Goal: Task Accomplishment & Management: Use online tool/utility

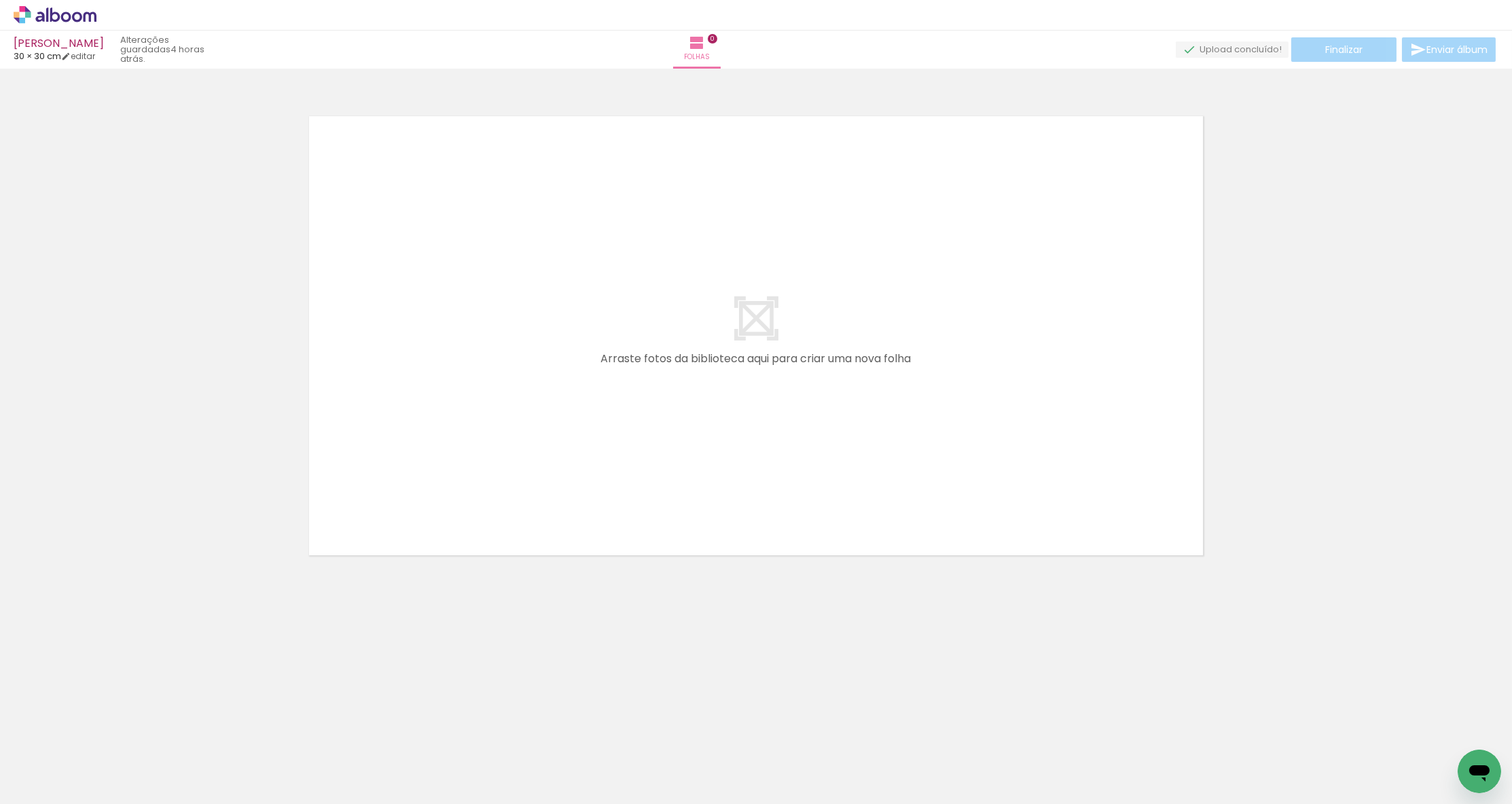
scroll to position [0, 5372]
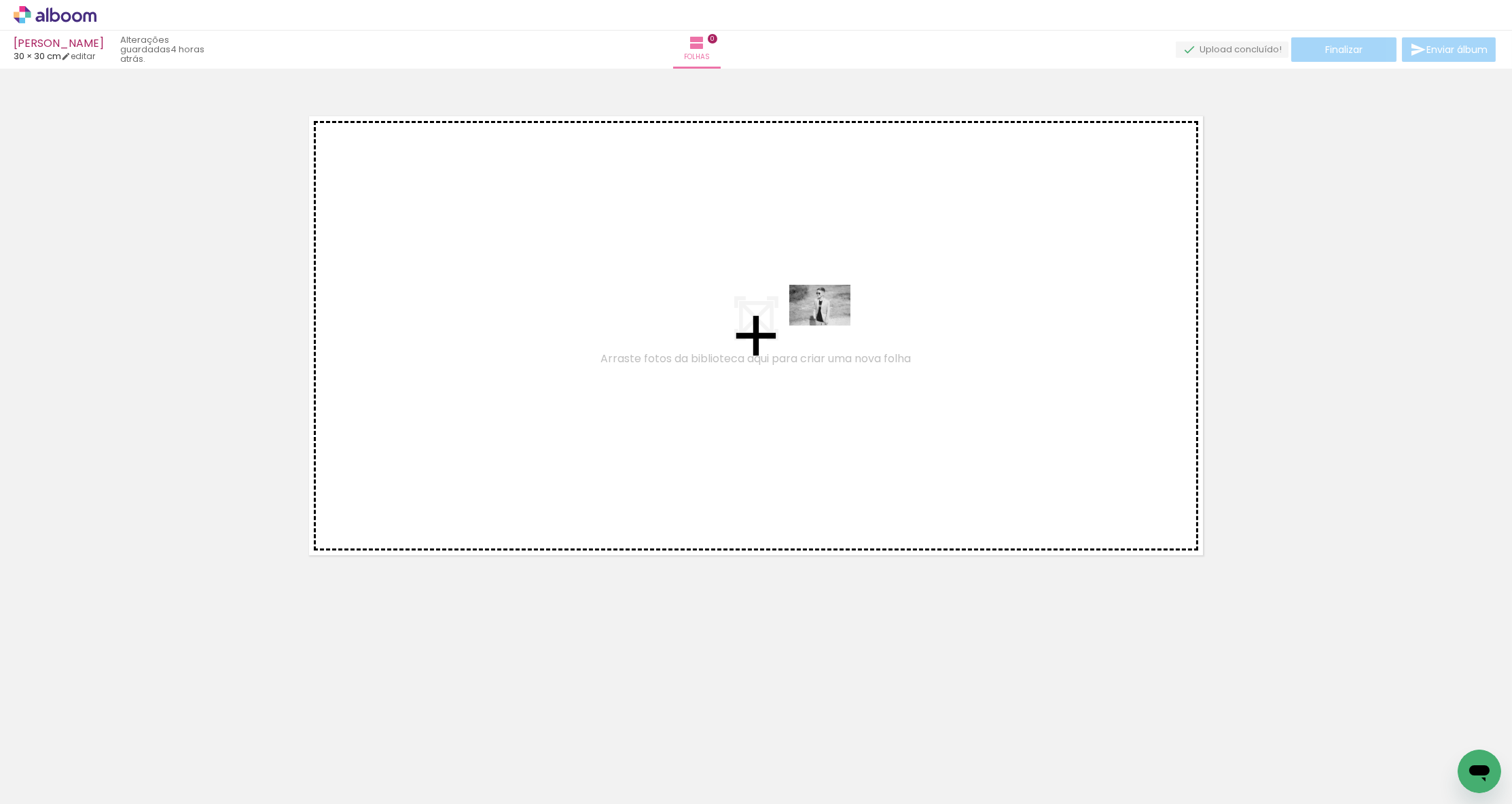
drag, startPoint x: 762, startPoint y: 571, endPoint x: 830, endPoint y: 326, distance: 254.3
click at [830, 326] on quentale-workspace at bounding box center [756, 402] width 1512 height 804
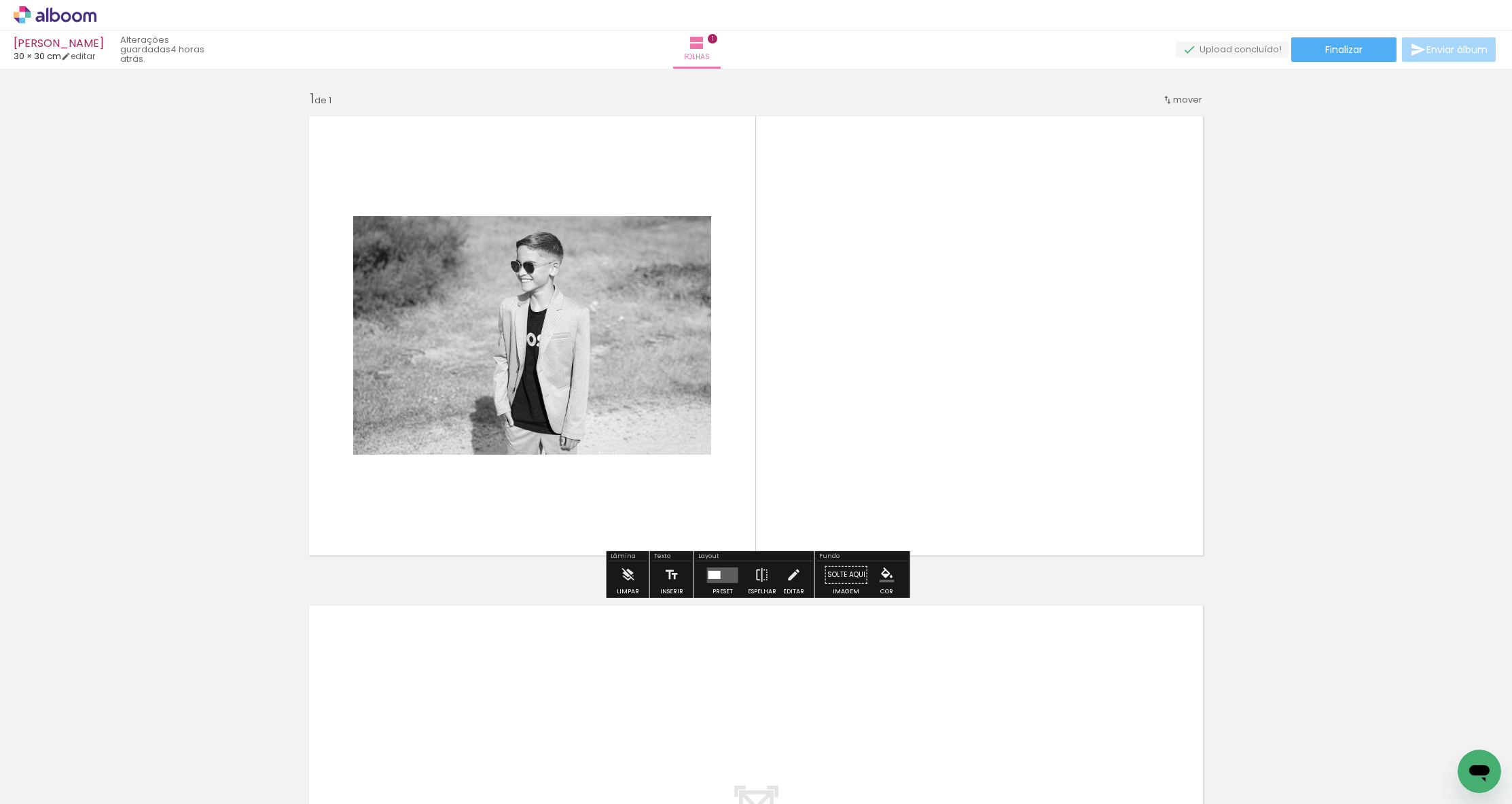
click at [723, 569] on quentale-layouter at bounding box center [722, 574] width 31 height 15
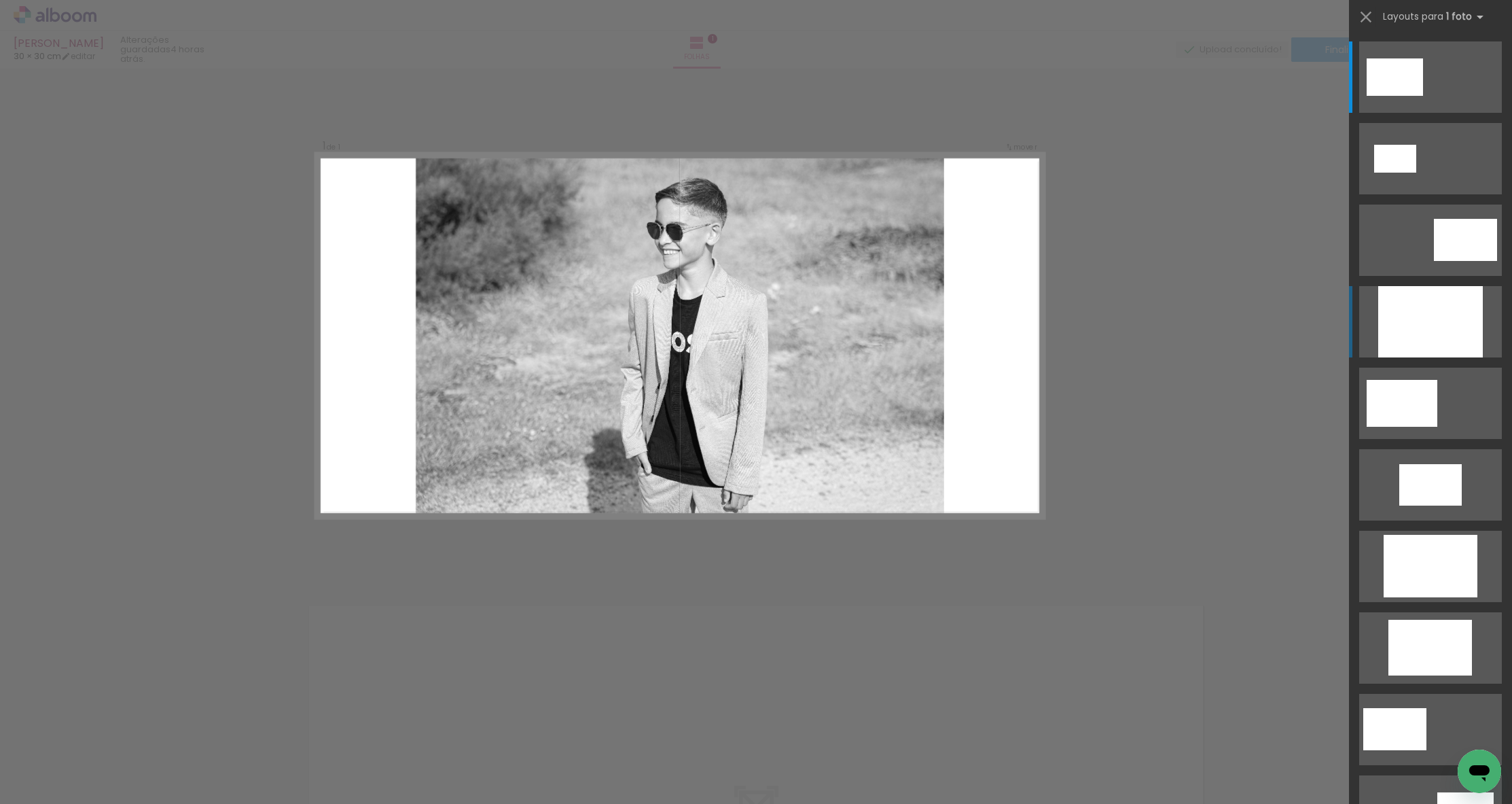
click at [1471, 328] on div at bounding box center [1431, 321] width 105 height 71
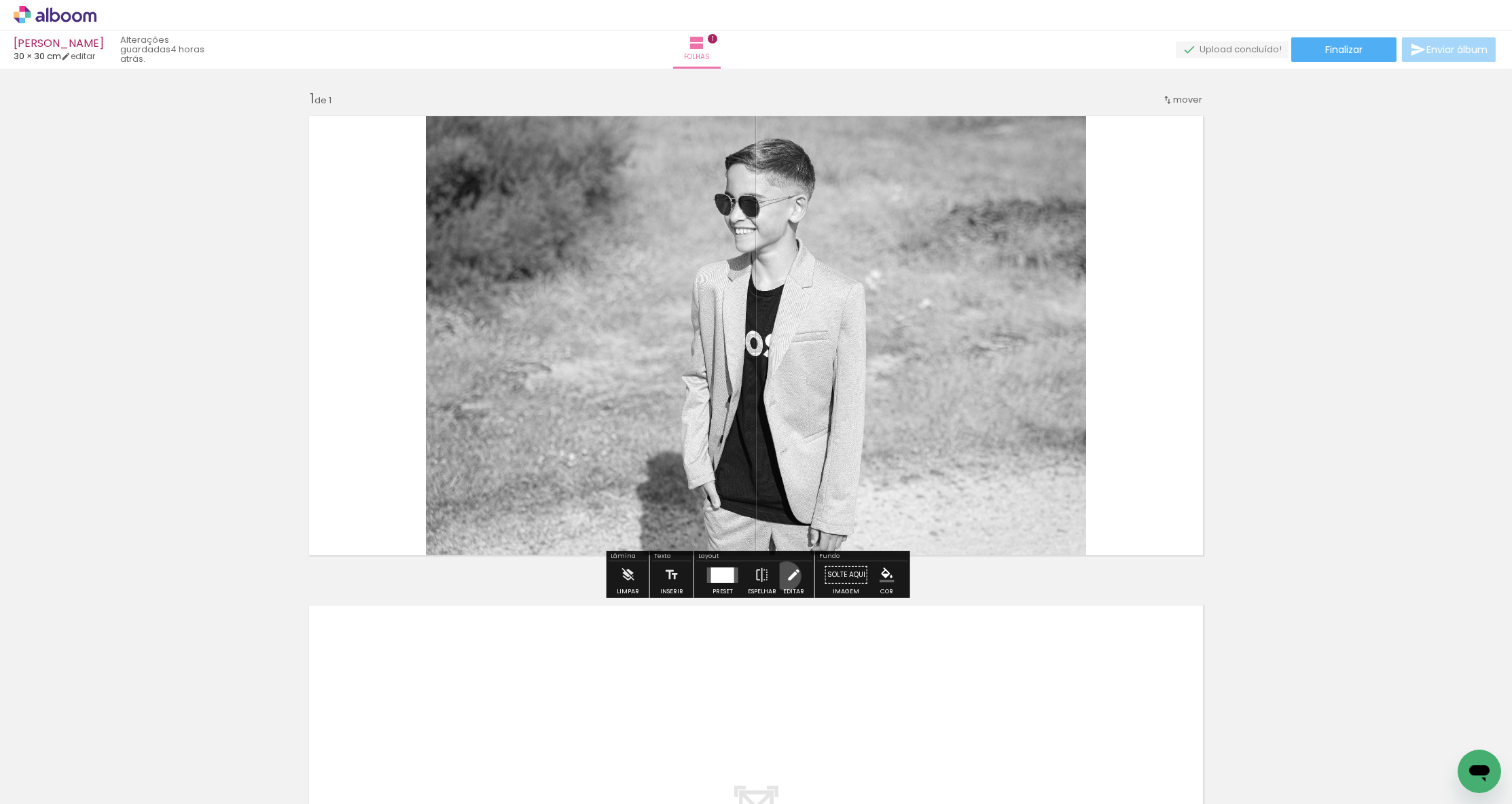
click at [786, 575] on iron-icon at bounding box center [792, 575] width 15 height 27
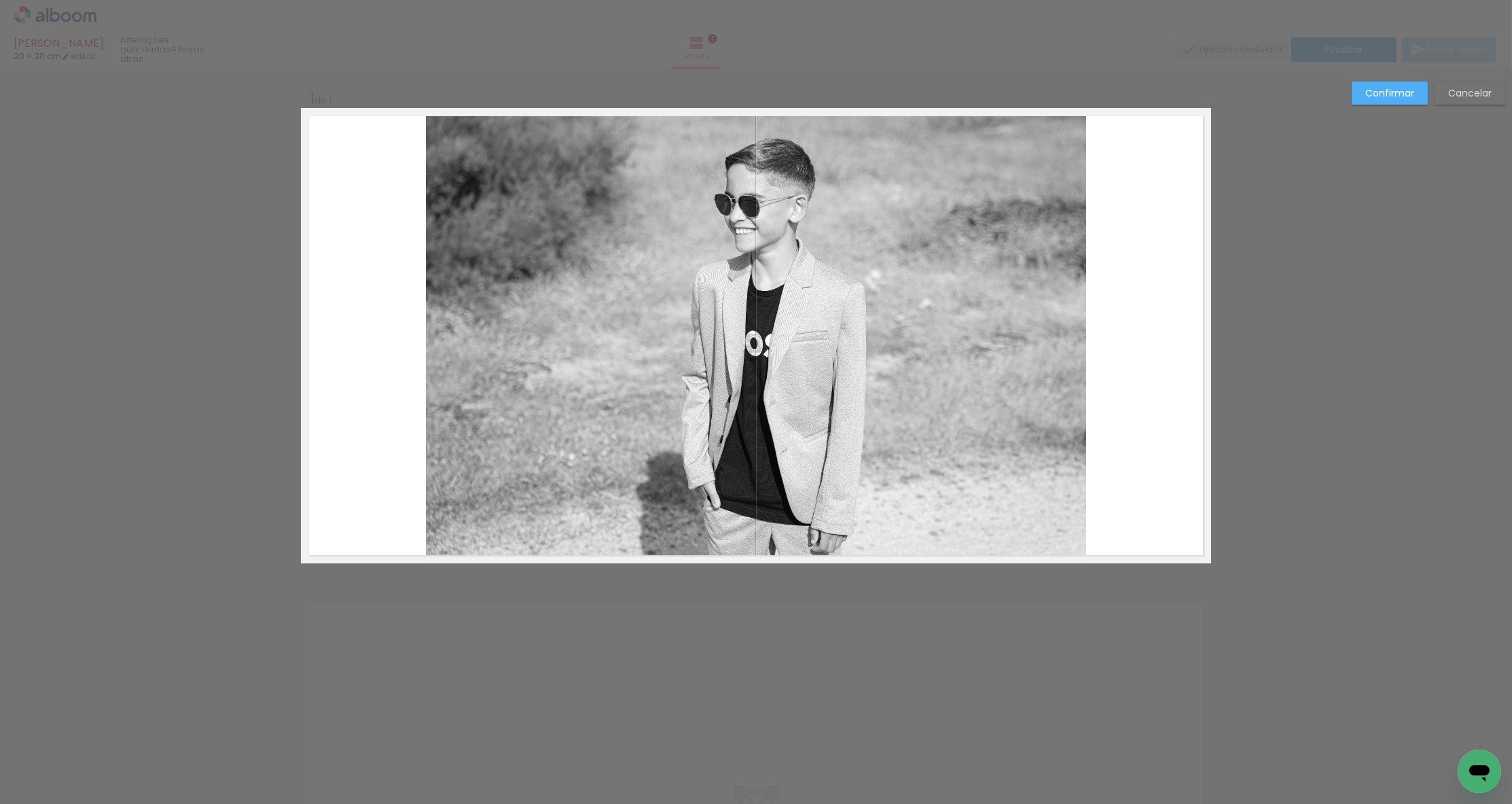
click at [788, 534] on quentale-photo at bounding box center [756, 335] width 660 height 455
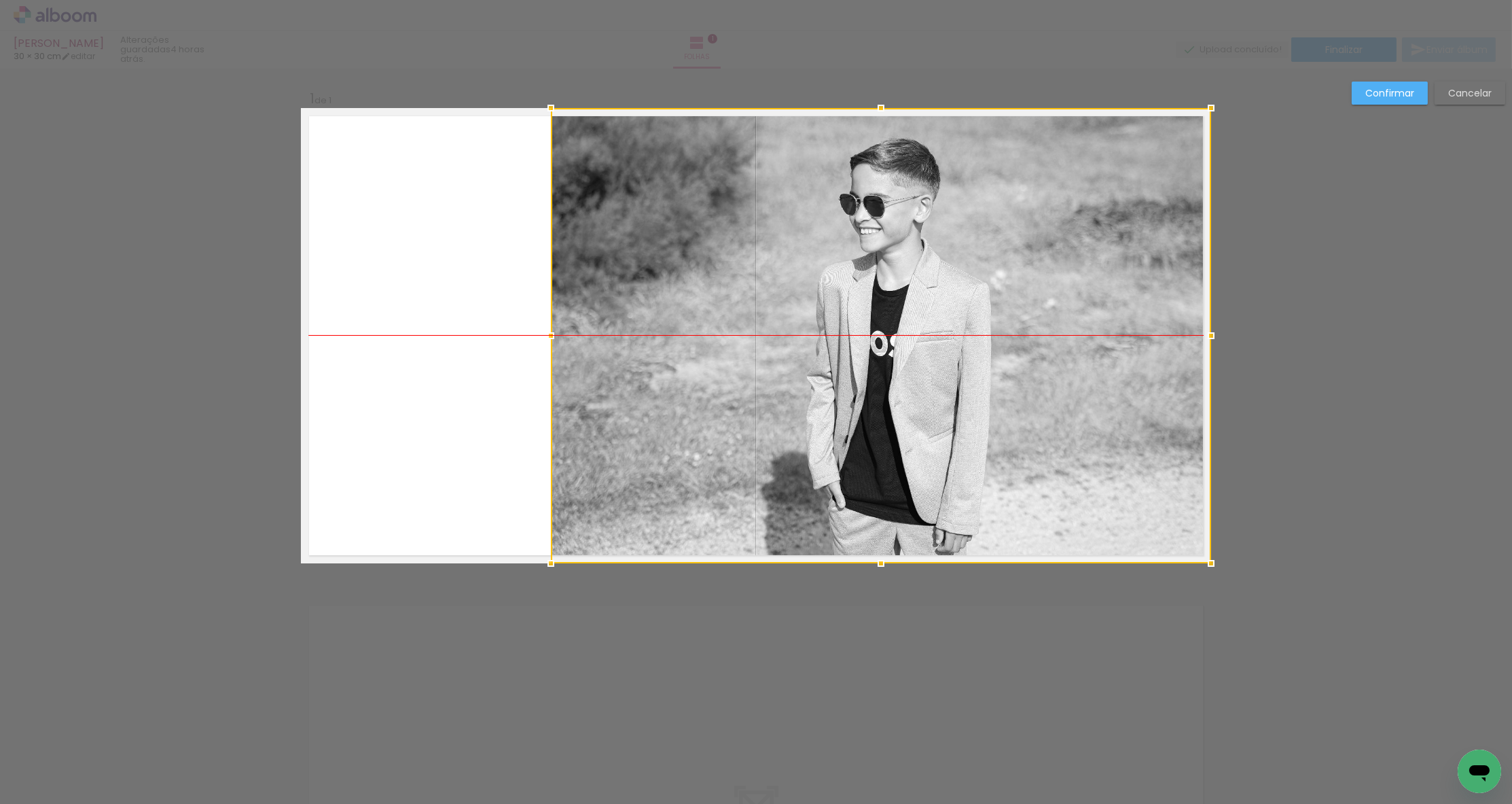
drag, startPoint x: 756, startPoint y: 524, endPoint x: 962, endPoint y: 519, distance: 206.1
click at [962, 519] on div at bounding box center [881, 335] width 660 height 455
click at [0, 0] on slot "Confirmar" at bounding box center [0, 0] width 0 height 0
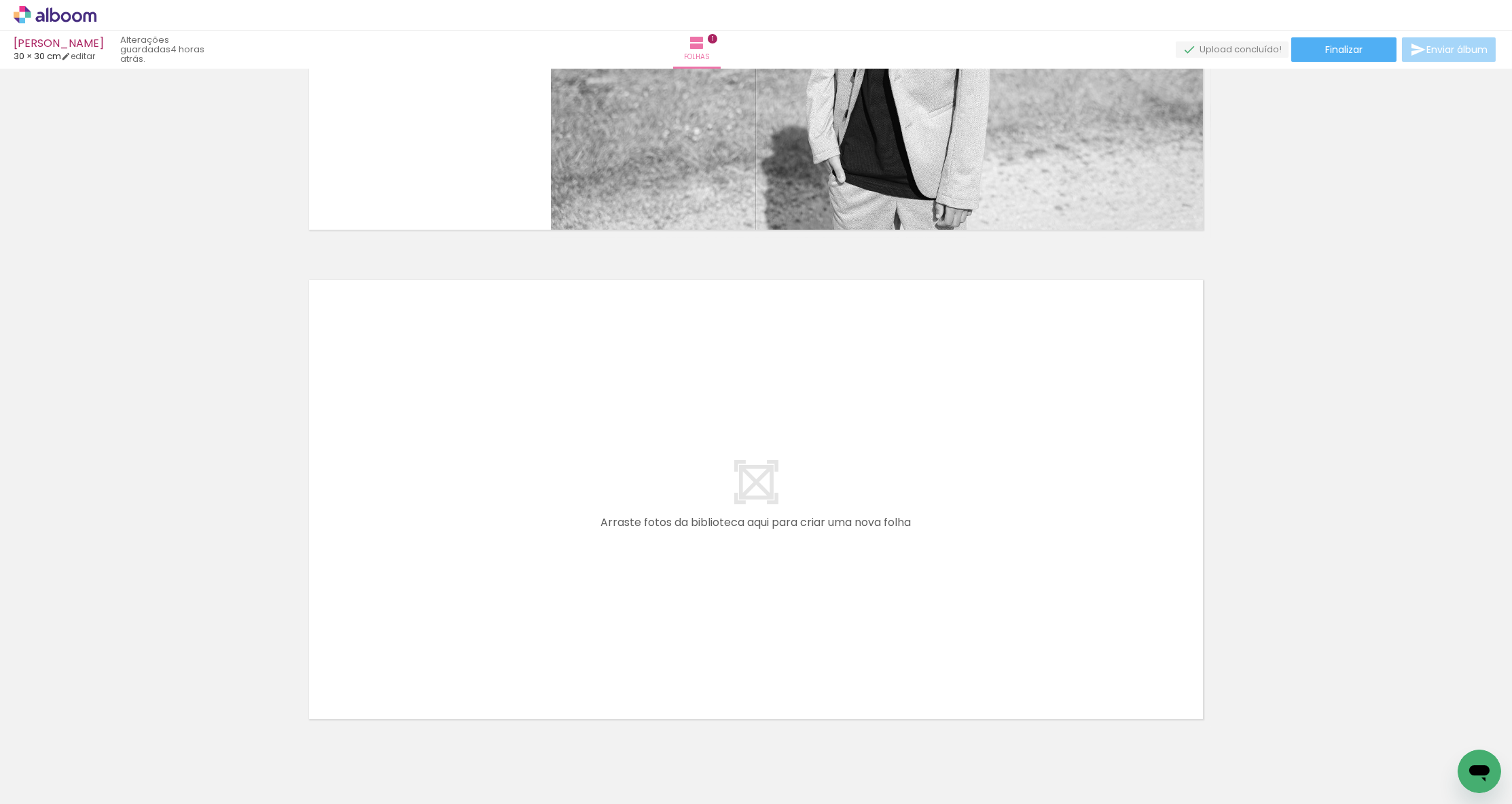
scroll to position [0, 5673]
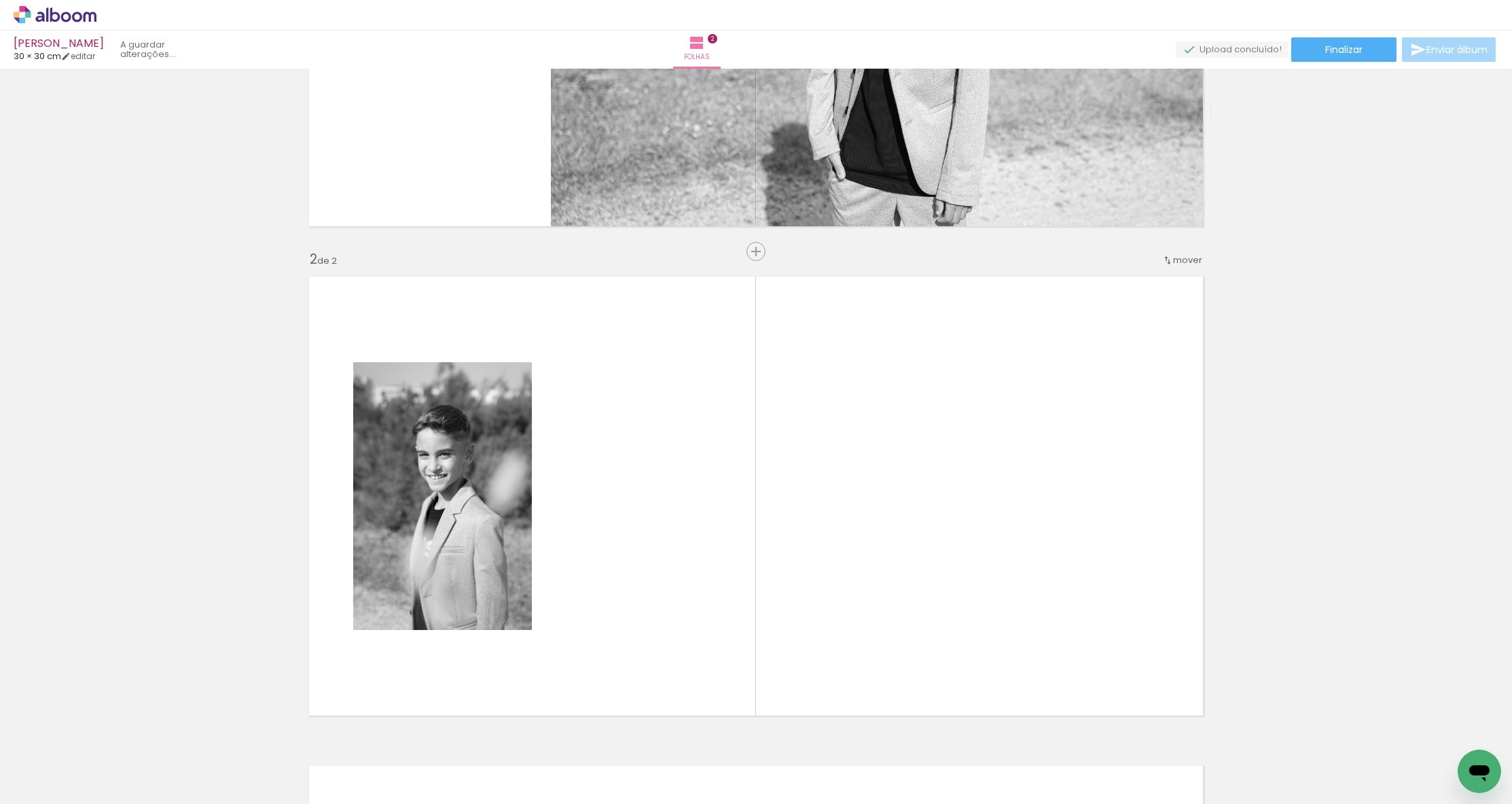
drag, startPoint x: 1024, startPoint y: 741, endPoint x: 1055, endPoint y: 582, distance: 162.0
click at [1055, 582] on quentale-workspace at bounding box center [756, 402] width 1512 height 804
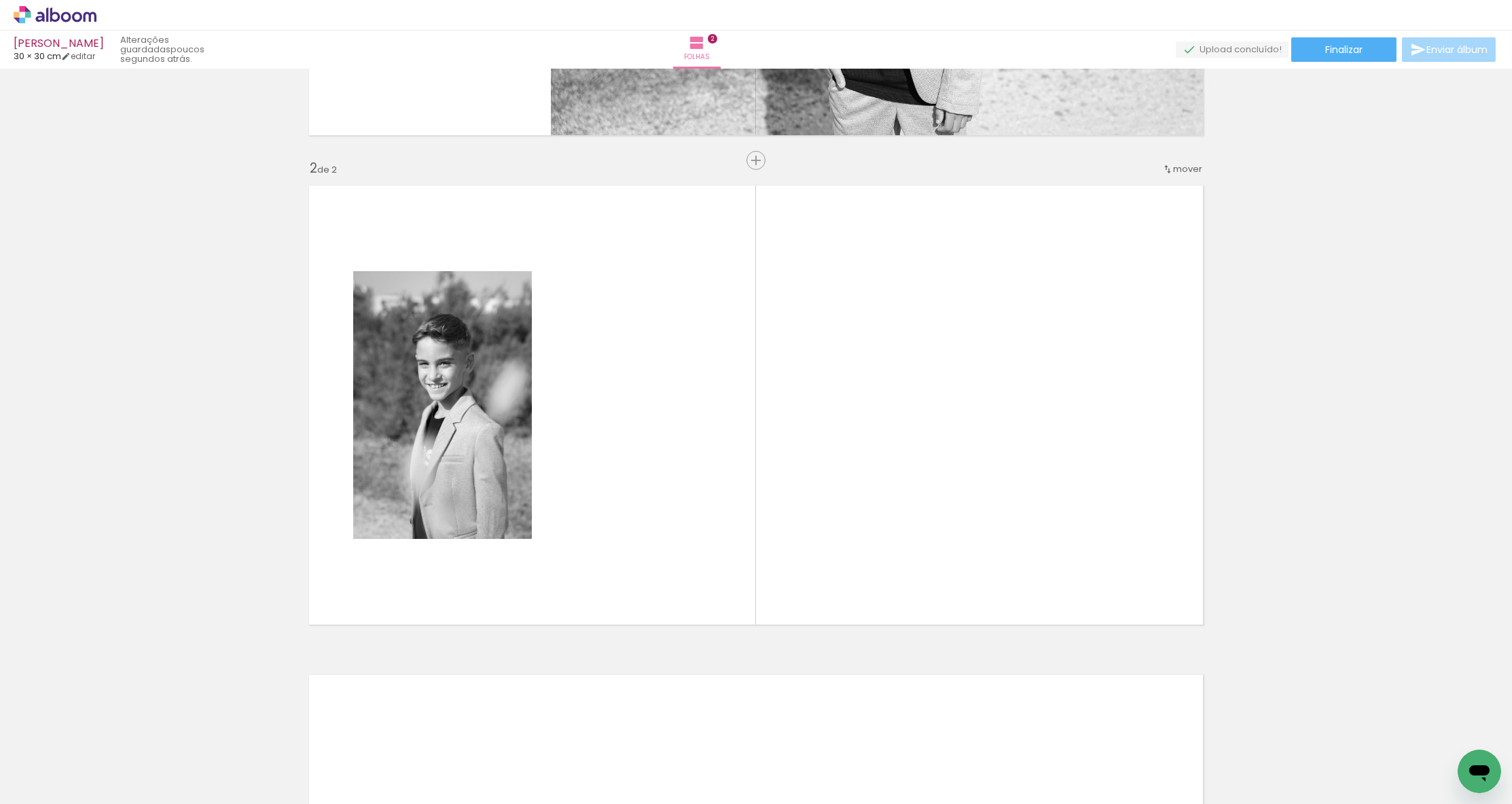
scroll to position [431, 0]
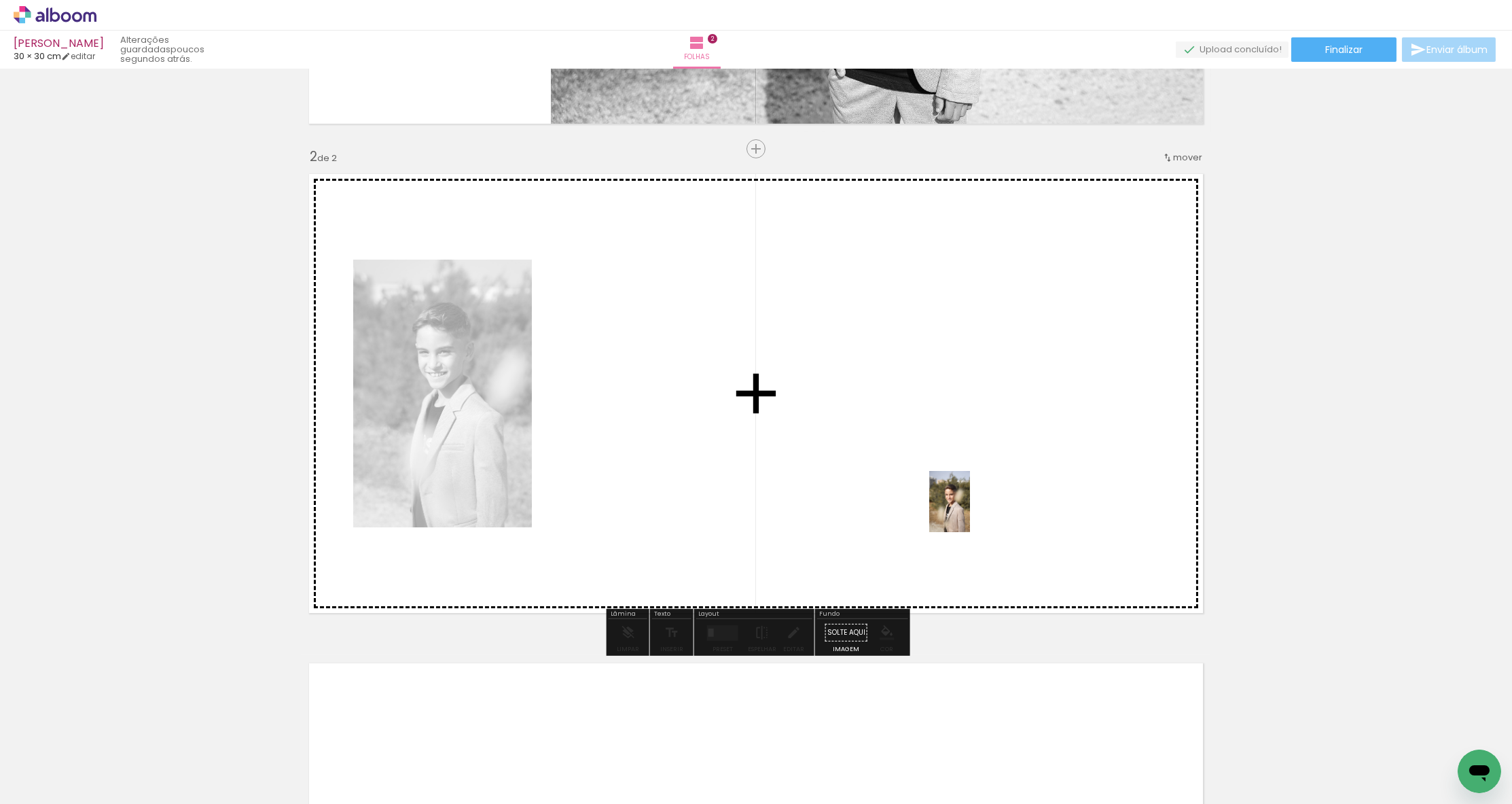
drag, startPoint x: 953, startPoint y: 753, endPoint x: 968, endPoint y: 512, distance: 241.5
click at [968, 512] on quentale-workspace at bounding box center [756, 402] width 1512 height 804
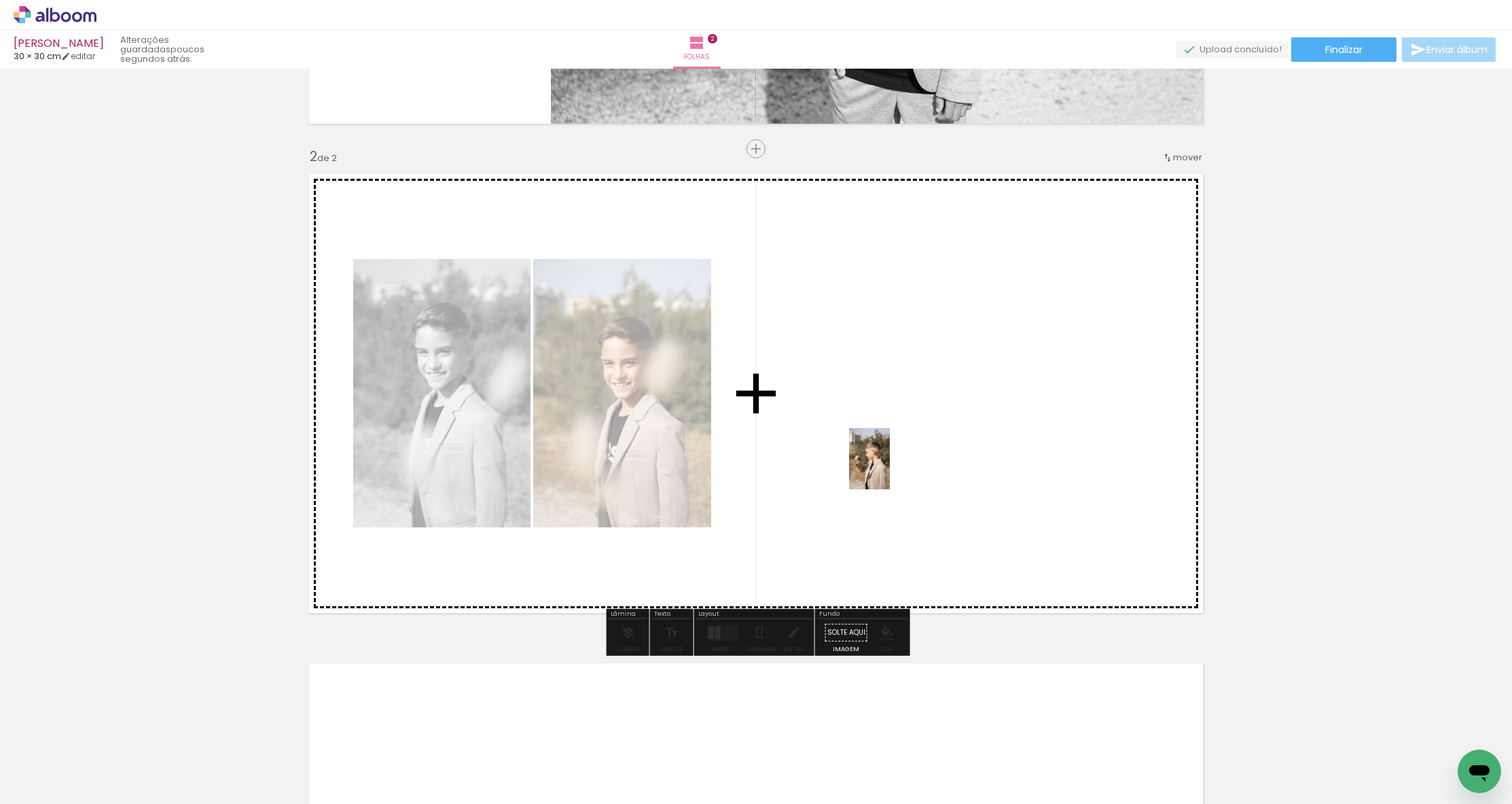
drag, startPoint x: 882, startPoint y: 670, endPoint x: 887, endPoint y: 474, distance: 196.1
click at [887, 474] on quentale-workspace at bounding box center [756, 402] width 1512 height 804
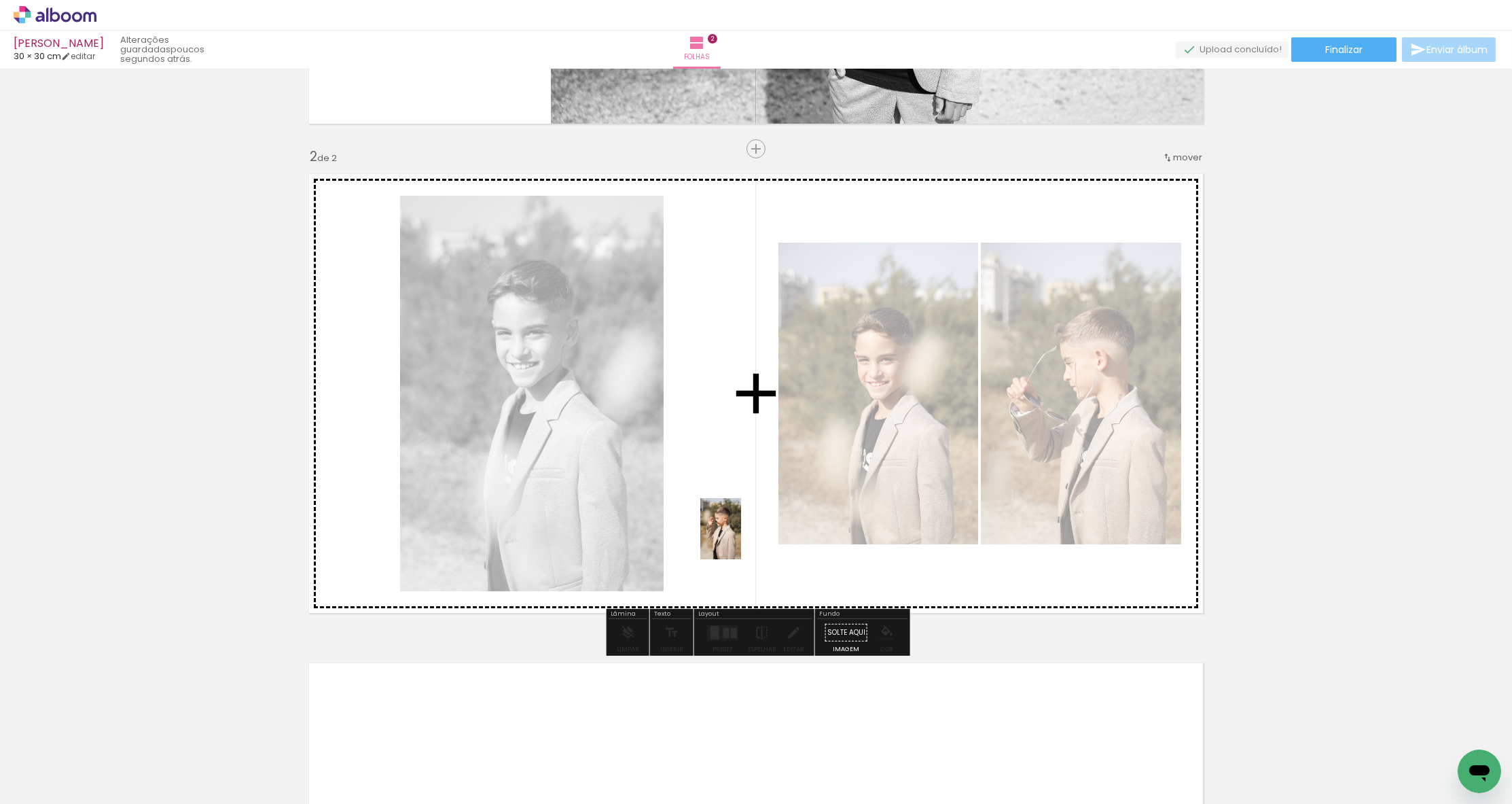
click at [740, 543] on quentale-workspace at bounding box center [756, 402] width 1512 height 804
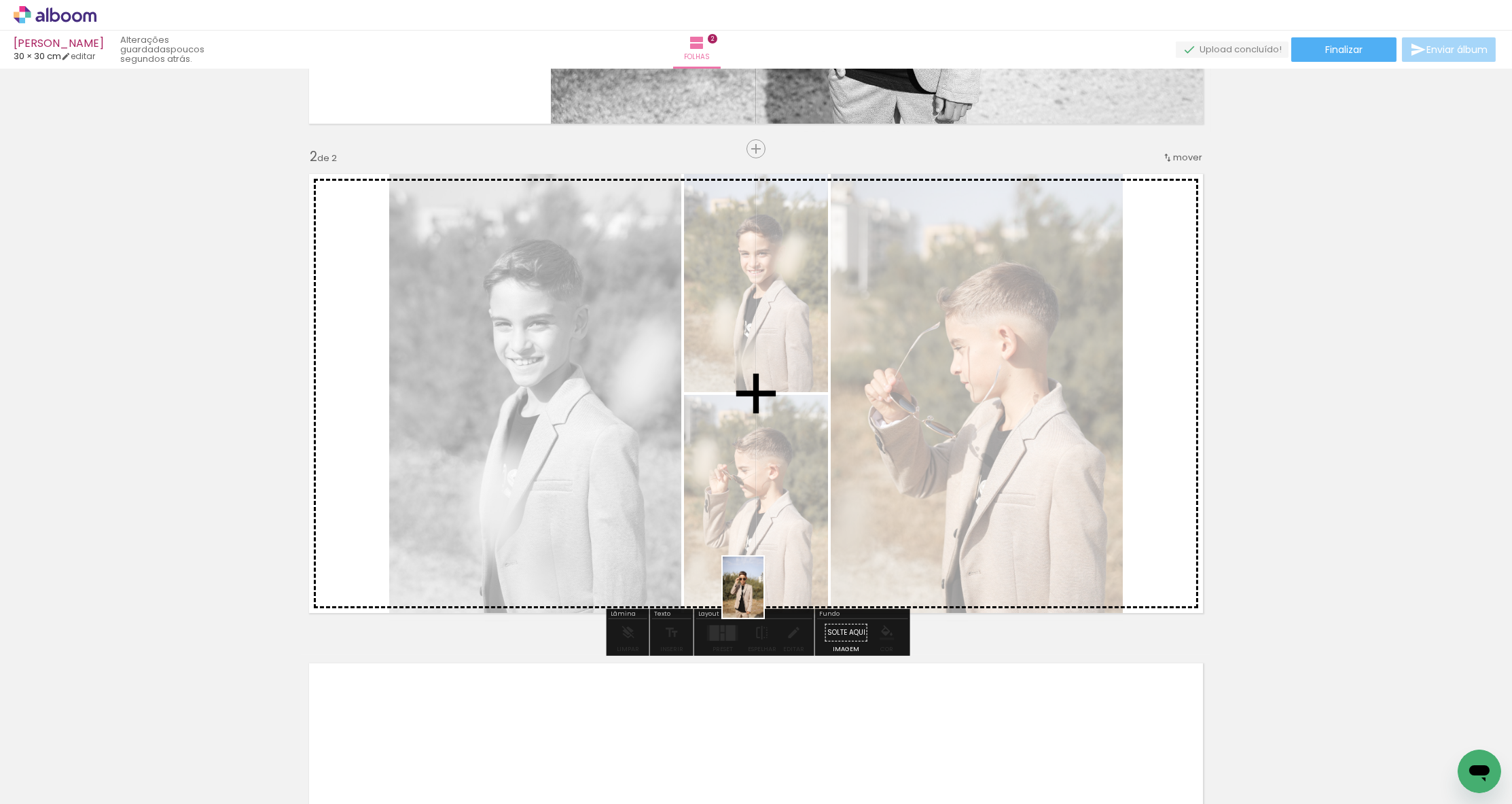
drag, startPoint x: 716, startPoint y: 729, endPoint x: 763, endPoint y: 597, distance: 140.1
click at [763, 597] on quentale-workspace at bounding box center [756, 402] width 1512 height 804
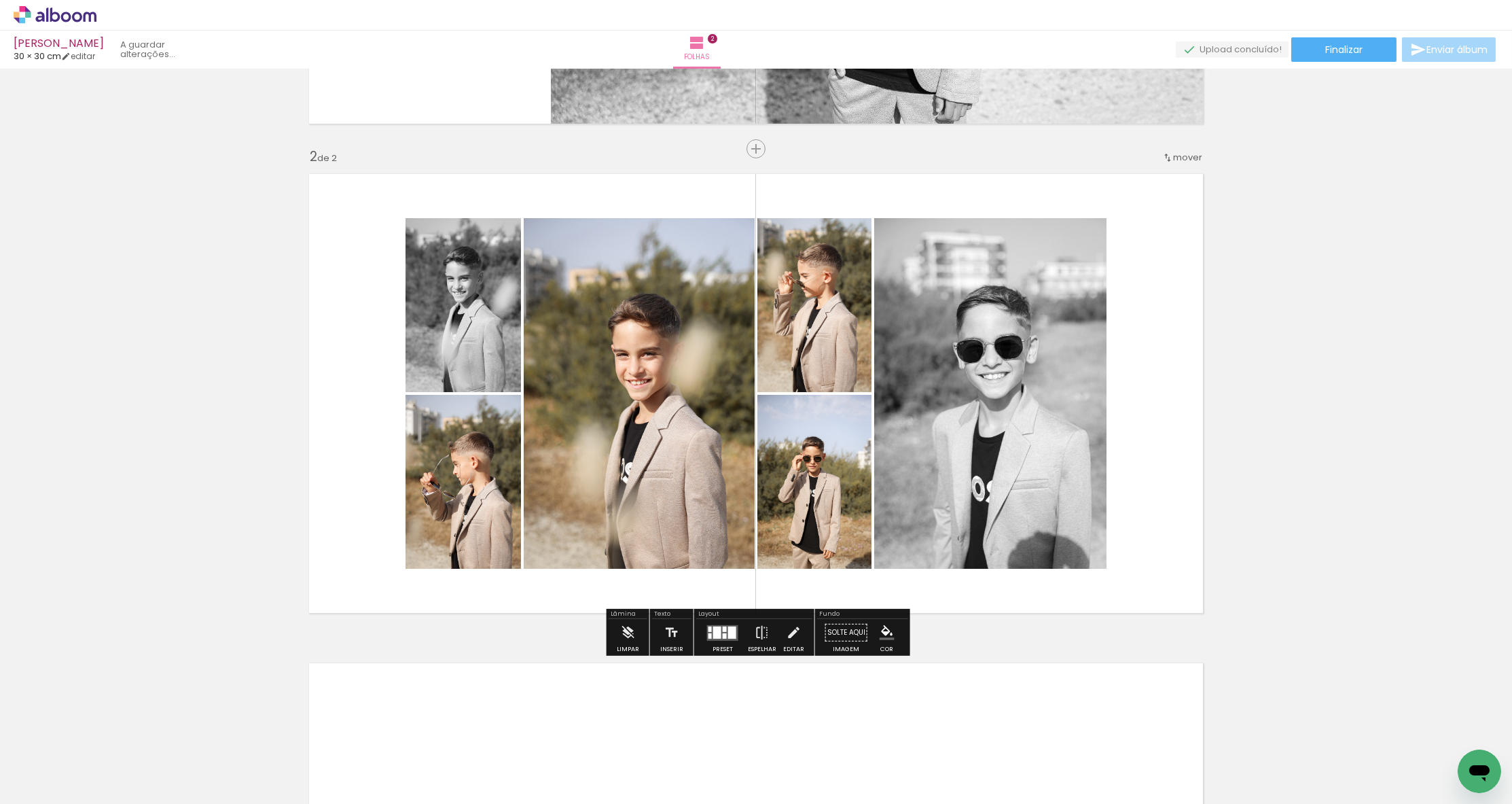
drag, startPoint x: 630, startPoint y: 752, endPoint x: 751, endPoint y: 597, distance: 196.6
click at [751, 597] on quentale-workspace at bounding box center [756, 402] width 1512 height 804
click at [728, 628] on div at bounding box center [732, 632] width 9 height 12
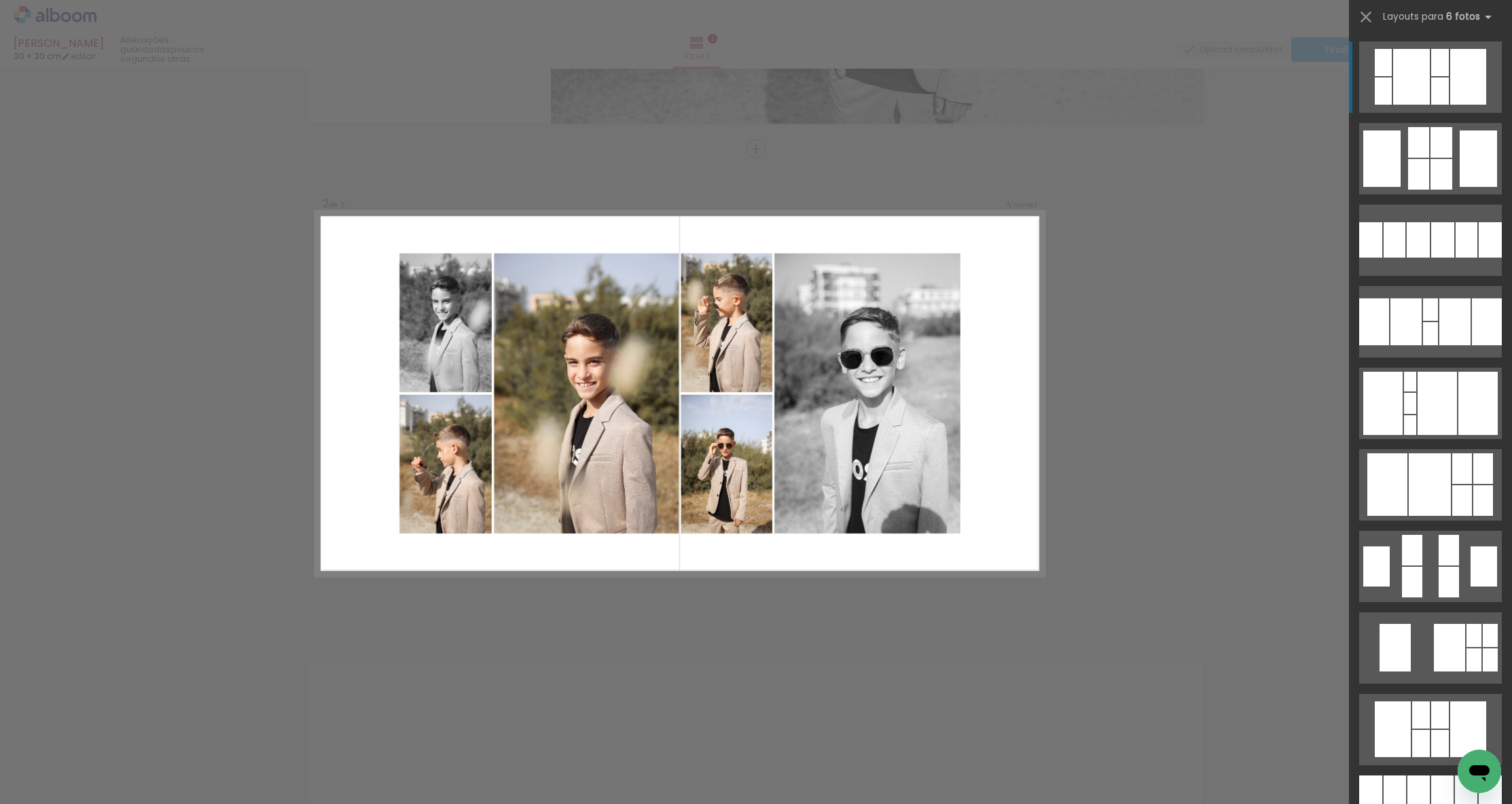
scroll to position [431, 0]
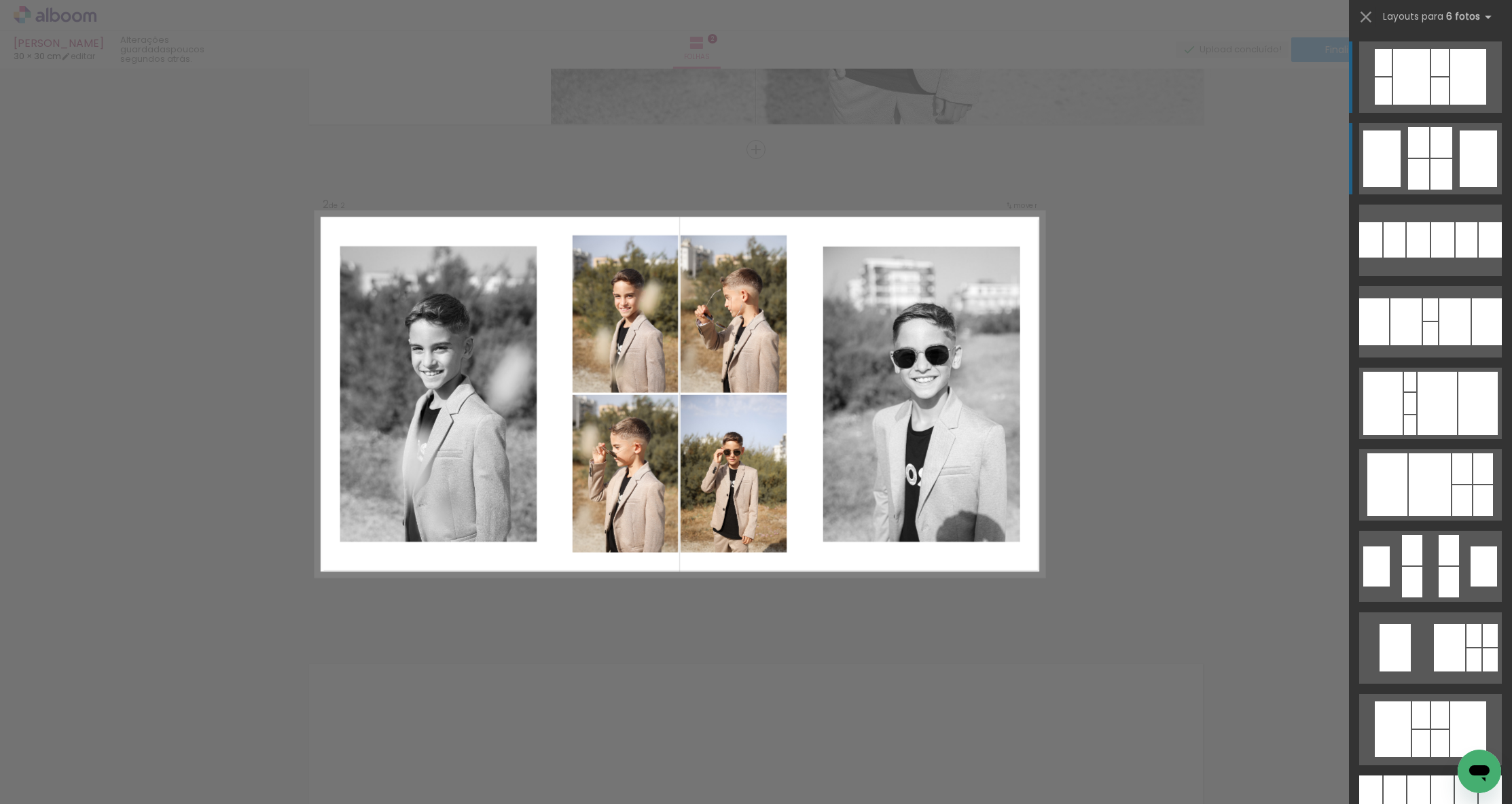
click at [1434, 147] on div at bounding box center [1441, 142] width 21 height 31
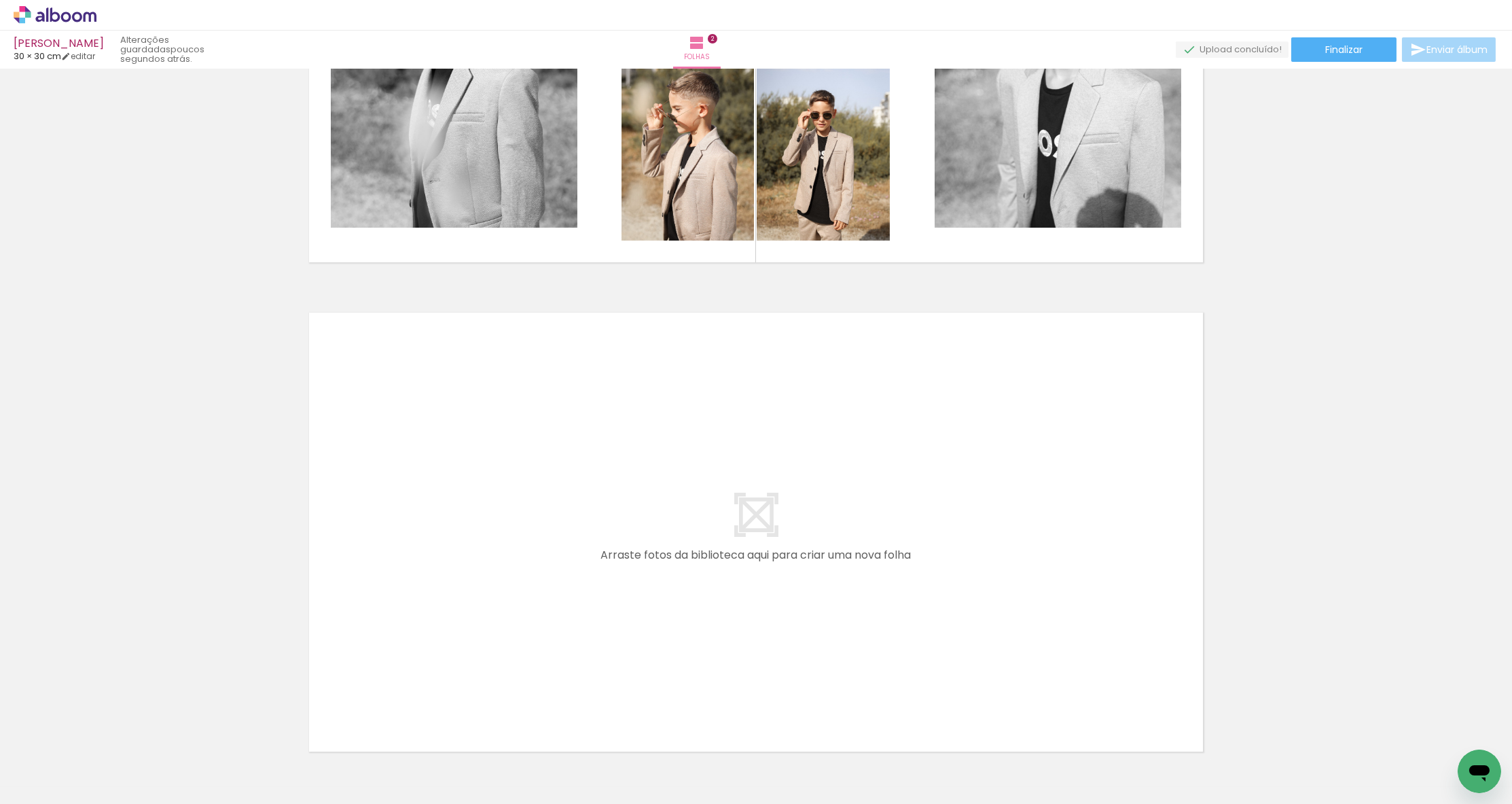
scroll to position [0, 5337]
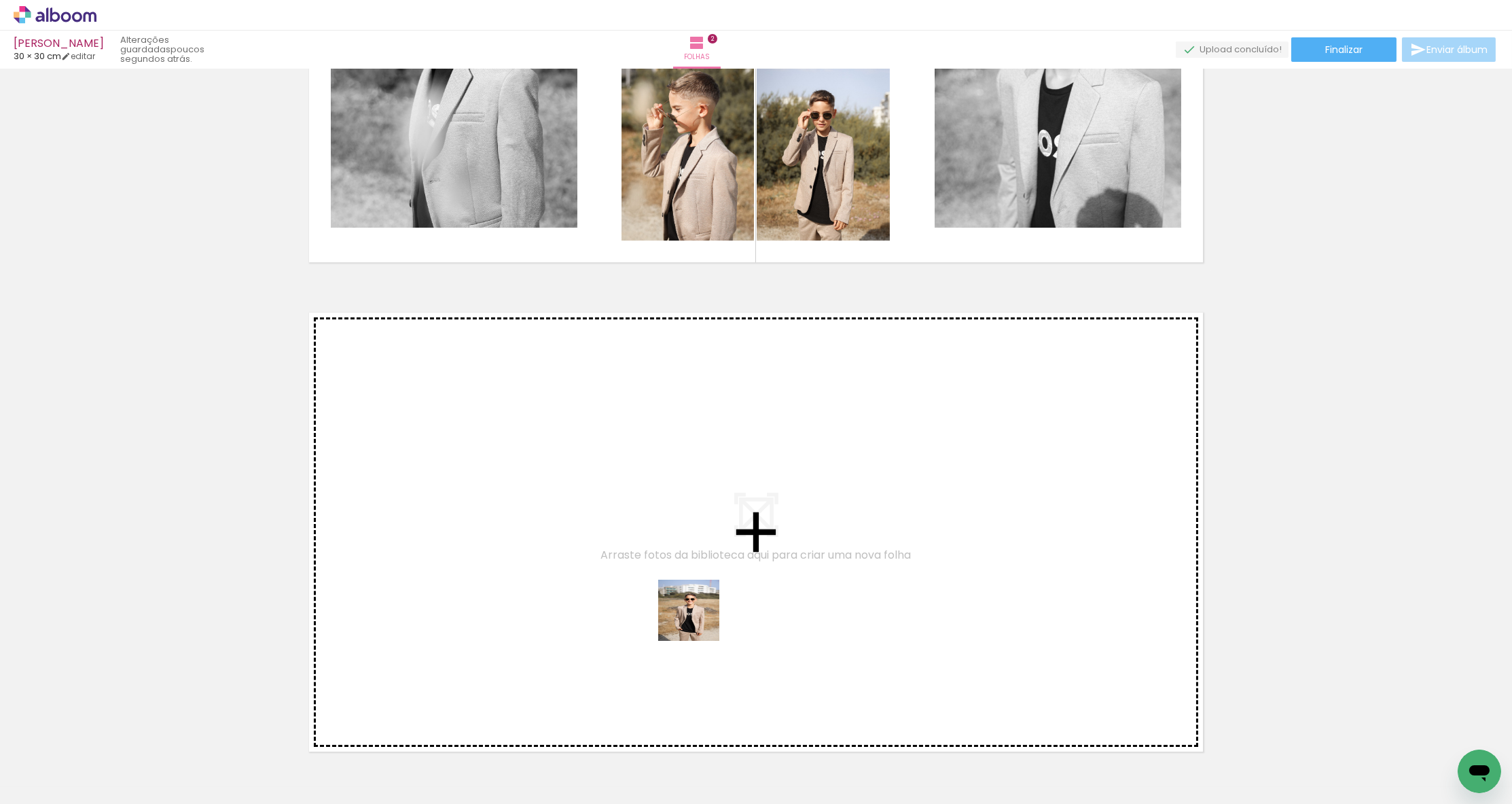
drag, startPoint x: 693, startPoint y: 675, endPoint x: 699, endPoint y: 620, distance: 55.3
click at [699, 620] on quentale-workspace at bounding box center [756, 402] width 1512 height 804
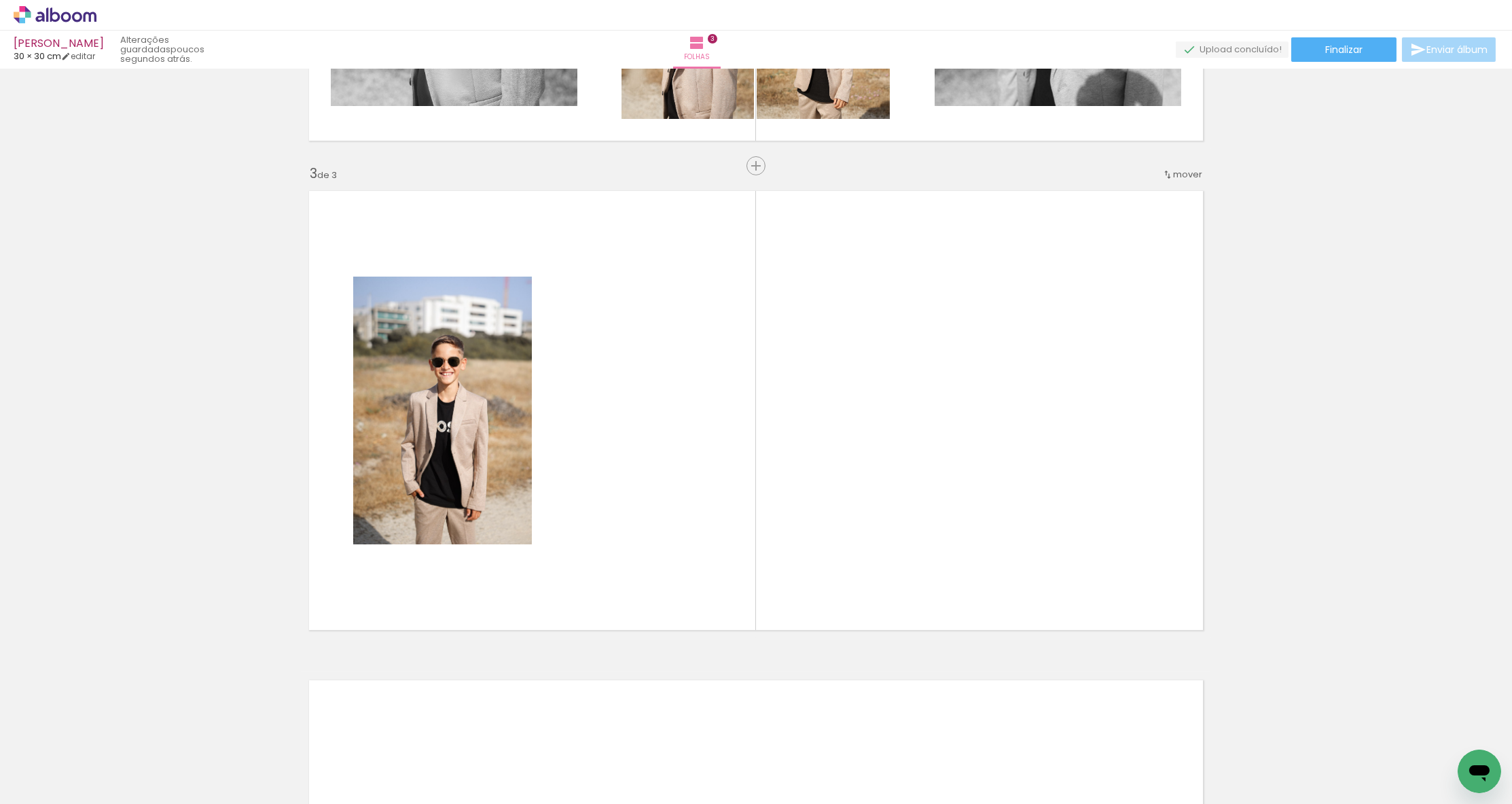
scroll to position [921, 0]
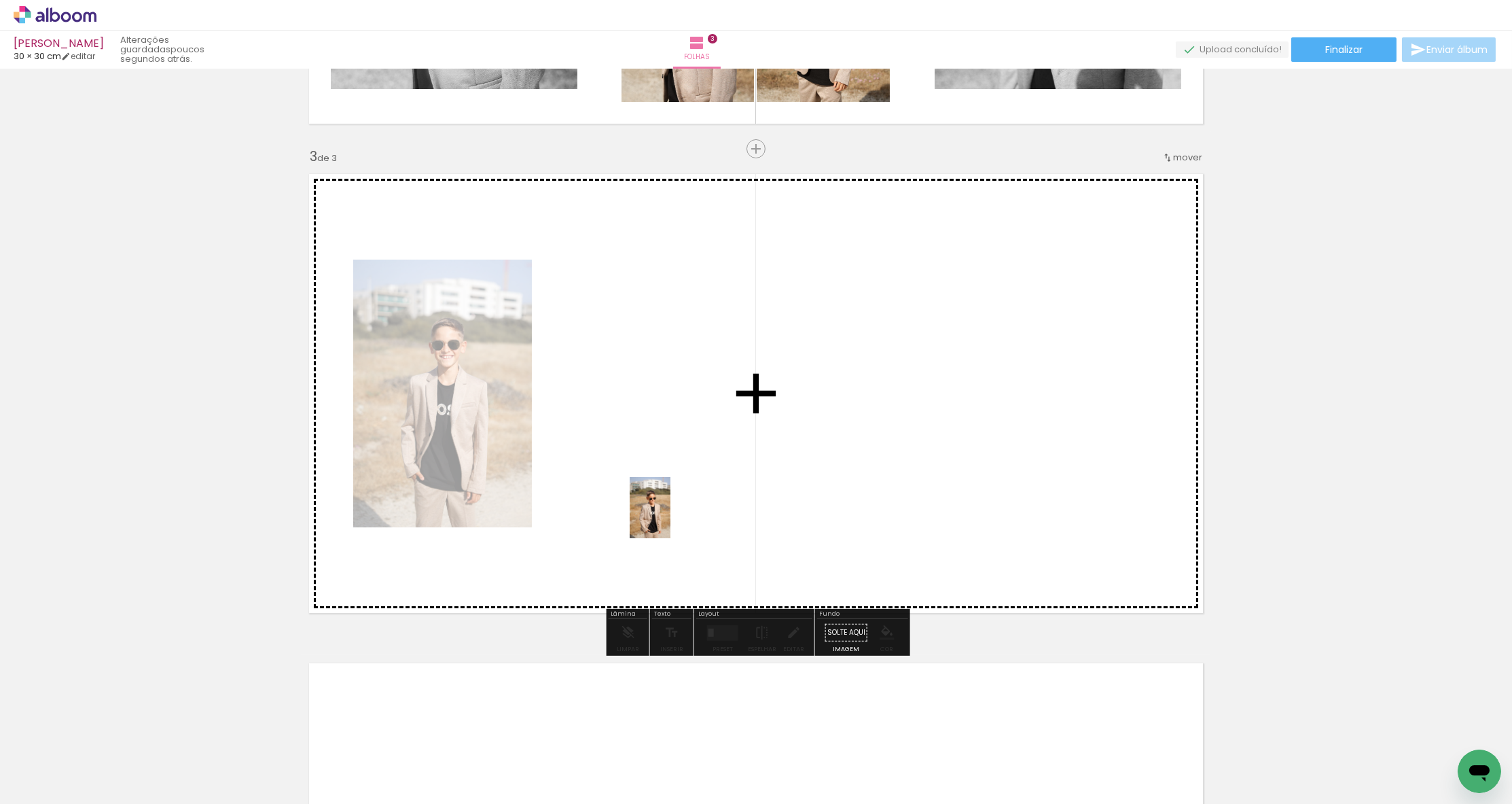
click at [670, 513] on quentale-workspace at bounding box center [756, 402] width 1512 height 804
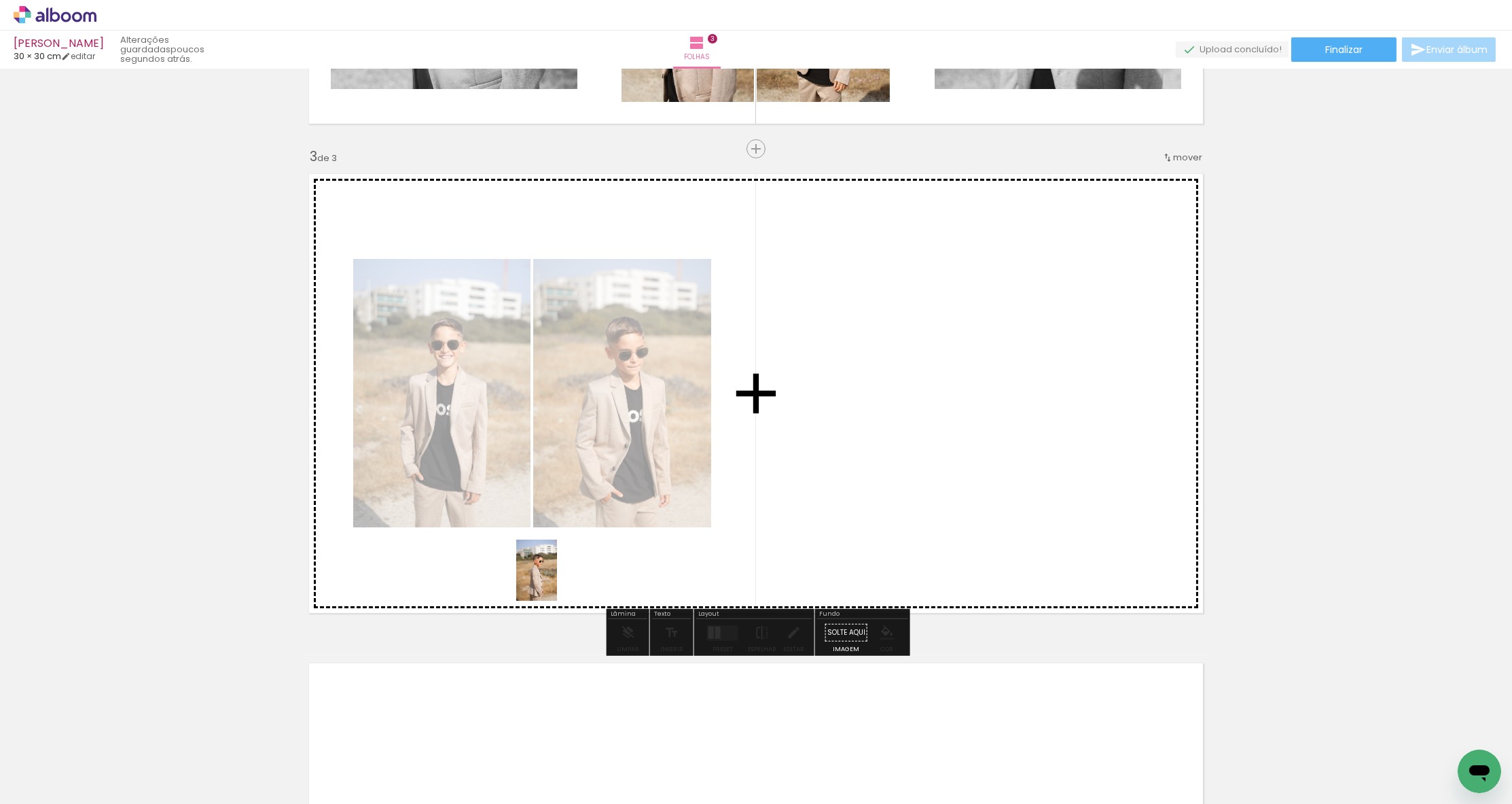
drag, startPoint x: 512, startPoint y: 740, endPoint x: 557, endPoint y: 580, distance: 166.2
click at [557, 580] on quentale-workspace at bounding box center [756, 402] width 1512 height 804
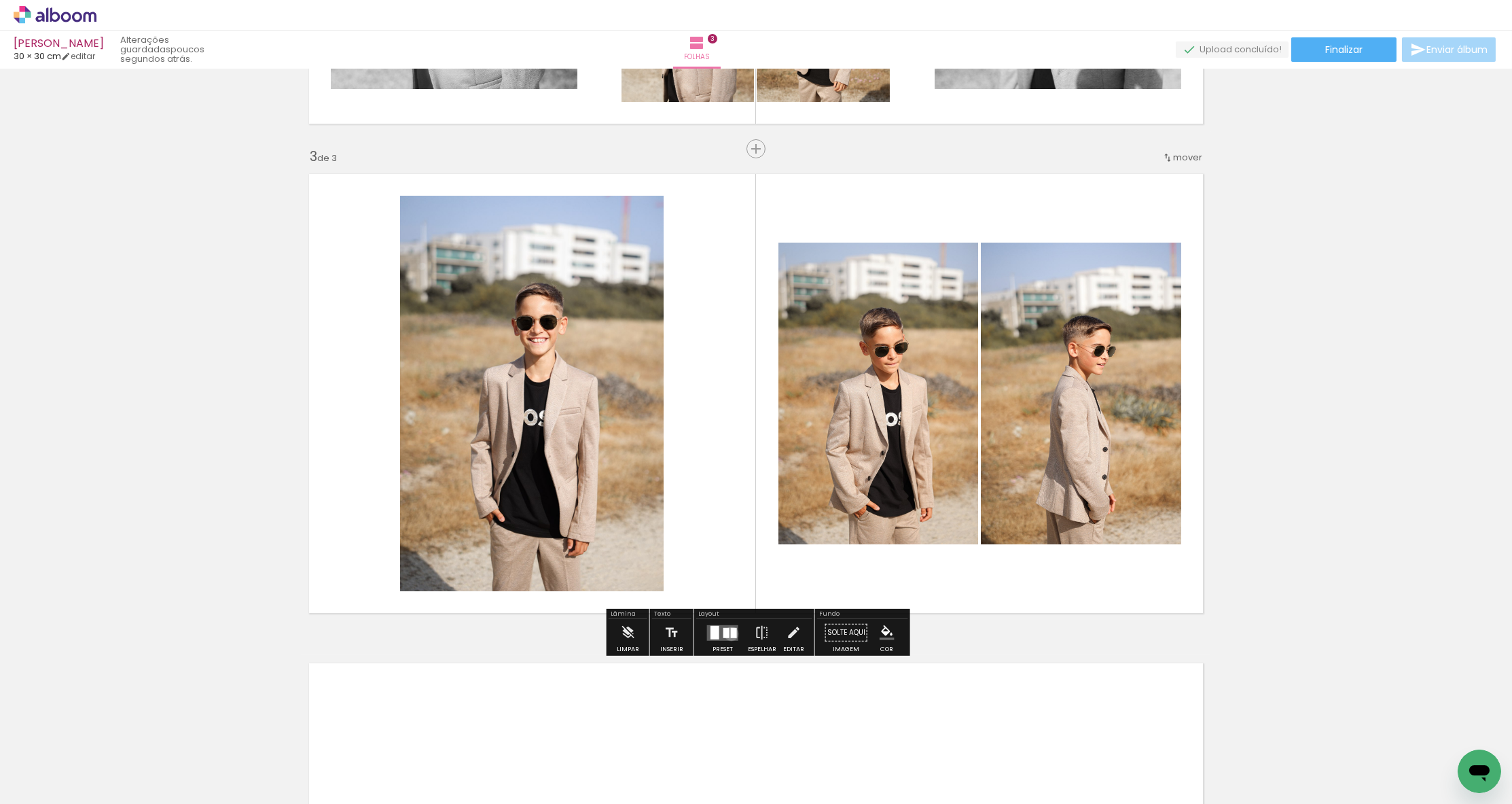
click at [731, 634] on div at bounding box center [733, 633] width 6 height 10
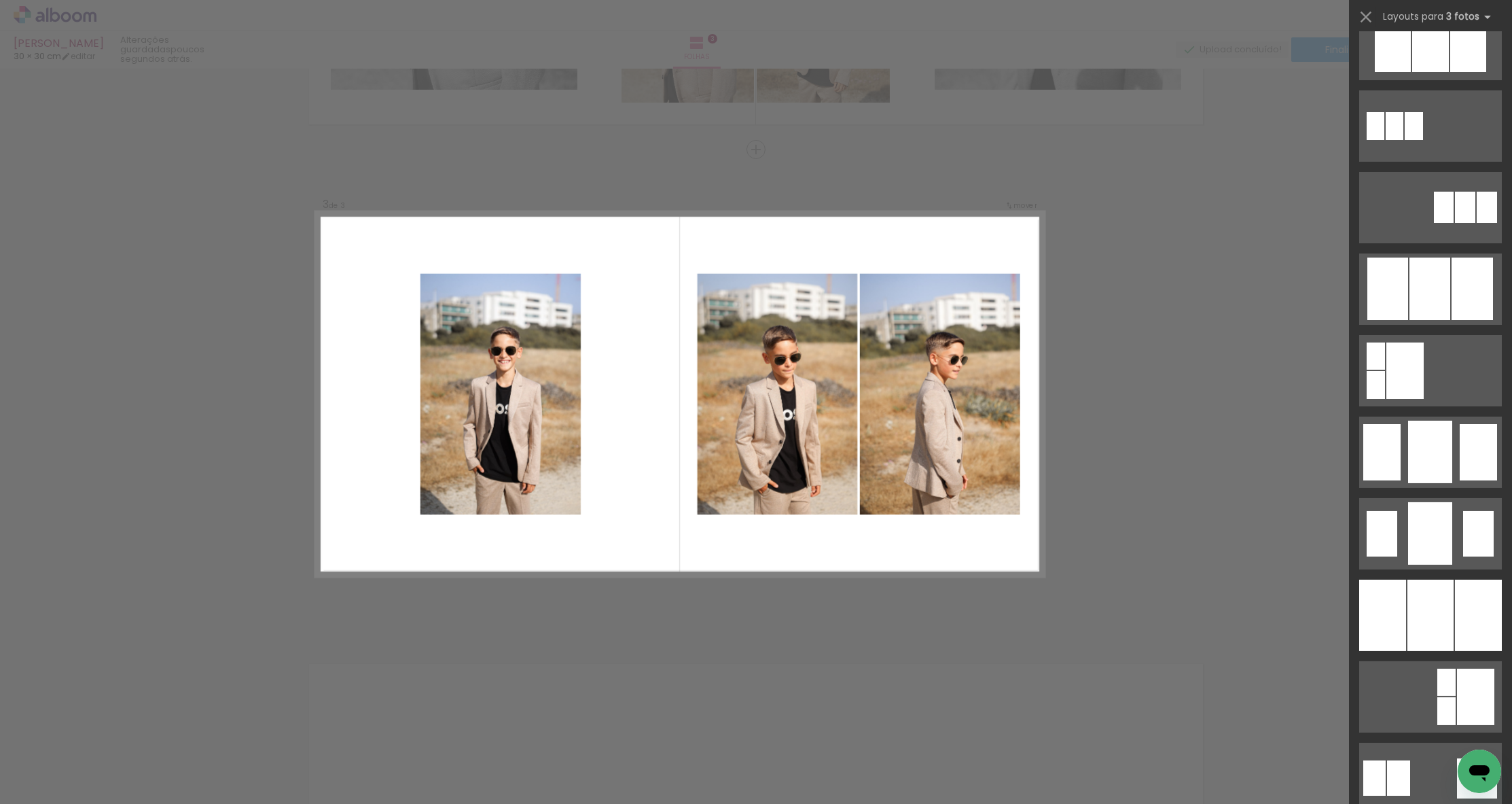
scroll to position [696, 0]
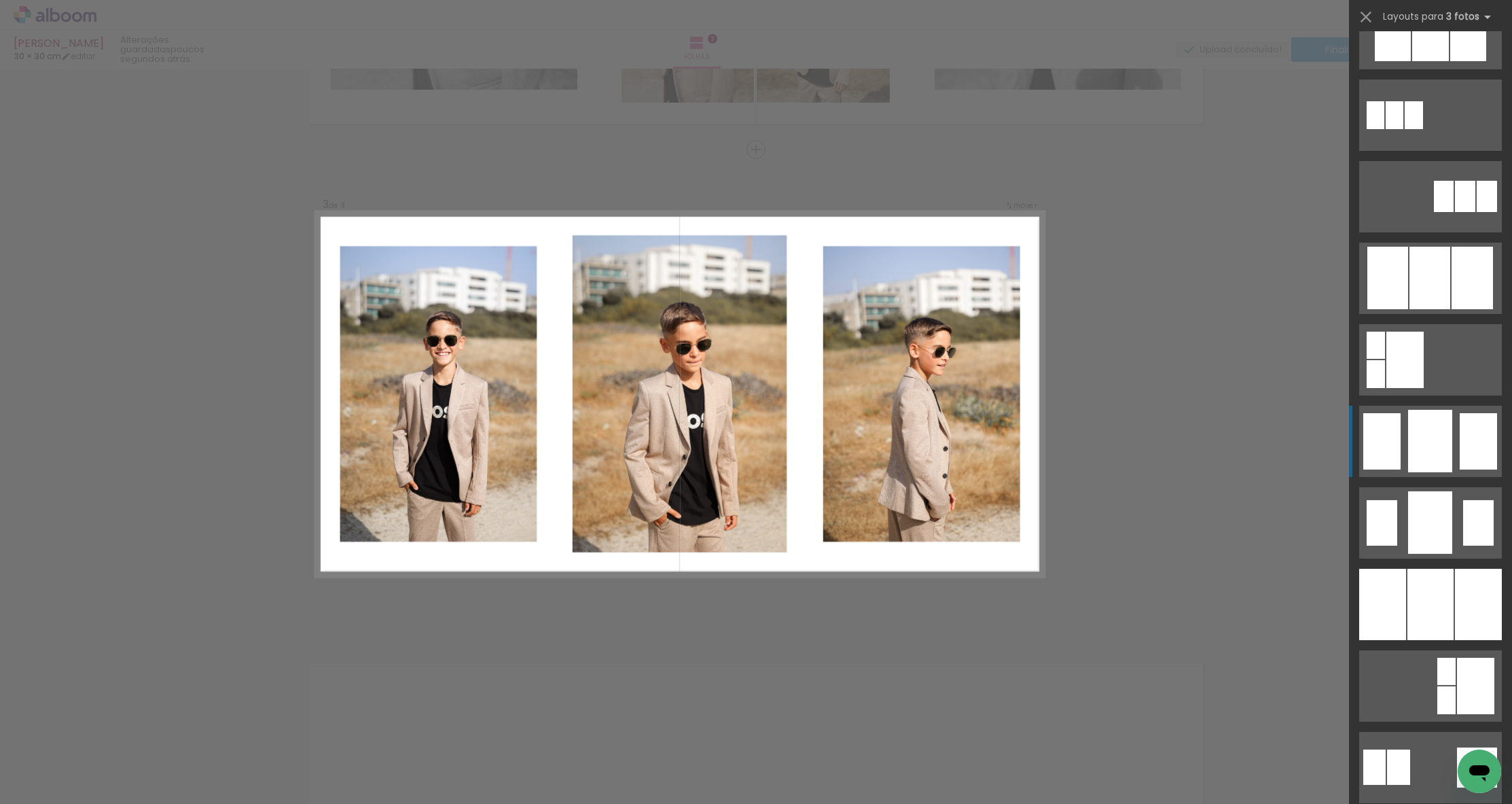
click at [1419, 441] on div at bounding box center [1430, 441] width 45 height 63
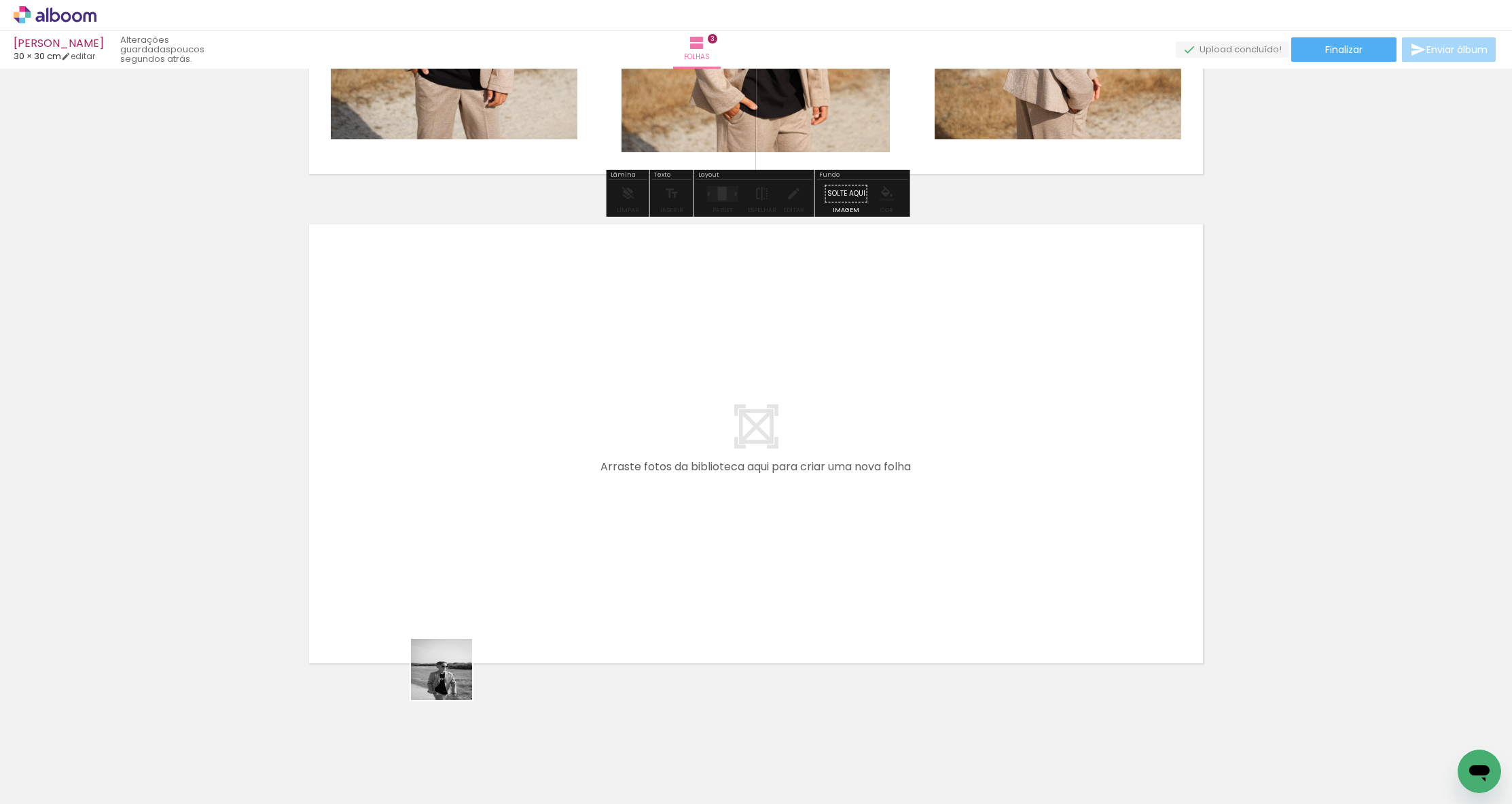
click at [475, 526] on quentale-workspace at bounding box center [756, 402] width 1512 height 804
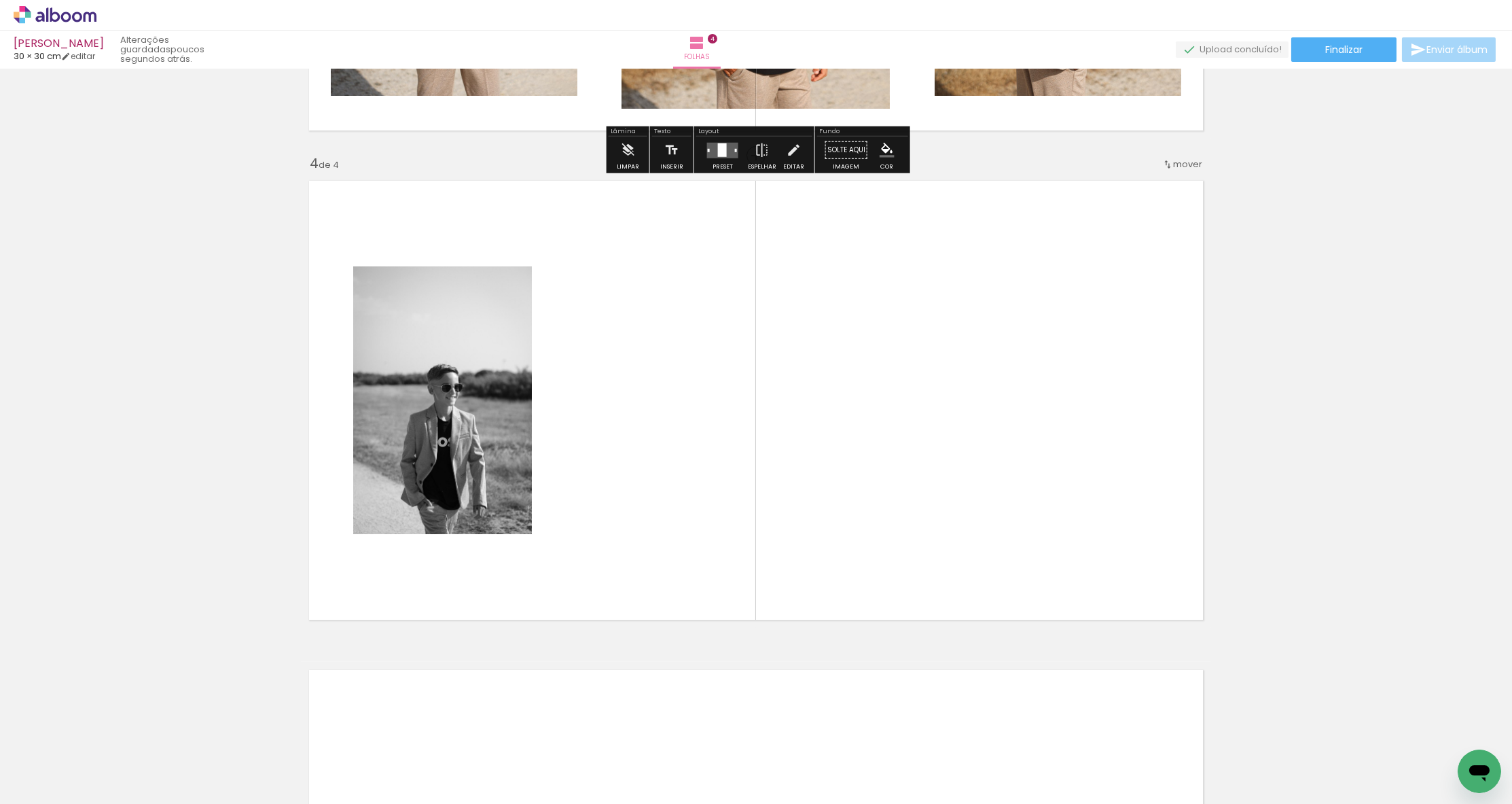
scroll to position [1409, 0]
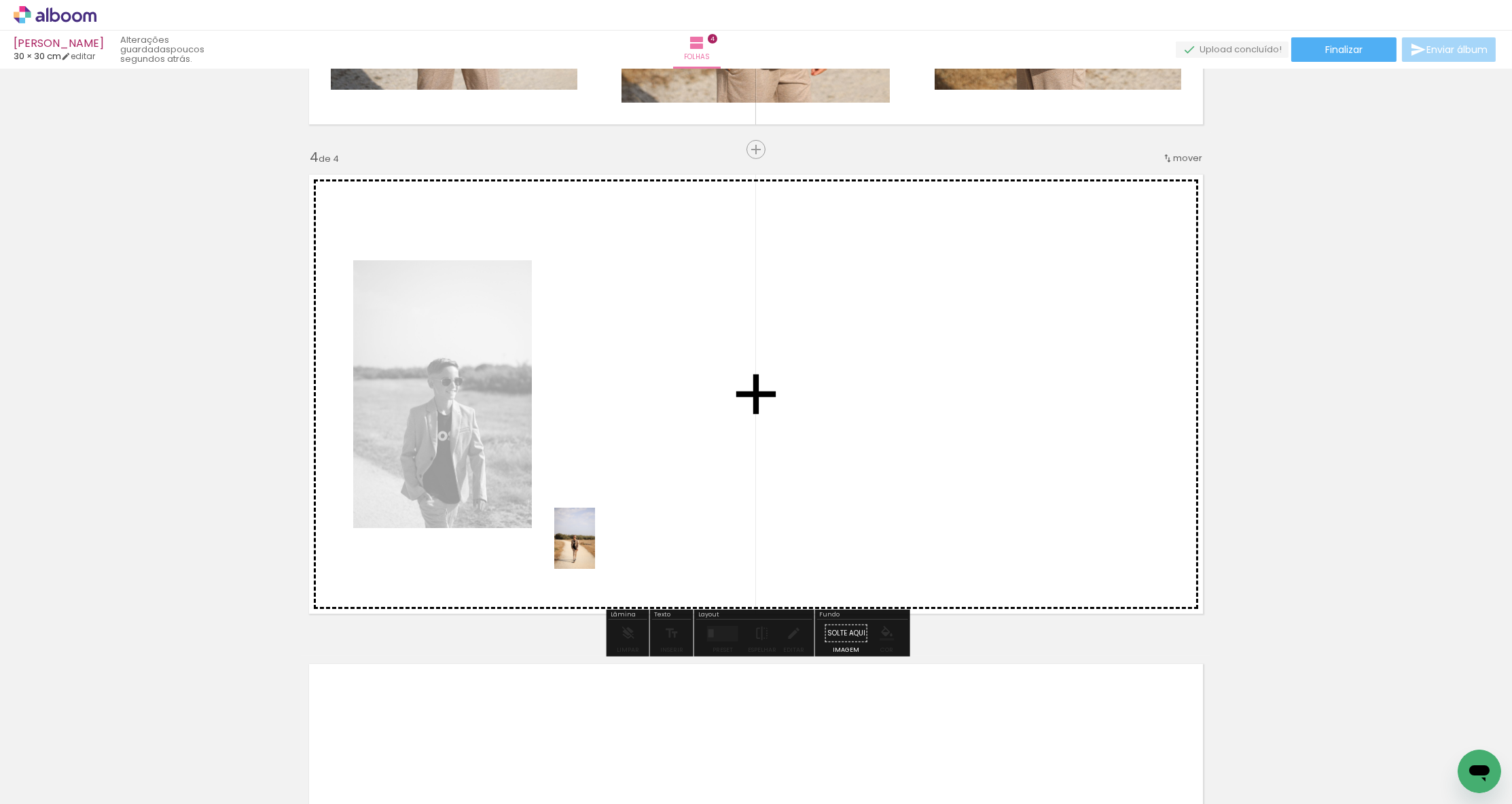
drag, startPoint x: 257, startPoint y: 733, endPoint x: 595, endPoint y: 549, distance: 384.8
click at [595, 549] on quentale-workspace at bounding box center [756, 402] width 1512 height 804
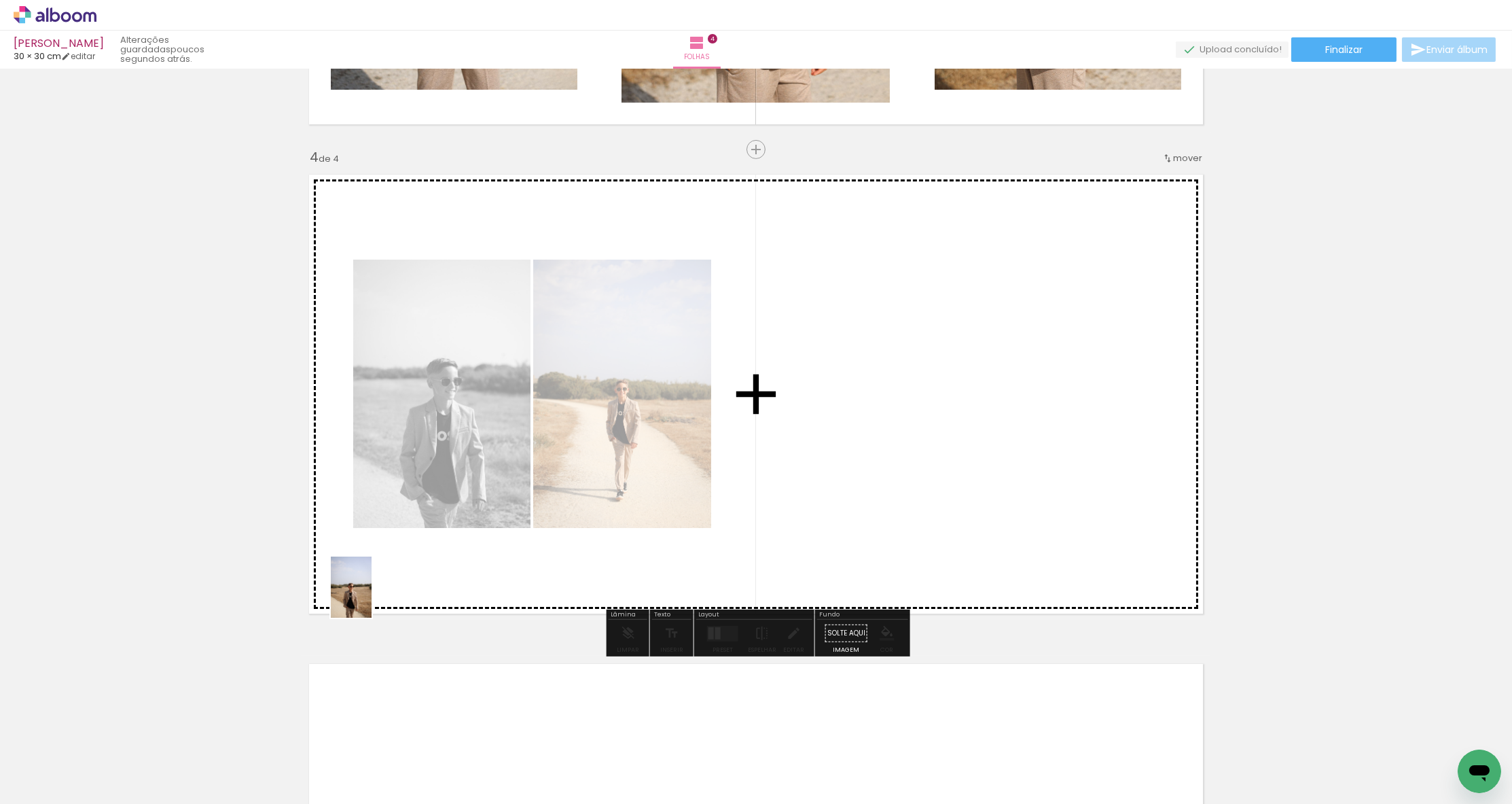
drag, startPoint x: 285, startPoint y: 749, endPoint x: 372, endPoint y: 597, distance: 175.1
click at [372, 597] on quentale-workspace at bounding box center [756, 402] width 1512 height 804
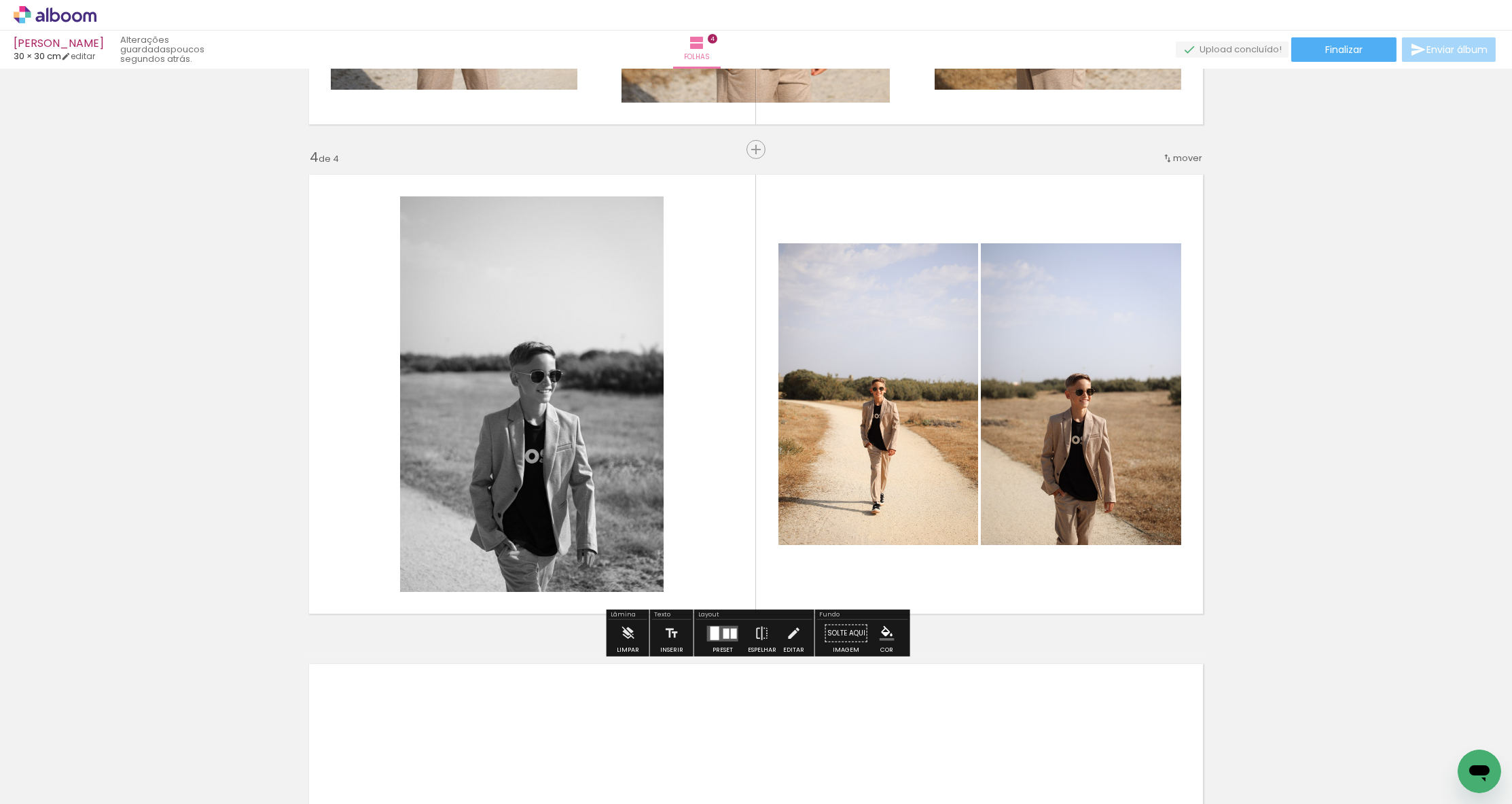
scroll to position [0, 4901]
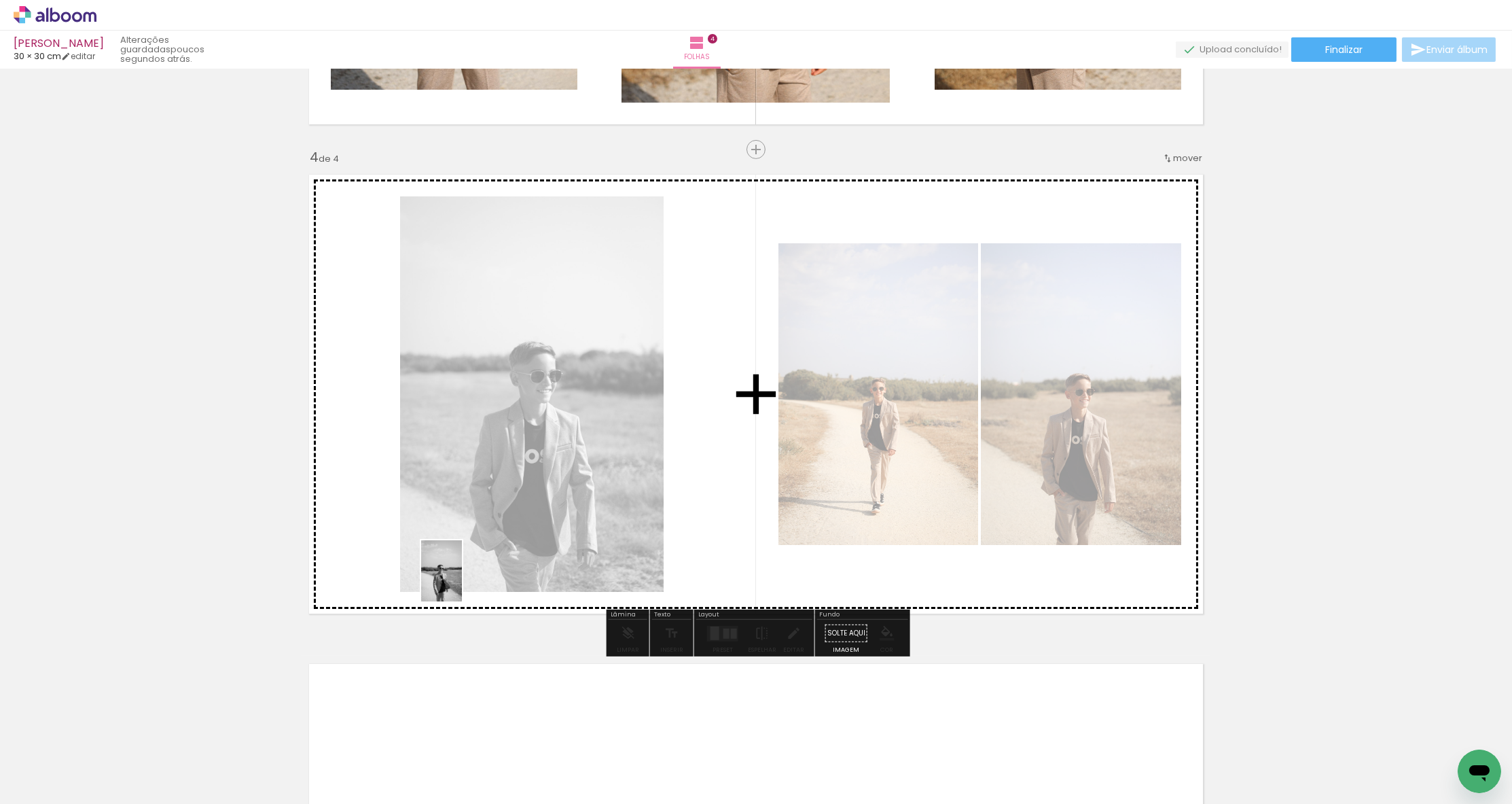
drag, startPoint x: 368, startPoint y: 728, endPoint x: 462, endPoint y: 583, distance: 172.8
click at [462, 583] on quentale-workspace at bounding box center [756, 402] width 1512 height 804
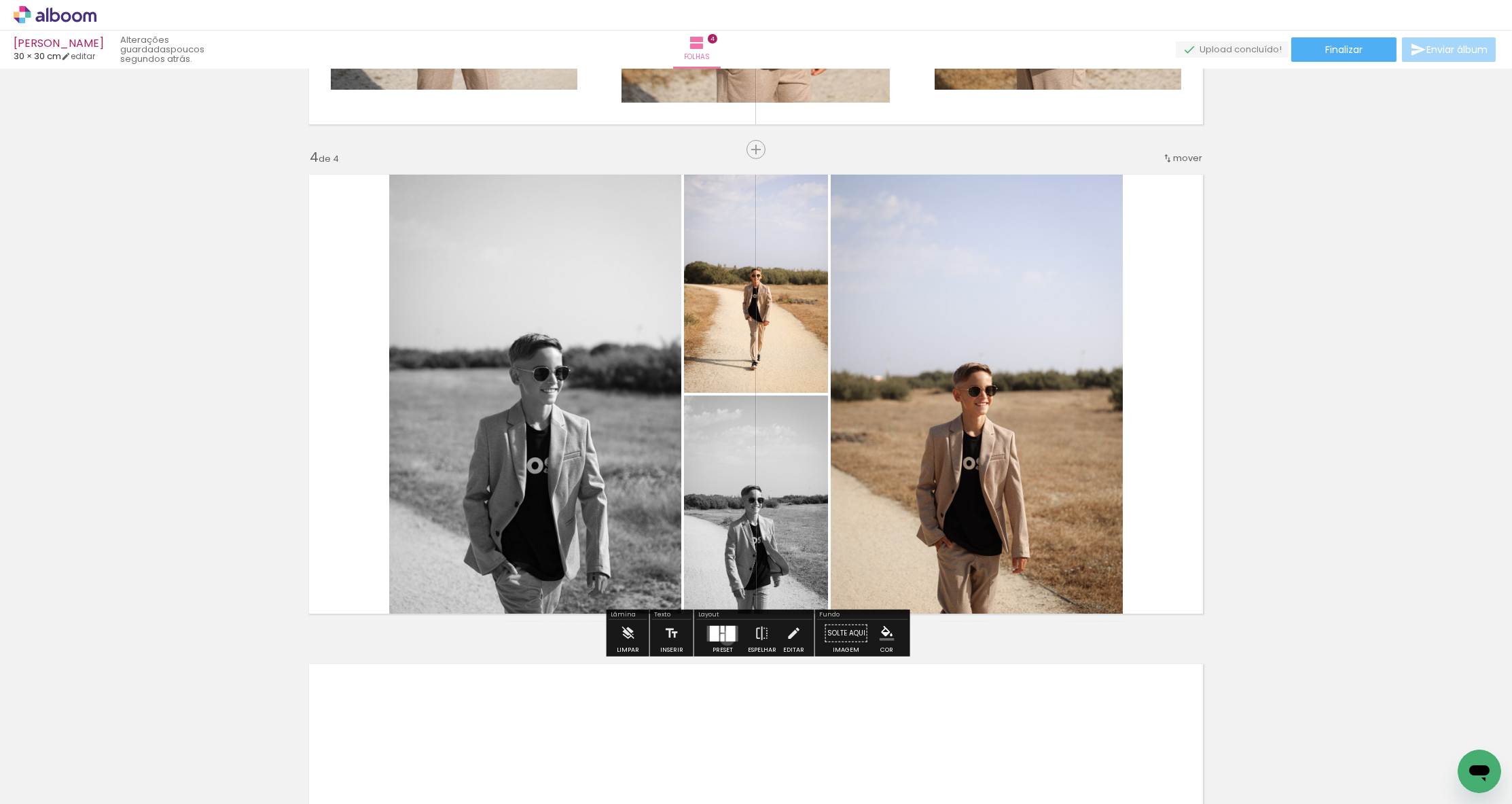
click at [726, 638] on div at bounding box center [730, 633] width 9 height 15
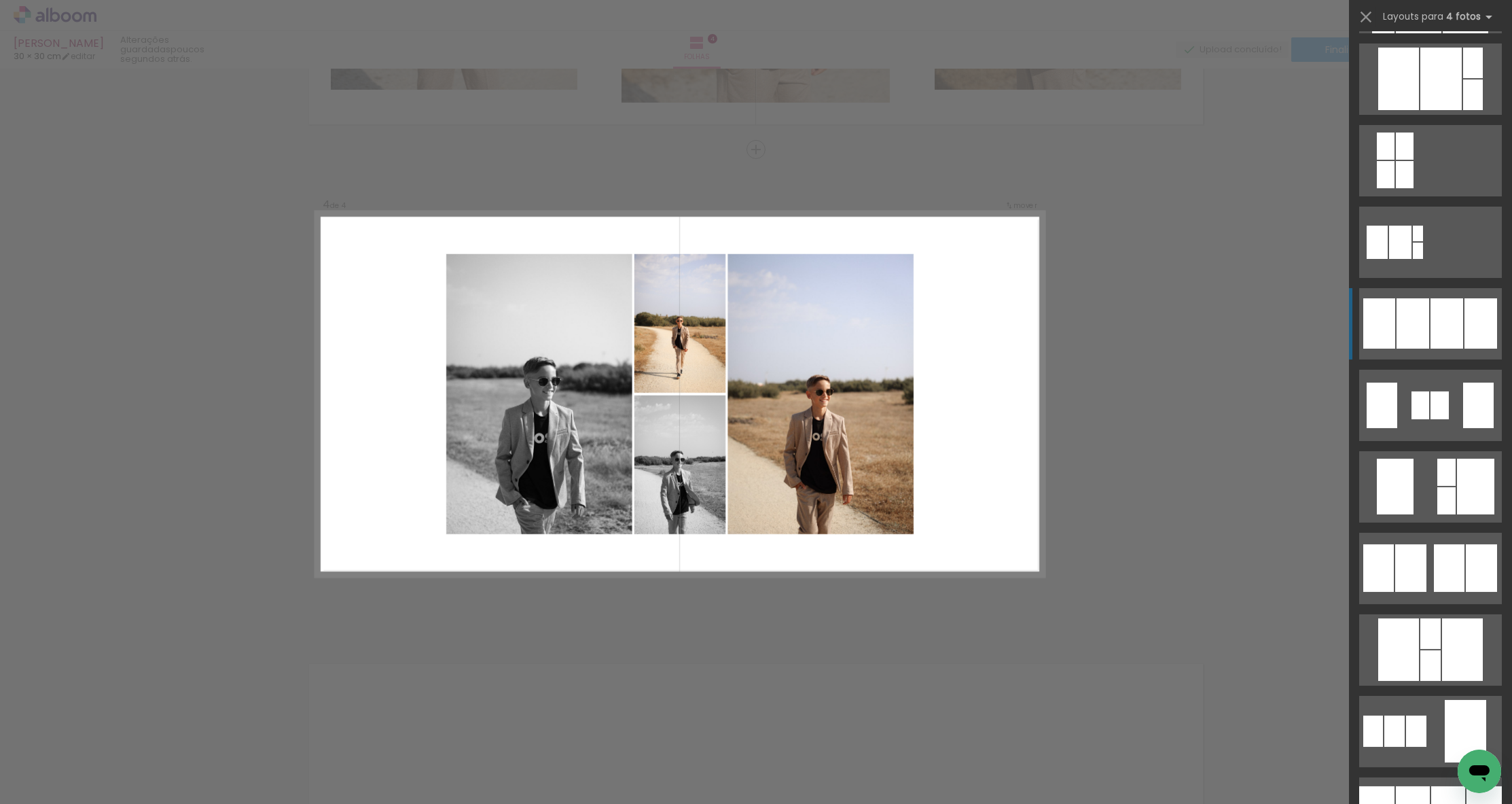
scroll to position [736, 0]
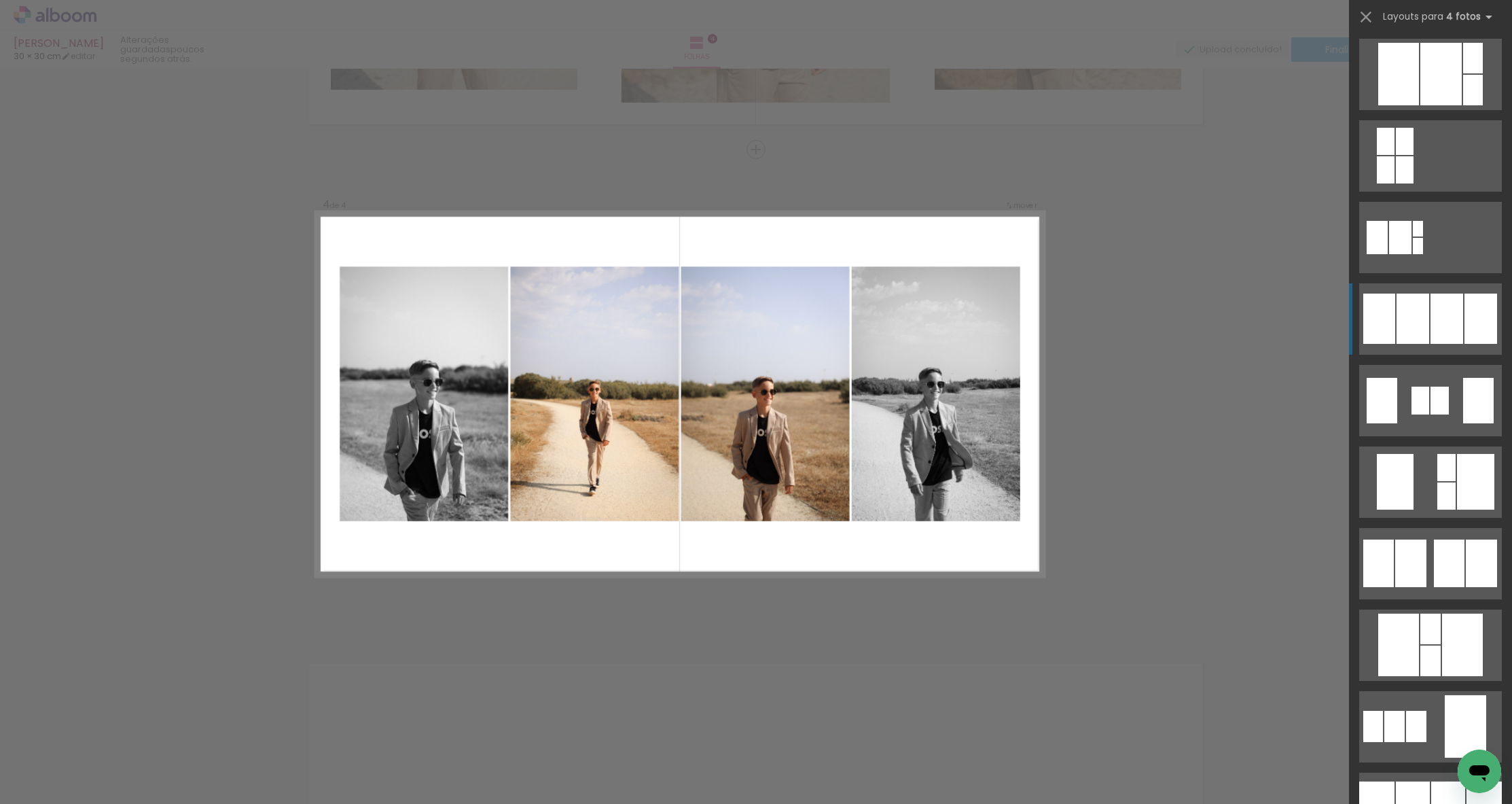
click at [1440, 335] on div at bounding box center [1447, 318] width 33 height 51
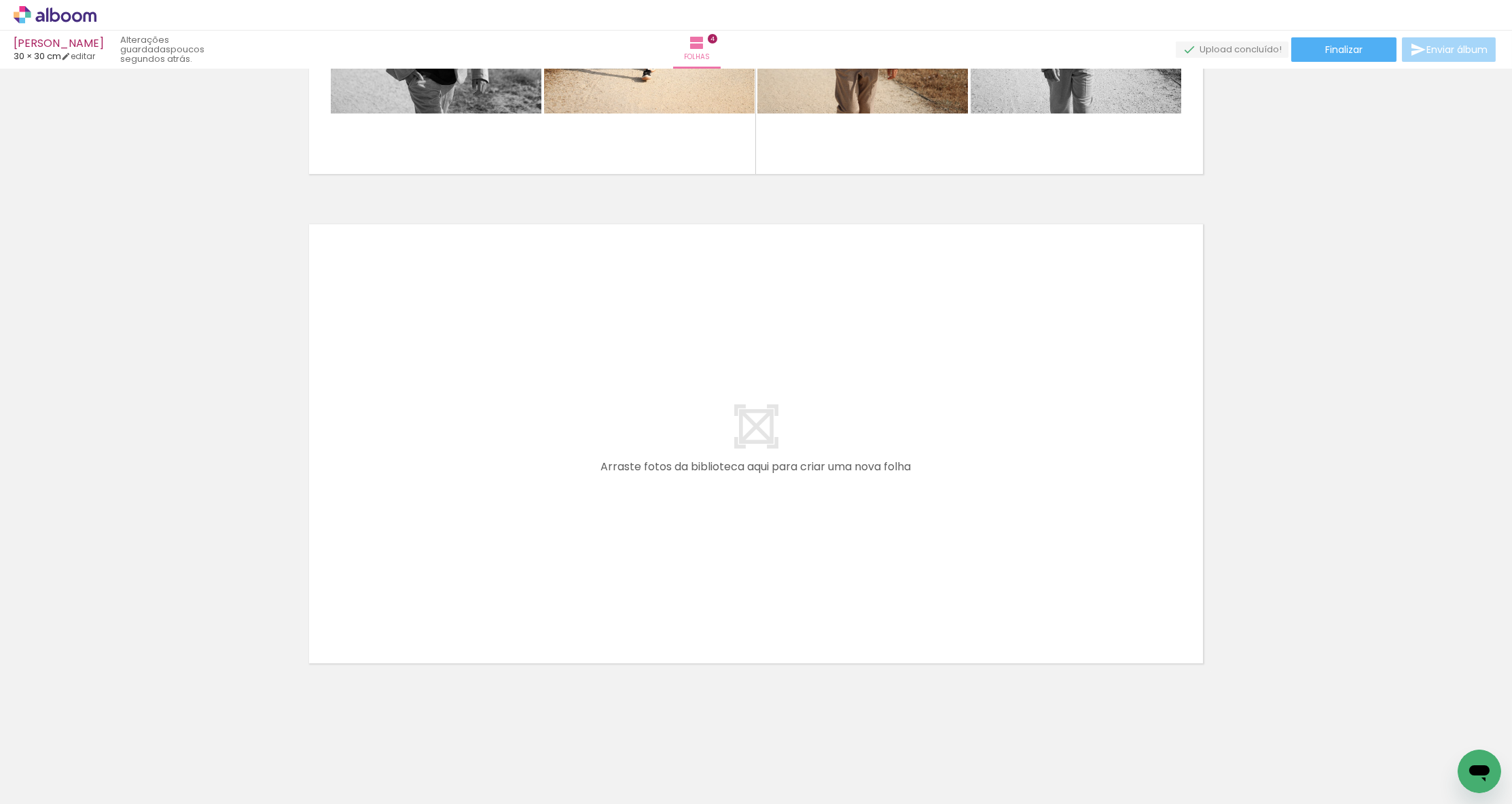
scroll to position [1849, 0]
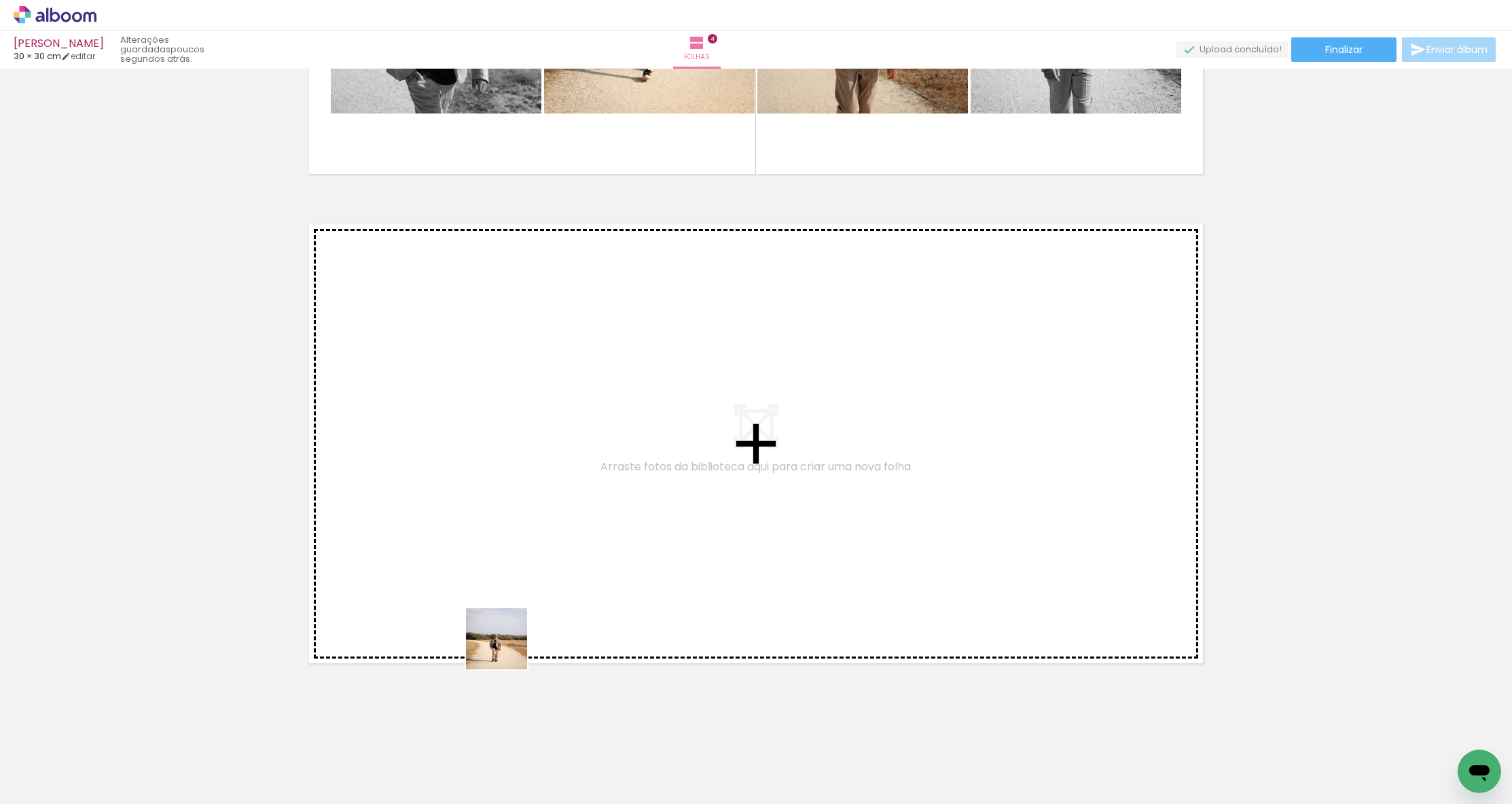
click at [517, 539] on quentale-workspace at bounding box center [756, 402] width 1512 height 804
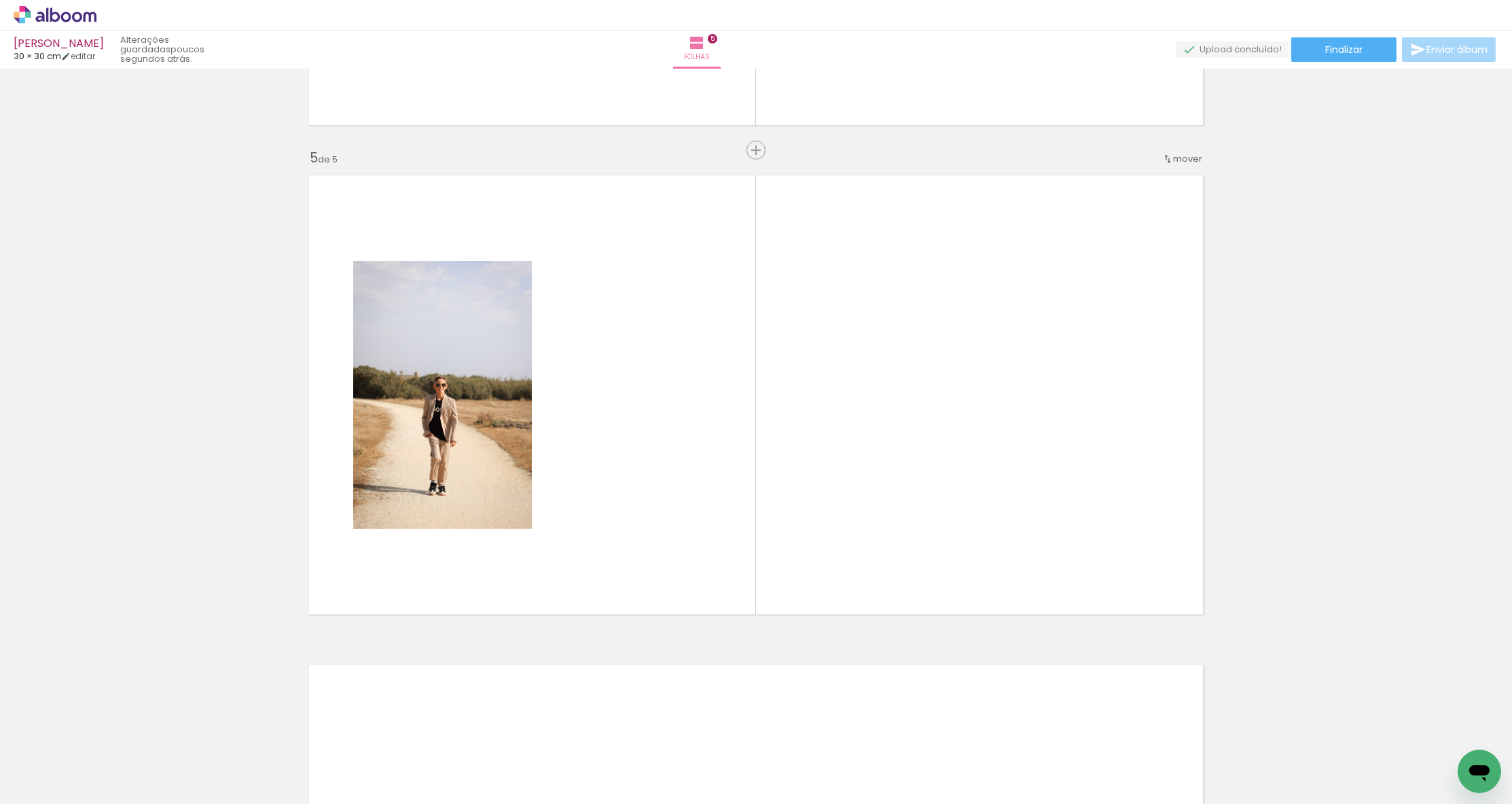
scroll to position [1899, 0]
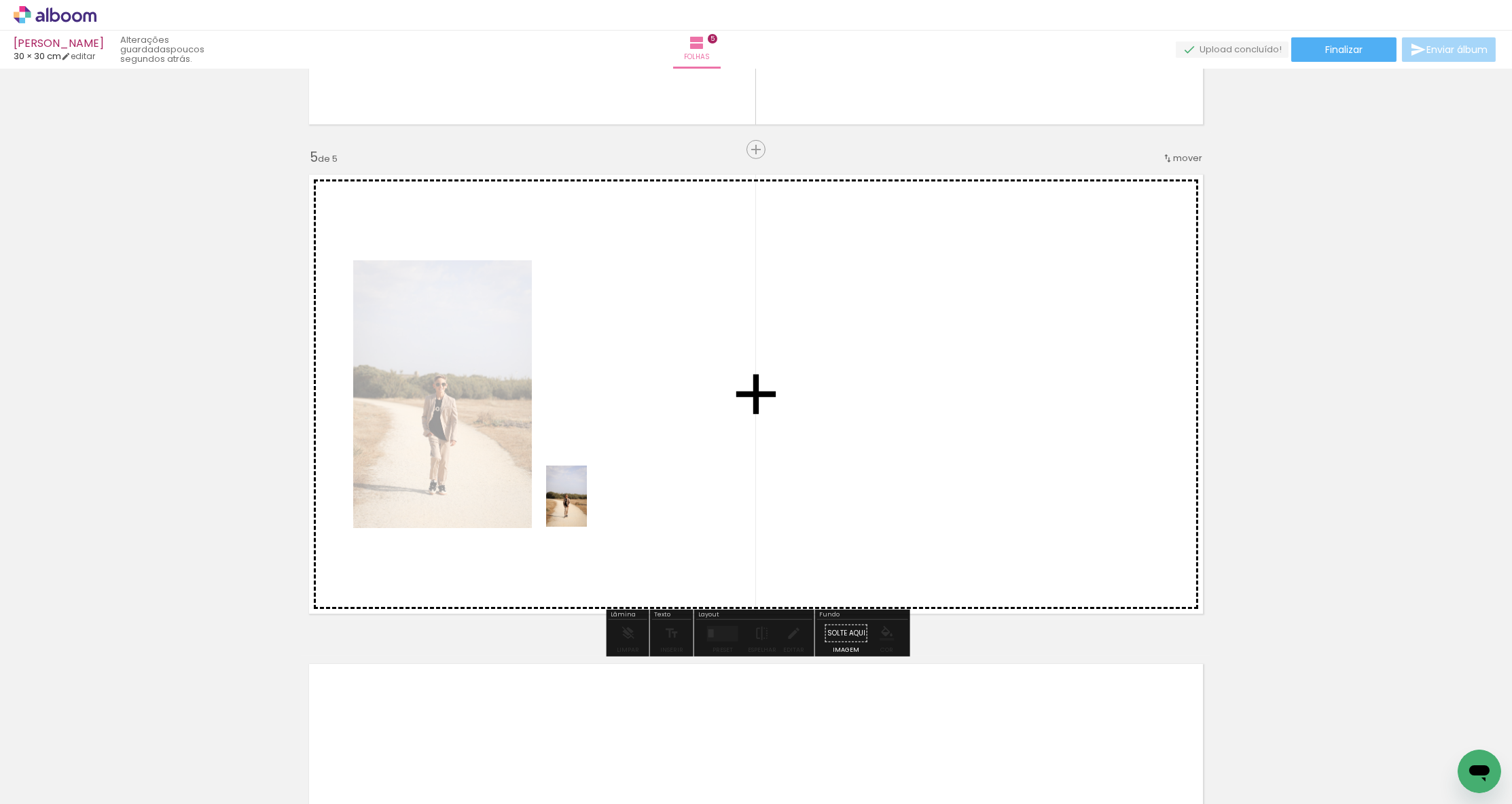
click at [586, 507] on quentale-workspace at bounding box center [756, 402] width 1512 height 804
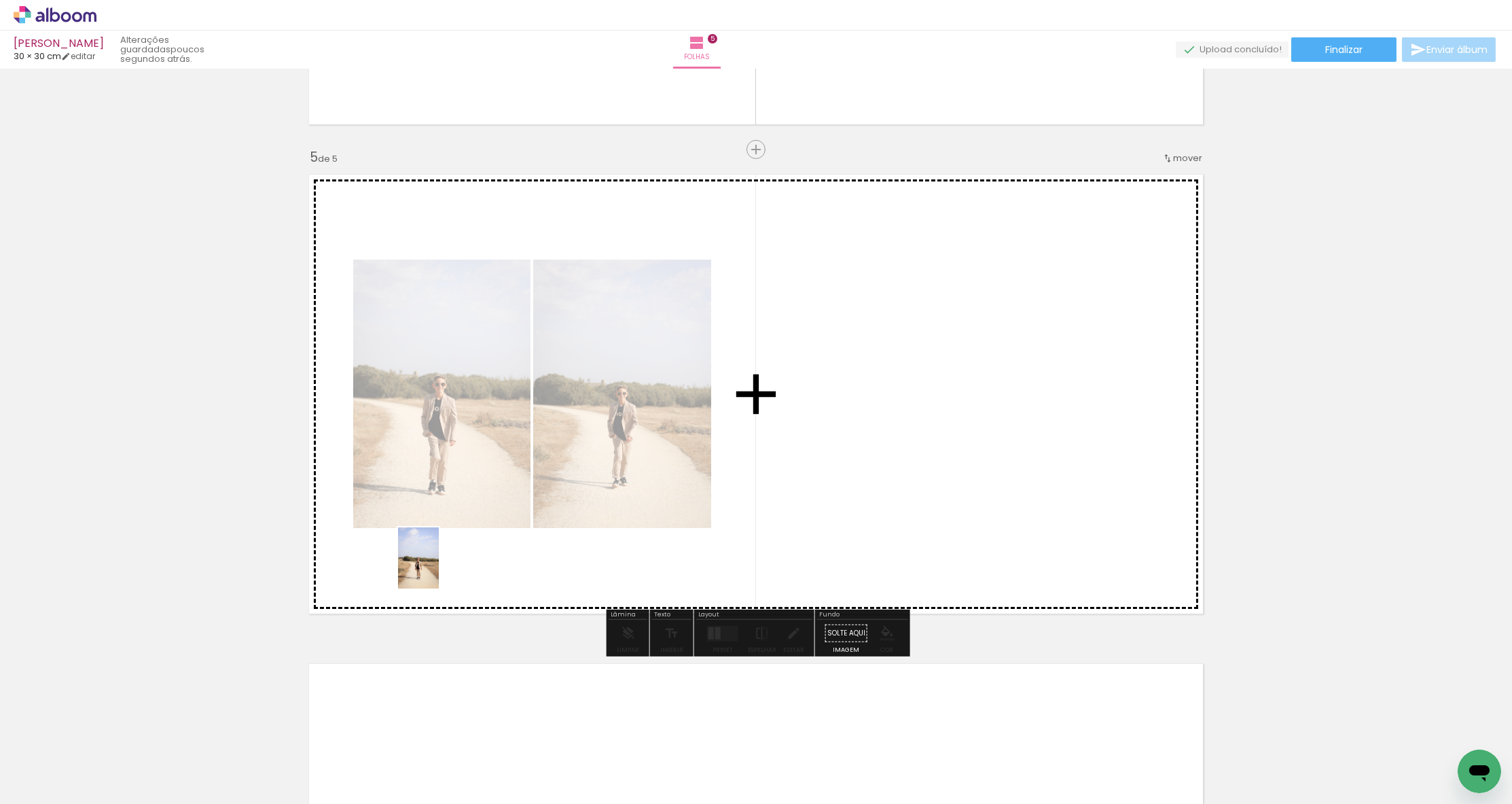
drag, startPoint x: 200, startPoint y: 751, endPoint x: 438, endPoint y: 570, distance: 299.0
click at [438, 570] on quentale-workspace at bounding box center [756, 402] width 1512 height 804
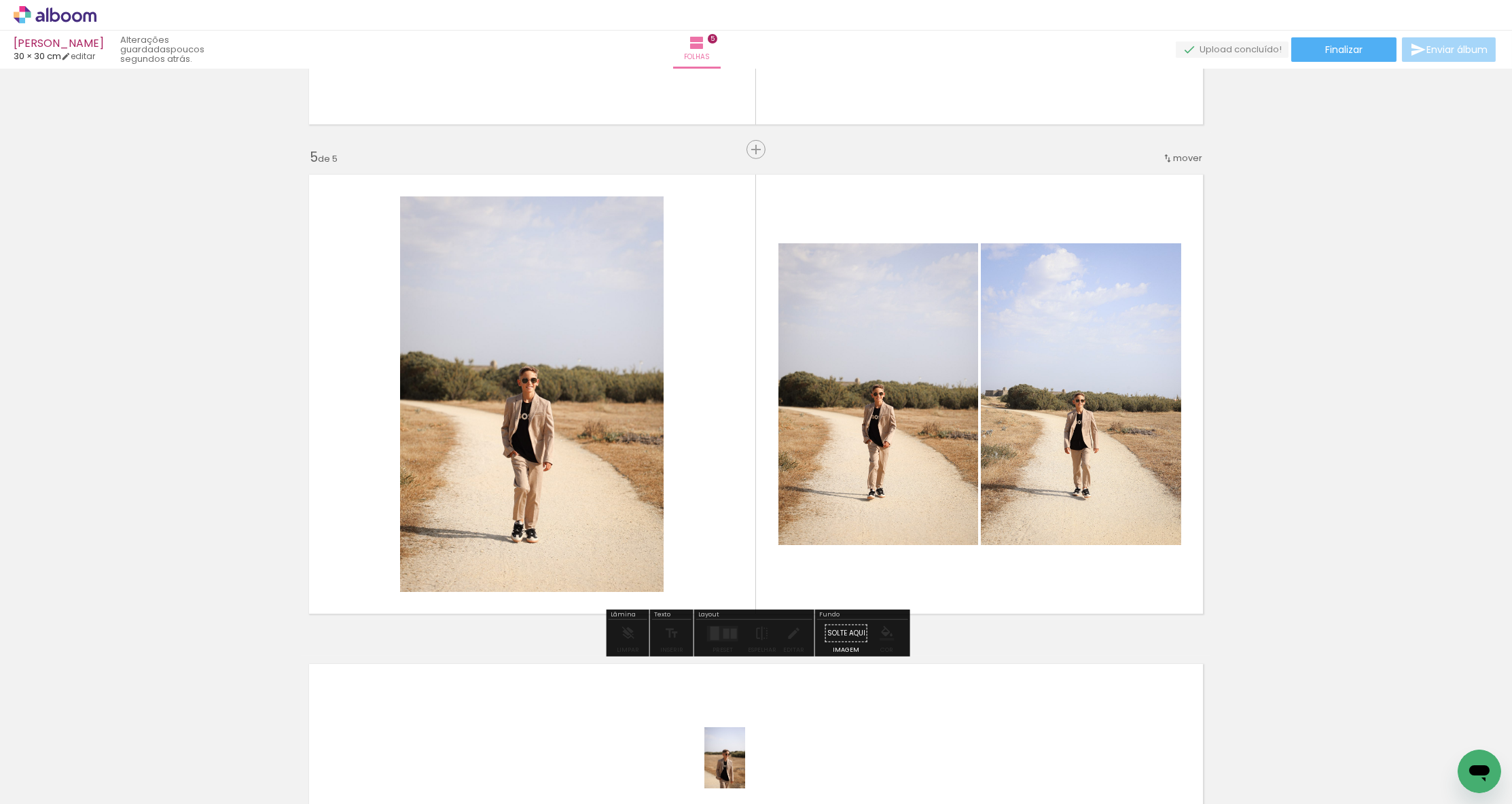
drag, startPoint x: 768, startPoint y: 746, endPoint x: 742, endPoint y: 765, distance: 32.2
click at [0, 0] on slot at bounding box center [0, 0] width 0 height 0
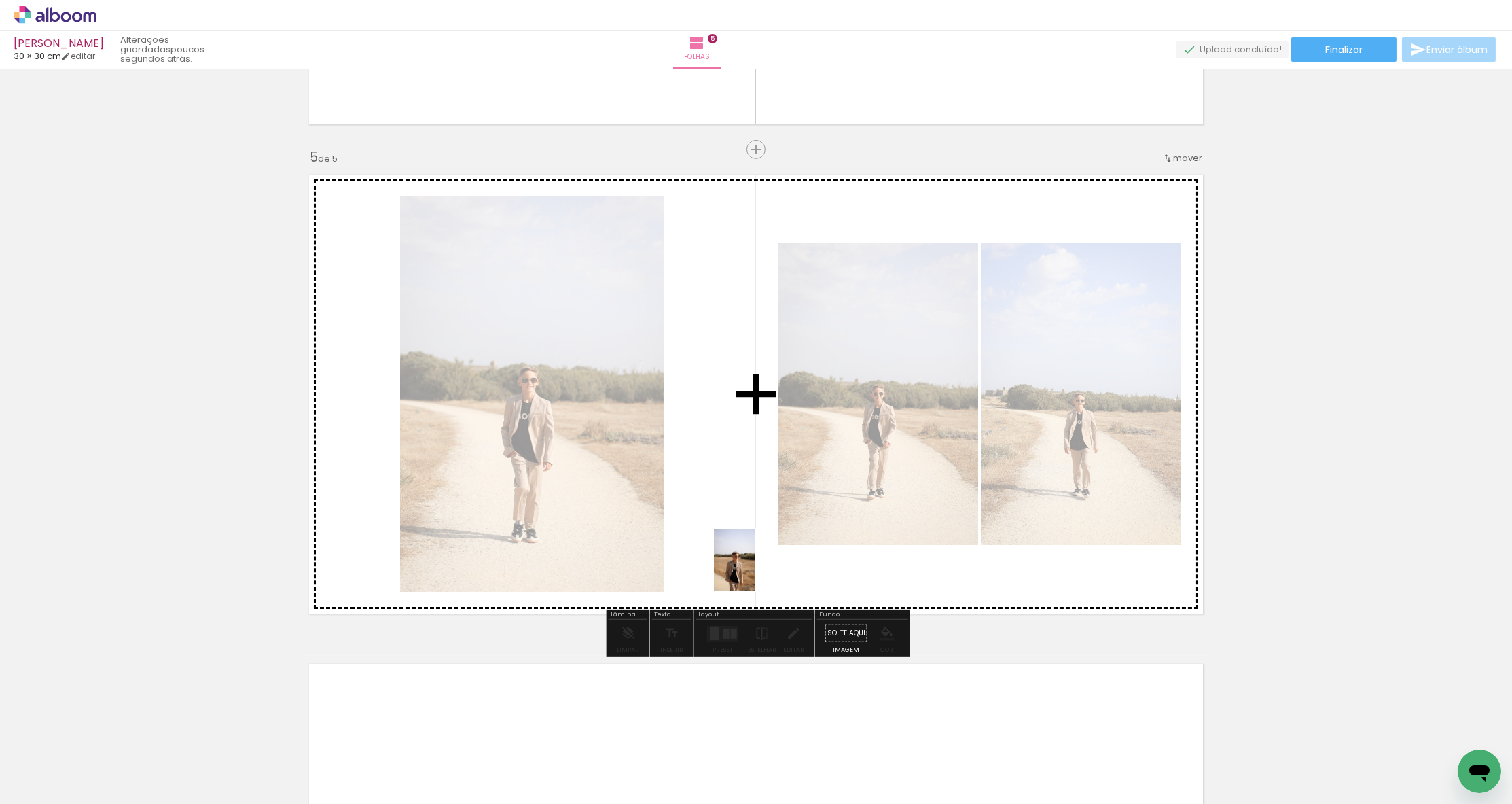
drag, startPoint x: 793, startPoint y: 768, endPoint x: 755, endPoint y: 570, distance: 201.6
click at [755, 570] on quentale-workspace at bounding box center [756, 402] width 1512 height 804
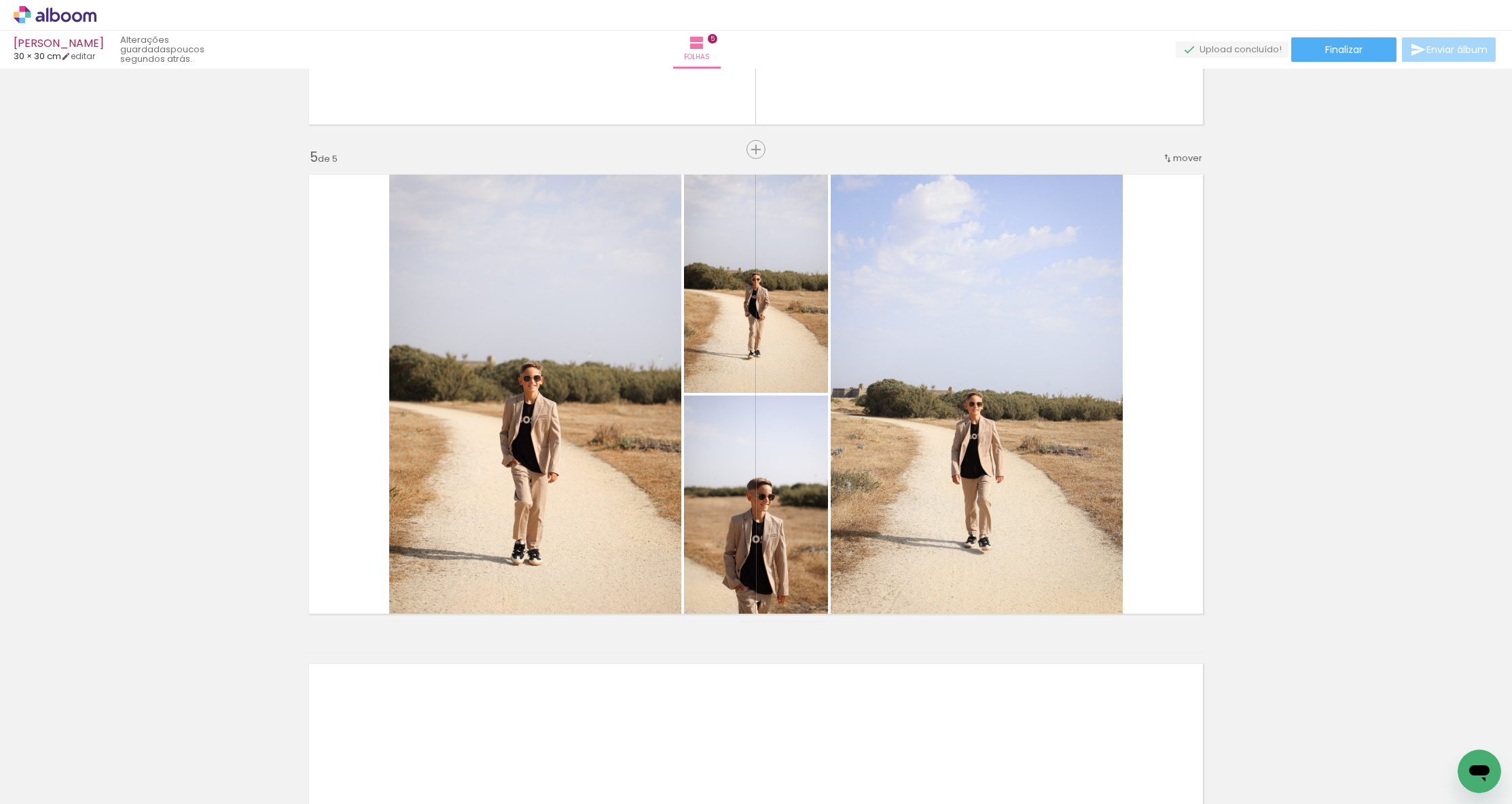
scroll to position [0, 5271]
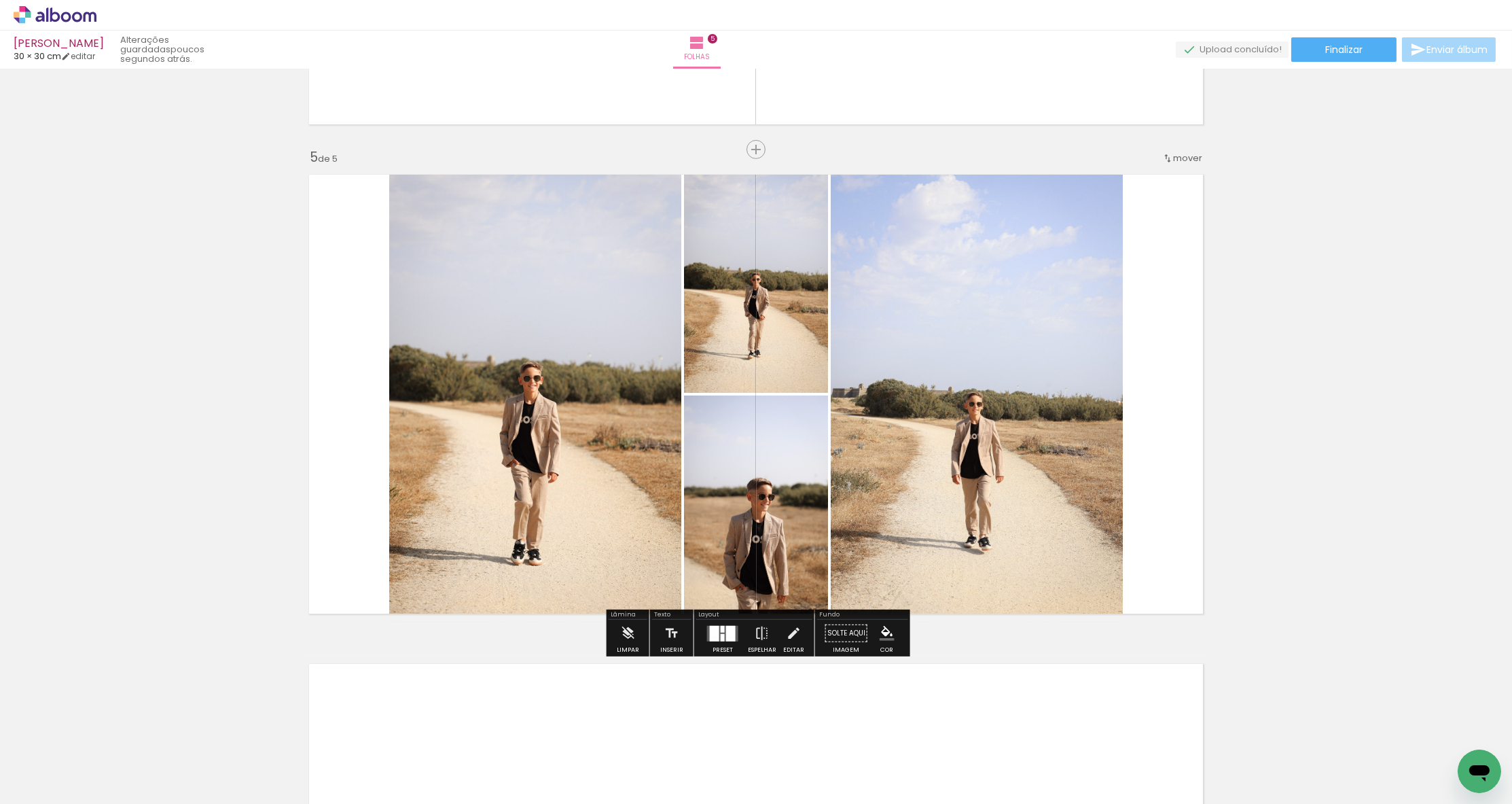
click at [721, 633] on quentale-layouter at bounding box center [722, 633] width 31 height 15
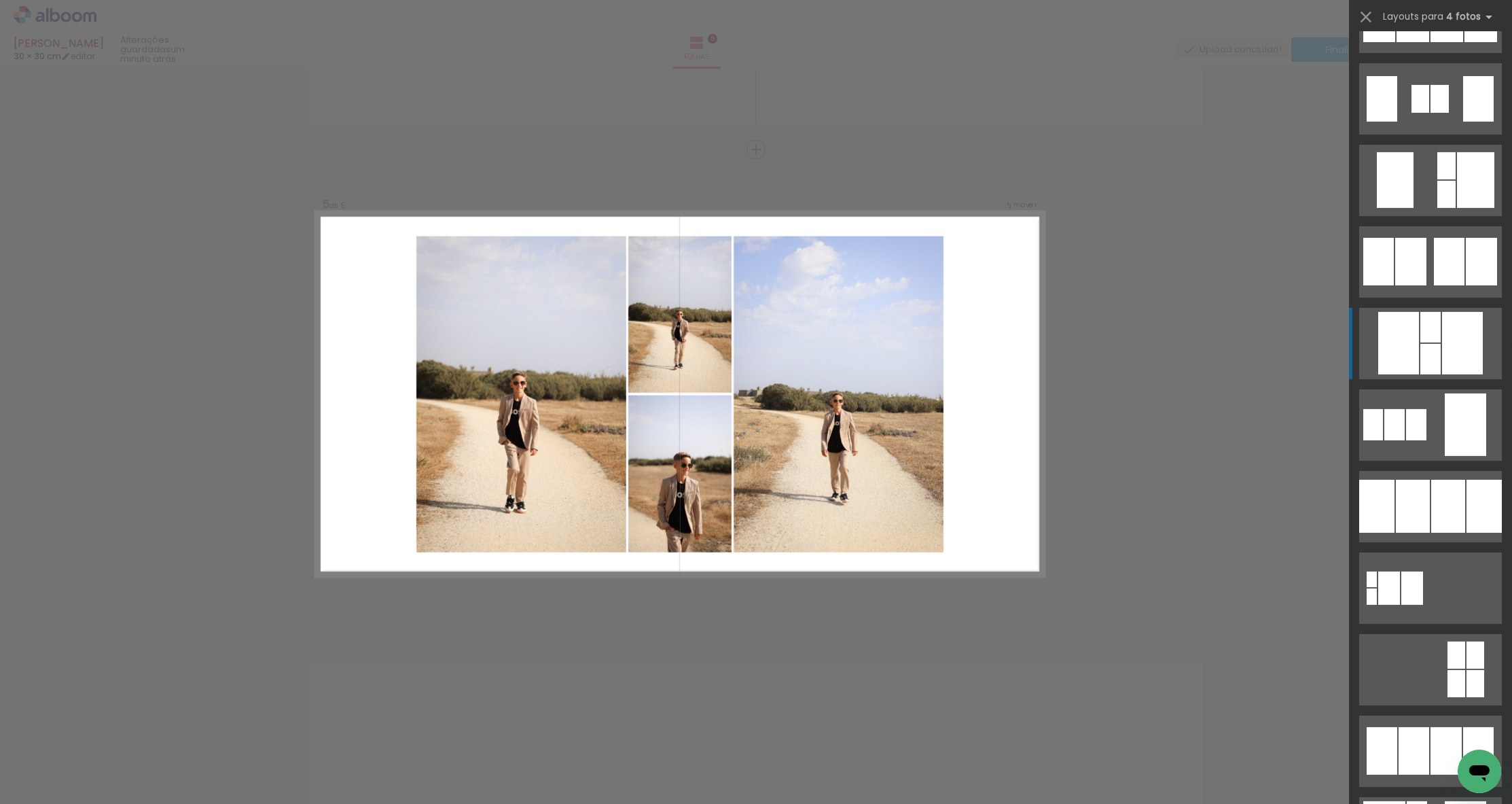
scroll to position [1076, 0]
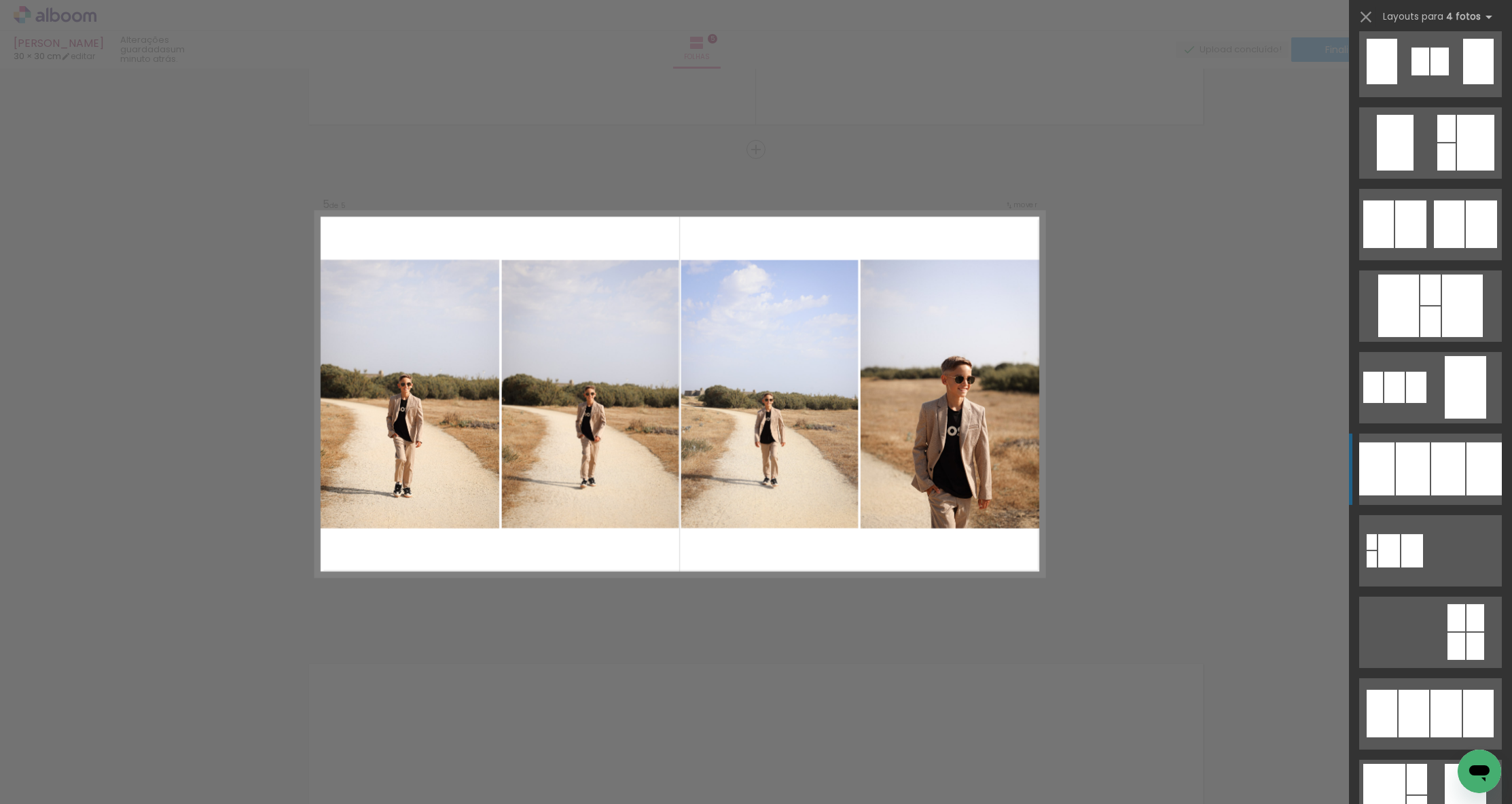
click at [1447, 454] on div at bounding box center [1448, 469] width 34 height 53
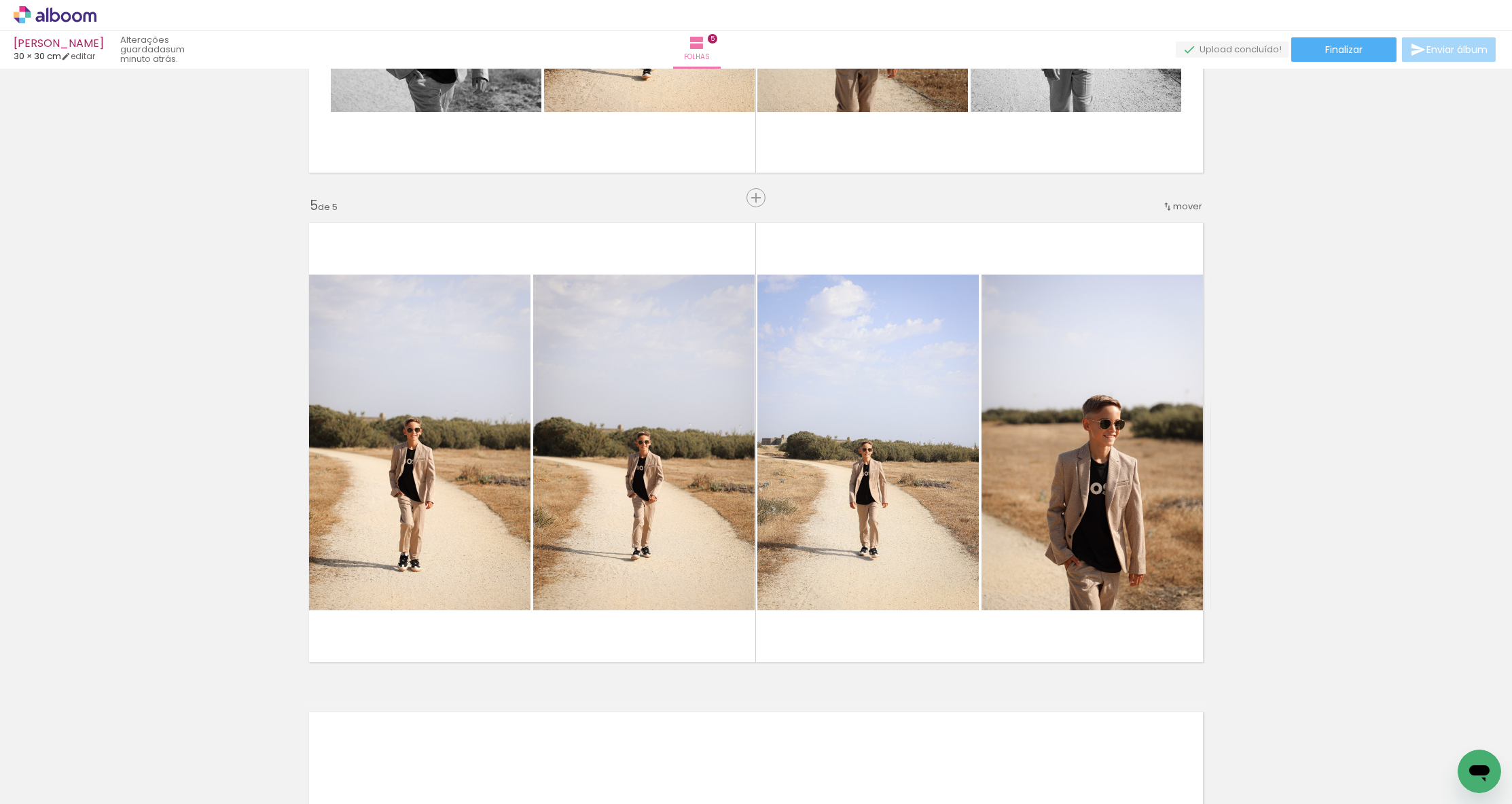
scroll to position [1849, 0]
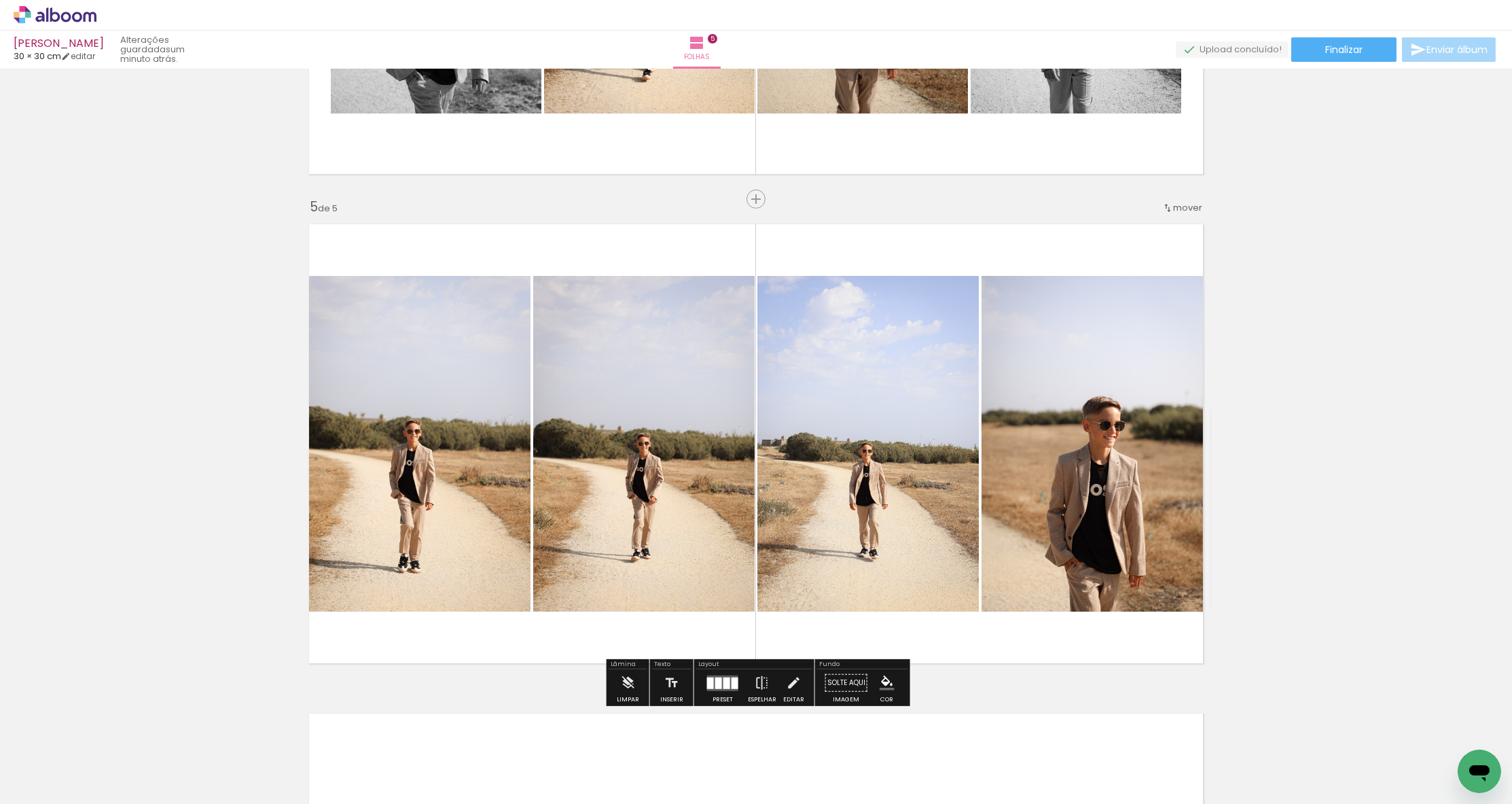
drag, startPoint x: 867, startPoint y: 293, endPoint x: 865, endPoint y: 307, distance: 14.1
click at [0, 0] on slot "P&B" at bounding box center [0, 0] width 0 height 0
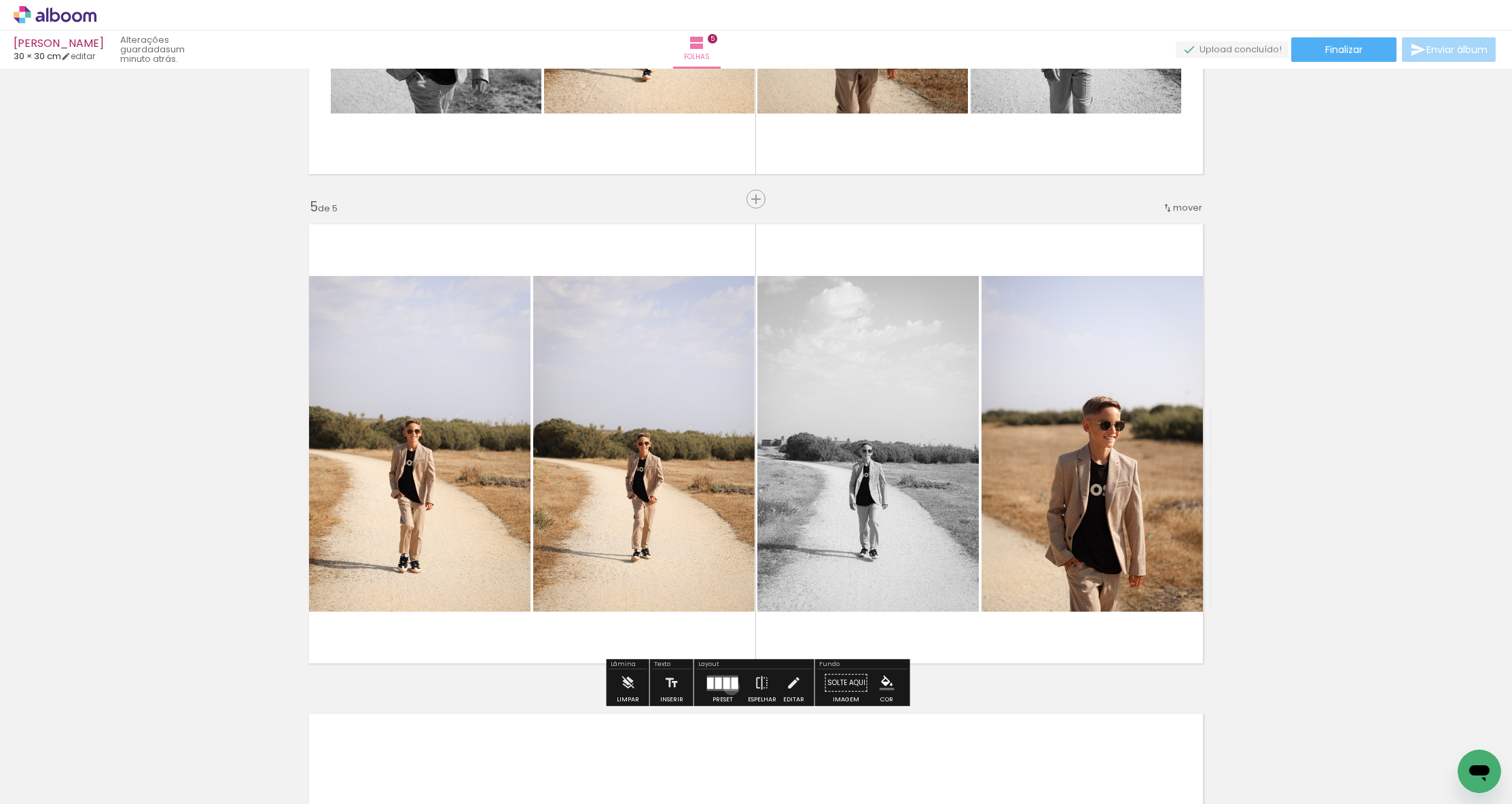
click at [732, 687] on div at bounding box center [735, 682] width 7 height 11
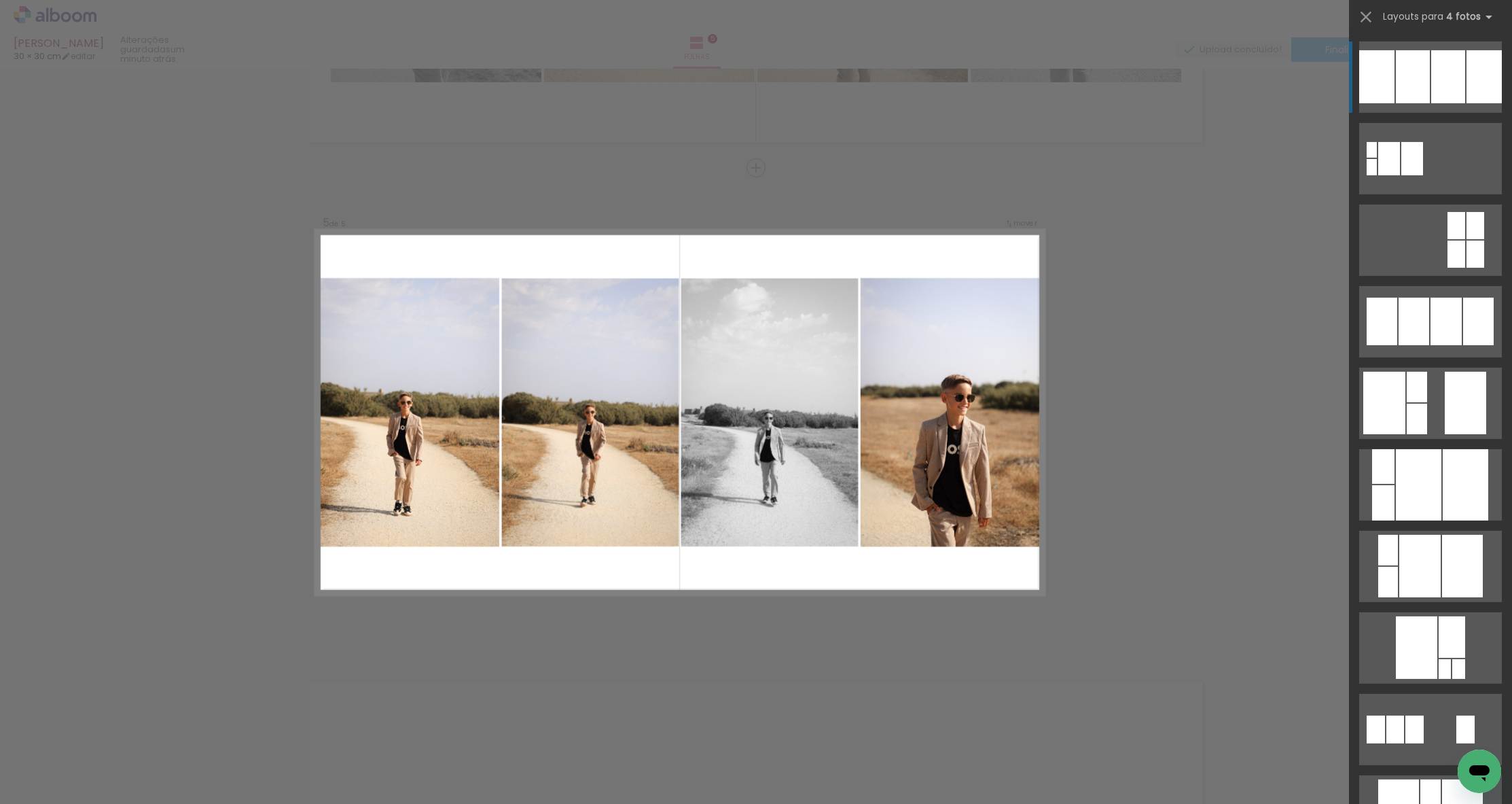
scroll to position [1899, 0]
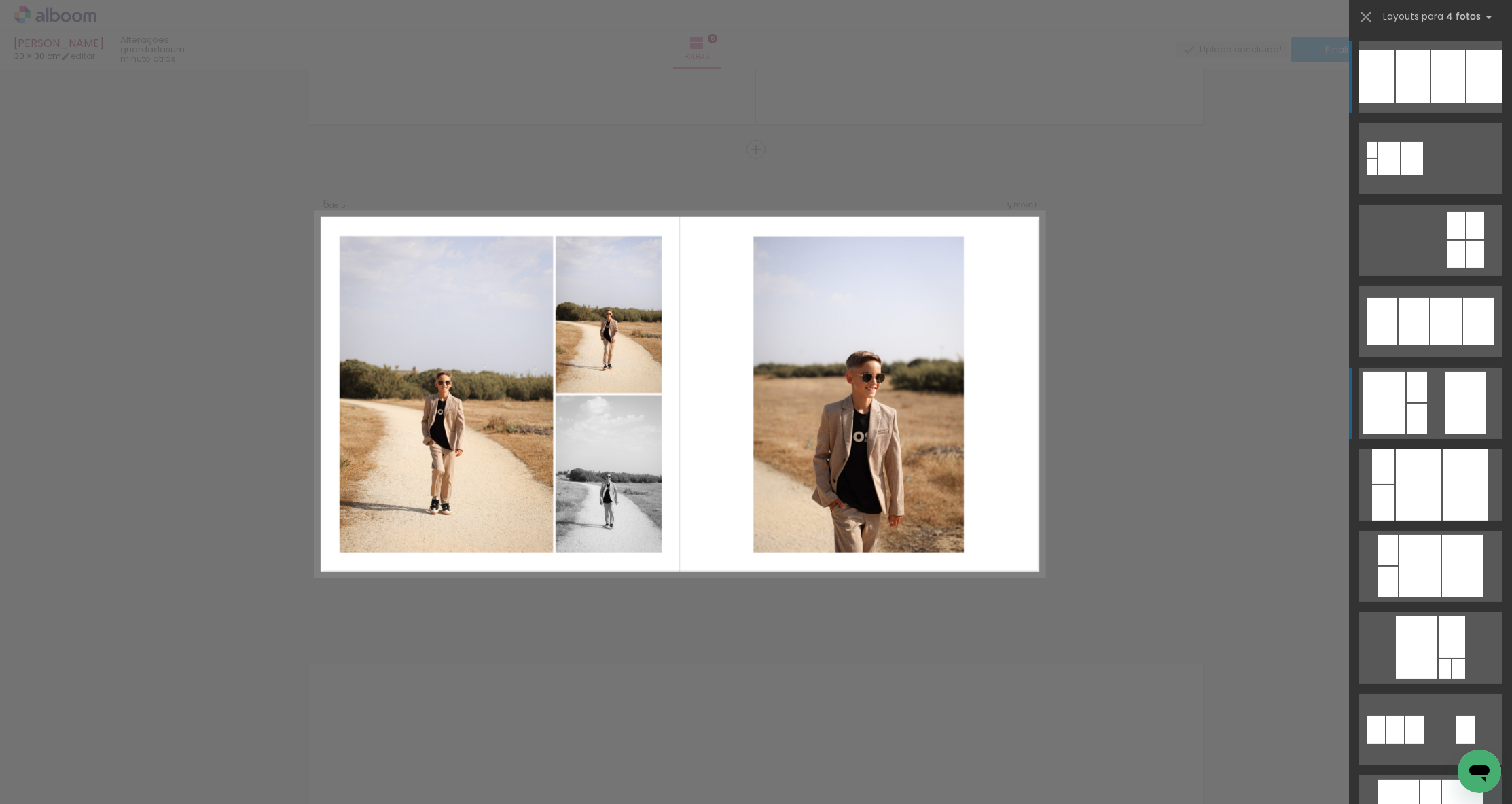
click at [1444, 399] on div at bounding box center [1465, 403] width 41 height 63
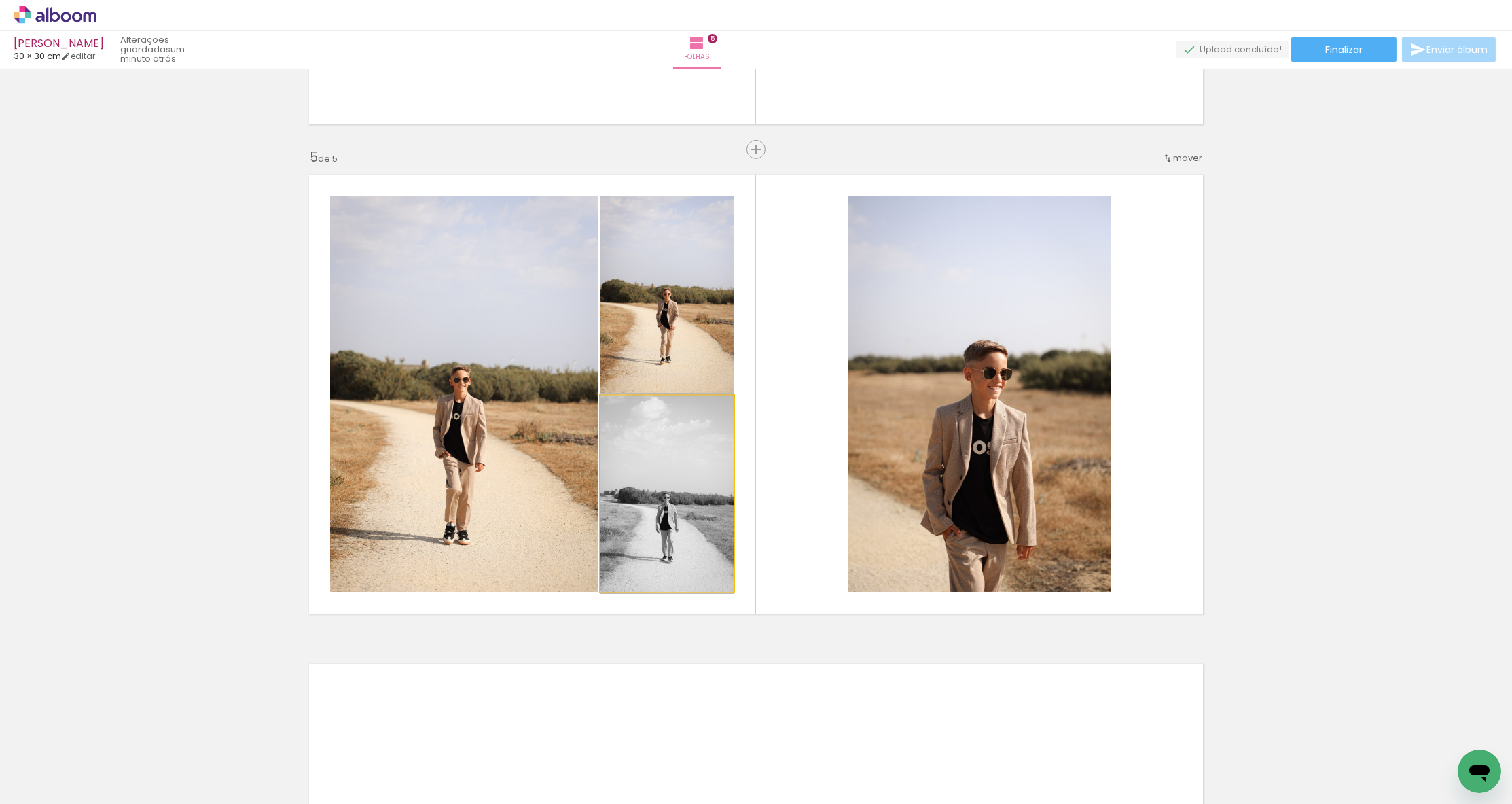
drag, startPoint x: 674, startPoint y: 530, endPoint x: 1001, endPoint y: 478, distance: 331.1
click at [0, 0] on slot at bounding box center [0, 0] width 0 height 0
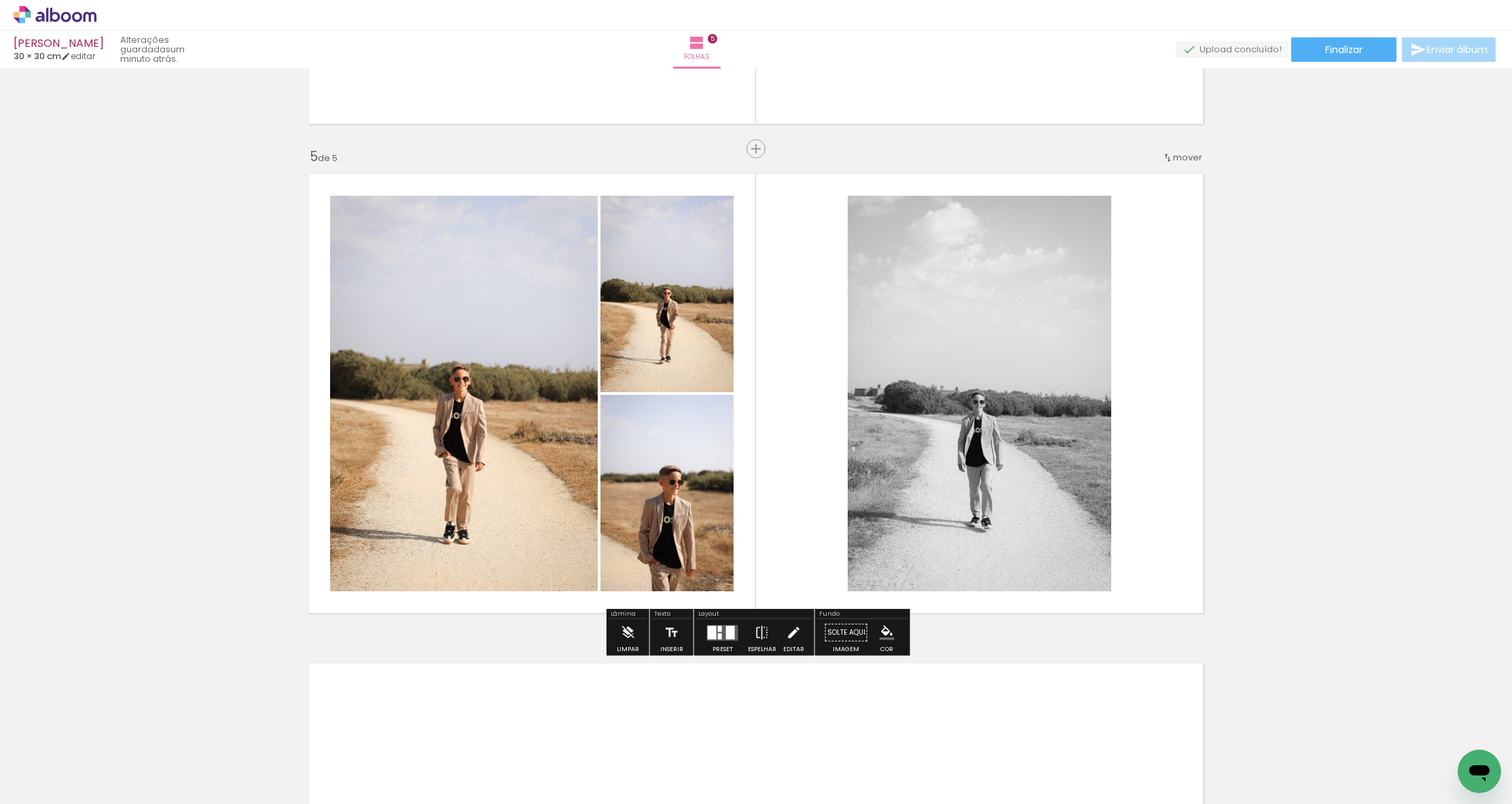
click at [788, 634] on iron-icon at bounding box center [792, 633] width 15 height 27
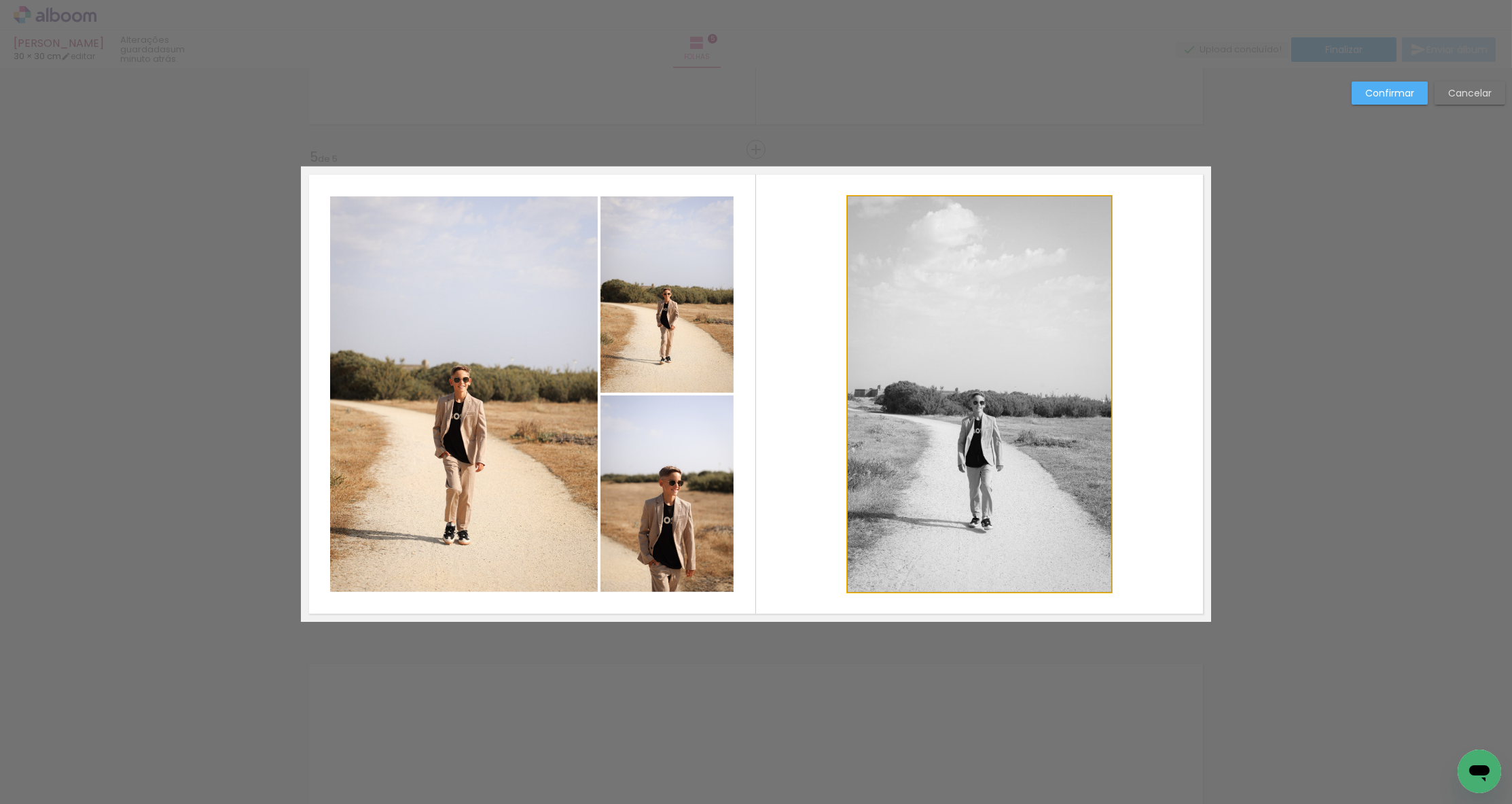
drag, startPoint x: 935, startPoint y: 384, endPoint x: 919, endPoint y: 386, distance: 16.1
click at [935, 384] on quentale-photo at bounding box center [979, 393] width 264 height 395
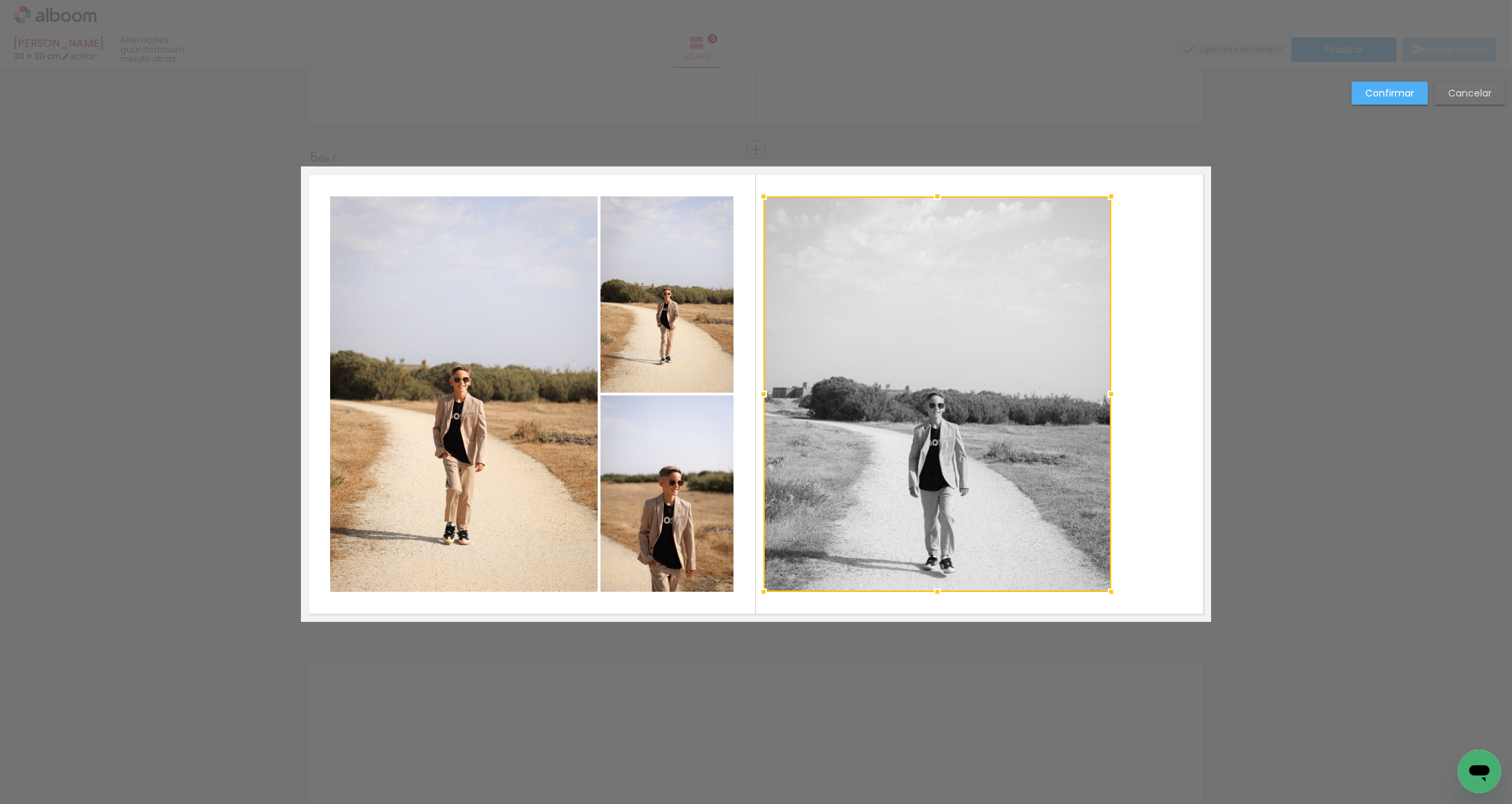
drag, startPoint x: 843, startPoint y: 392, endPoint x: 774, endPoint y: 399, distance: 69.4
click at [681, 413] on album-spread "5 de 5" at bounding box center [756, 393] width 910 height 455
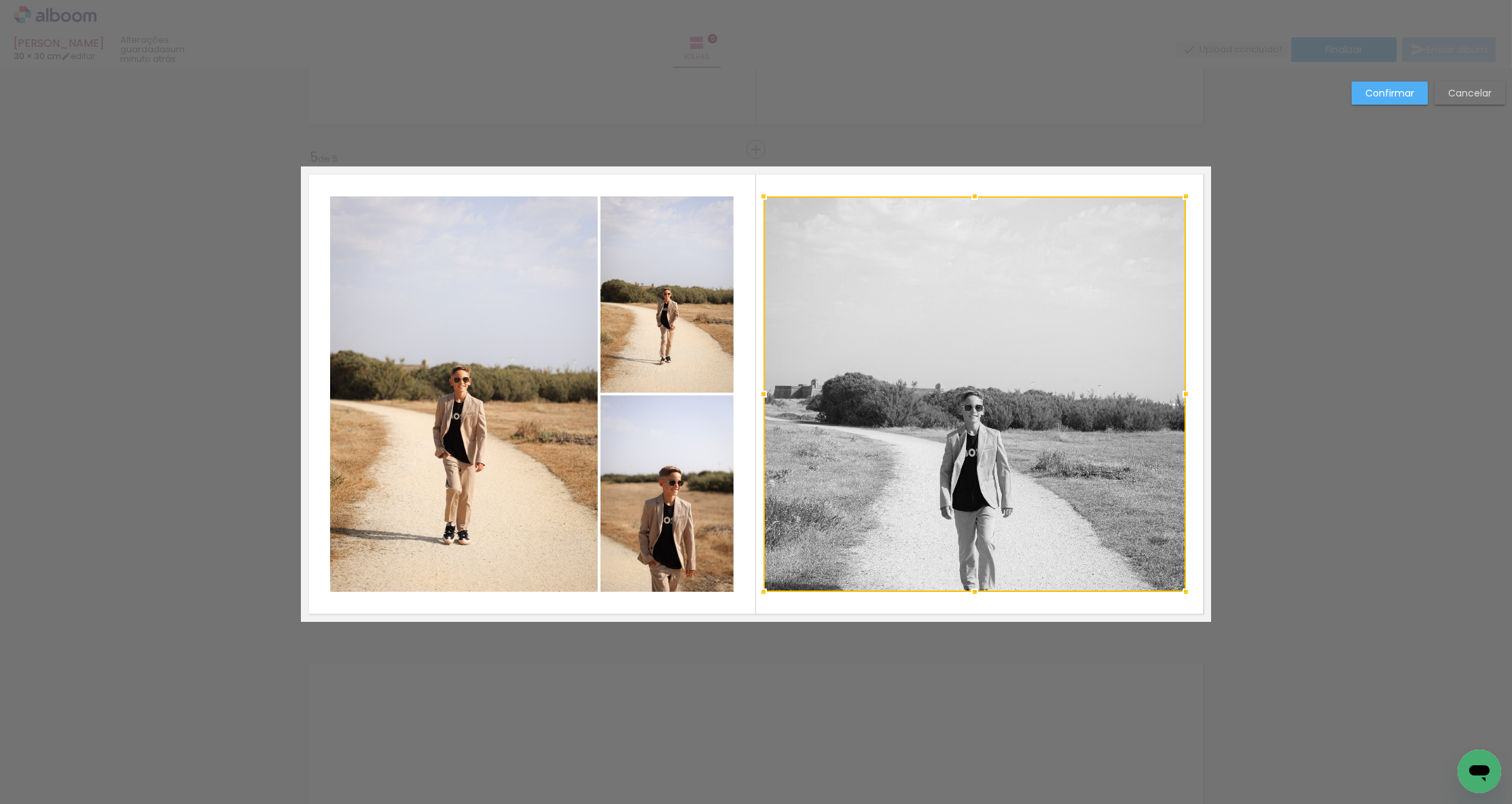
drag, startPoint x: 1109, startPoint y: 392, endPoint x: 1183, endPoint y: 395, distance: 74.1
click at [1183, 395] on div at bounding box center [1186, 394] width 27 height 27
drag, startPoint x: 1006, startPoint y: 412, endPoint x: 978, endPoint y: 418, distance: 28.6
click at [1006, 413] on div at bounding box center [974, 393] width 422 height 395
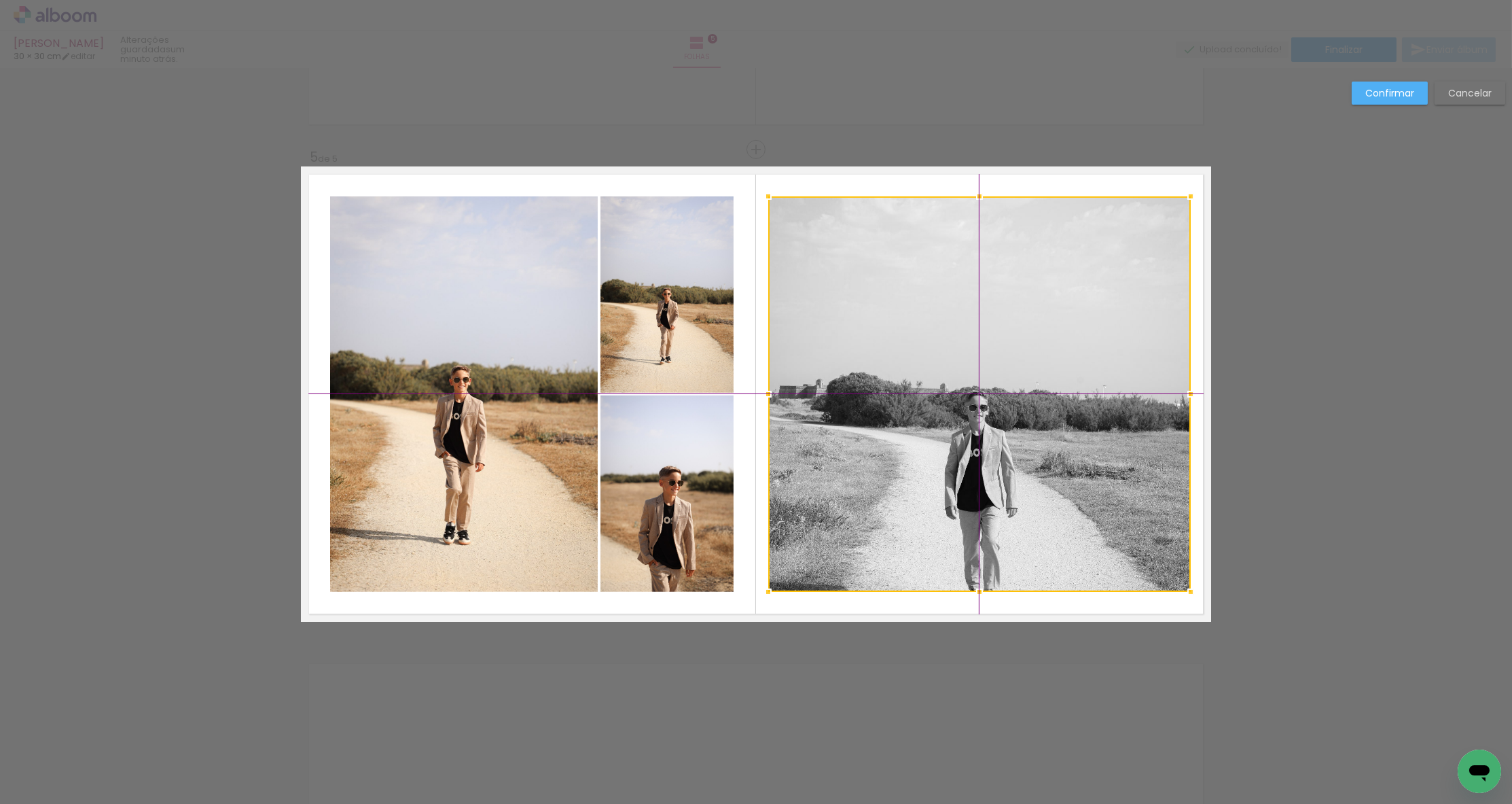
click at [971, 409] on div at bounding box center [979, 393] width 422 height 395
drag, startPoint x: 1401, startPoint y: 90, endPoint x: 1309, endPoint y: 169, distance: 121.3
click at [0, 0] on slot "Confirmar" at bounding box center [0, 0] width 0 height 0
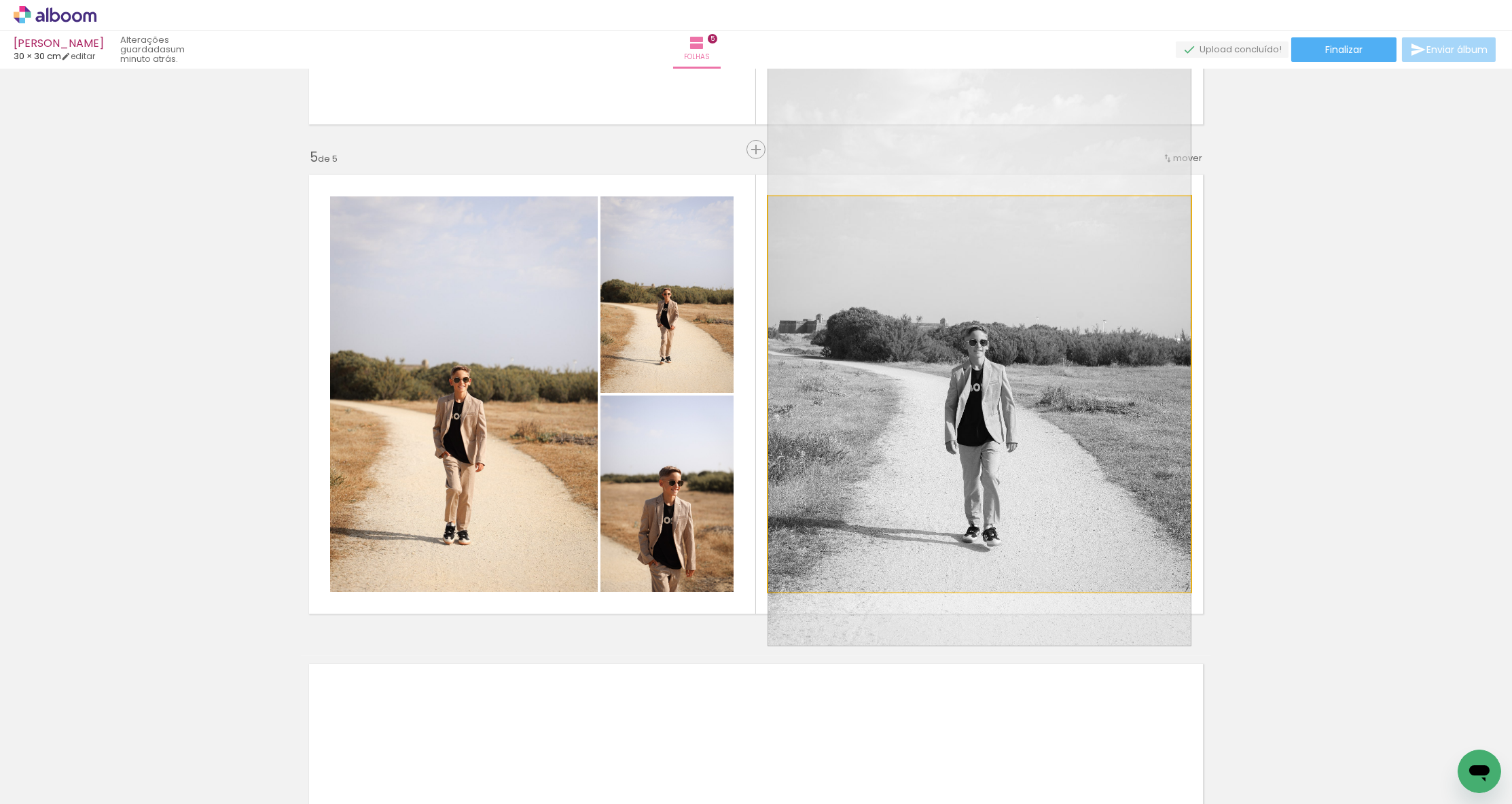
drag, startPoint x: 1085, startPoint y: 332, endPoint x: 1087, endPoint y: 270, distance: 62.0
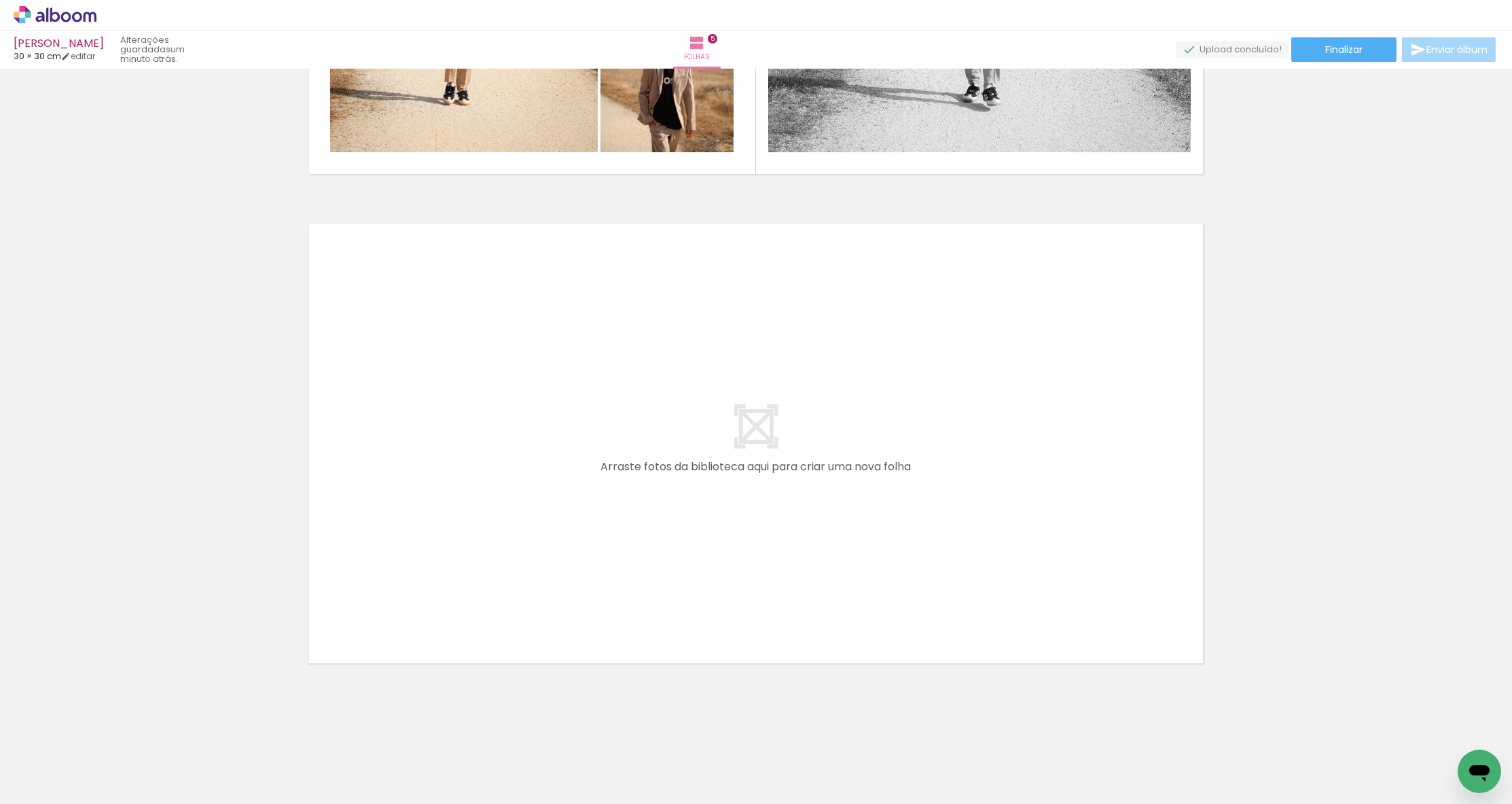
scroll to position [0, 0]
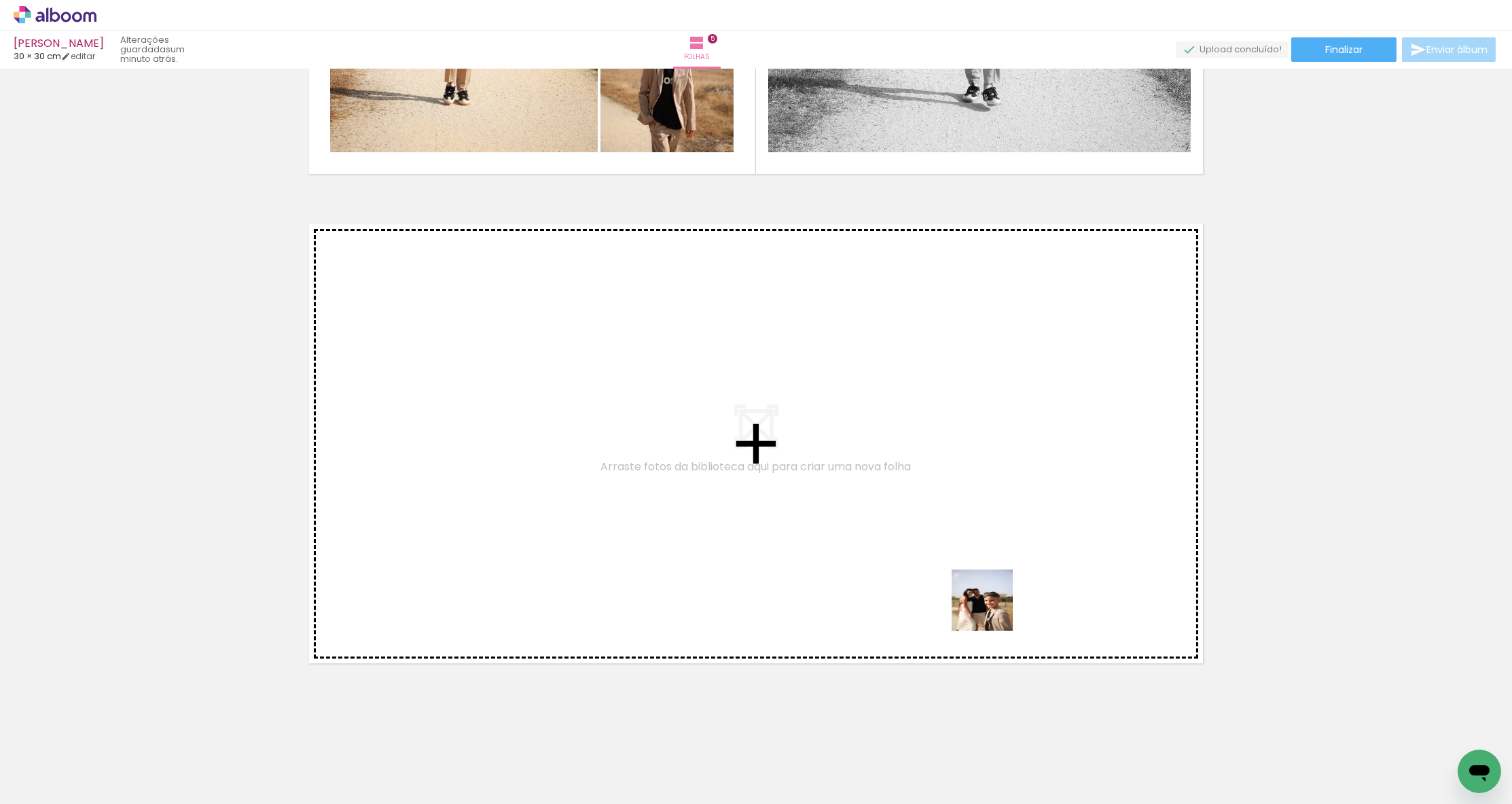
click at [1014, 529] on quentale-workspace at bounding box center [756, 402] width 1512 height 804
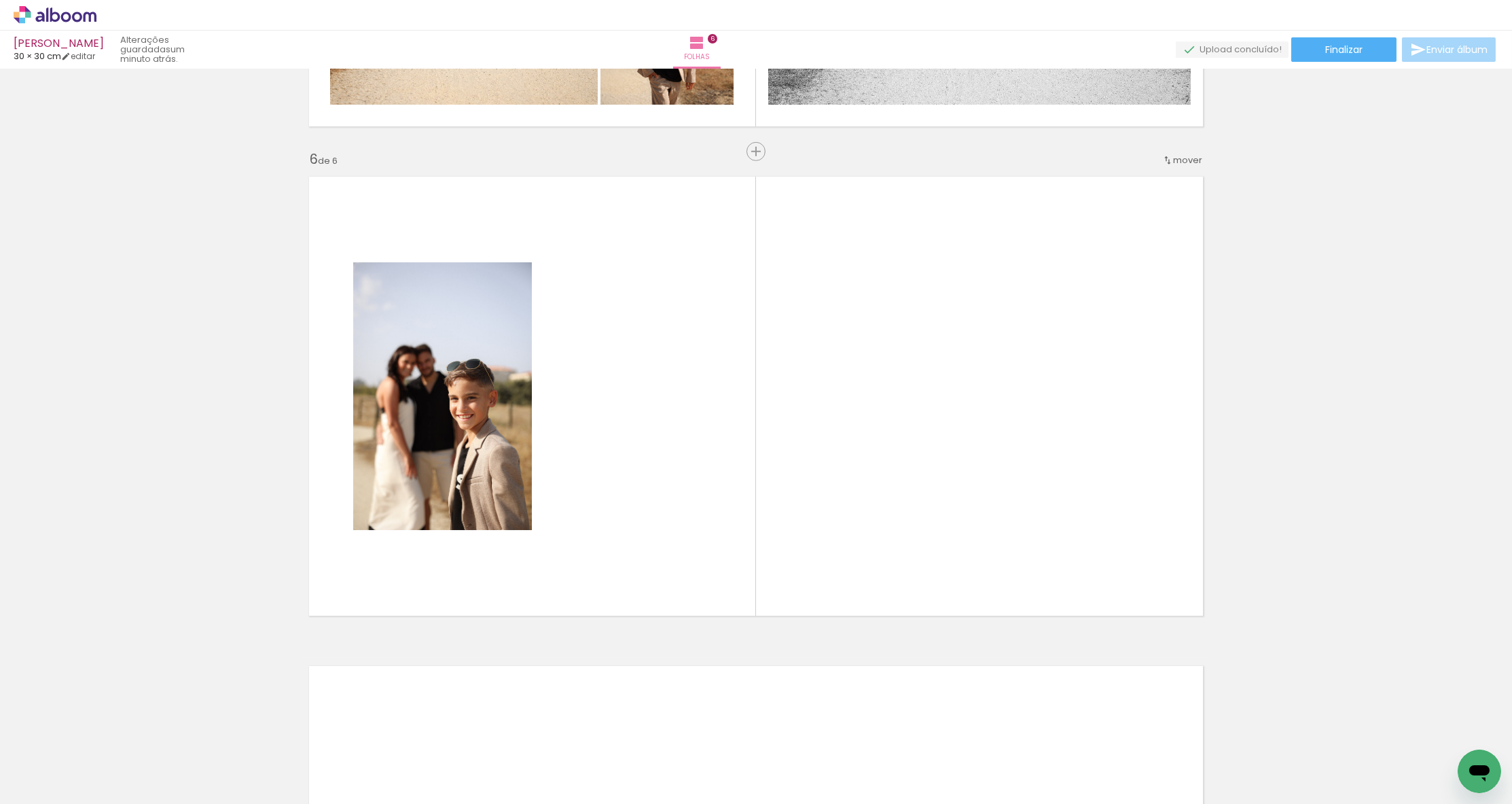
scroll to position [2388, 0]
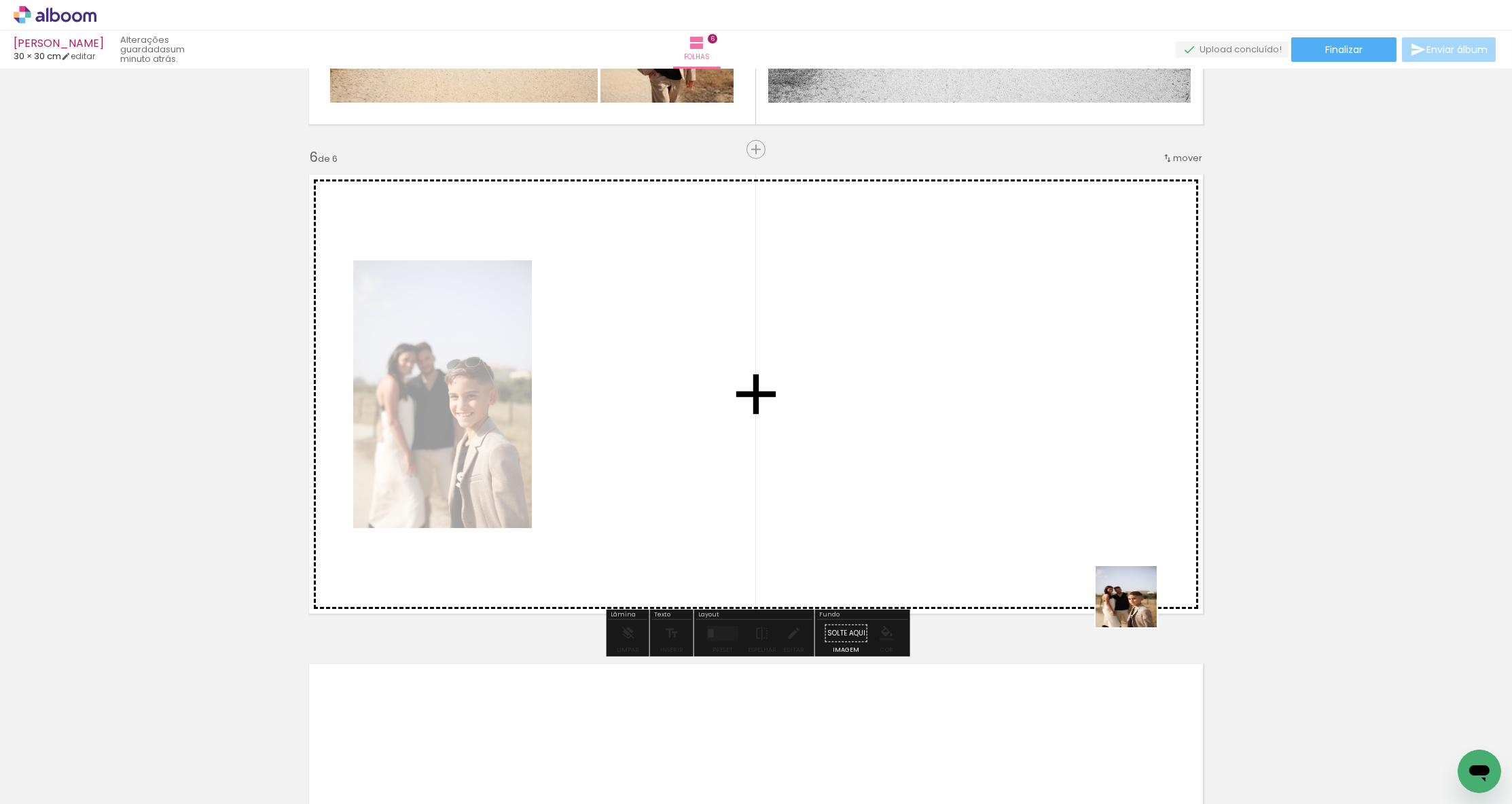
drag, startPoint x: 1163, startPoint y: 760, endPoint x: 1121, endPoint y: 523, distance: 240.7
click at [1121, 523] on quentale-workspace at bounding box center [756, 402] width 1512 height 804
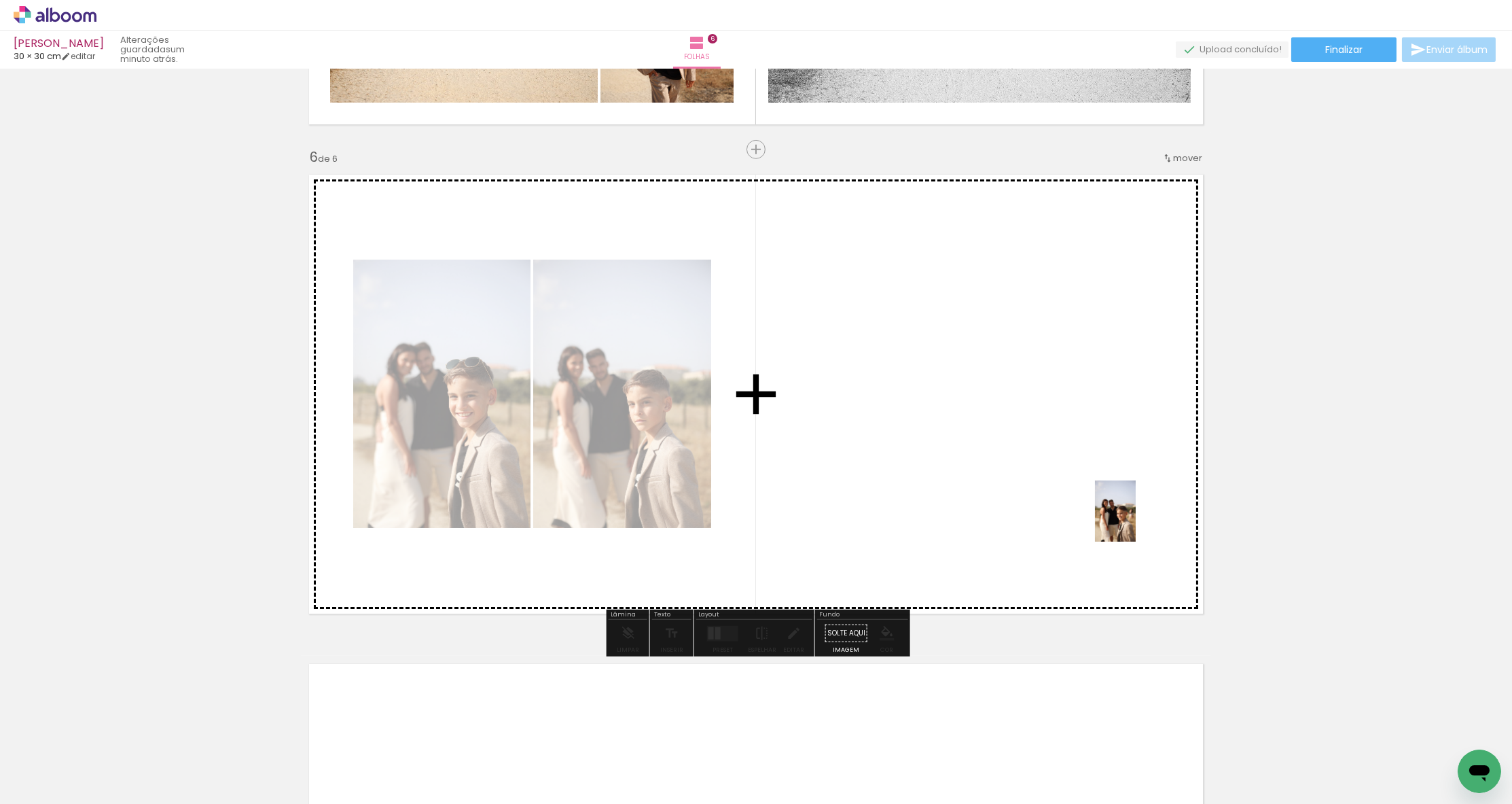
click at [1136, 525] on quentale-workspace at bounding box center [756, 402] width 1512 height 804
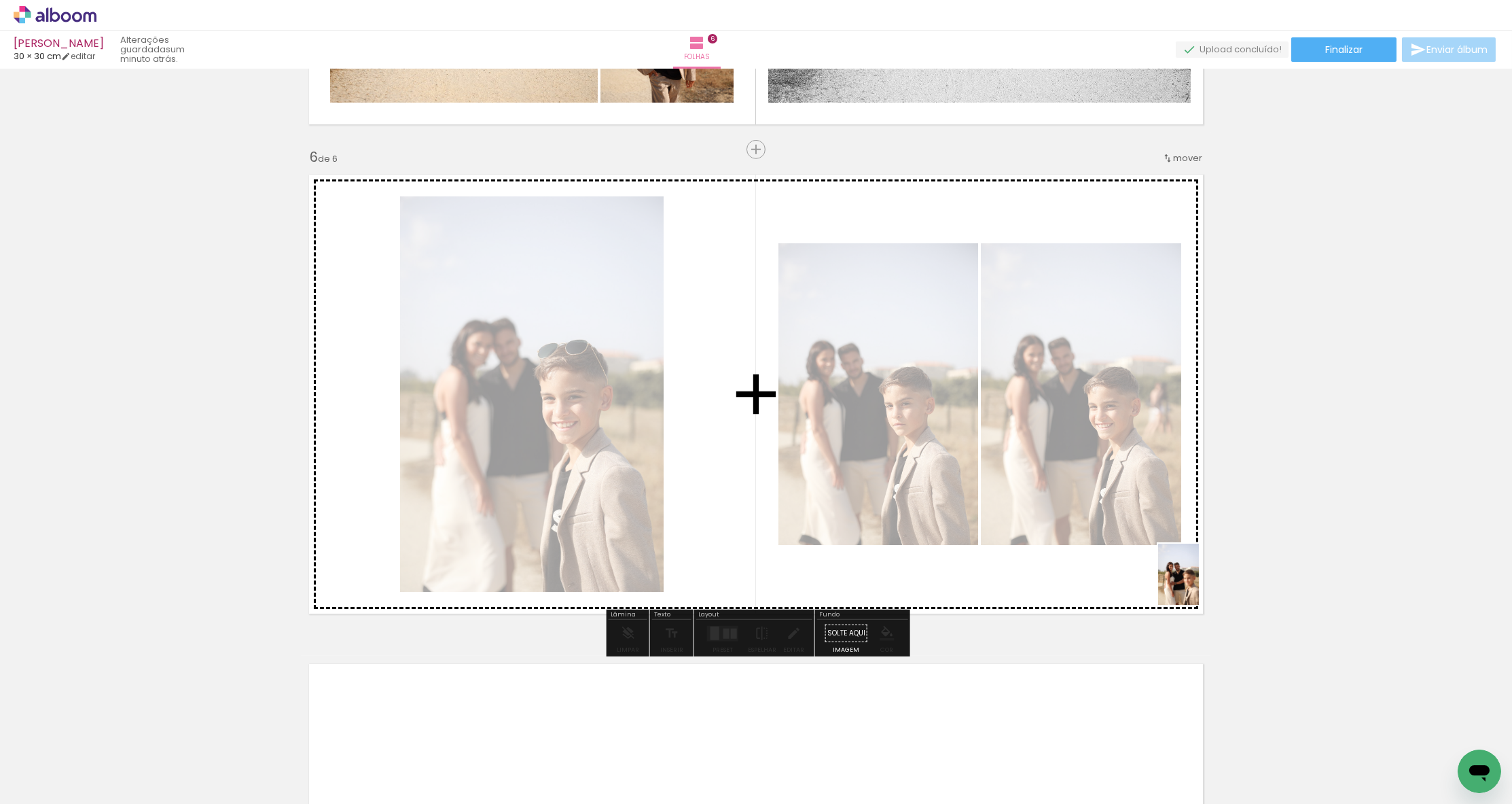
drag, startPoint x: 1405, startPoint y: 759, endPoint x: 1185, endPoint y: 587, distance: 279.3
click at [1185, 587] on quentale-workspace at bounding box center [756, 402] width 1512 height 804
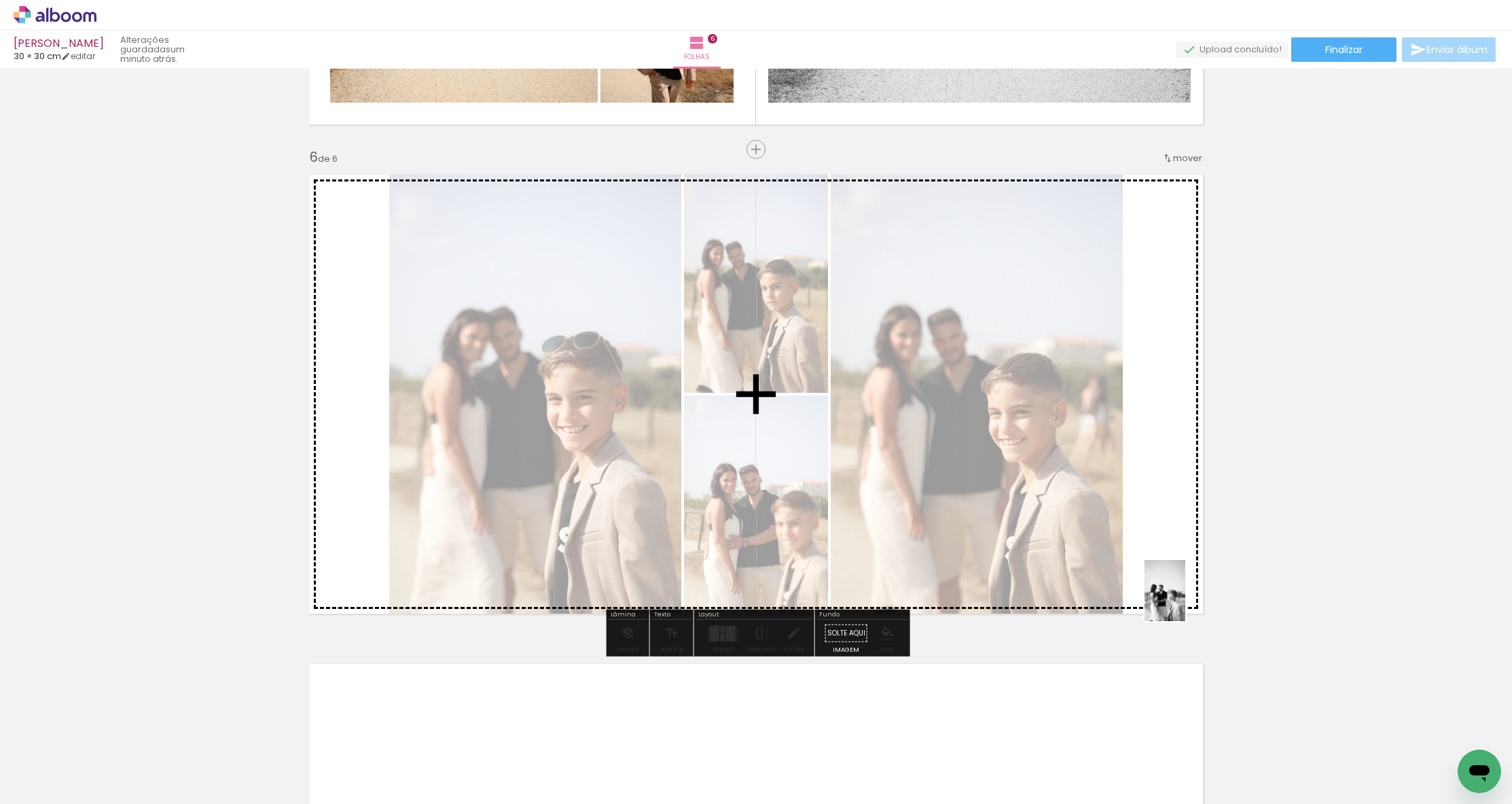
drag, startPoint x: 1467, startPoint y: 740, endPoint x: 1185, endPoint y: 601, distance: 314.4
click at [1185, 601] on quentale-workspace at bounding box center [756, 402] width 1512 height 804
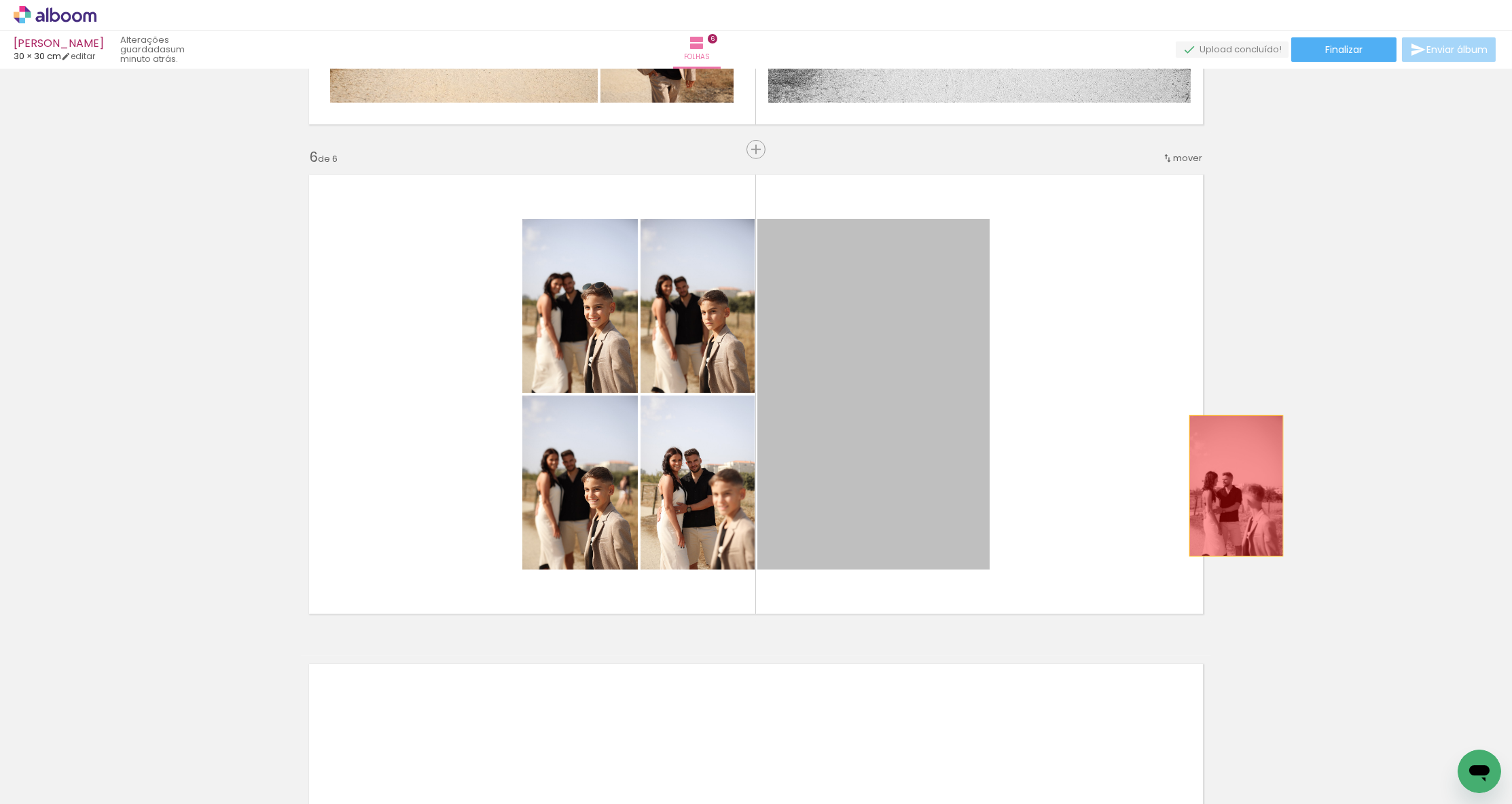
drag, startPoint x: 814, startPoint y: 494, endPoint x: 1236, endPoint y: 486, distance: 422.1
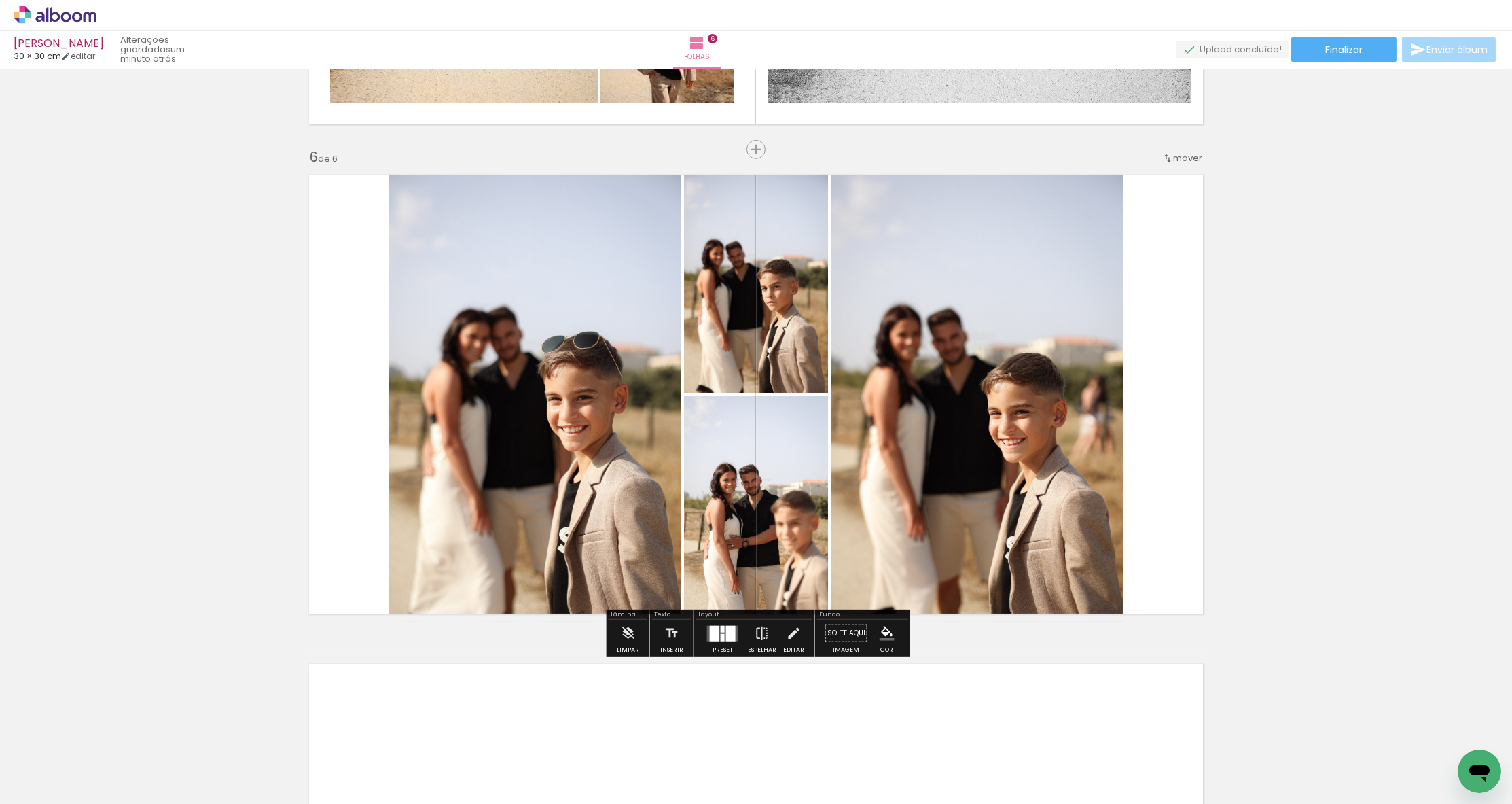
click at [726, 629] on div at bounding box center [730, 633] width 9 height 15
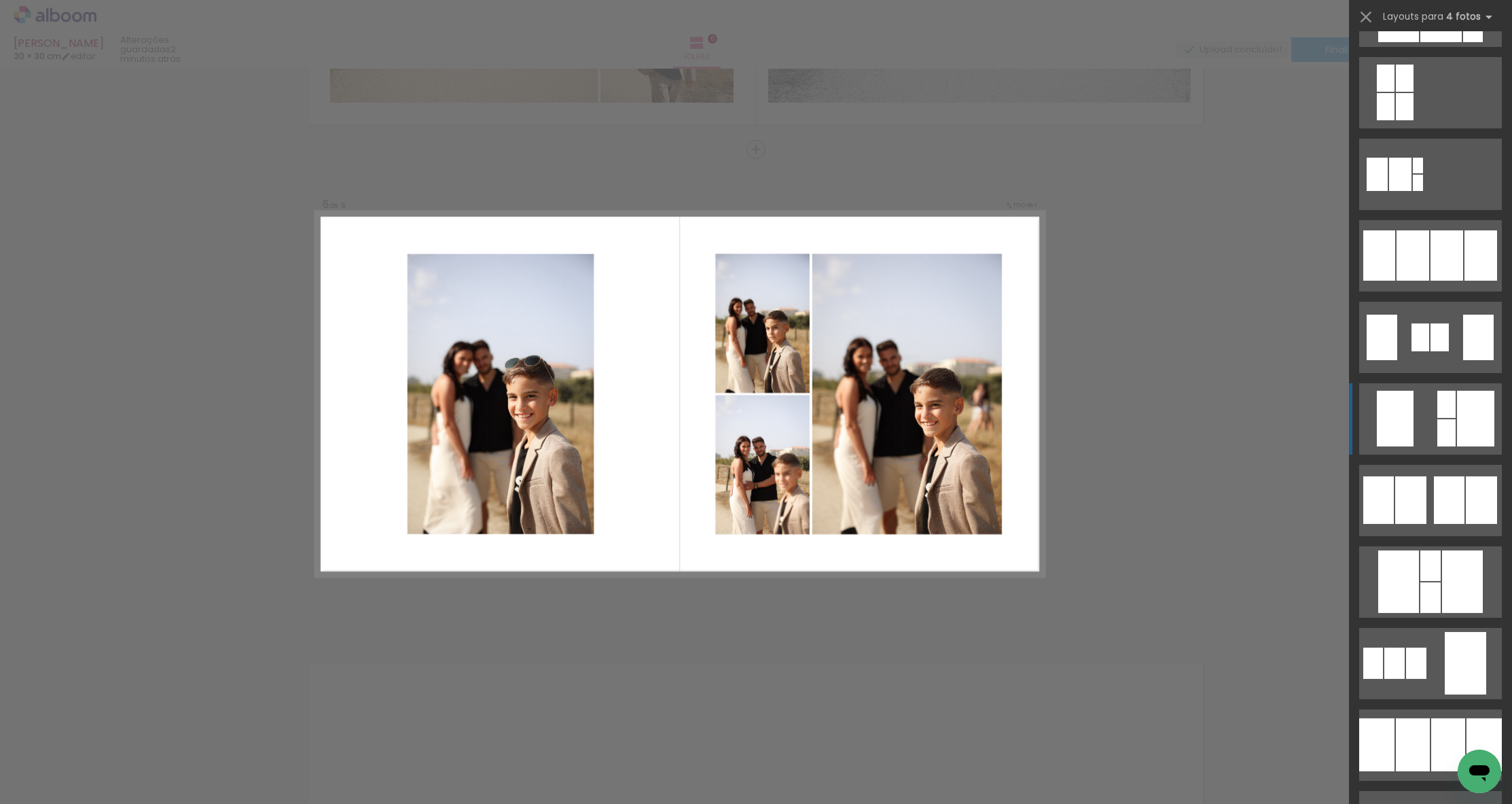
scroll to position [801, 0]
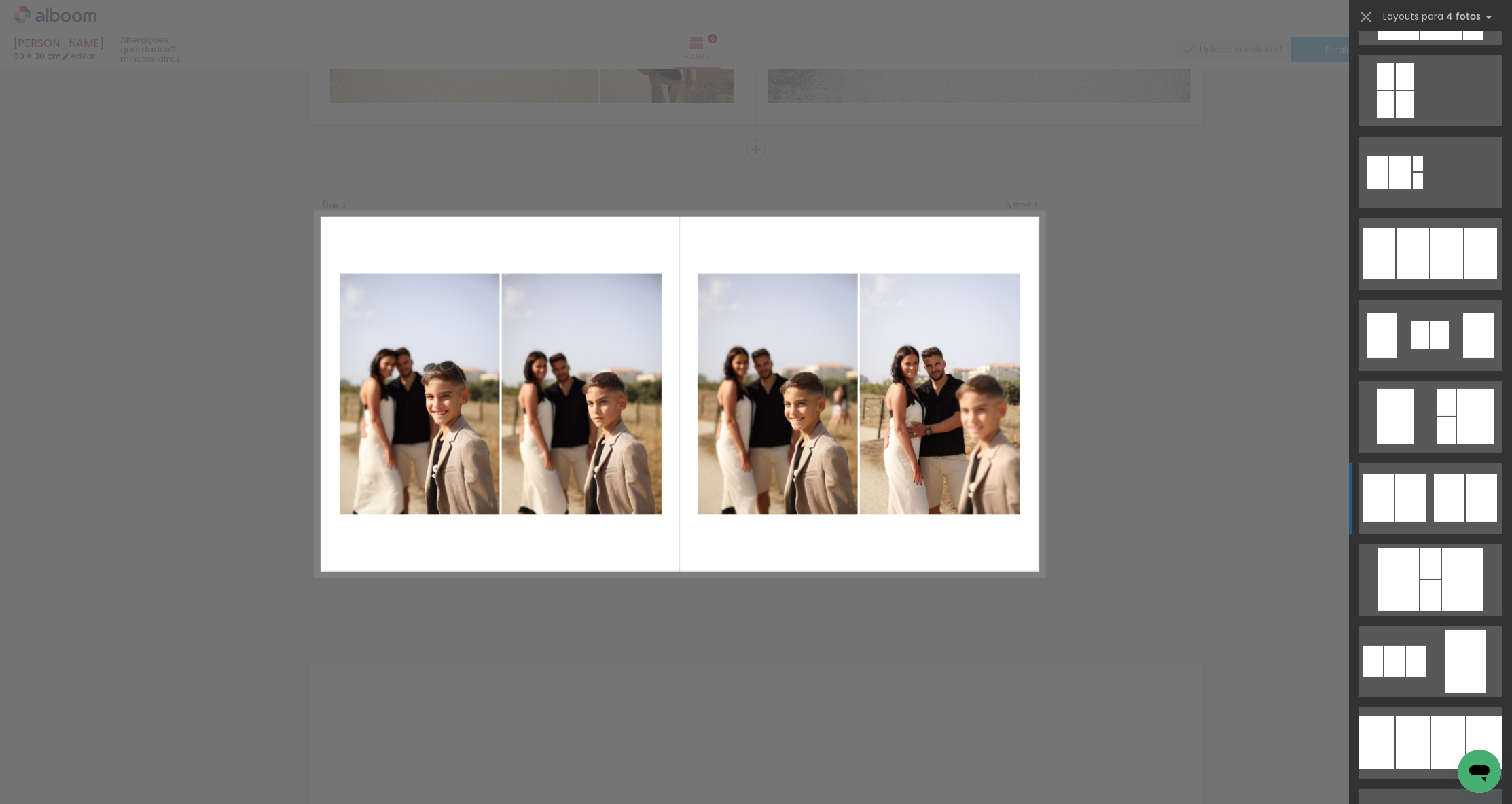
click at [1466, 490] on div at bounding box center [1481, 497] width 31 height 47
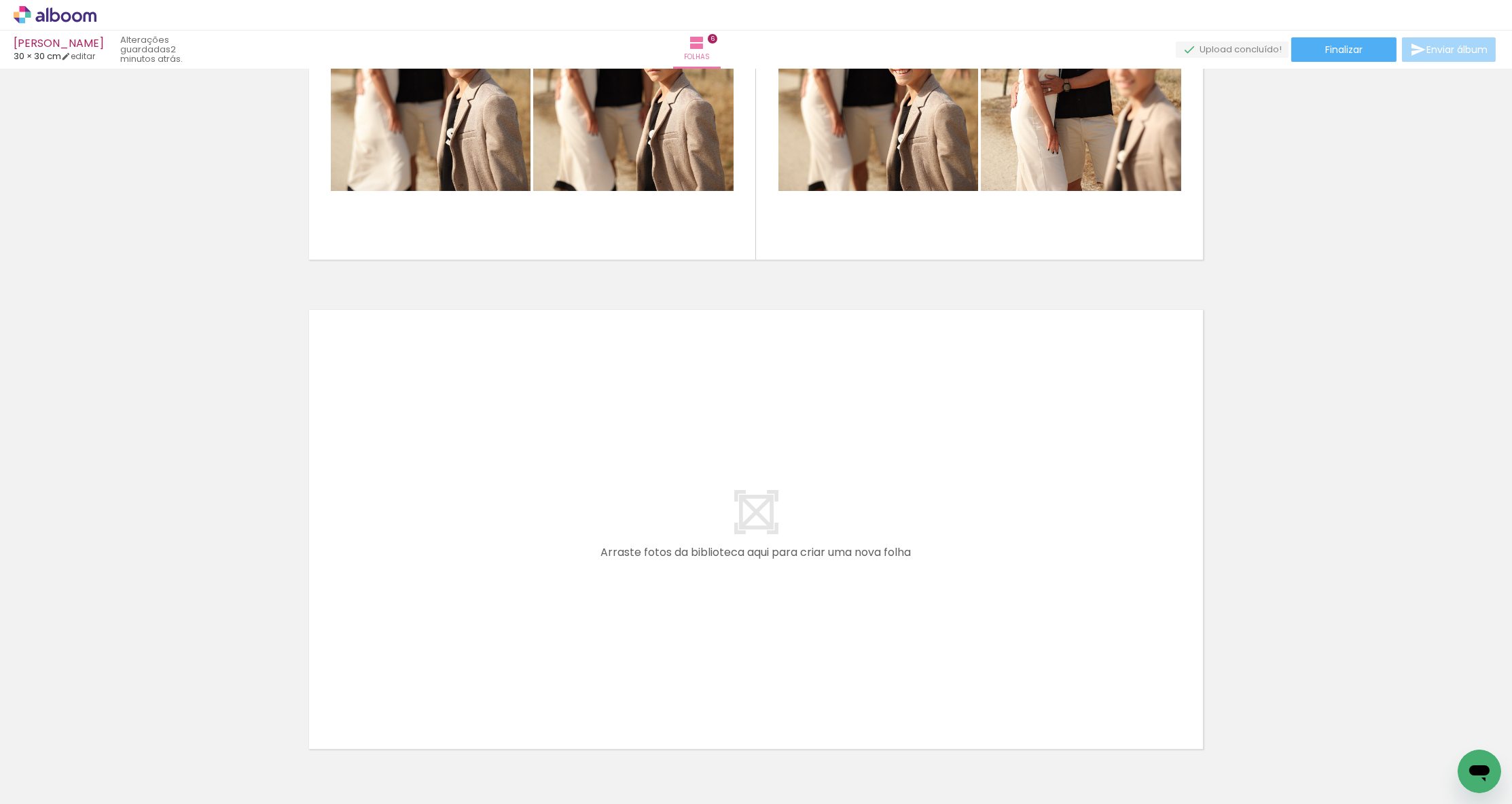
scroll to position [0, 4227]
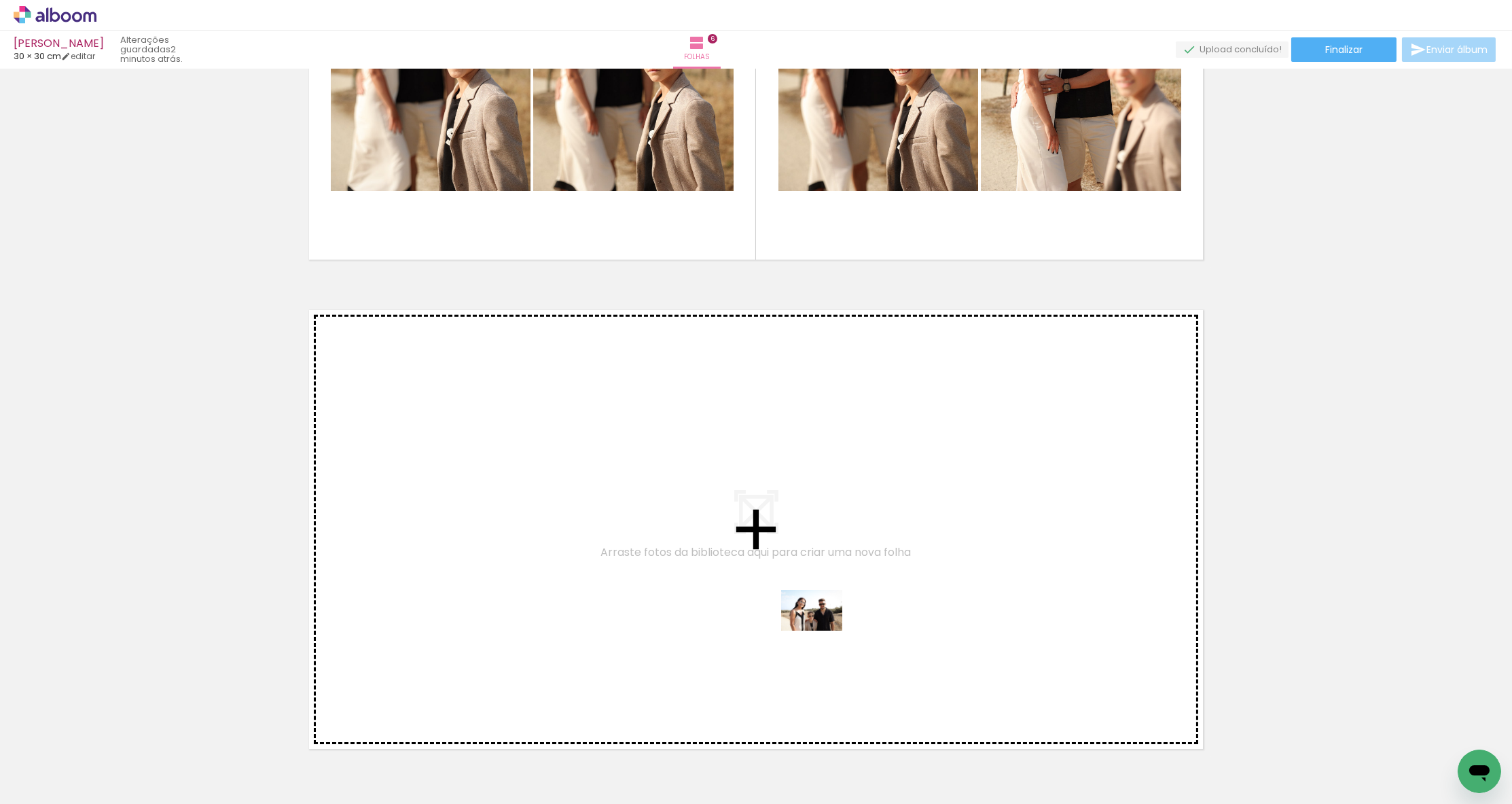
click at [820, 634] on quentale-workspace at bounding box center [756, 402] width 1512 height 804
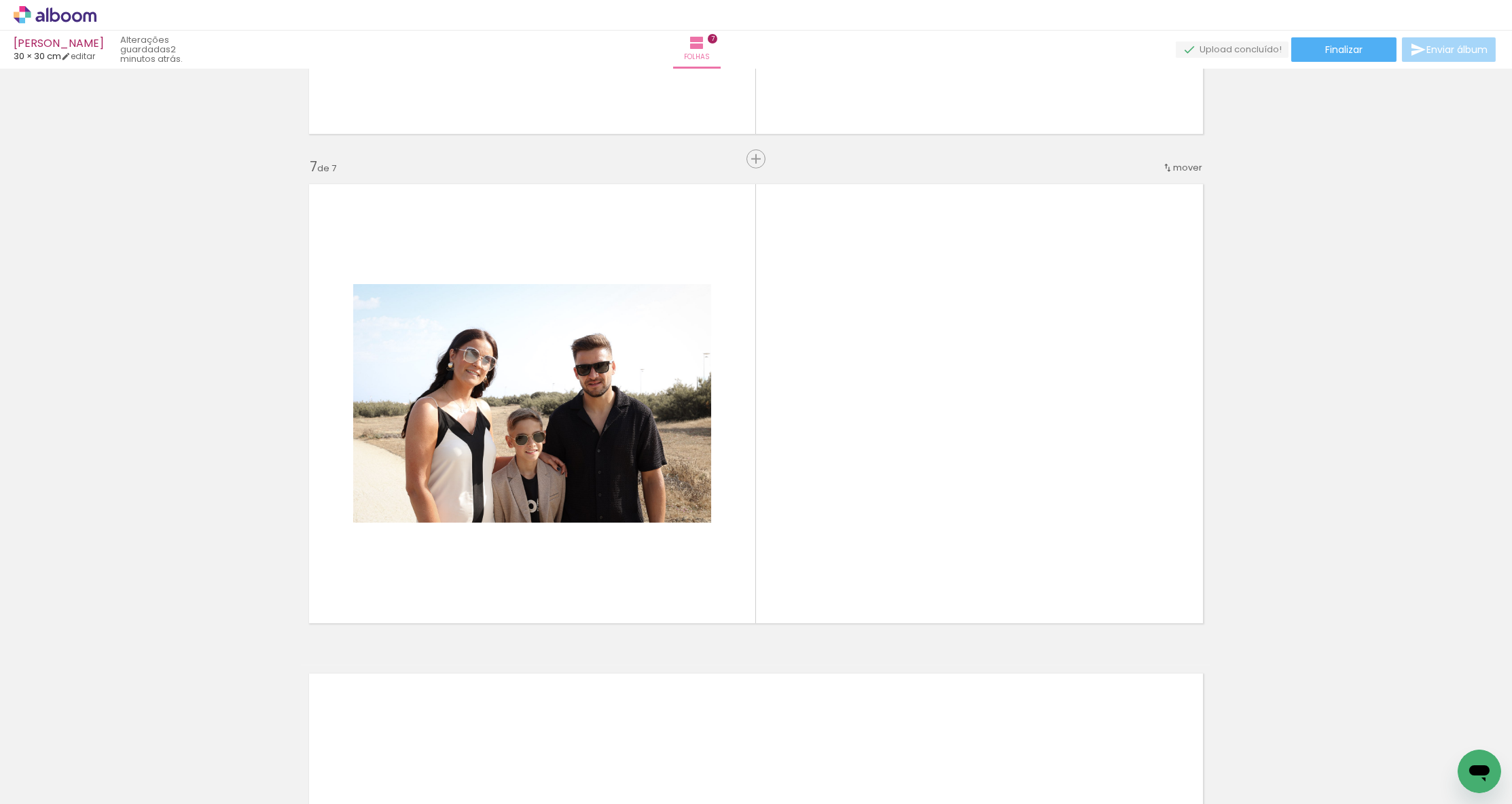
scroll to position [2877, 0]
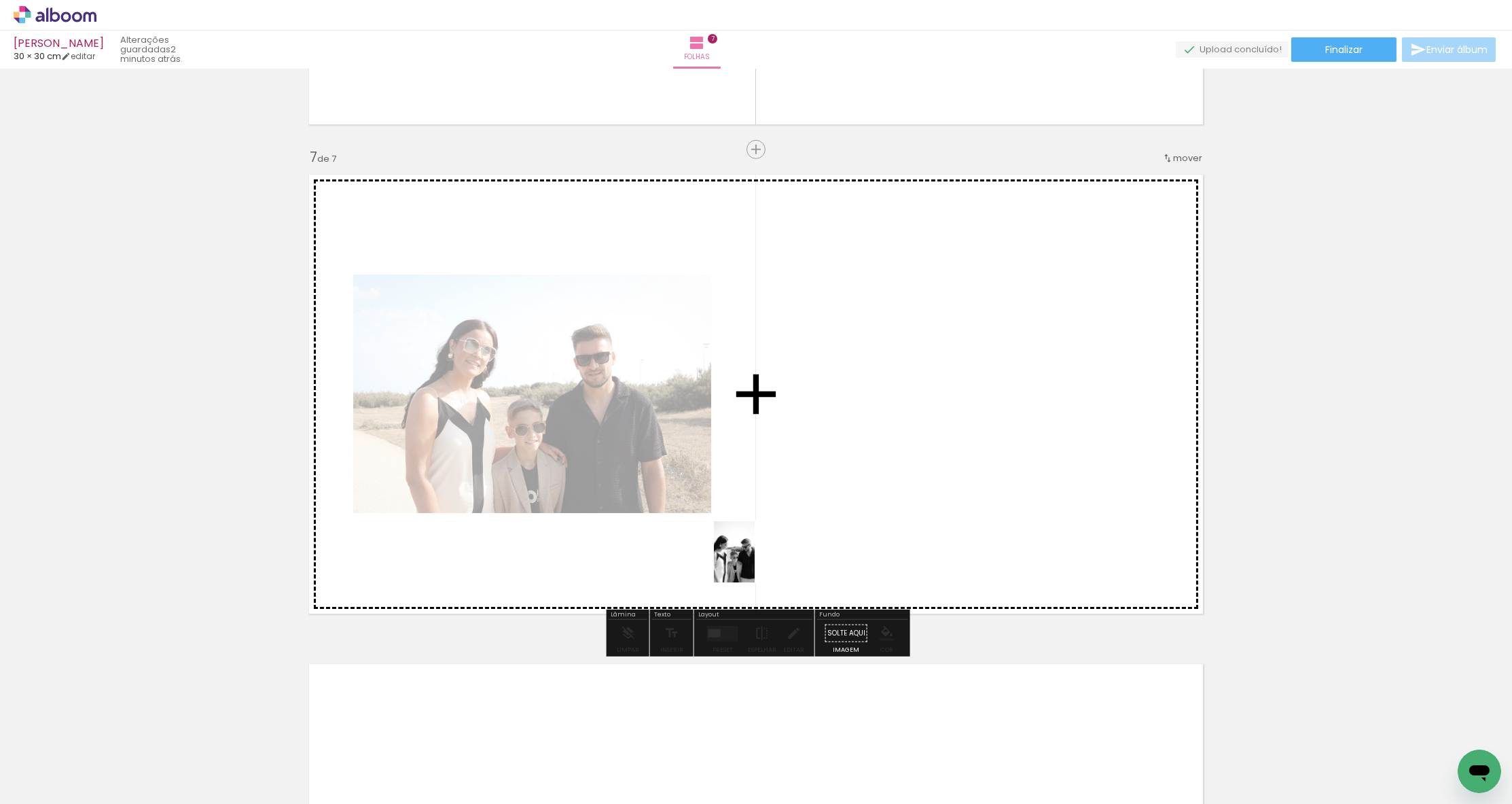
drag, startPoint x: 638, startPoint y: 747, endPoint x: 730, endPoint y: 597, distance: 176.0
click at [752, 561] on quentale-workspace at bounding box center [756, 402] width 1512 height 804
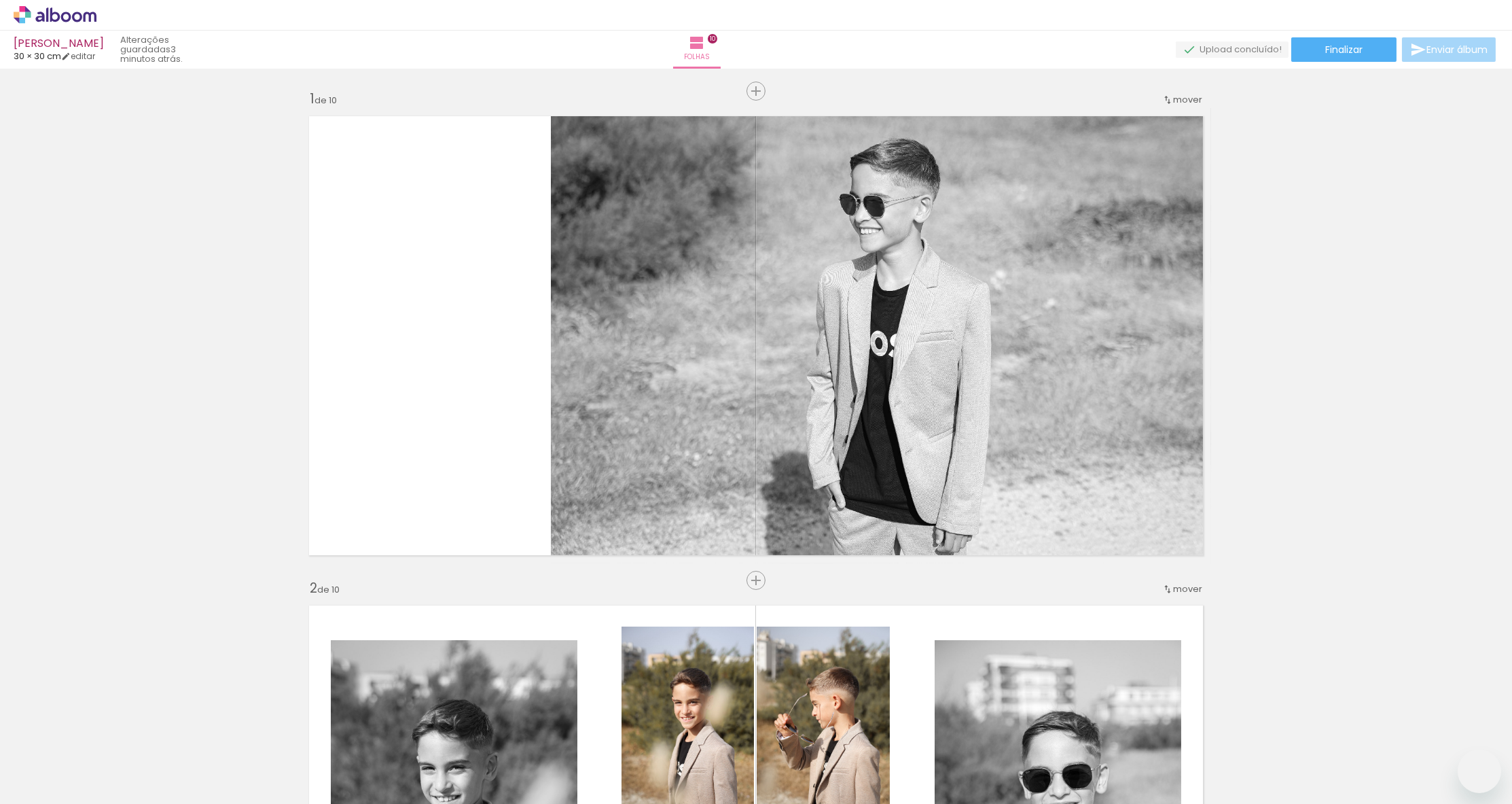
click at [551, 595] on quentale-workspace at bounding box center [756, 402] width 1512 height 804
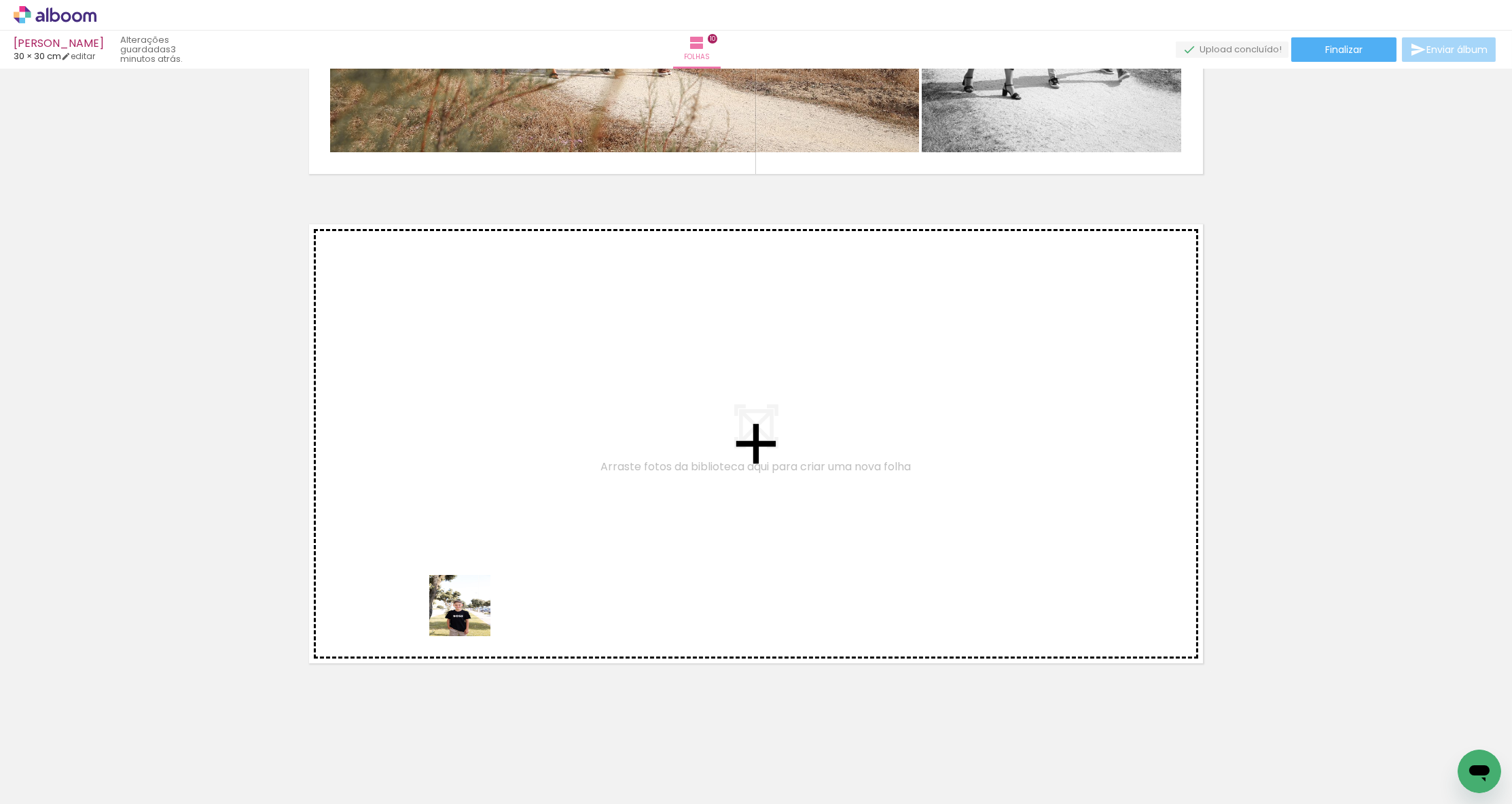
click at [467, 587] on quentale-workspace at bounding box center [756, 402] width 1512 height 804
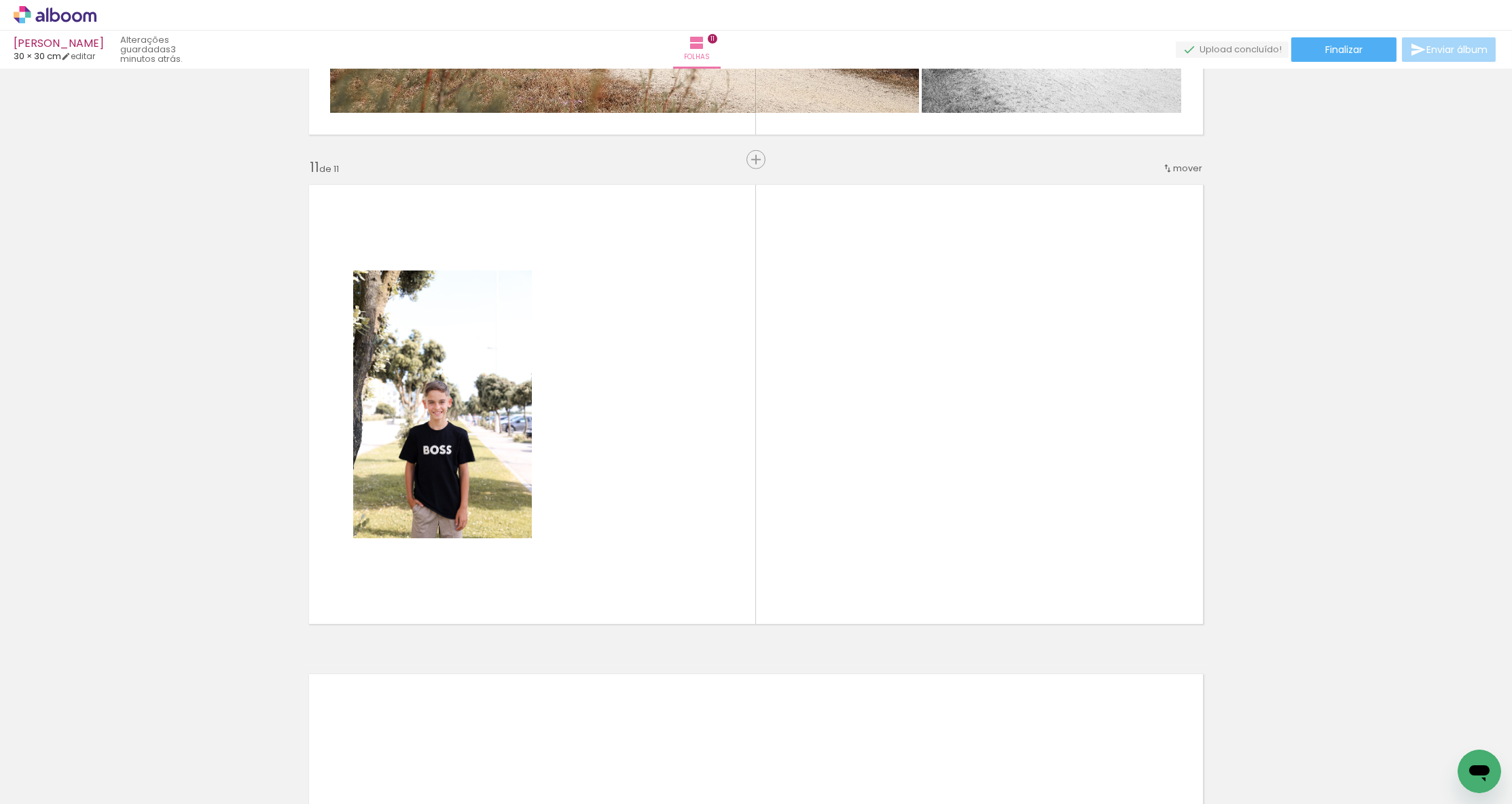
scroll to position [4834, 0]
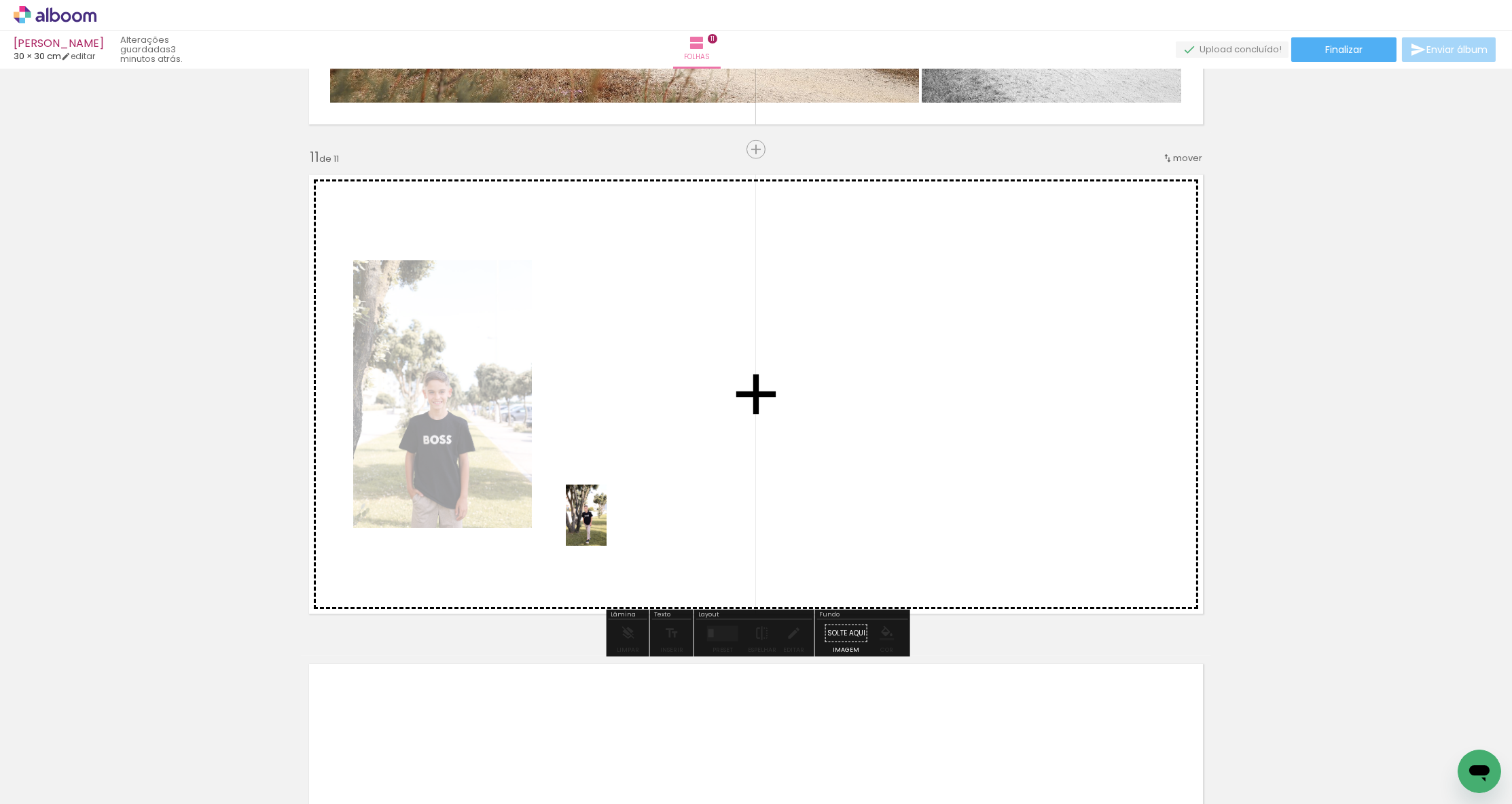
drag, startPoint x: 565, startPoint y: 657, endPoint x: 607, endPoint y: 525, distance: 138.5
click at [607, 525] on quentale-workspace at bounding box center [756, 402] width 1512 height 804
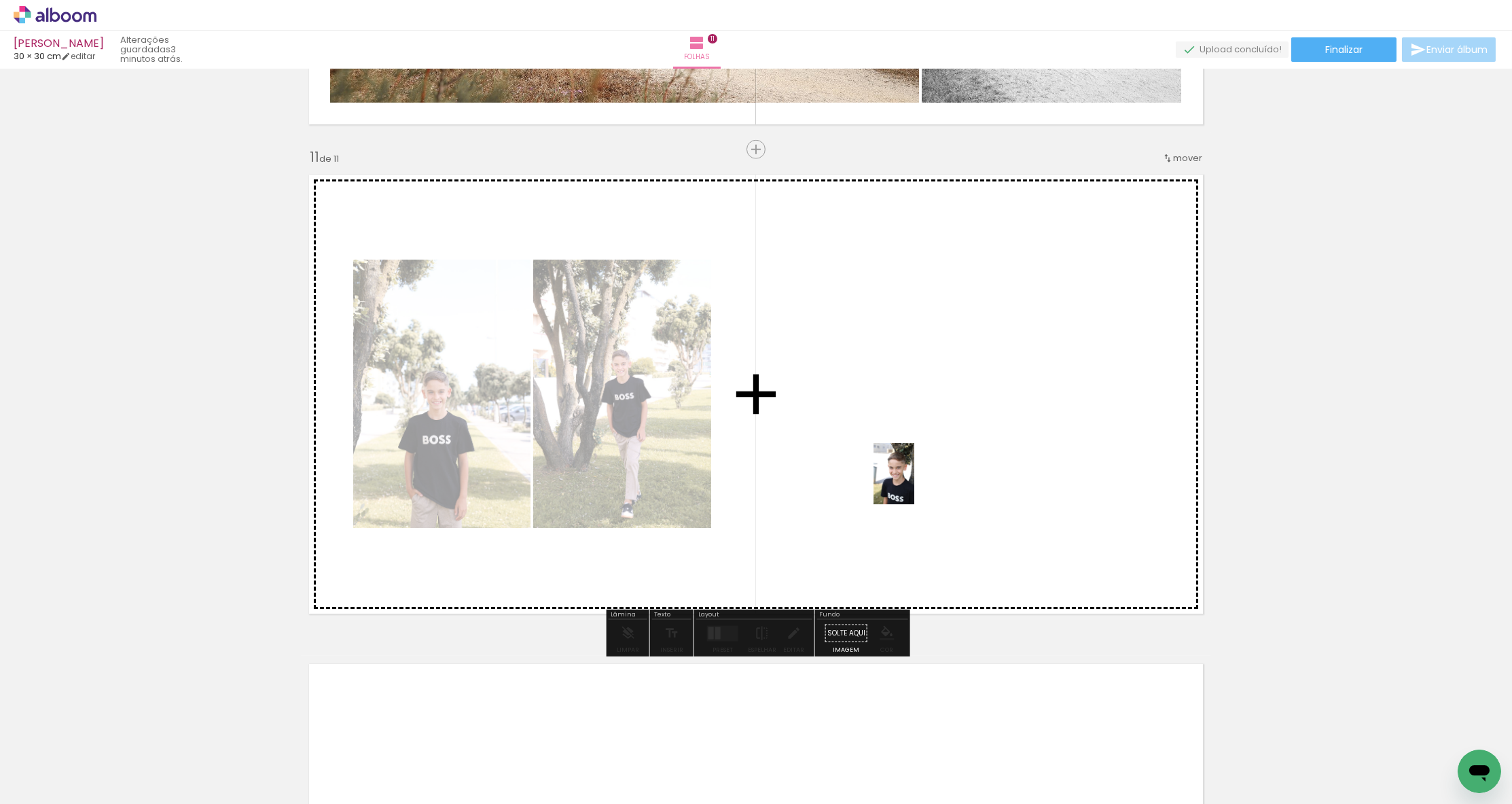
drag, startPoint x: 895, startPoint y: 759, endPoint x: 912, endPoint y: 489, distance: 270.5
click at [912, 489] on quentale-workspace at bounding box center [756, 402] width 1512 height 804
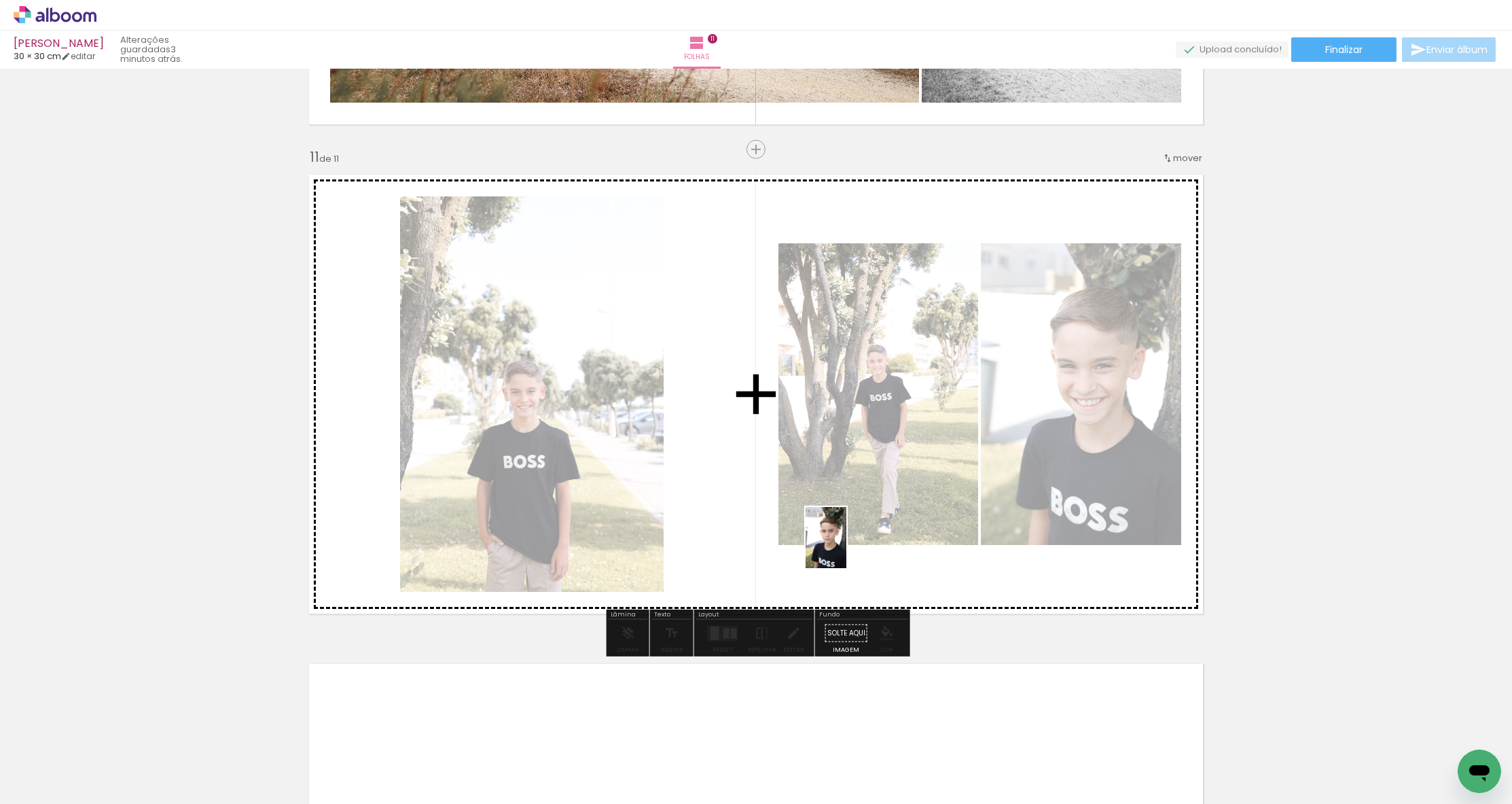
drag, startPoint x: 832, startPoint y: 756, endPoint x: 846, endPoint y: 548, distance: 208.5
click at [846, 548] on quentale-workspace at bounding box center [756, 402] width 1512 height 804
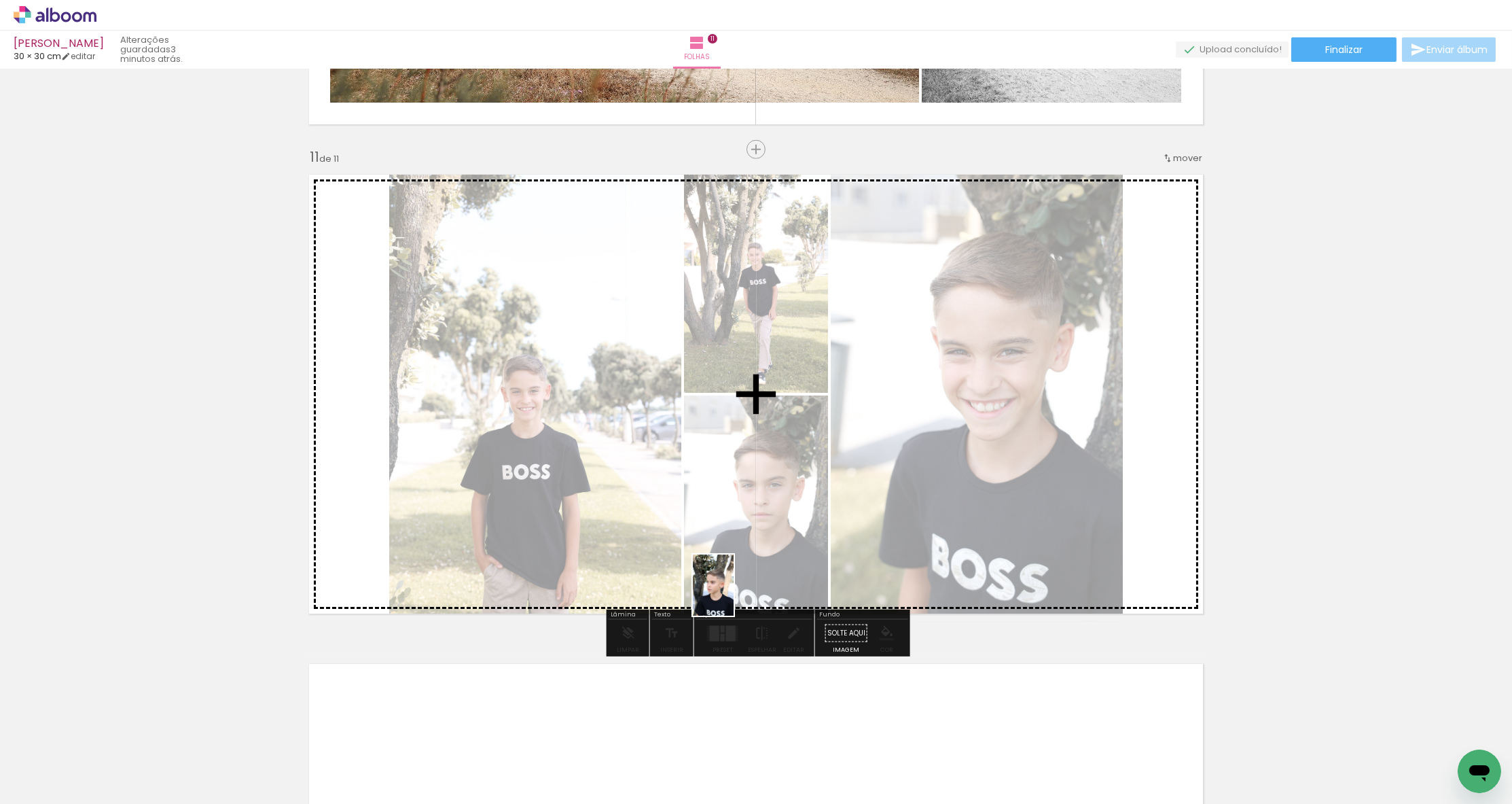
drag, startPoint x: 605, startPoint y: 746, endPoint x: 733, endPoint y: 595, distance: 198.0
click at [733, 595] on quentale-workspace at bounding box center [756, 402] width 1512 height 804
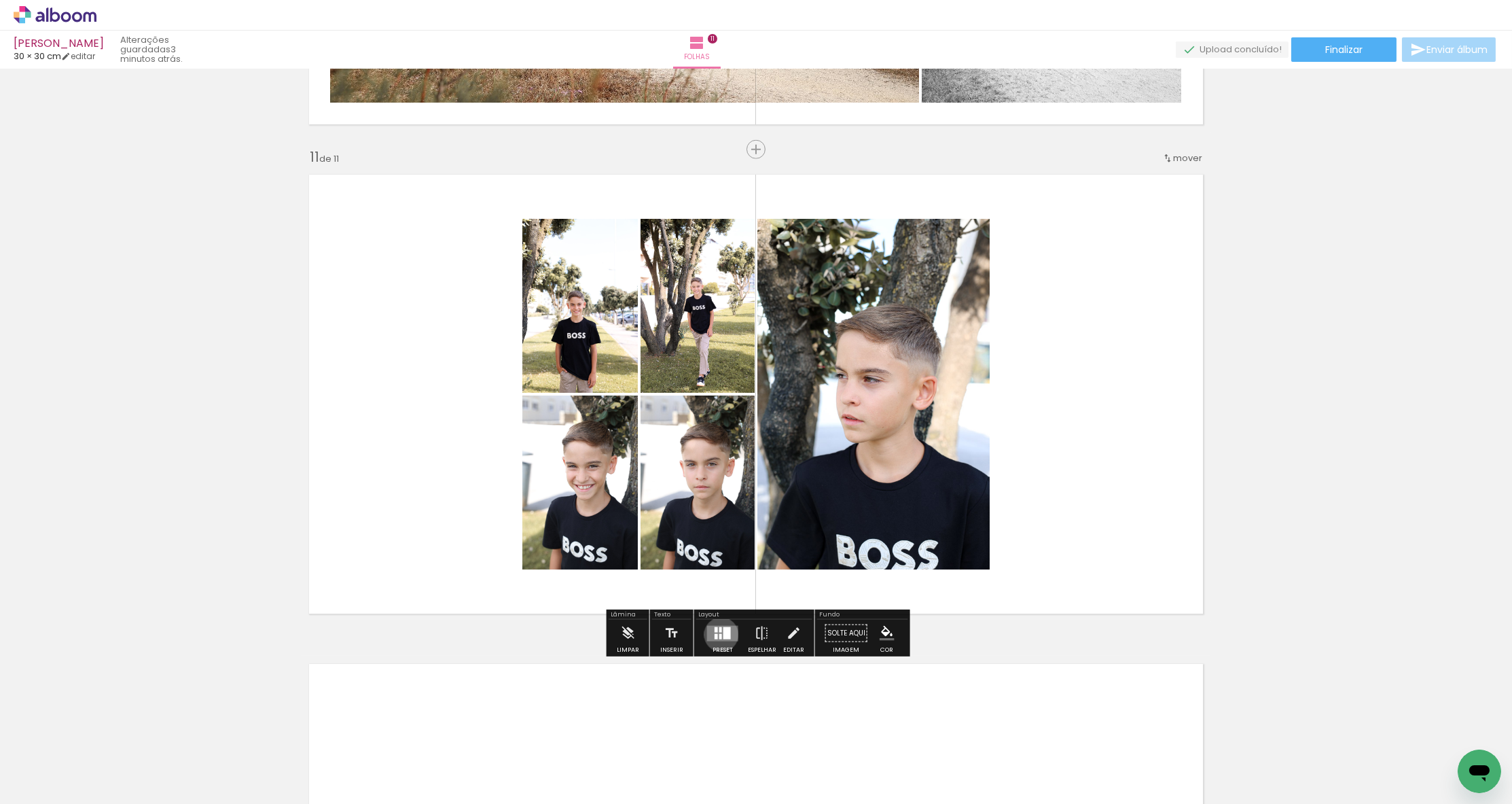
click at [720, 634] on div at bounding box center [720, 636] width 3 height 5
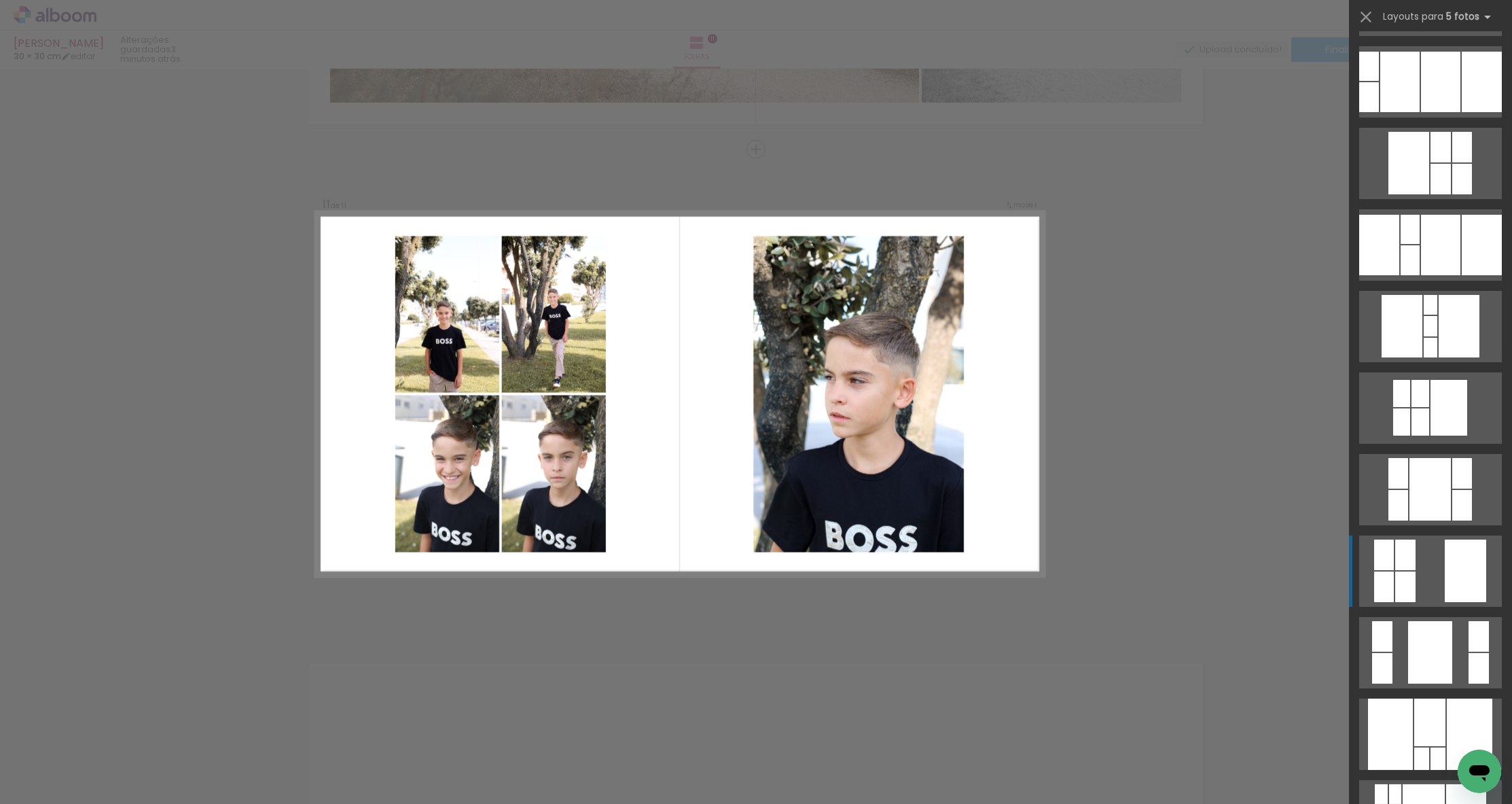
scroll to position [494, 0]
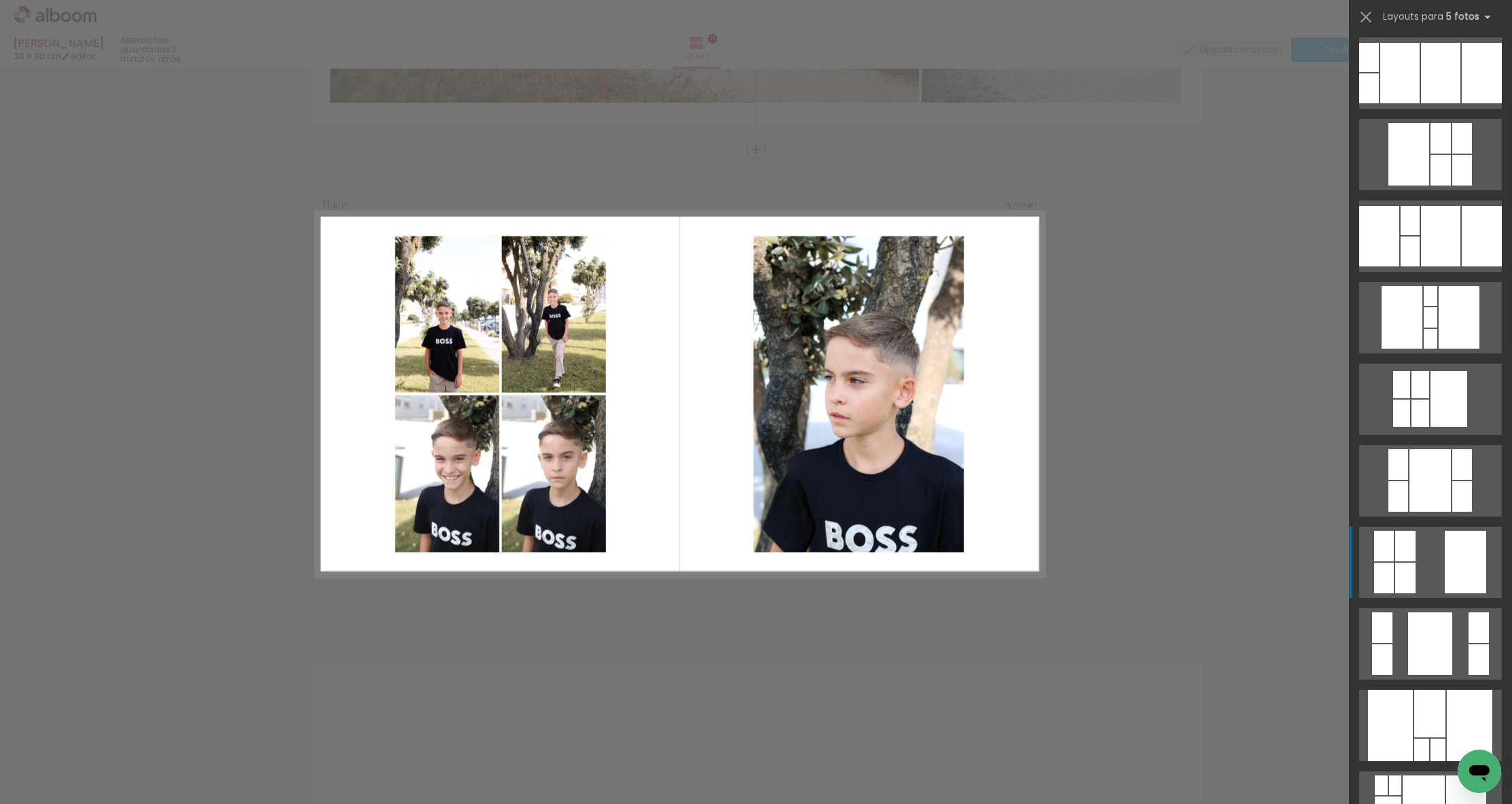
click at [1456, 549] on div at bounding box center [1465, 561] width 41 height 63
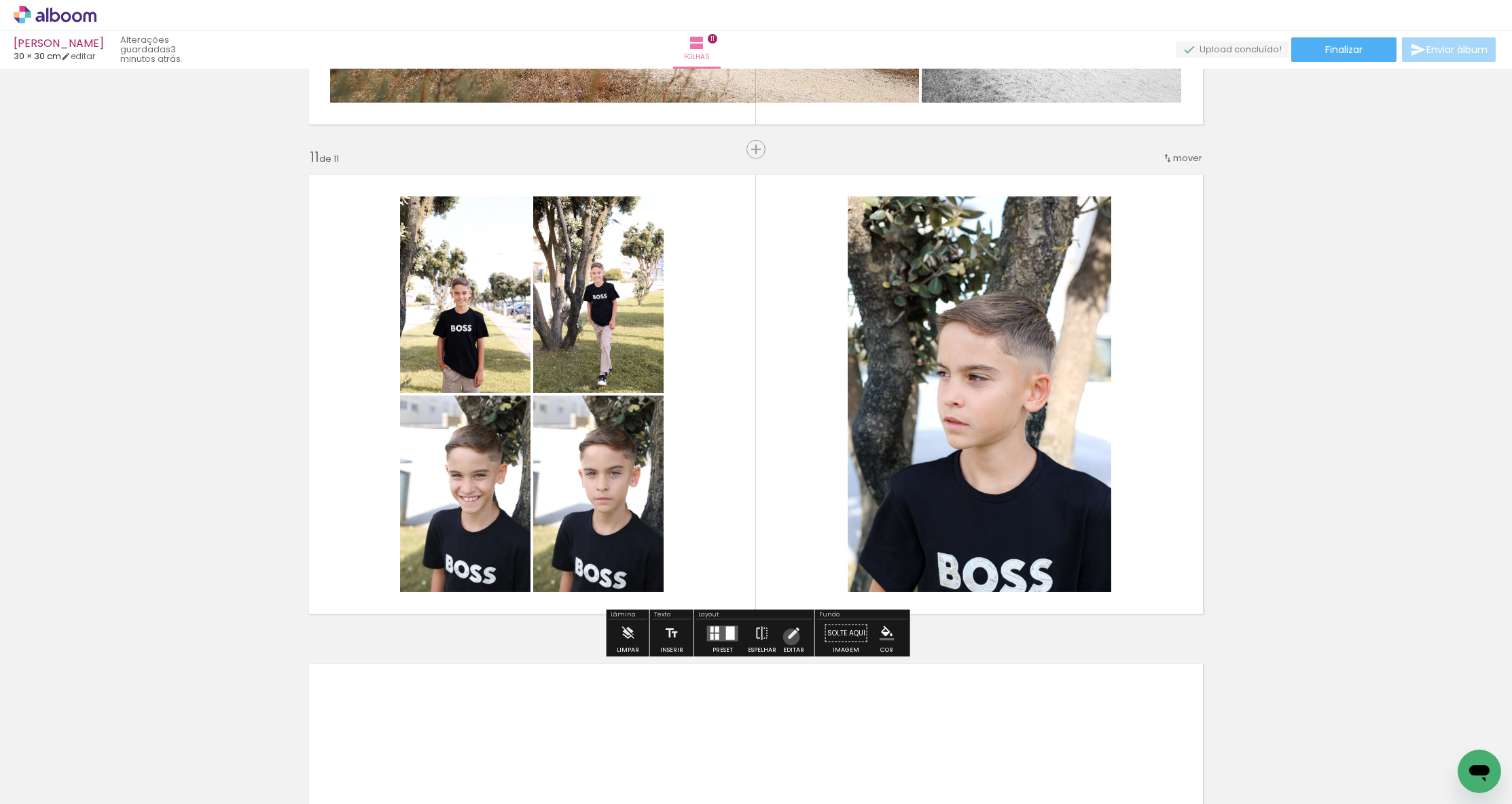
drag, startPoint x: 788, startPoint y: 636, endPoint x: 792, endPoint y: 625, distance: 11.7
click at [788, 636] on iron-icon at bounding box center [792, 633] width 15 height 27
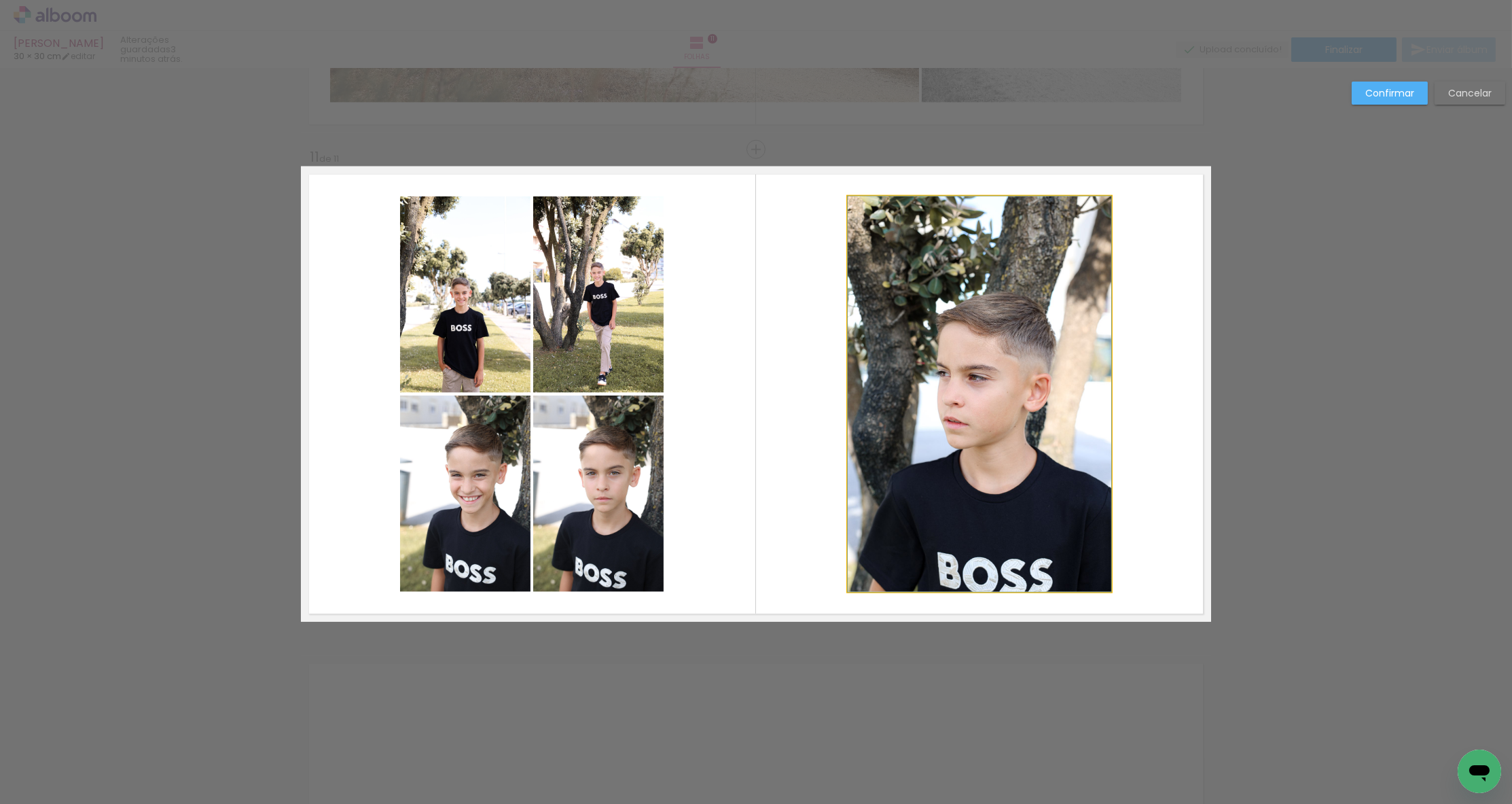
drag, startPoint x: 916, startPoint y: 372, endPoint x: 876, endPoint y: 375, distance: 40.1
click at [916, 372] on album-spread "11 de 11" at bounding box center [756, 393] width 910 height 455
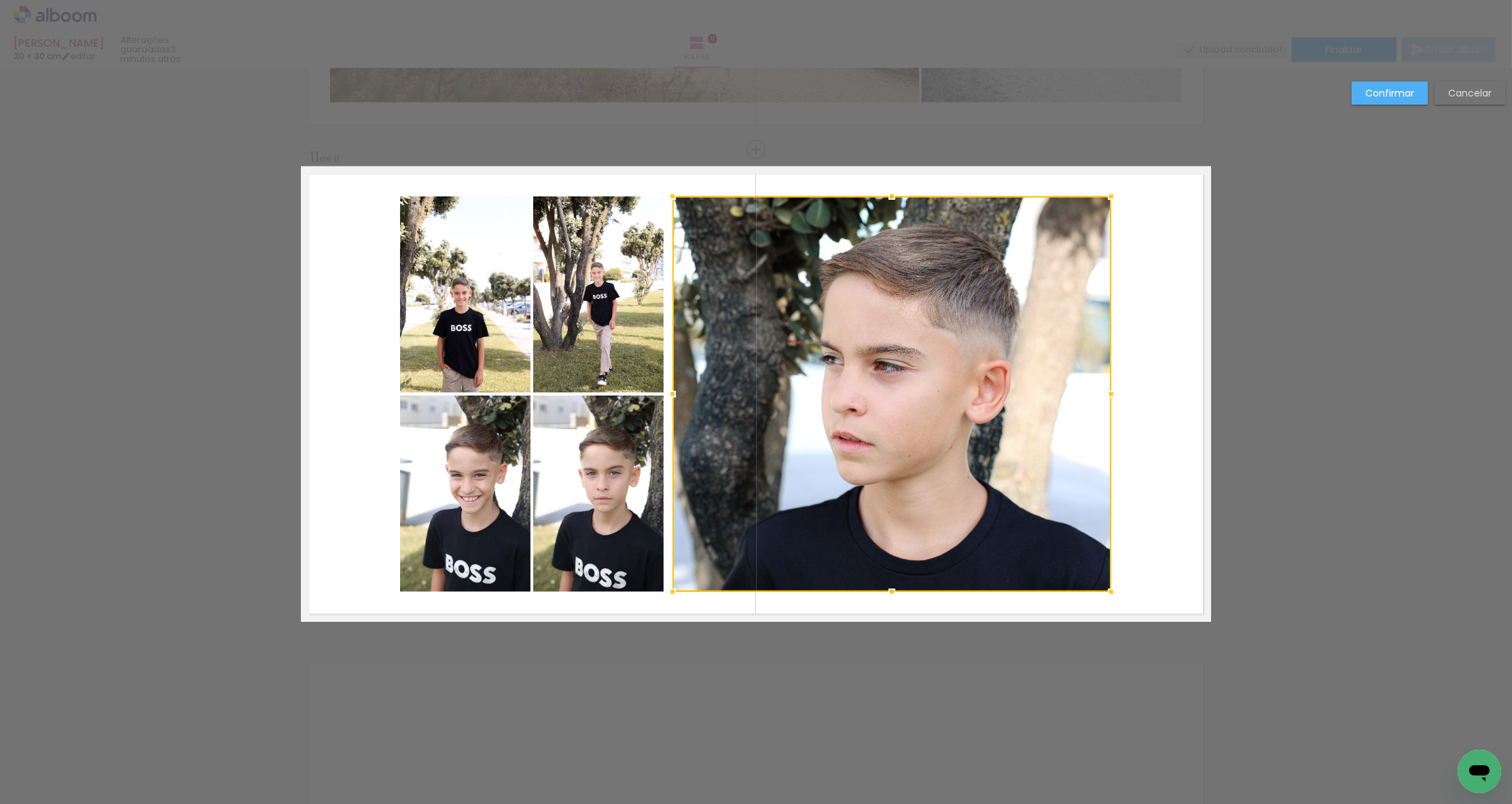
drag, startPoint x: 844, startPoint y: 391, endPoint x: 690, endPoint y: 399, distance: 154.2
click at [690, 399] on div at bounding box center [892, 393] width 439 height 395
click at [0, 0] on slot "Confirmar" at bounding box center [0, 0] width 0 height 0
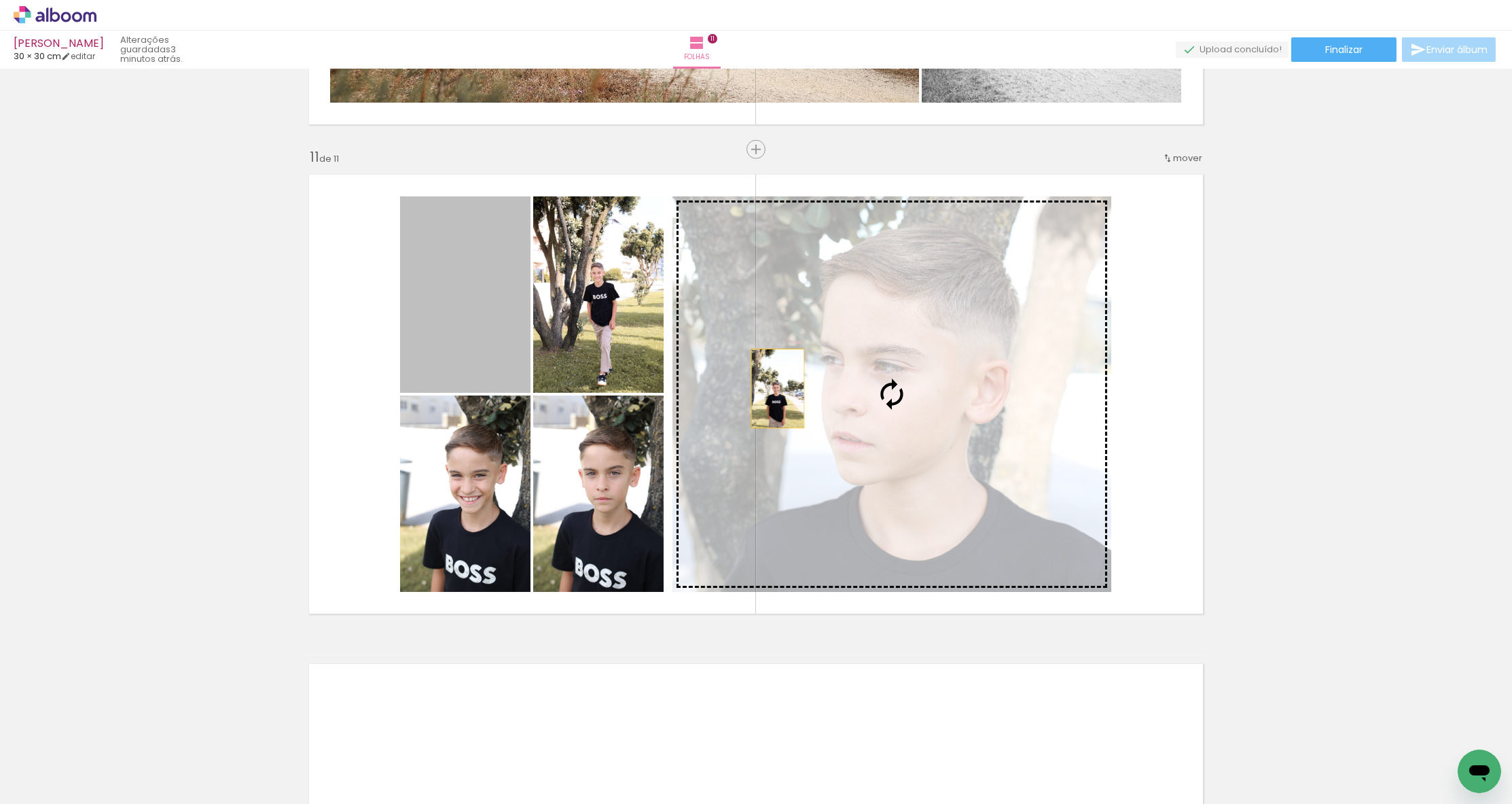
drag, startPoint x: 580, startPoint y: 364, endPoint x: 786, endPoint y: 391, distance: 207.8
click at [0, 0] on slot at bounding box center [0, 0] width 0 height 0
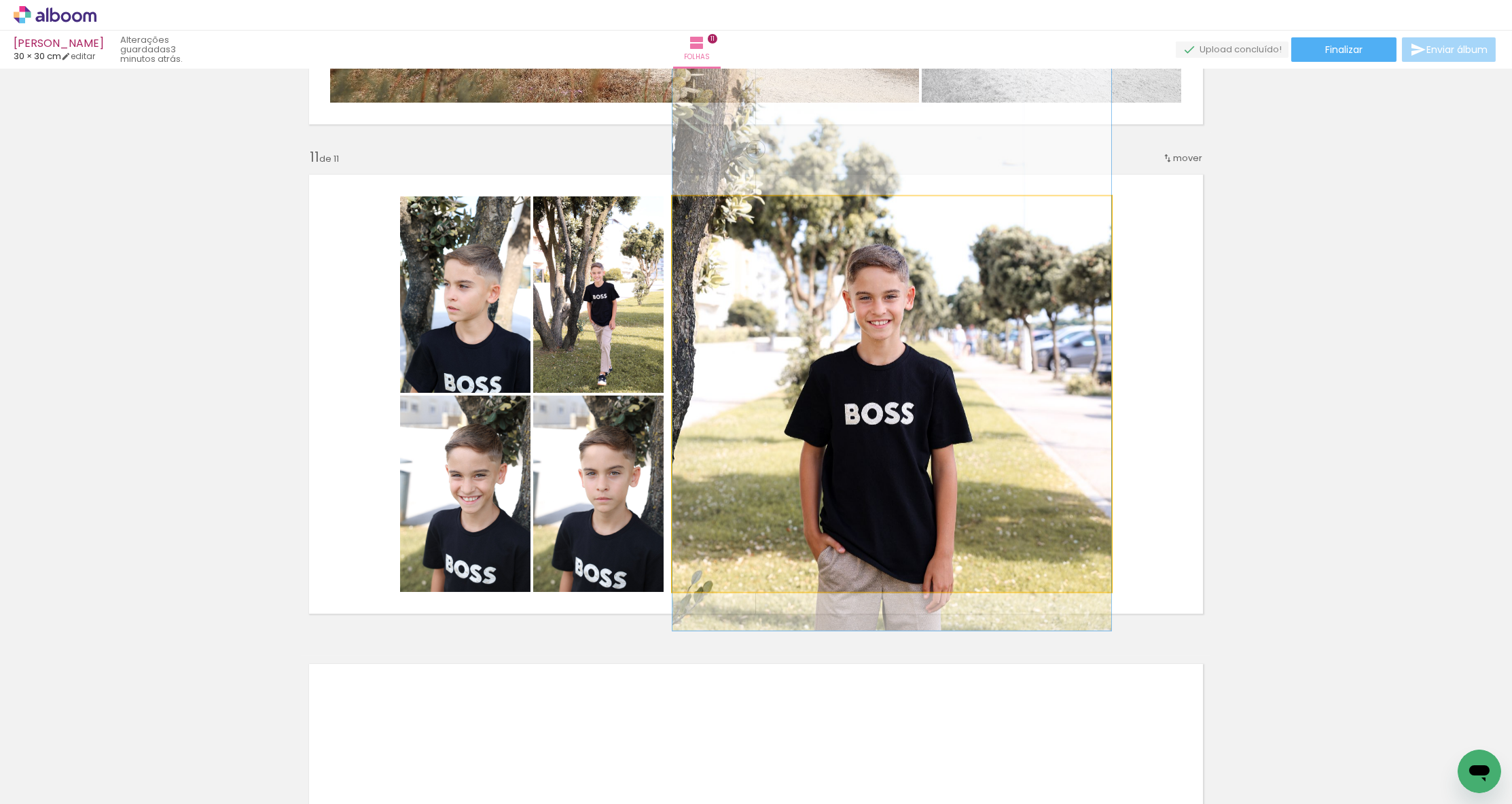
drag, startPoint x: 918, startPoint y: 419, endPoint x: 925, endPoint y: 333, distance: 86.3
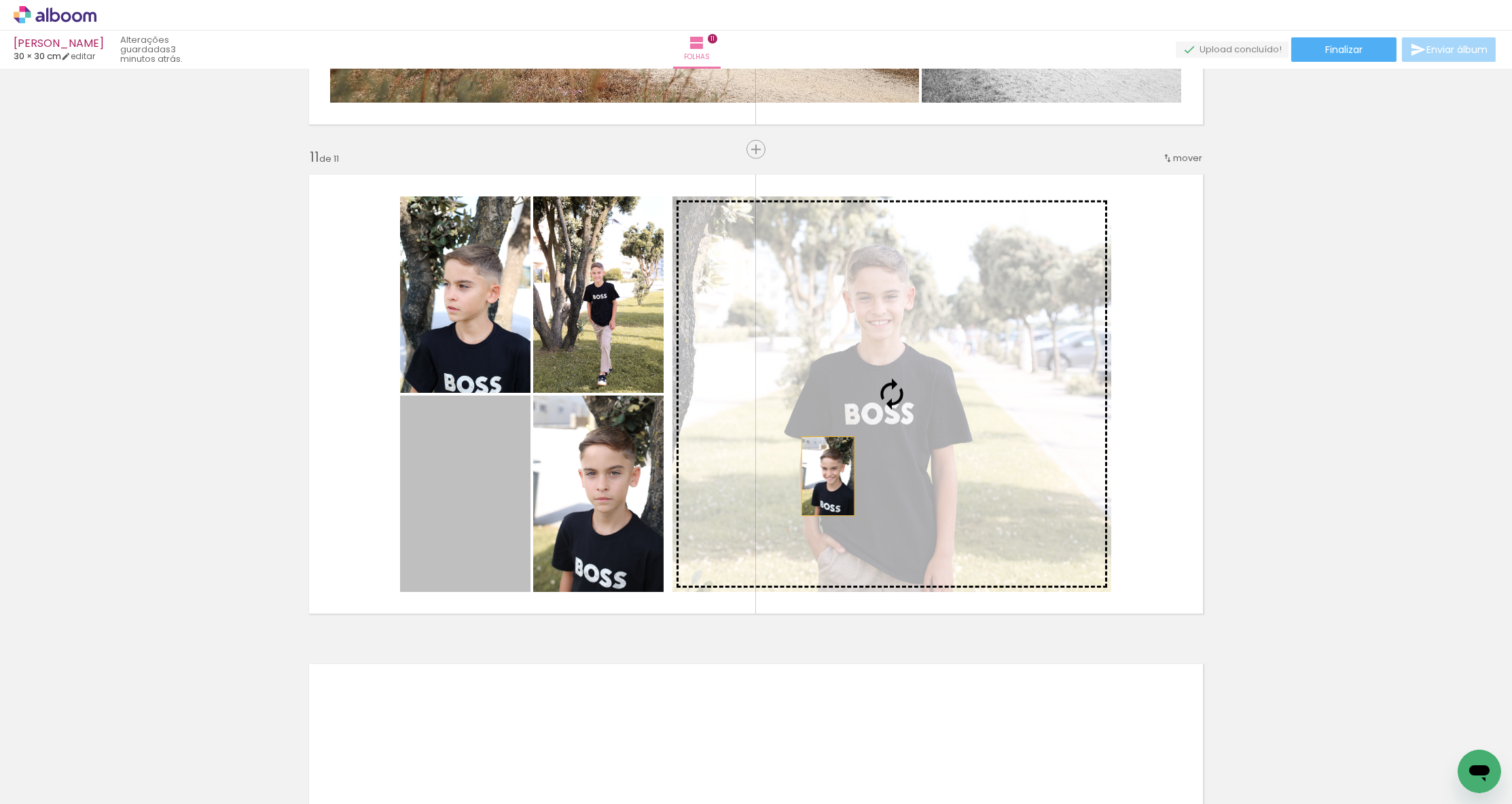
drag, startPoint x: 499, startPoint y: 519, endPoint x: 828, endPoint y: 477, distance: 331.7
click at [0, 0] on slot at bounding box center [0, 0] width 0 height 0
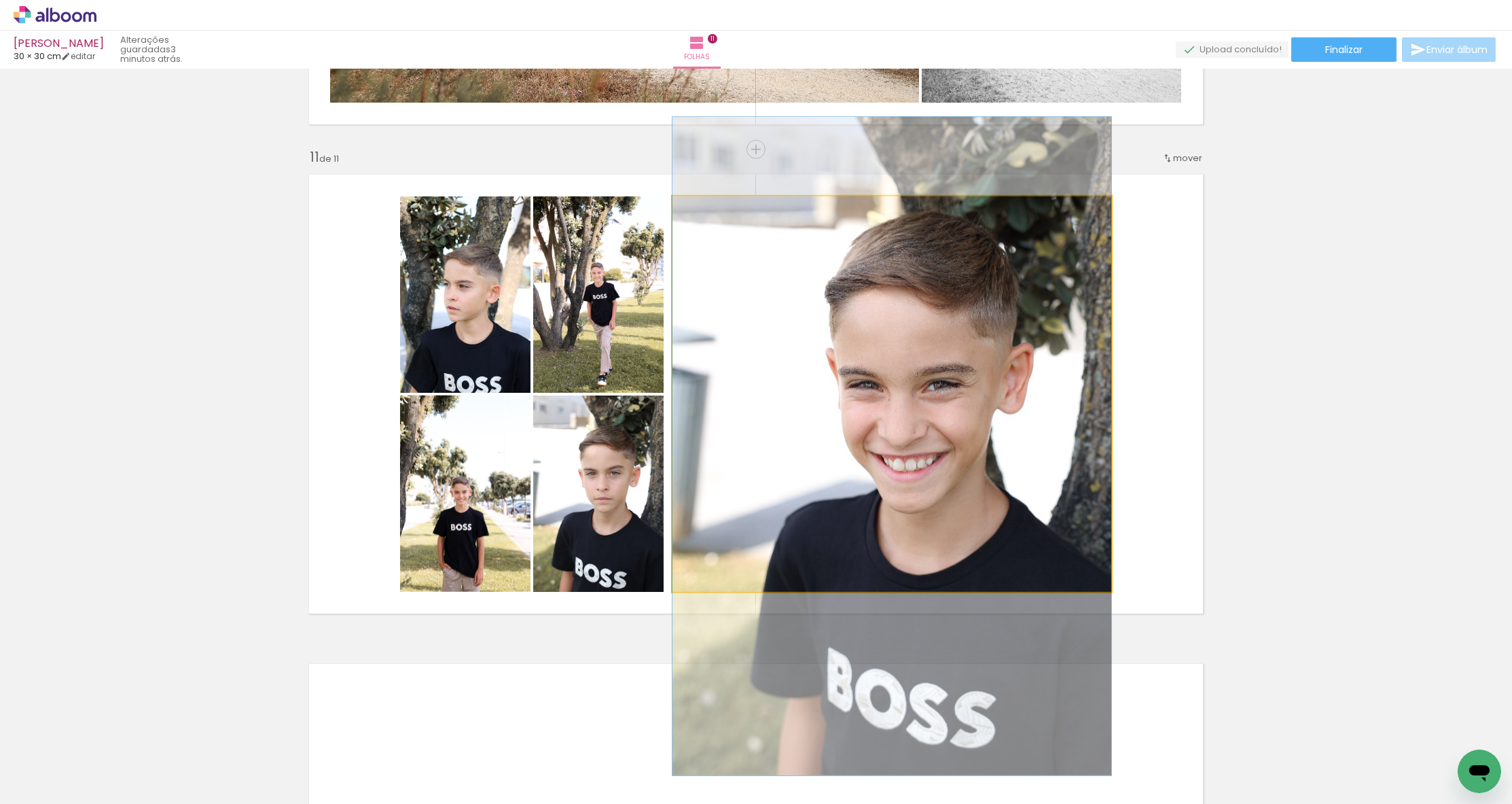
drag, startPoint x: 883, startPoint y: 257, endPoint x: 878, endPoint y: 300, distance: 43.3
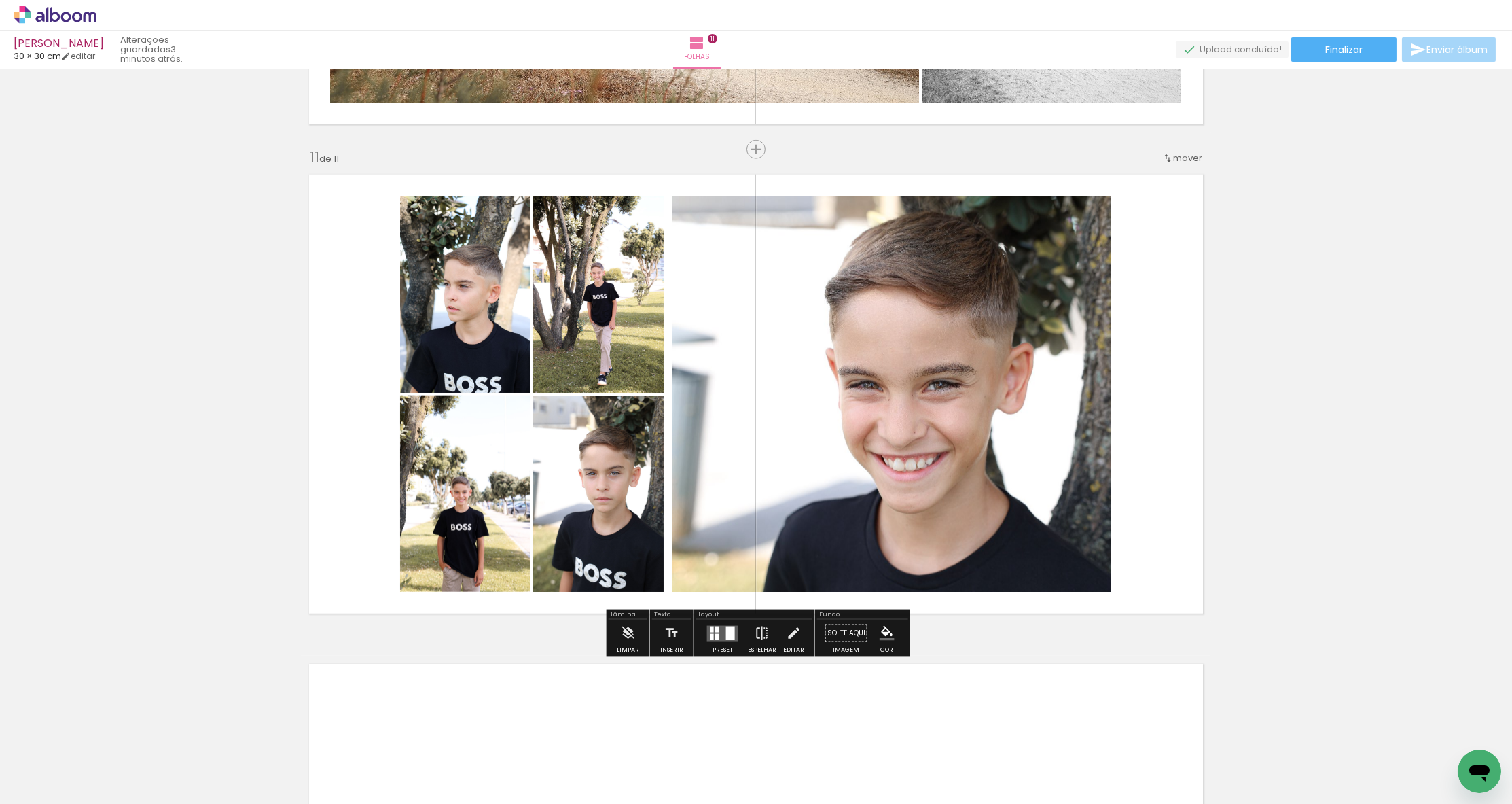
click at [0, 0] on slot "P&B" at bounding box center [0, 0] width 0 height 0
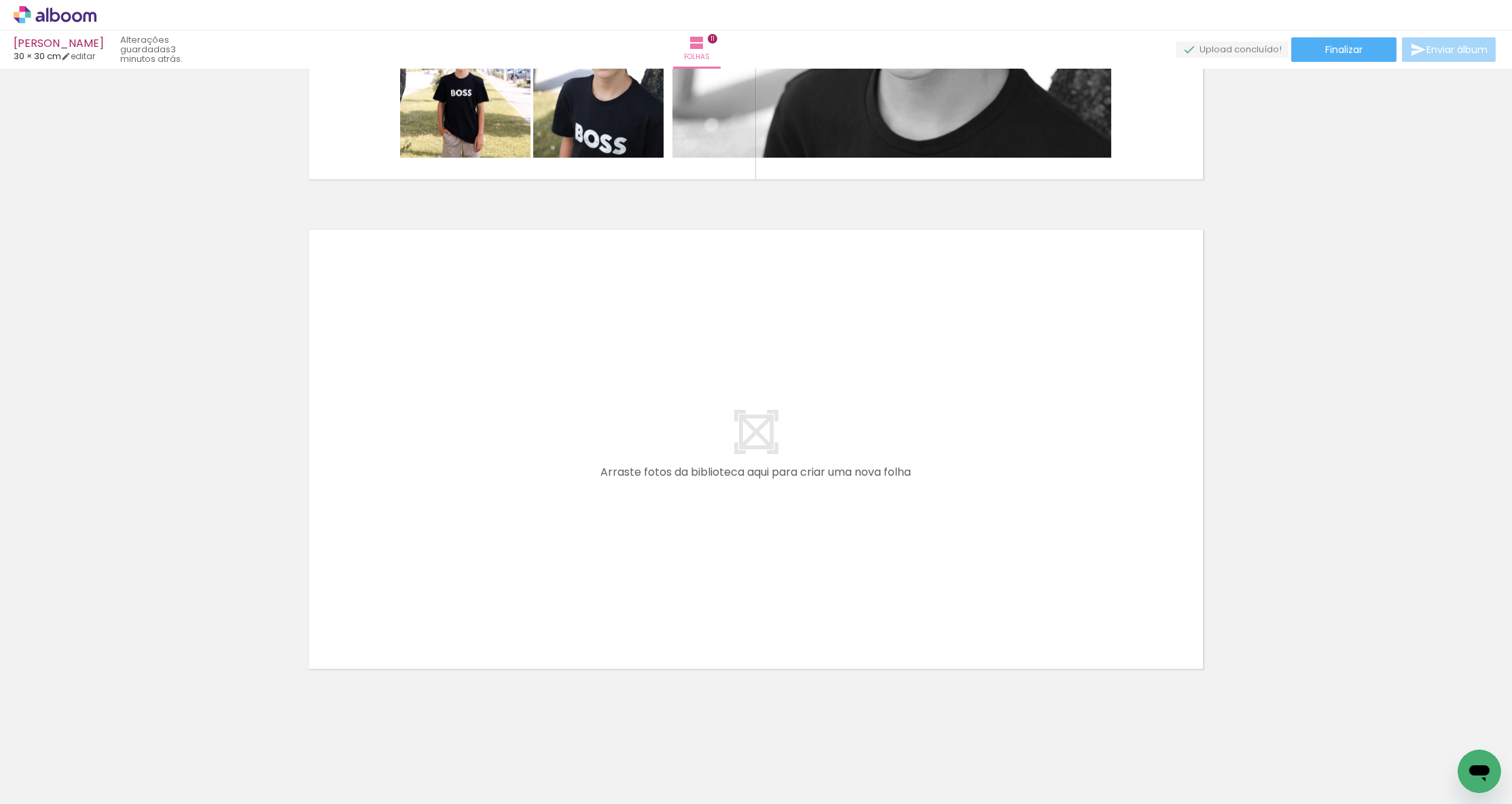
scroll to position [0, 2543]
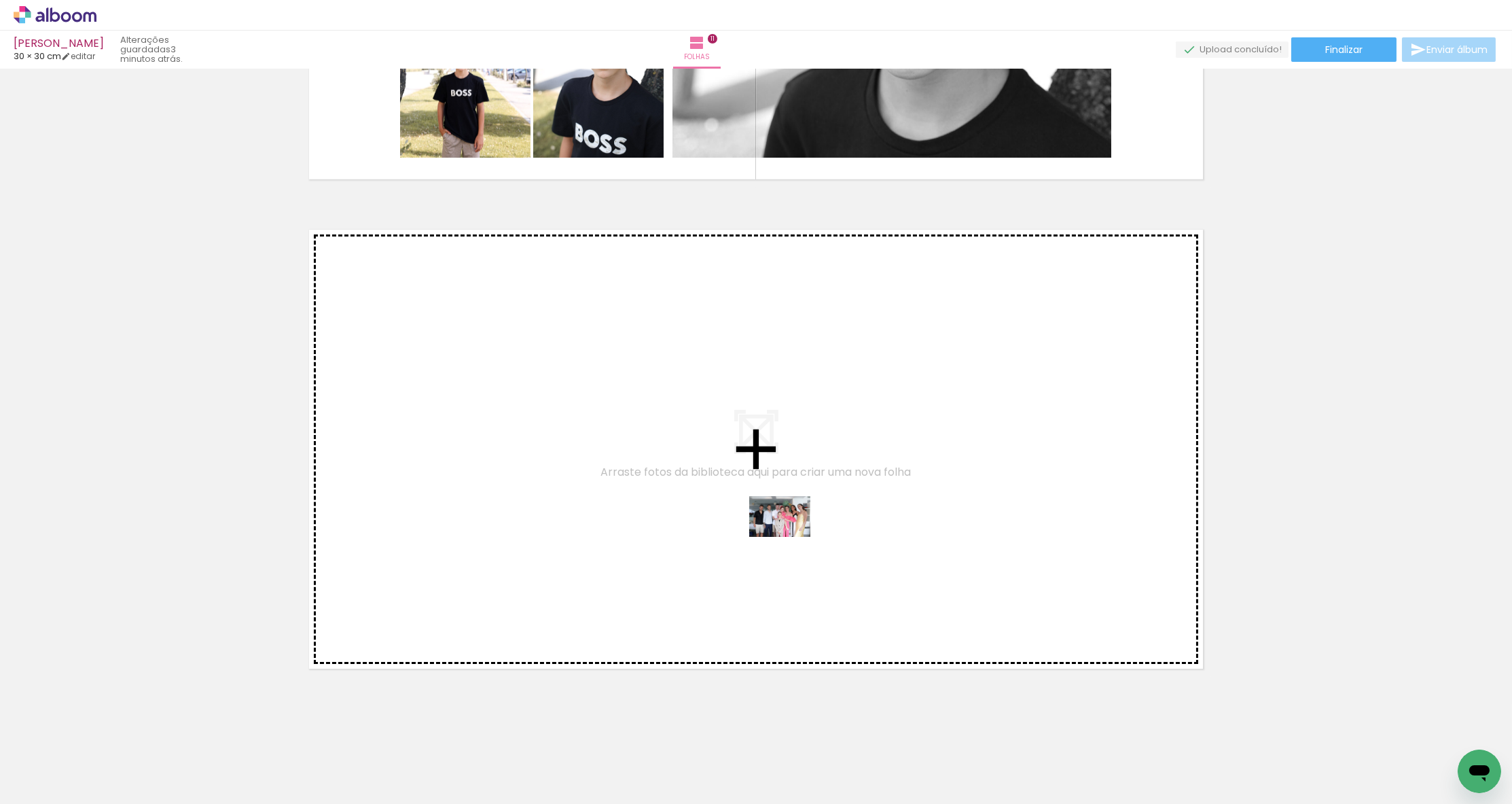
drag, startPoint x: 727, startPoint y: 746, endPoint x: 790, endPoint y: 537, distance: 218.3
click at [790, 537] on quentale-workspace at bounding box center [756, 402] width 1512 height 804
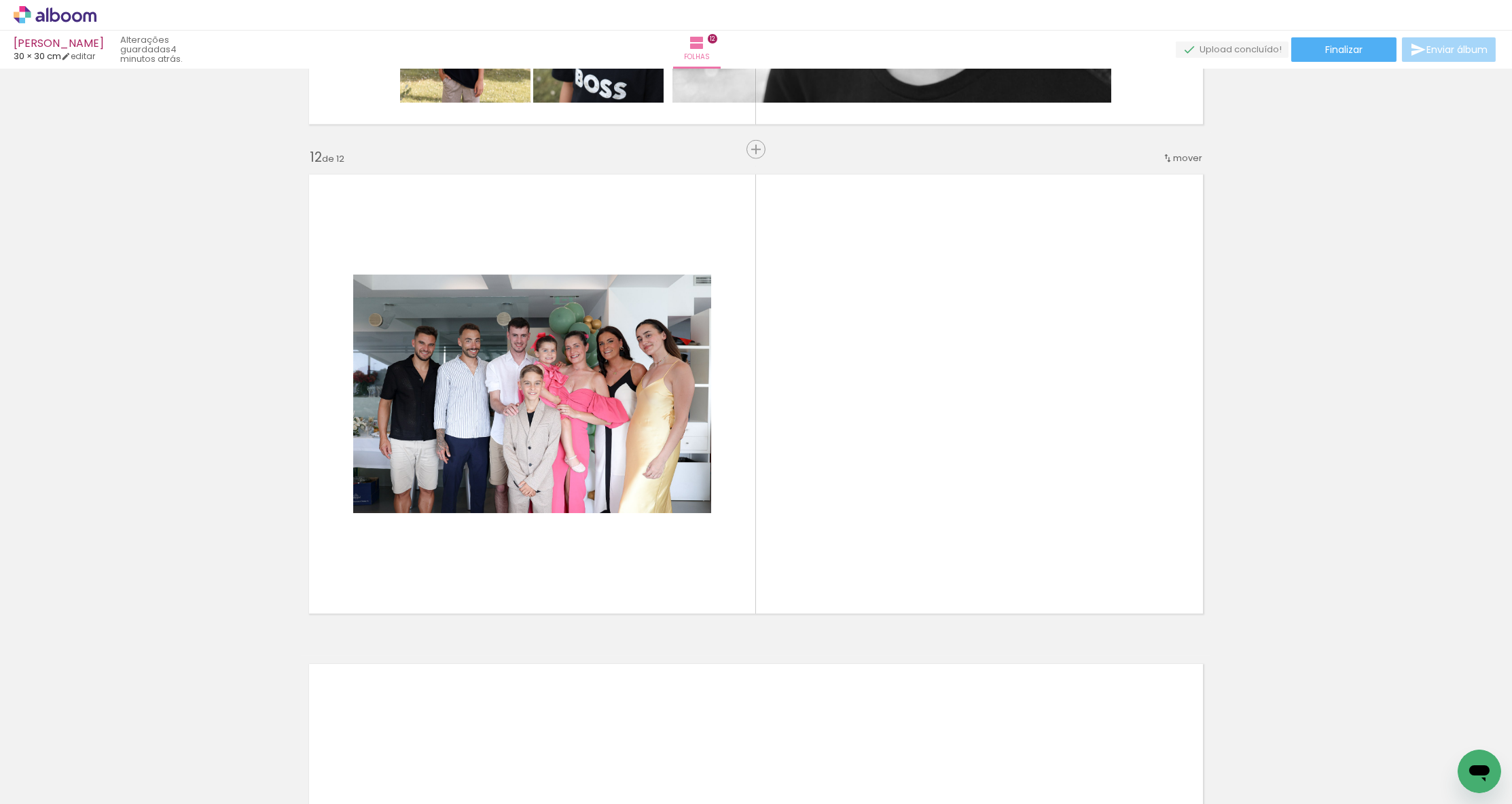
scroll to position [0, 2259]
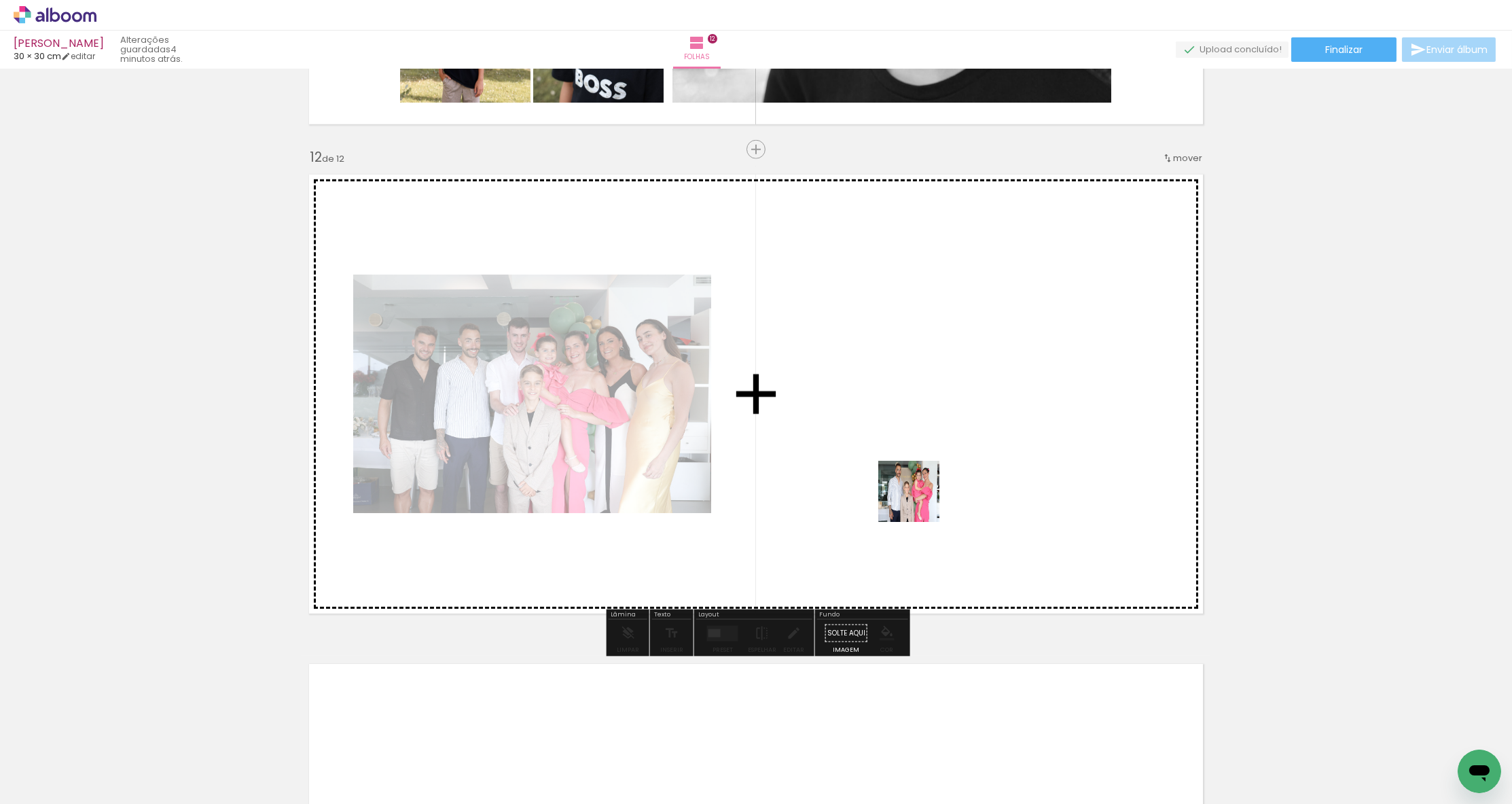
click at [938, 456] on quentale-workspace at bounding box center [756, 402] width 1512 height 804
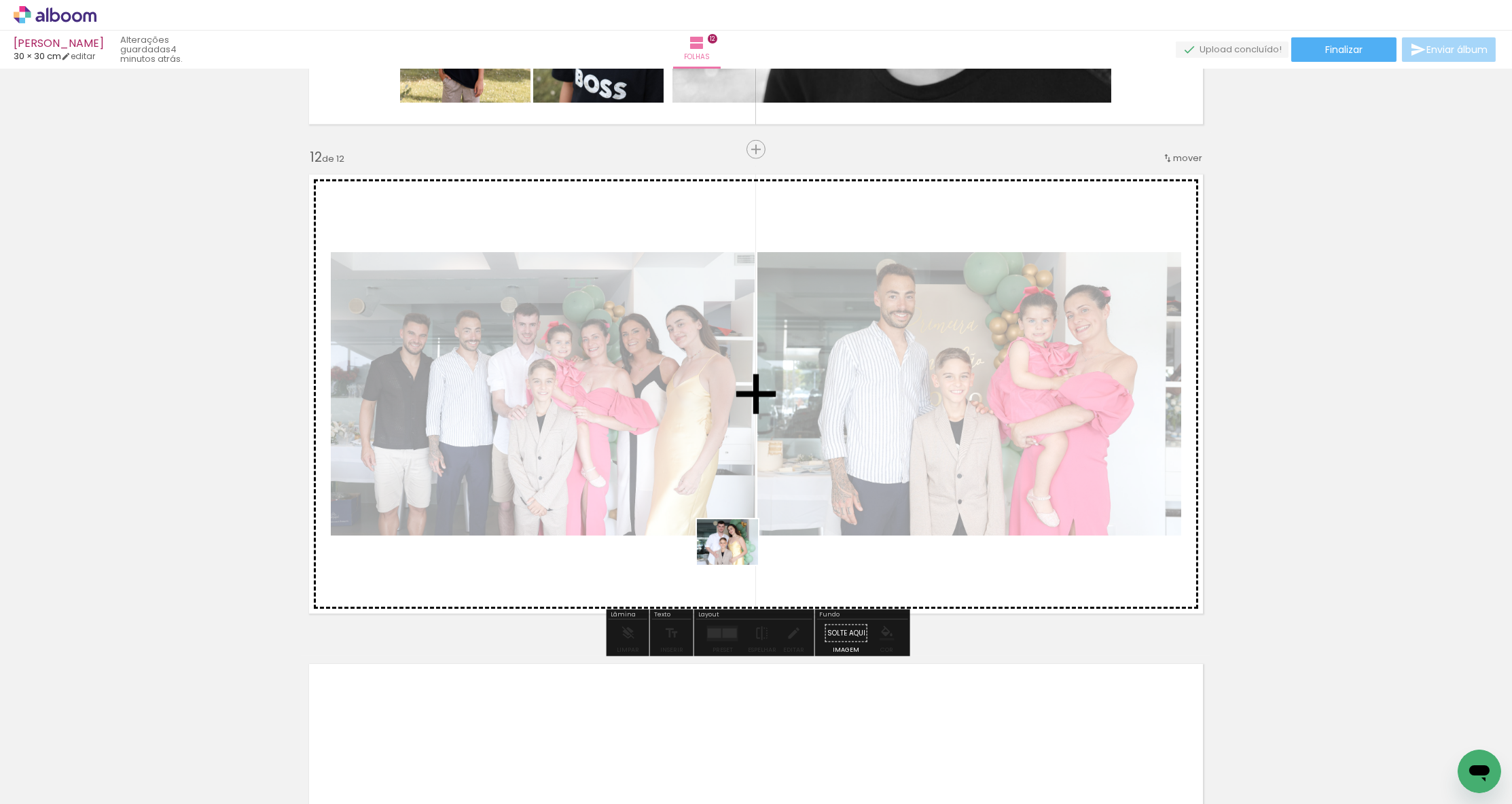
drag, startPoint x: 703, startPoint y: 753, endPoint x: 738, endPoint y: 561, distance: 195.2
click at [738, 561] on quentale-workspace at bounding box center [756, 402] width 1512 height 804
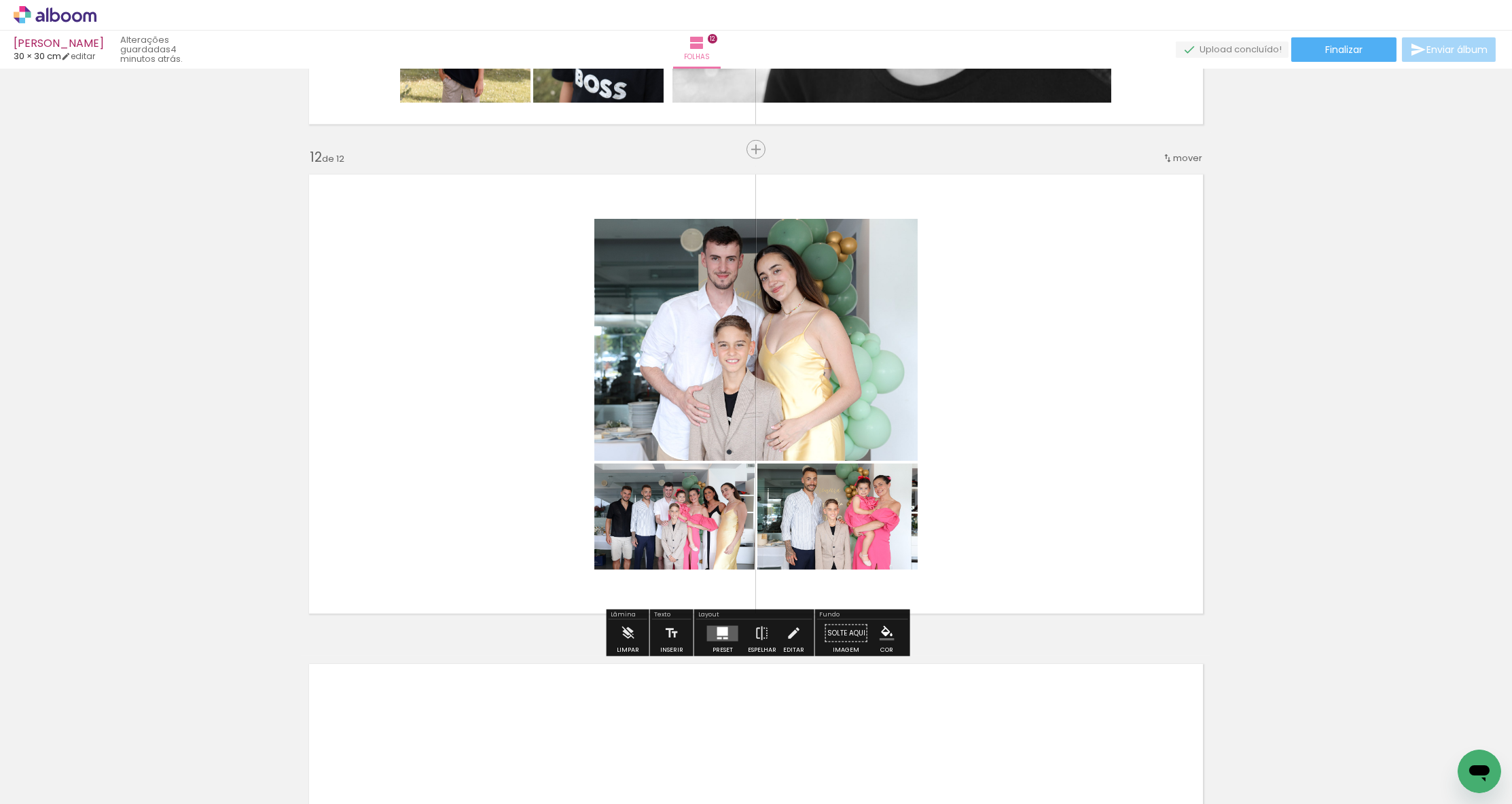
click at [727, 637] on quentale-layouter at bounding box center [722, 633] width 31 height 15
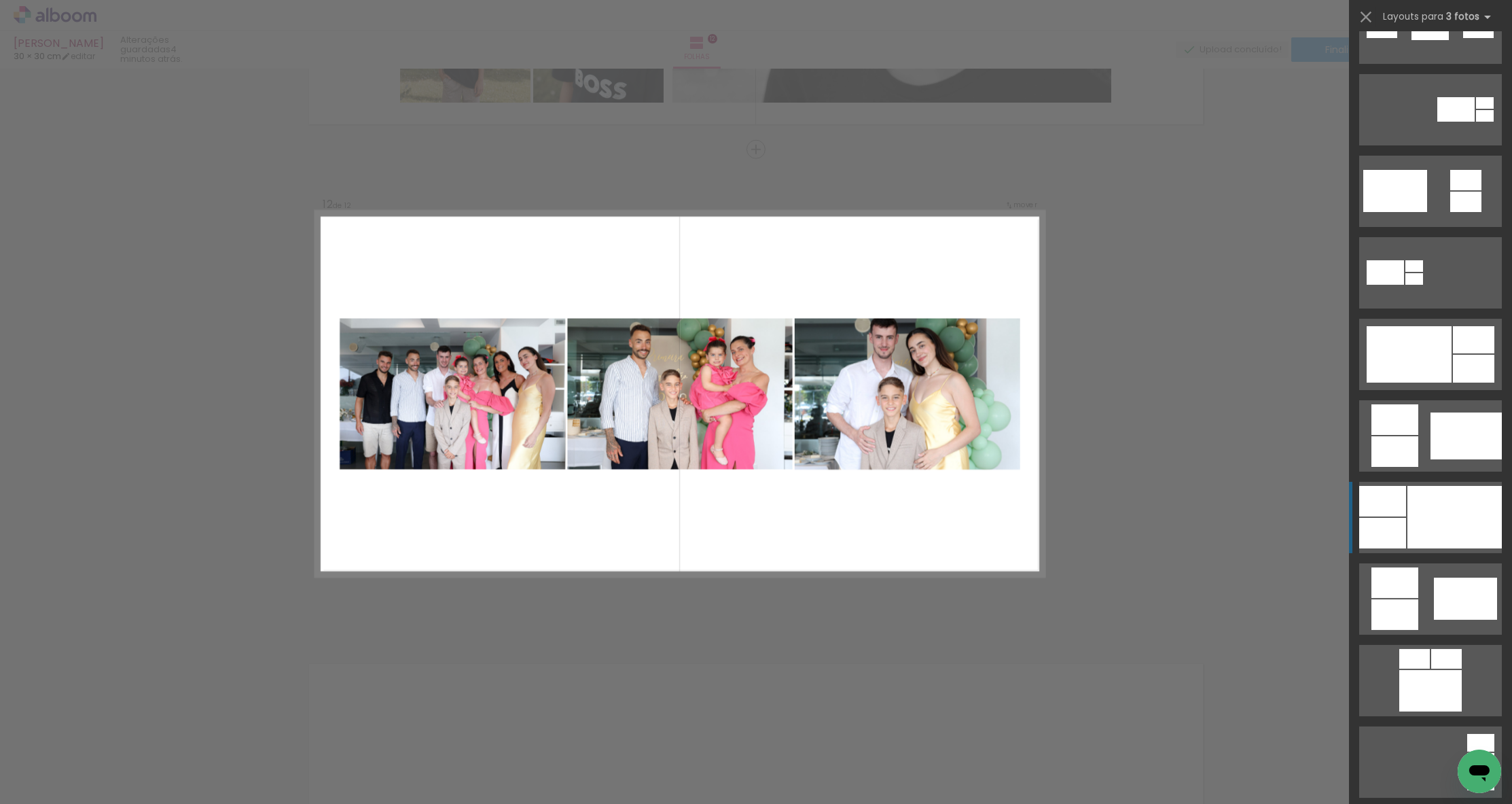
scroll to position [666, 0]
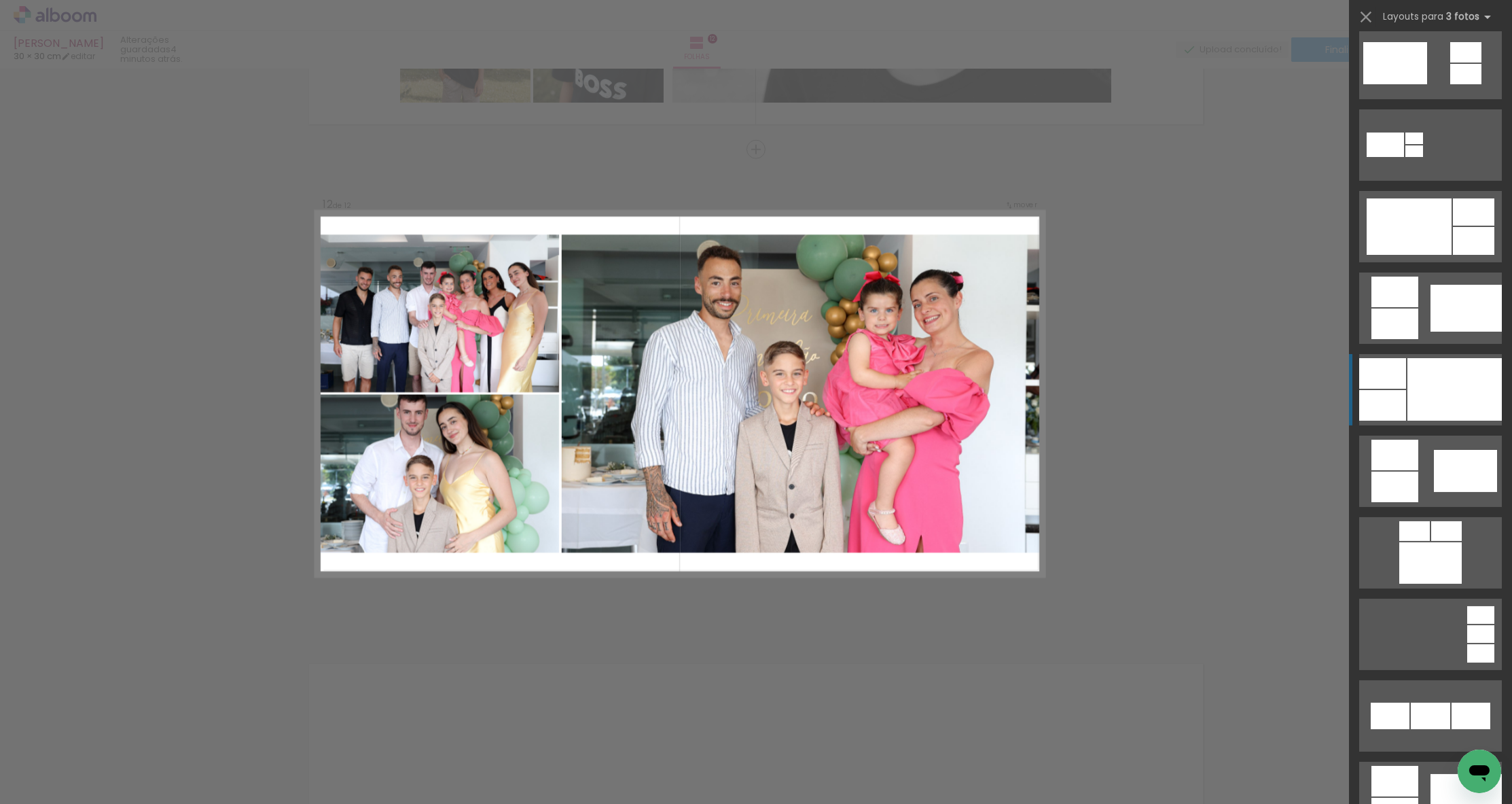
click at [1437, 388] on div at bounding box center [1455, 389] width 94 height 63
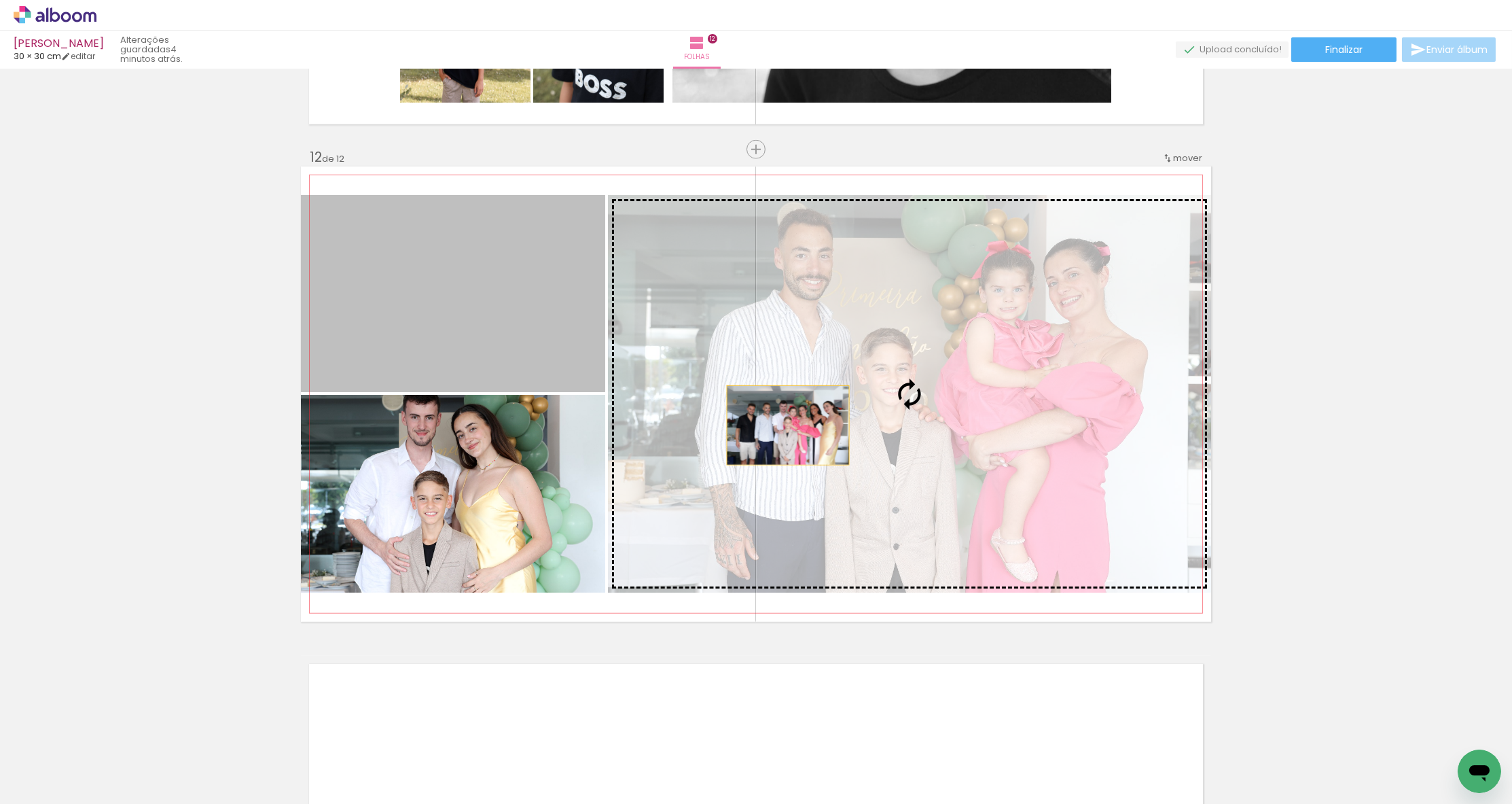
drag, startPoint x: 555, startPoint y: 335, endPoint x: 788, endPoint y: 426, distance: 250.1
click at [0, 0] on slot at bounding box center [0, 0] width 0 height 0
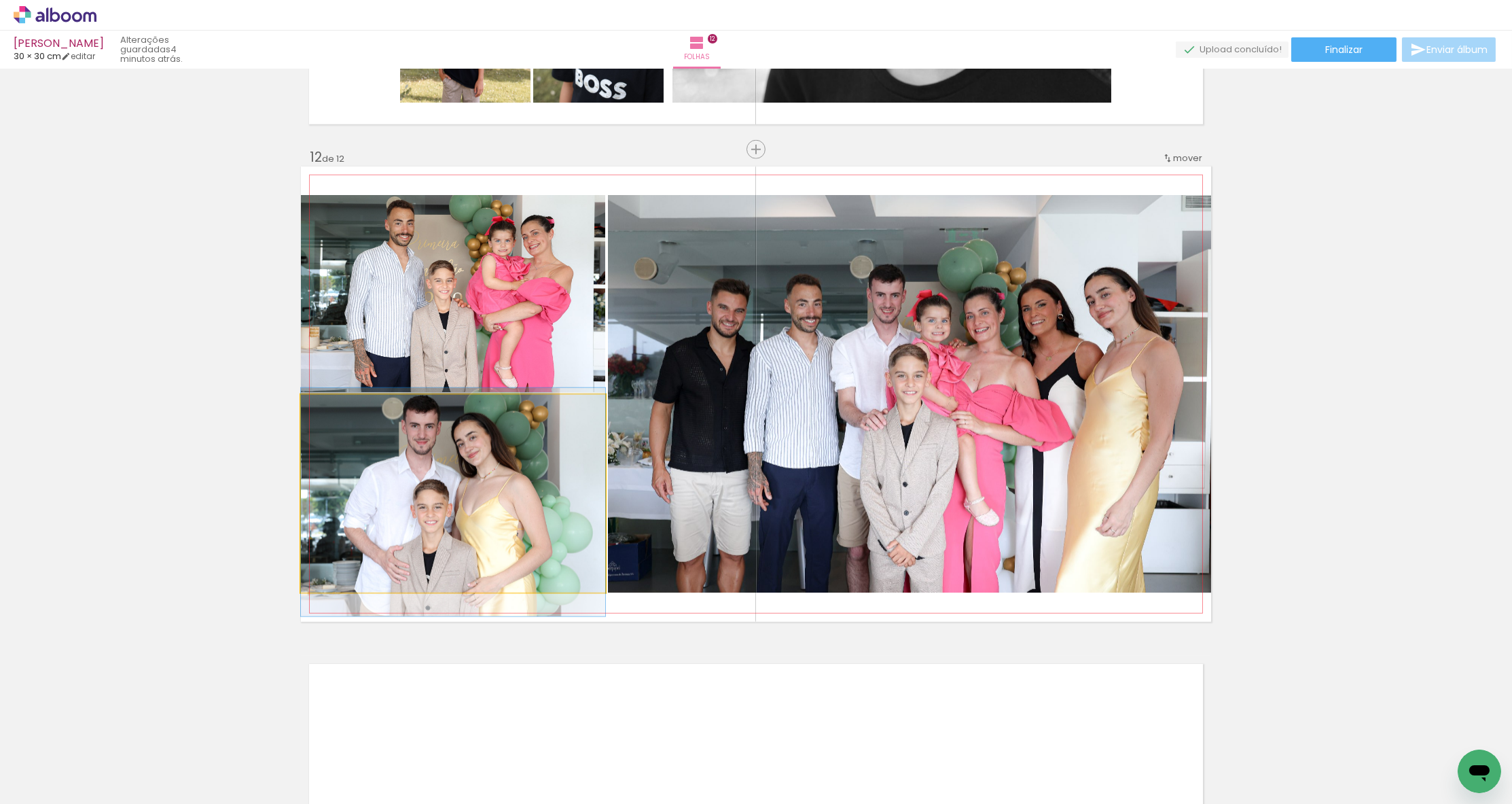
drag, startPoint x: 557, startPoint y: 516, endPoint x: 584, endPoint y: 585, distance: 74.1
click at [553, 525] on div at bounding box center [452, 502] width 304 height 228
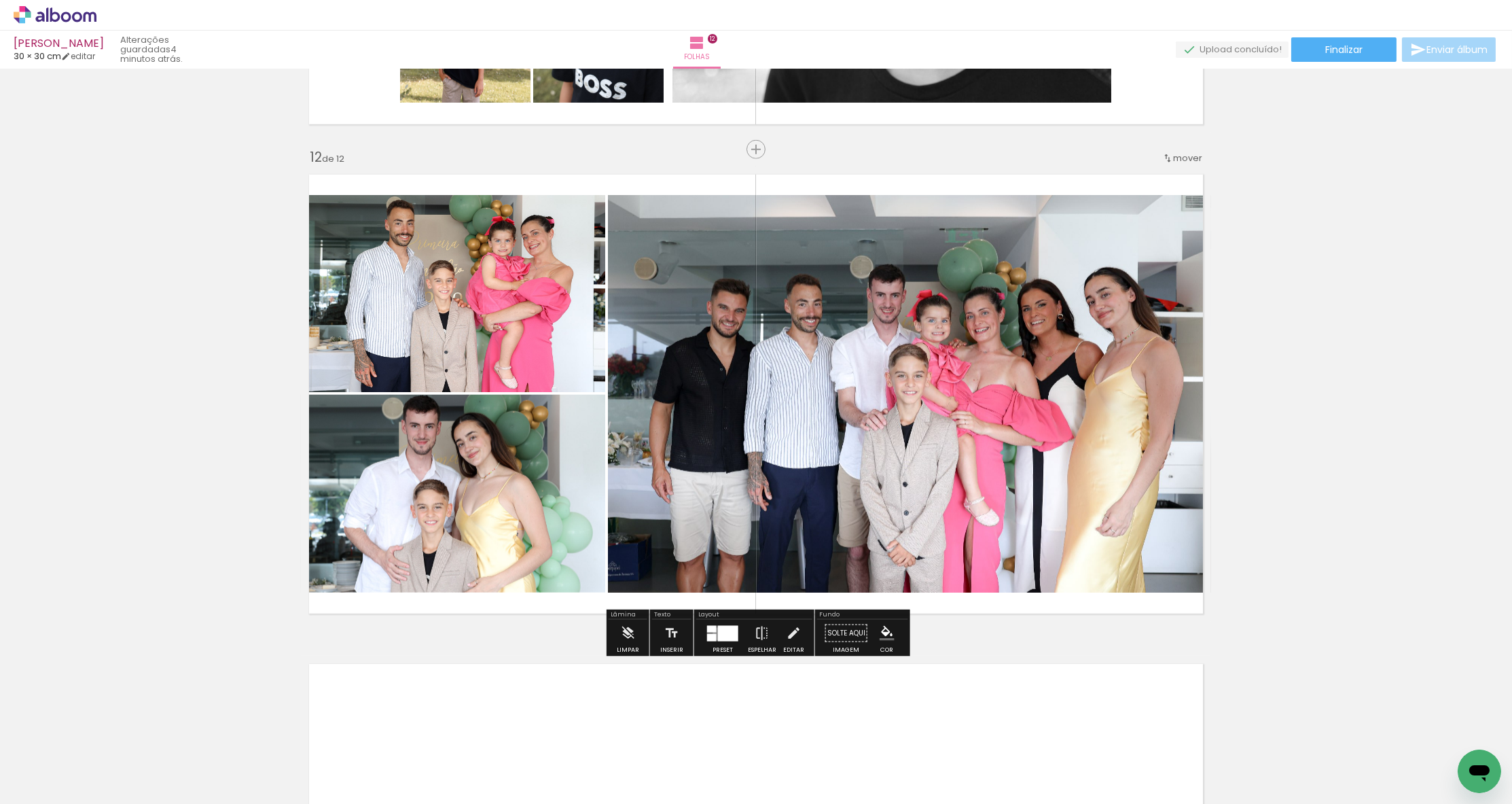
click at [718, 634] on div at bounding box center [728, 633] width 21 height 15
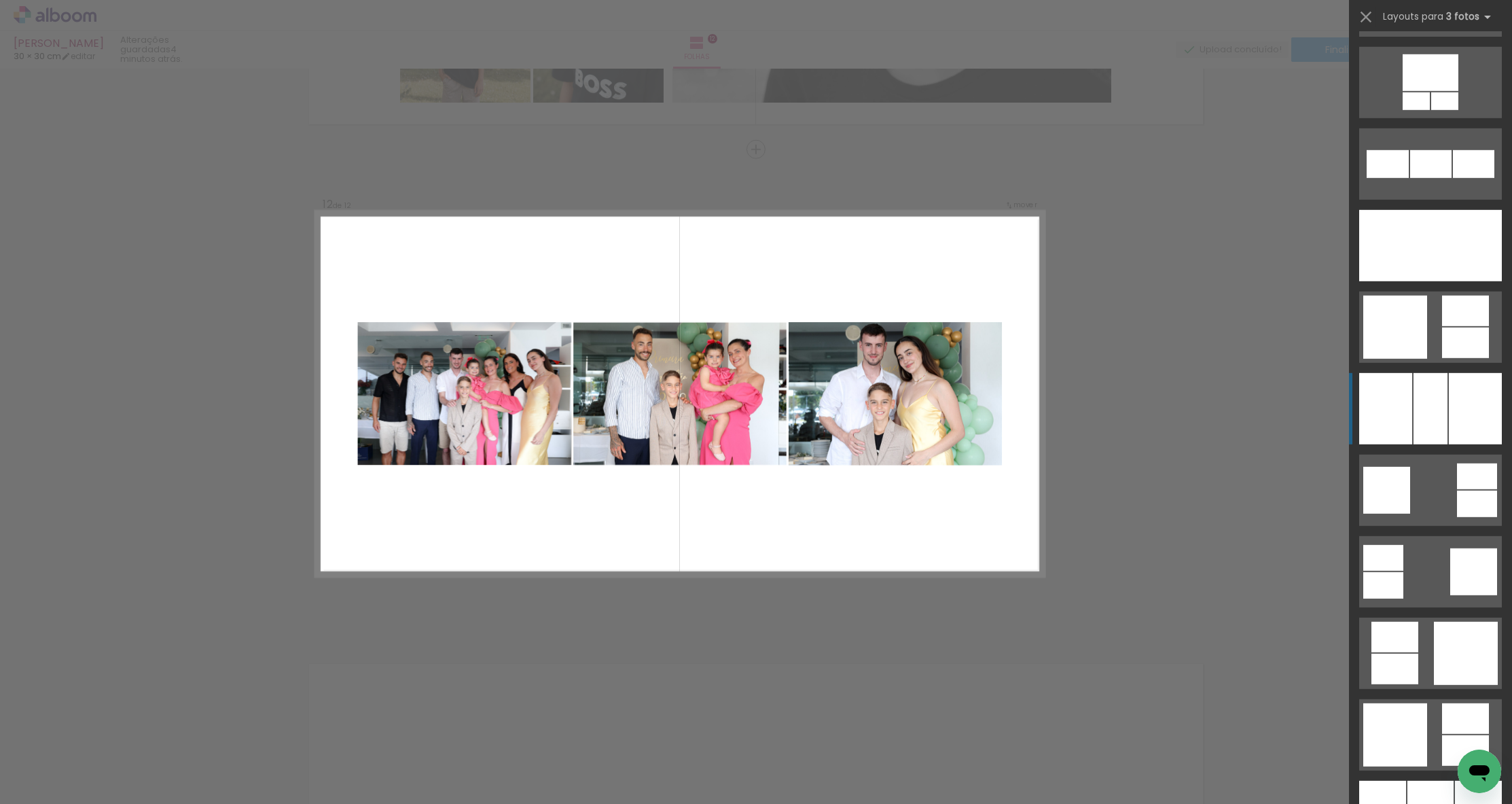
scroll to position [3258, 0]
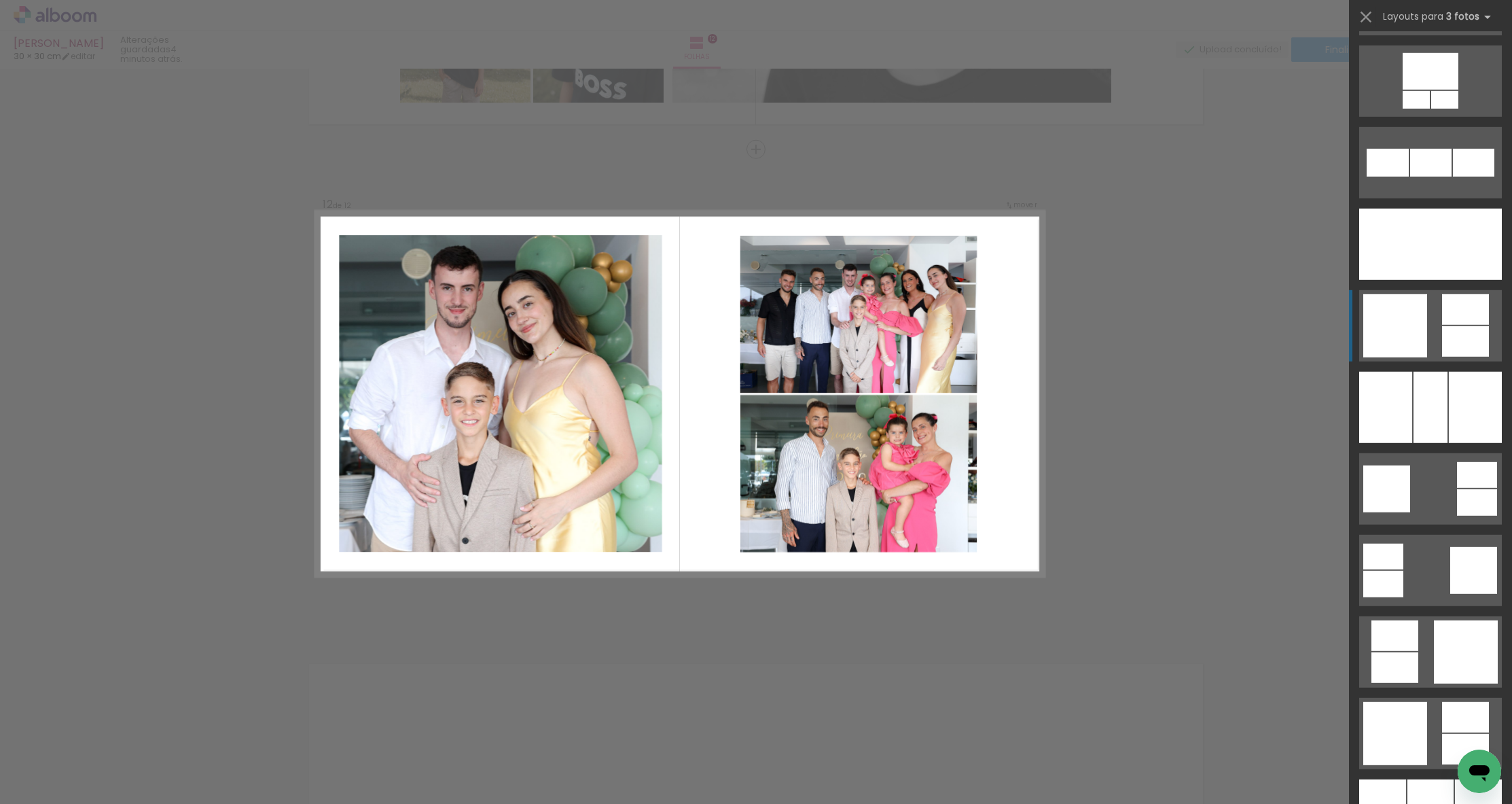
click at [1449, 340] on div at bounding box center [1465, 342] width 47 height 31
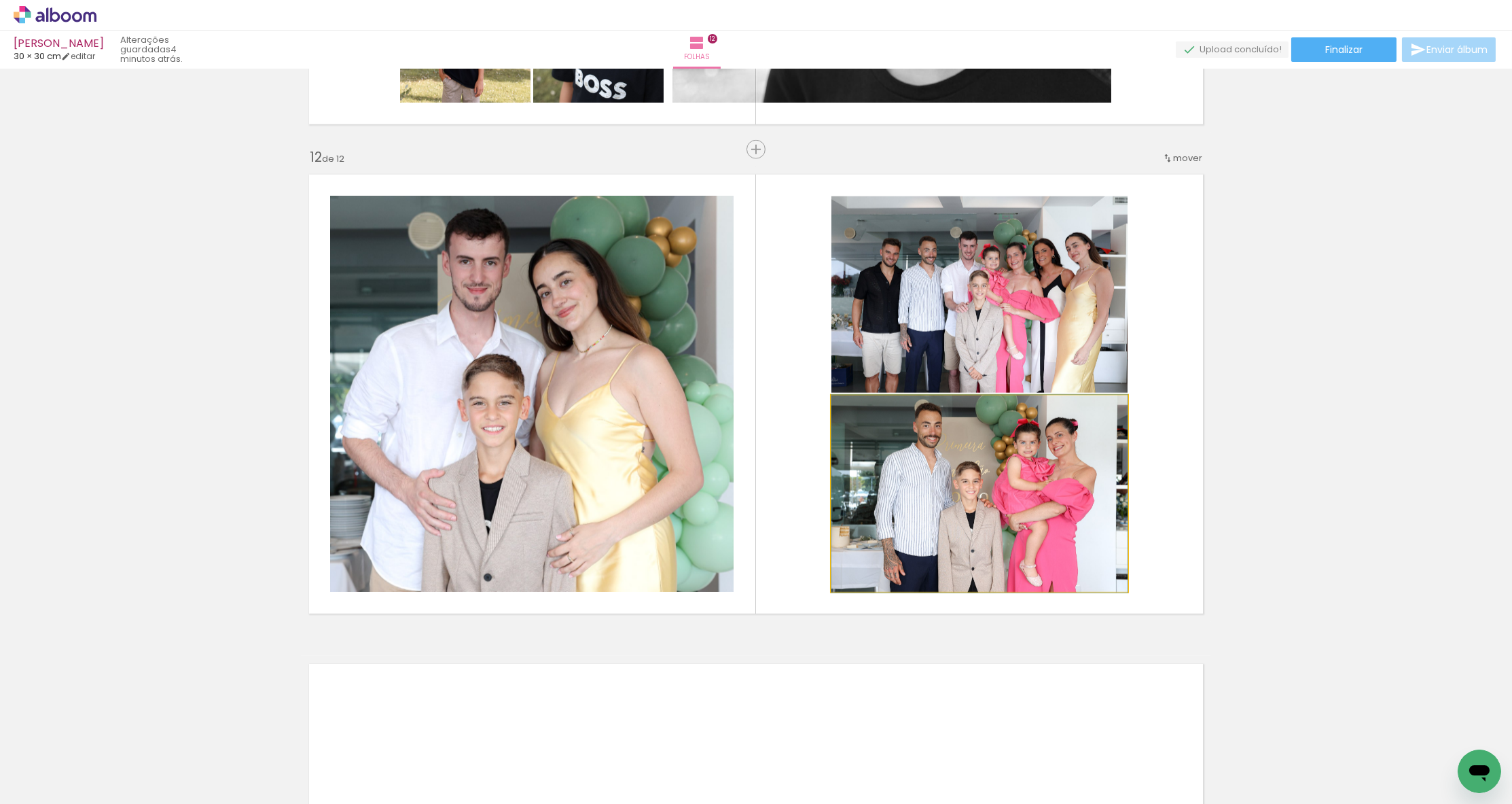
click at [1063, 526] on quentale-photo at bounding box center [979, 493] width 296 height 196
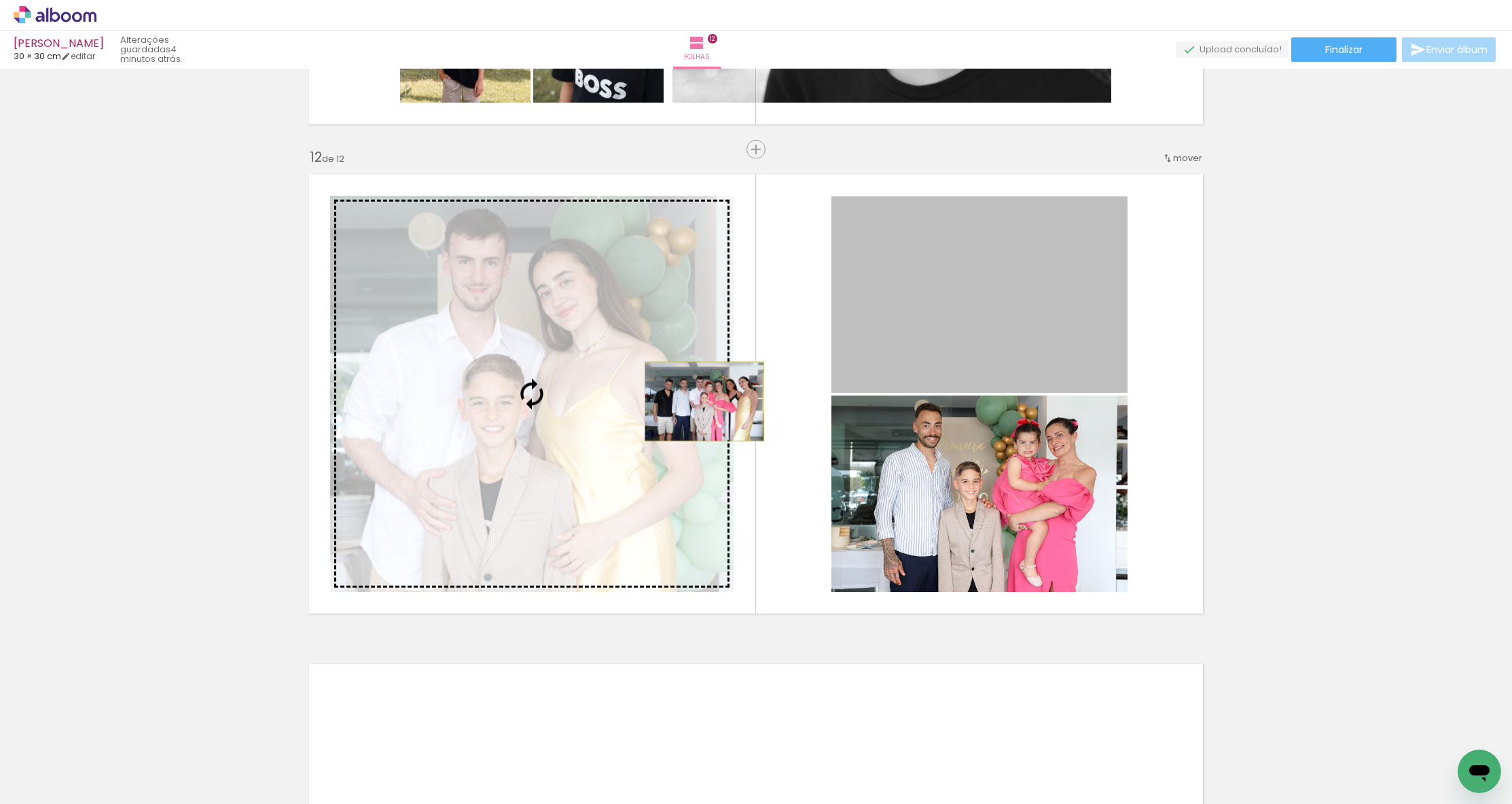
drag, startPoint x: 1060, startPoint y: 355, endPoint x: 704, endPoint y: 402, distance: 359.1
click at [0, 0] on slot at bounding box center [0, 0] width 0 height 0
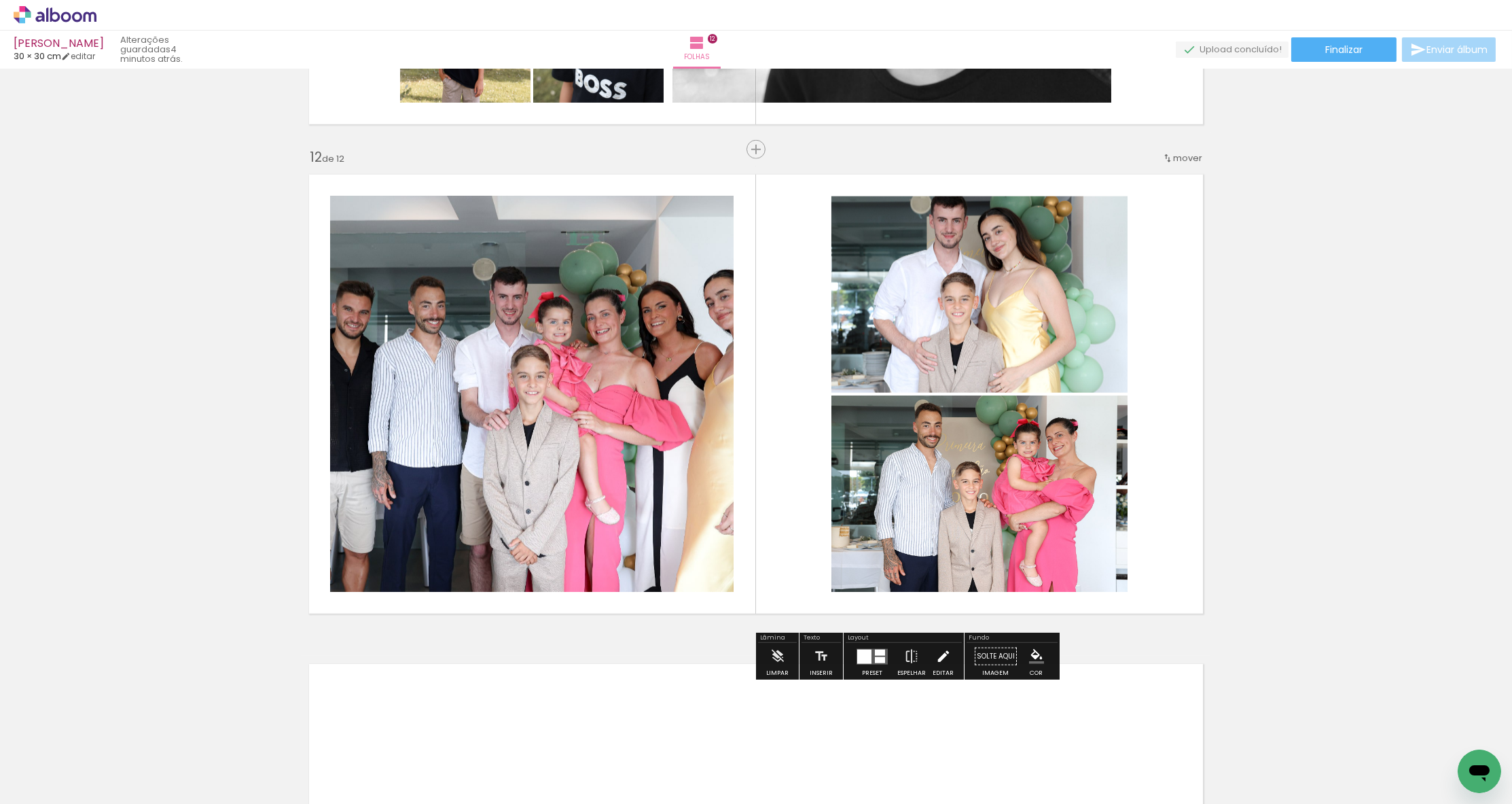
click at [943, 652] on iron-icon at bounding box center [942, 657] width 15 height 27
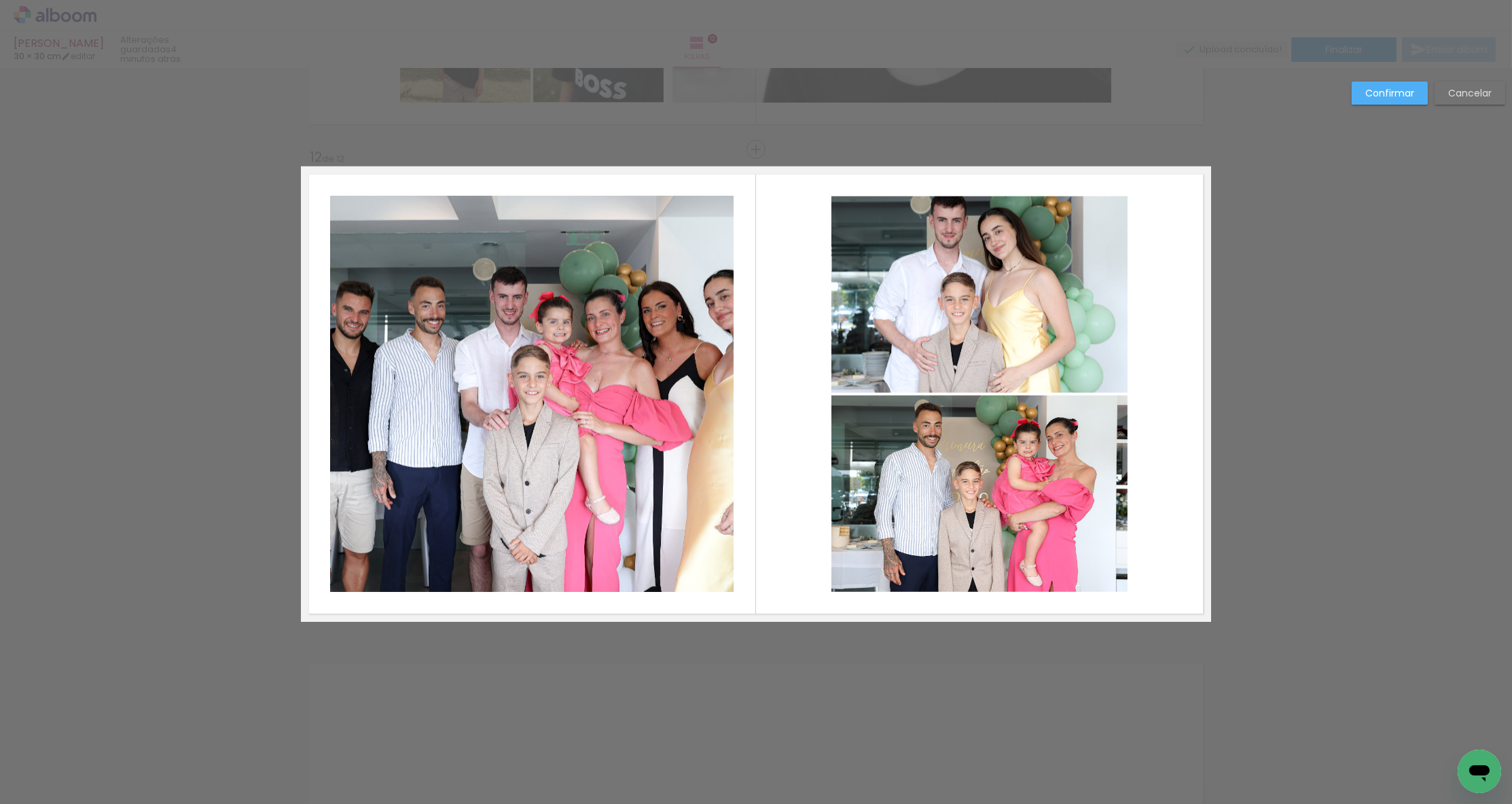
click at [700, 381] on quentale-photo at bounding box center [531, 393] width 403 height 396
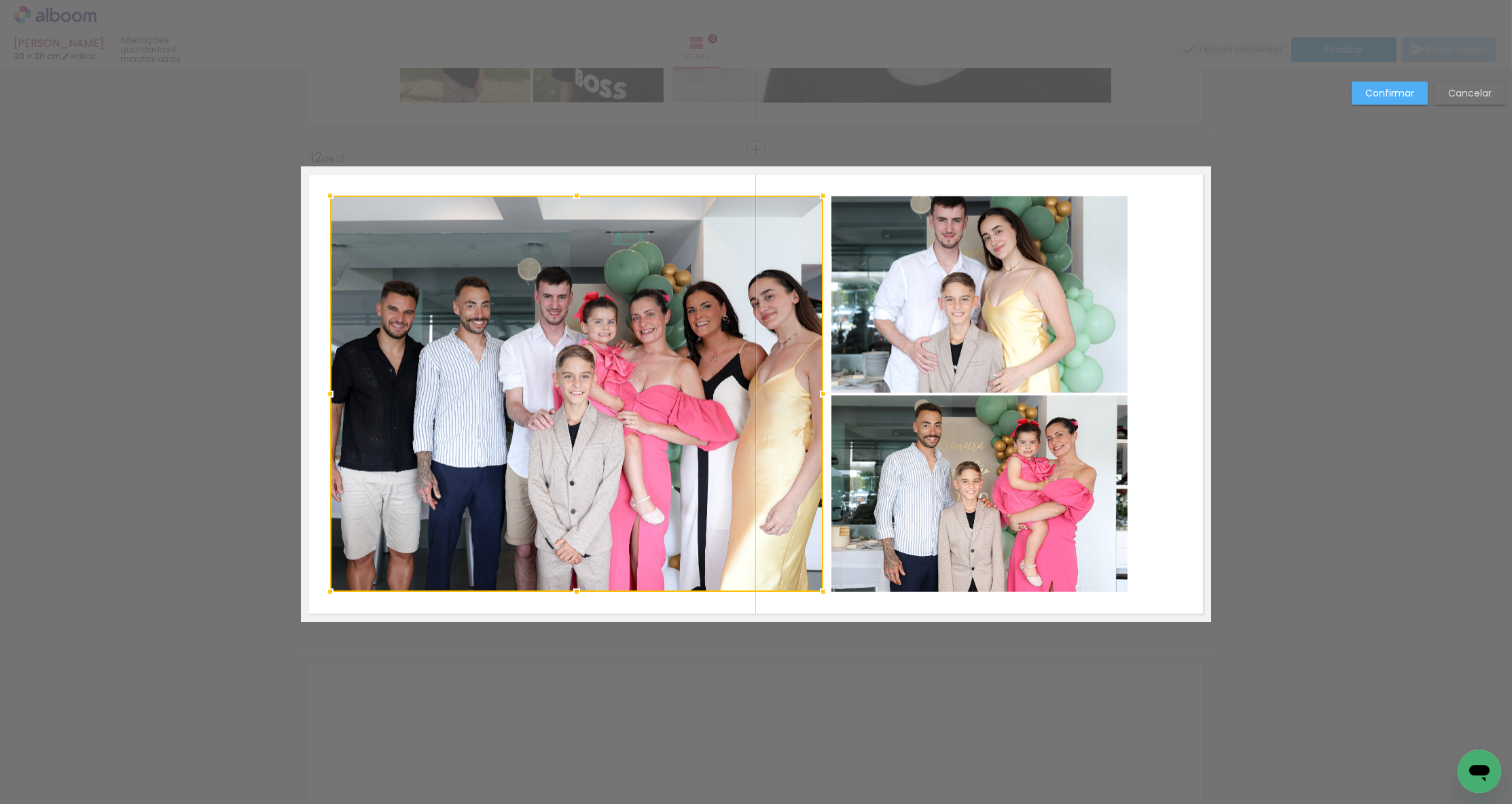
drag, startPoint x: 732, startPoint y: 391, endPoint x: 822, endPoint y: 391, distance: 90.0
click at [822, 391] on div at bounding box center [823, 394] width 27 height 27
click at [901, 339] on quentale-photo at bounding box center [979, 294] width 296 height 196
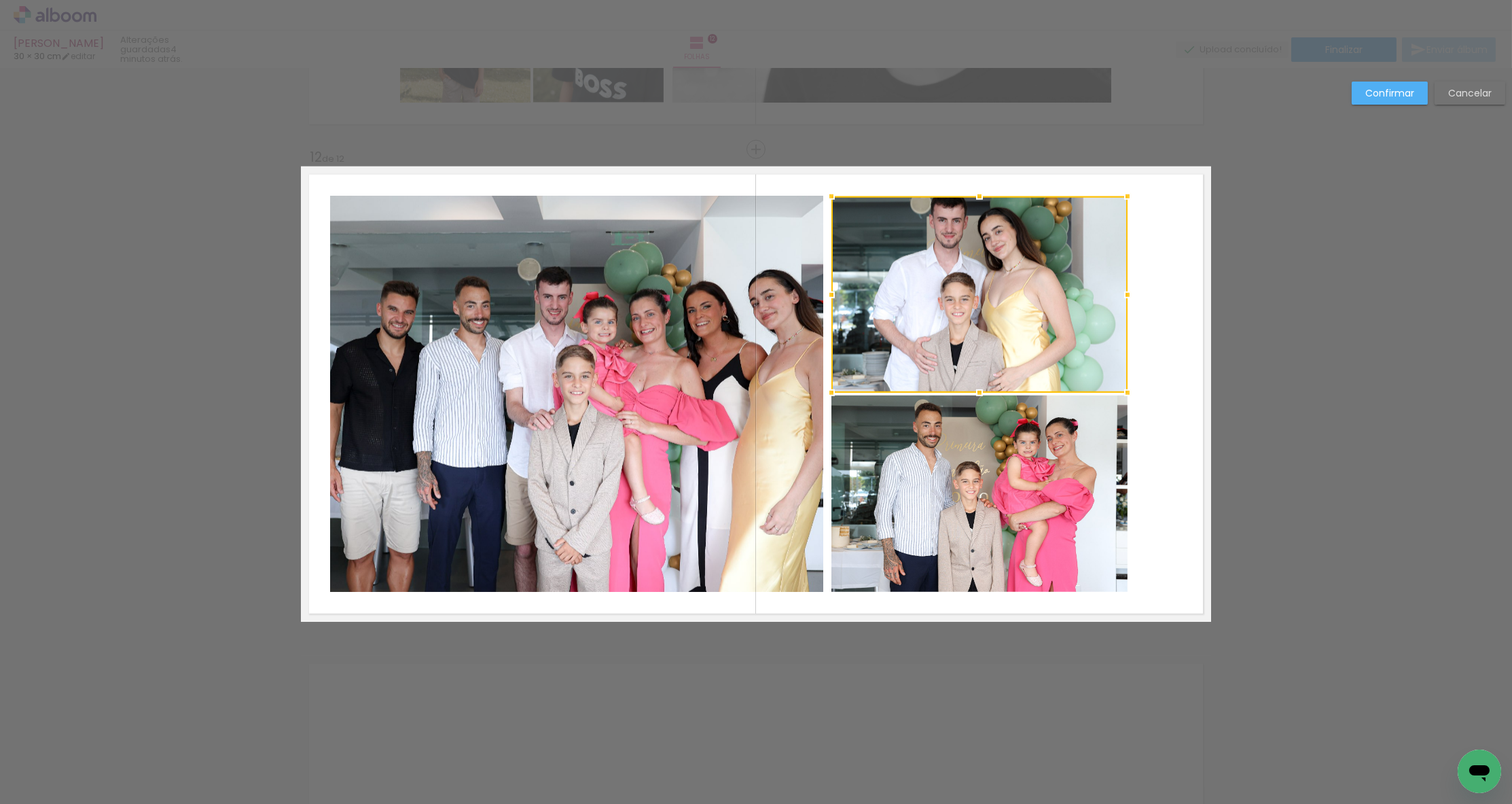
click at [889, 425] on quentale-photo at bounding box center [979, 493] width 296 height 196
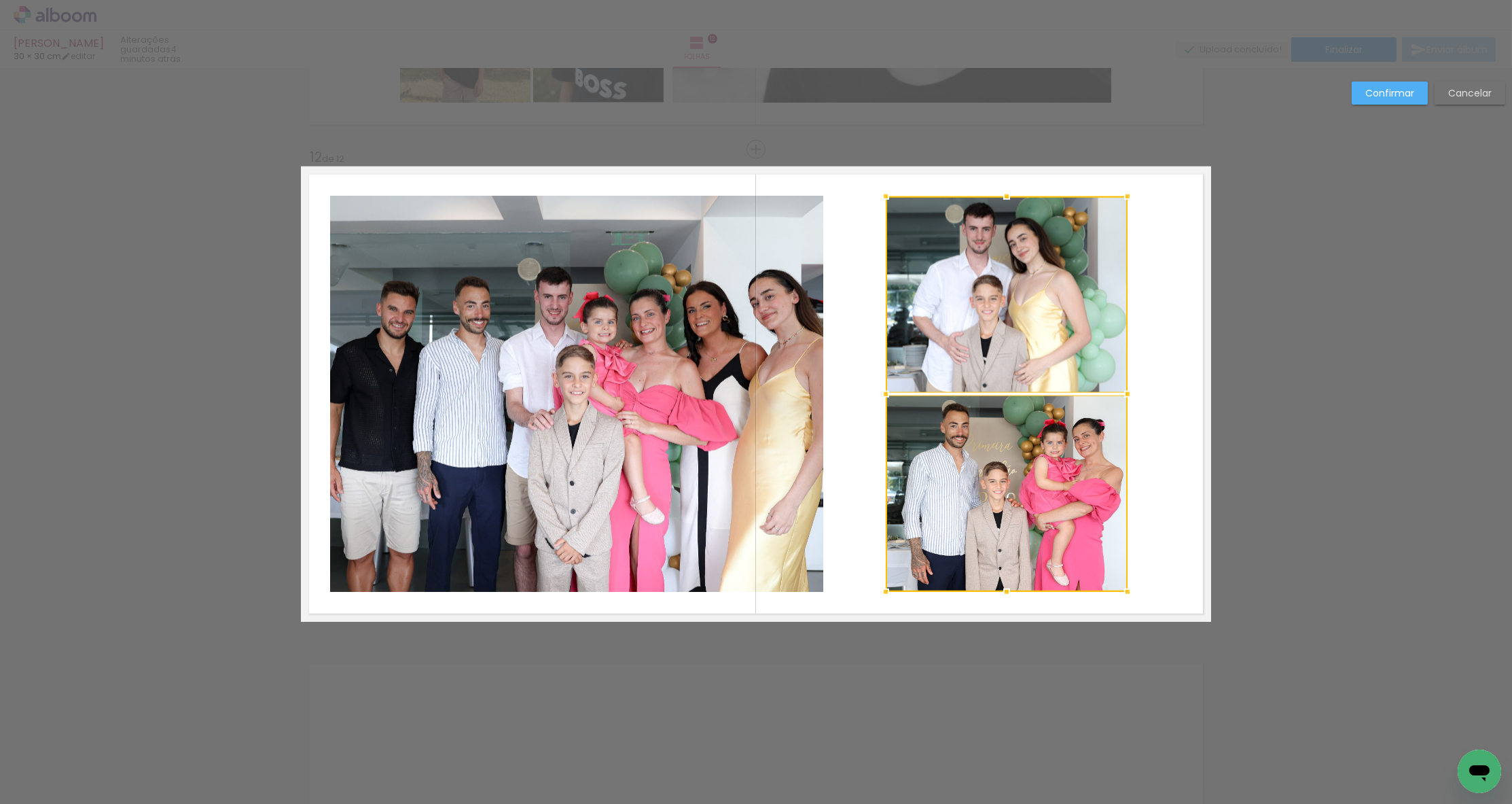
drag, startPoint x: 827, startPoint y: 389, endPoint x: 881, endPoint y: 389, distance: 54.0
click at [881, 389] on div at bounding box center [886, 394] width 27 height 27
click at [828, 371] on quentale-layouter at bounding box center [756, 393] width 910 height 455
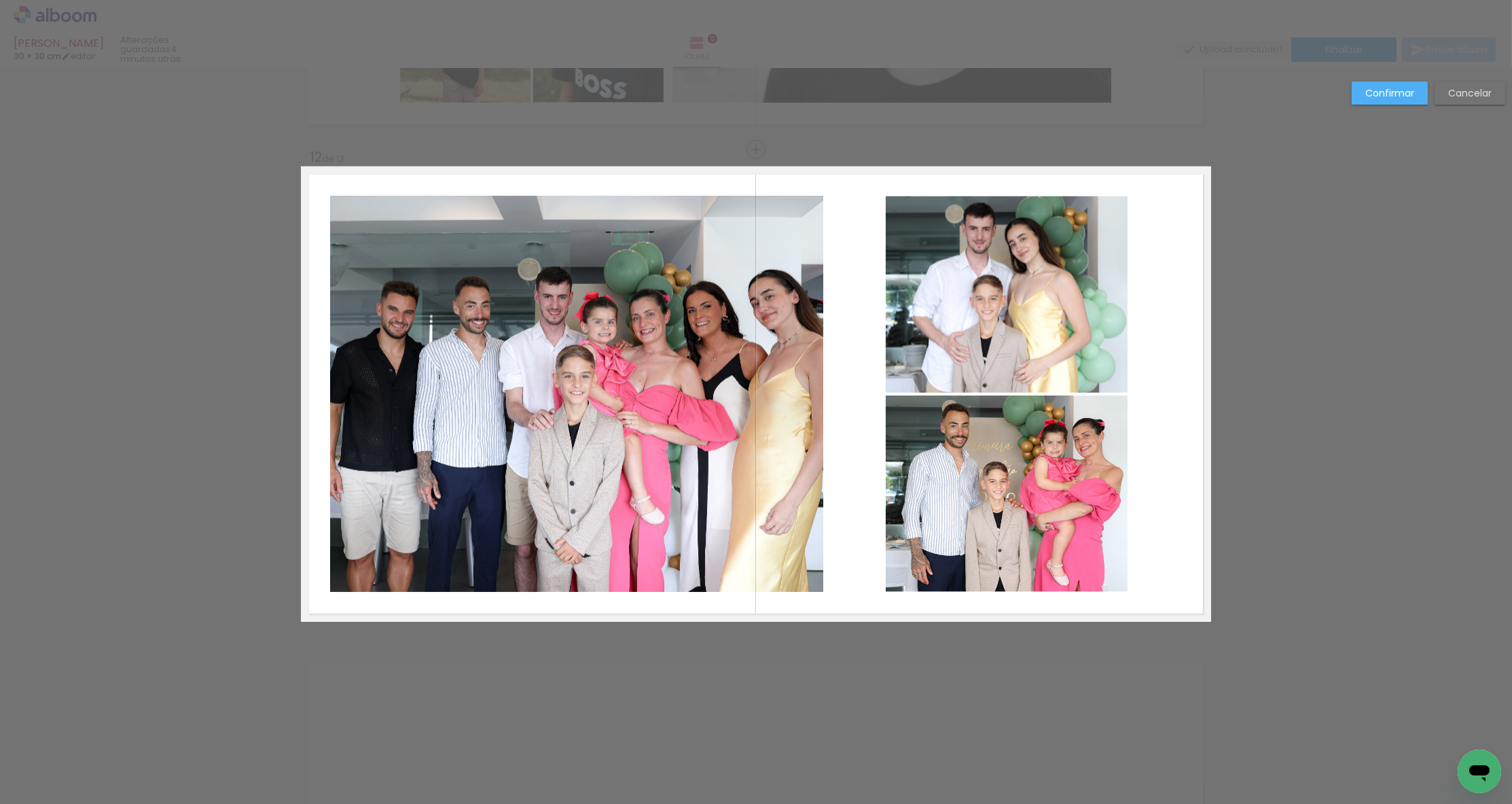
click at [817, 383] on quentale-photo at bounding box center [577, 393] width 493 height 396
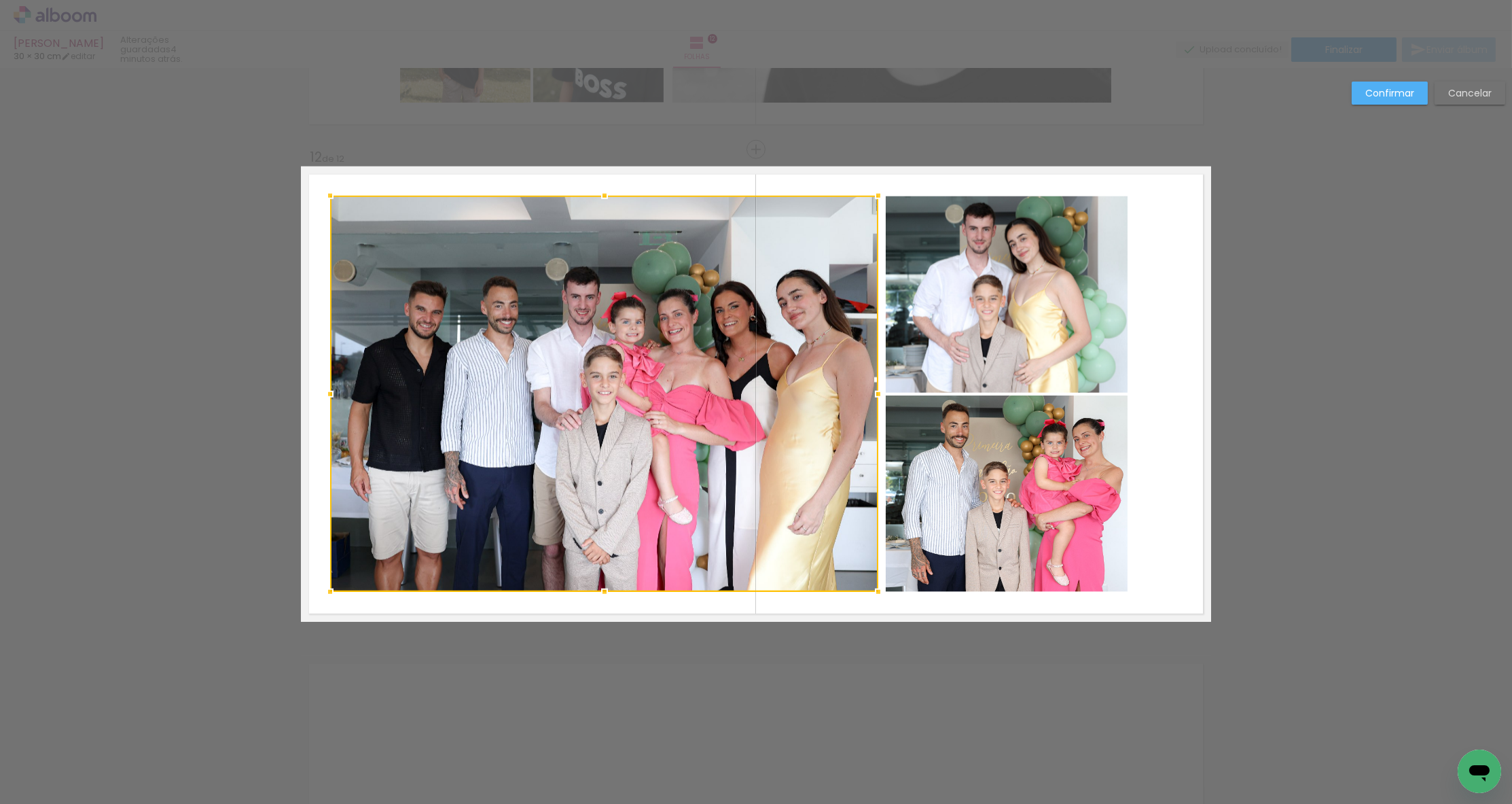
drag, startPoint x: 822, startPoint y: 395, endPoint x: 877, endPoint y: 396, distance: 55.0
click at [877, 396] on div at bounding box center [878, 394] width 27 height 27
click at [1007, 359] on quentale-photo at bounding box center [1007, 294] width 242 height 196
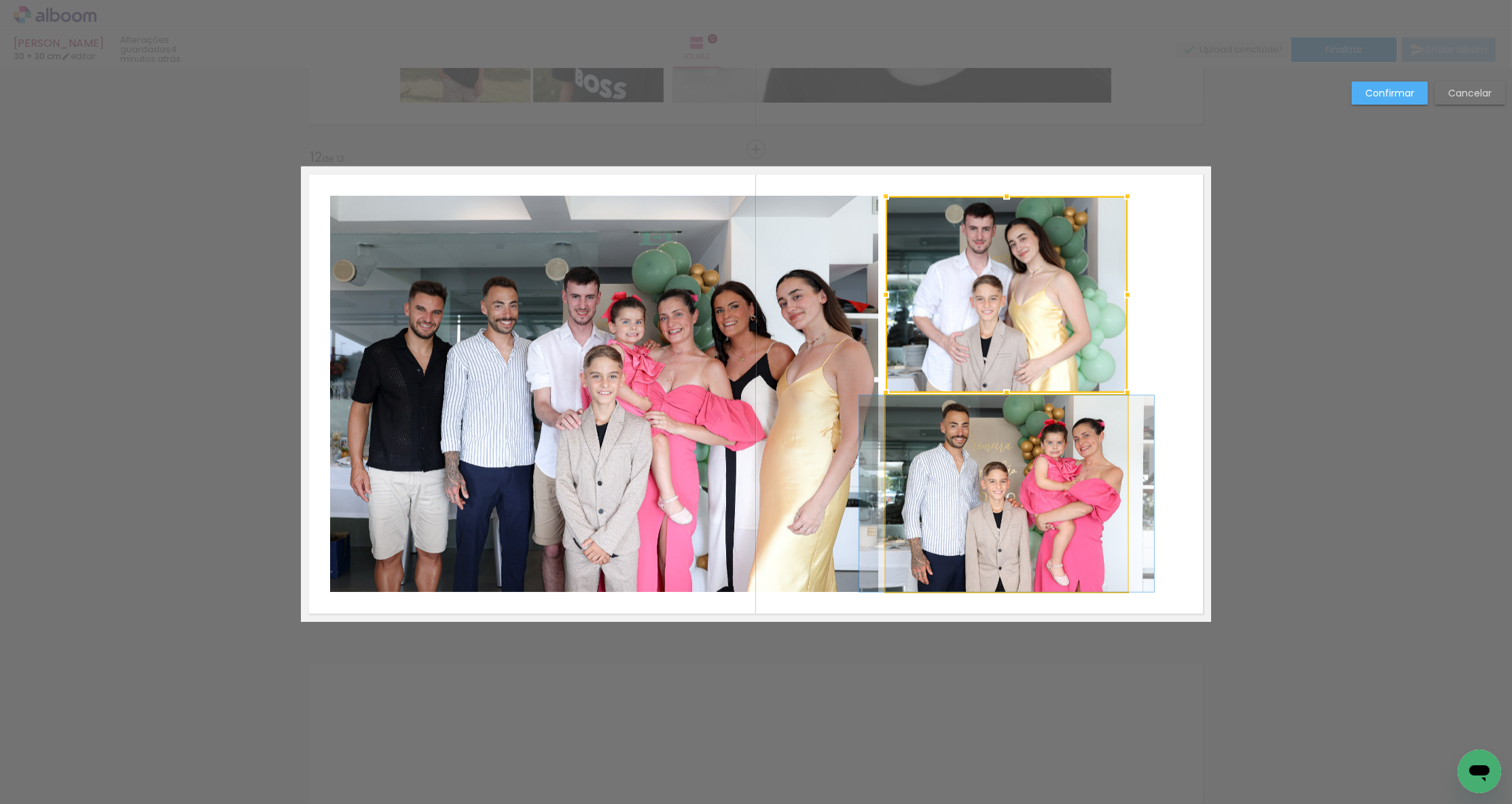
click at [987, 439] on quentale-photo at bounding box center [1007, 493] width 242 height 196
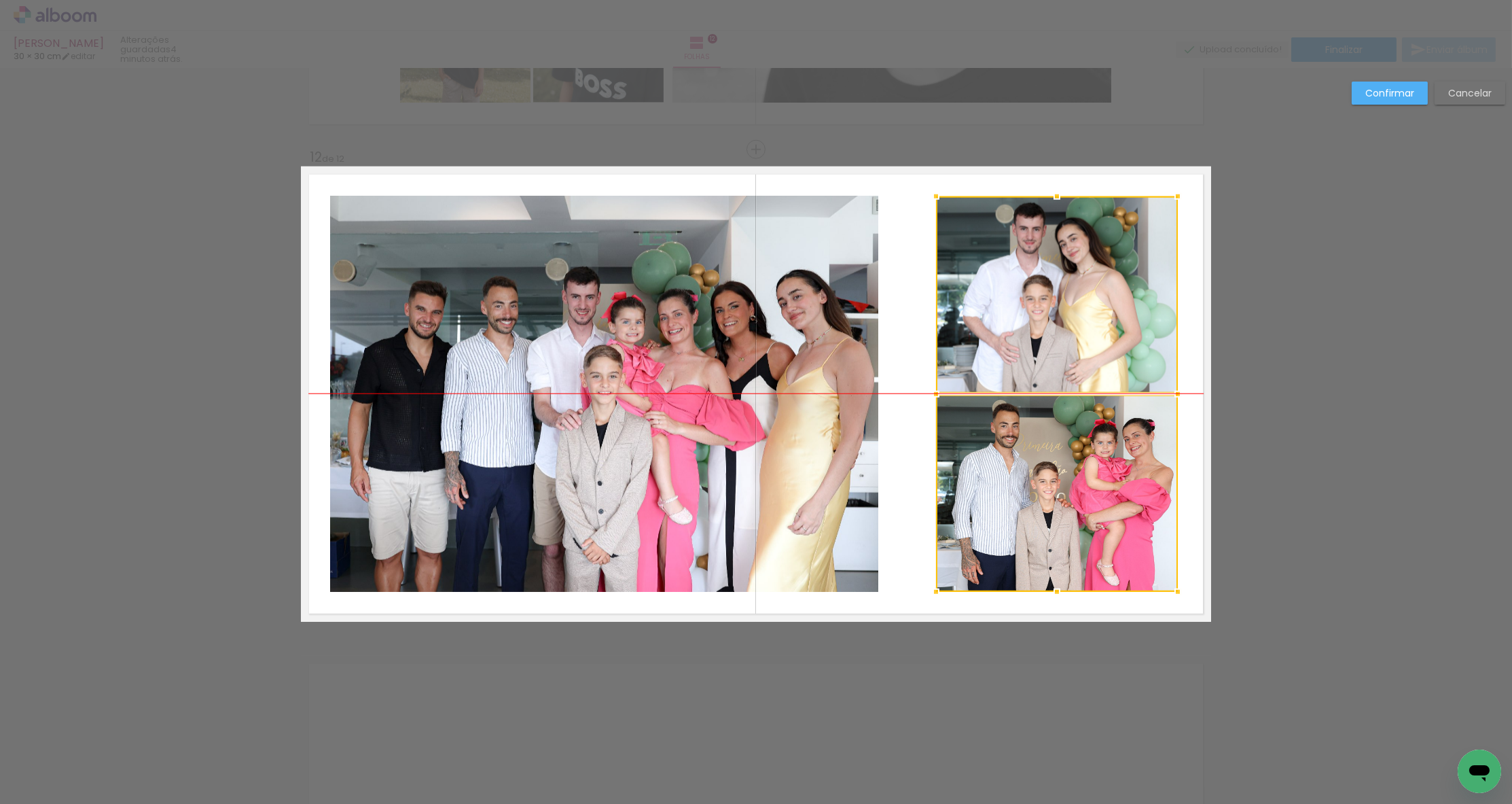
drag, startPoint x: 1001, startPoint y: 376, endPoint x: 1050, endPoint y: 375, distance: 49.0
click at [1050, 375] on div at bounding box center [1056, 393] width 242 height 395
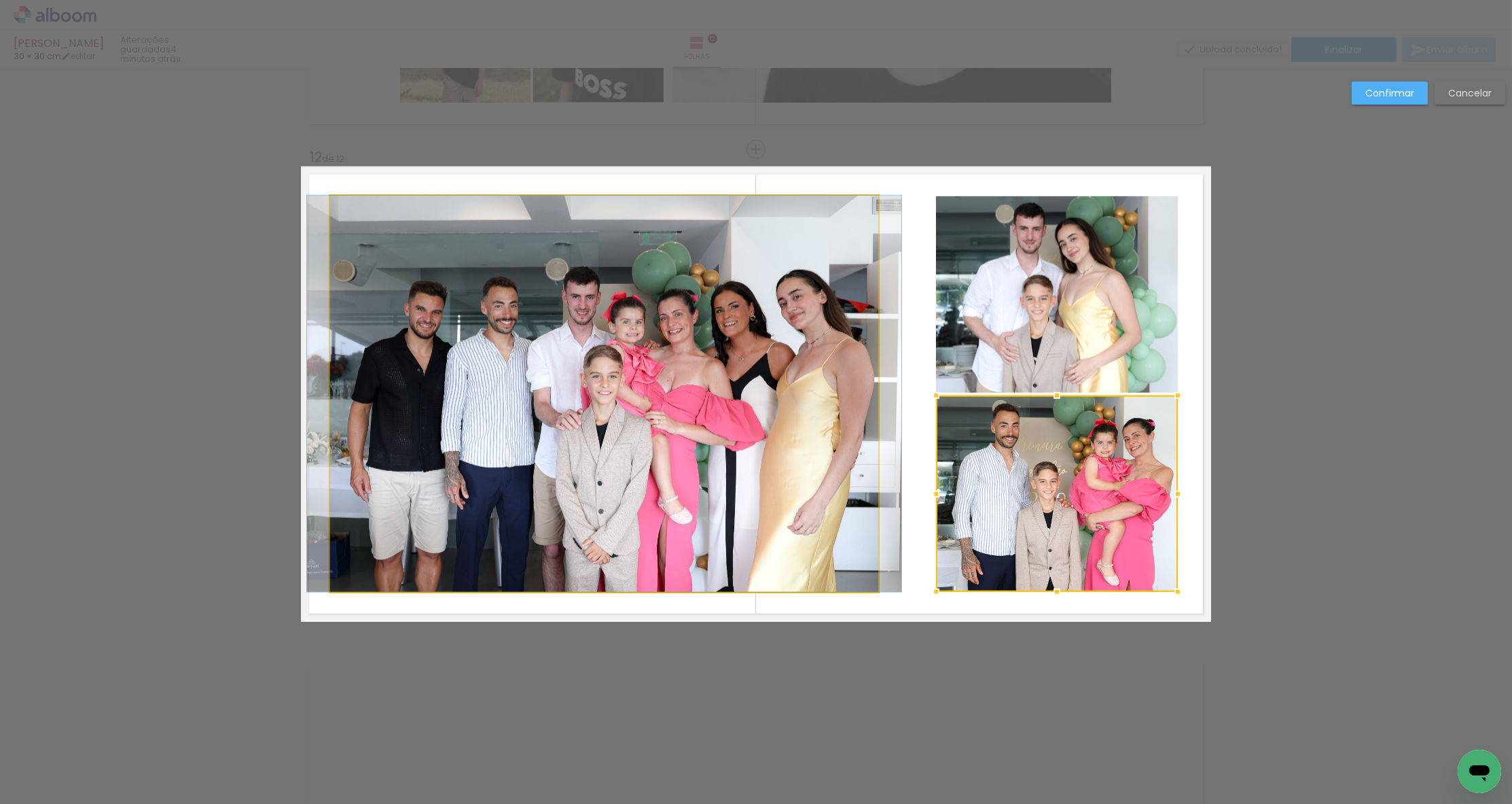
click at [866, 370] on quentale-photo at bounding box center [604, 393] width 548 height 396
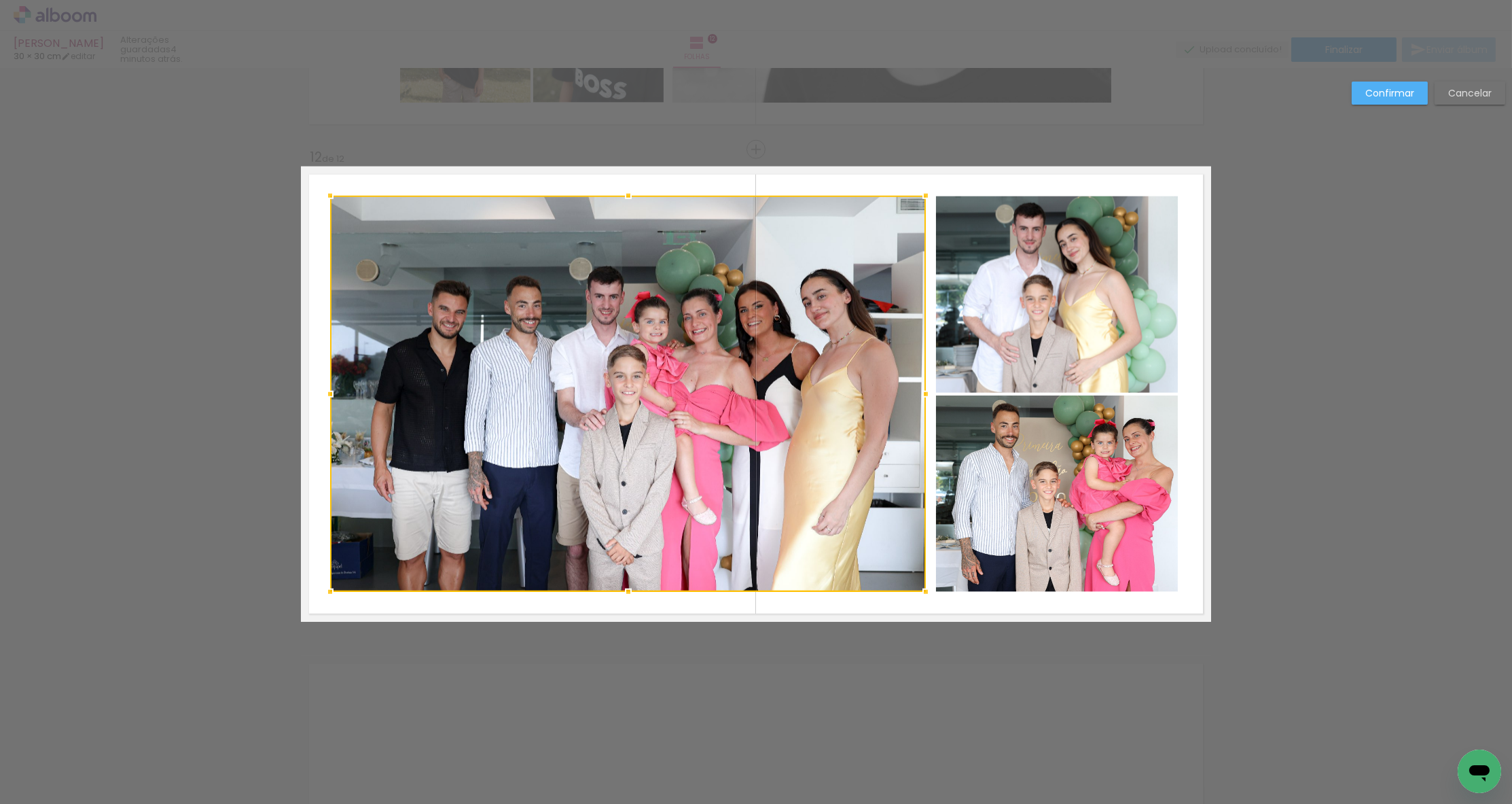
drag, startPoint x: 881, startPoint y: 392, endPoint x: 929, endPoint y: 393, distance: 48.0
click at [929, 393] on div at bounding box center [926, 394] width 27 height 27
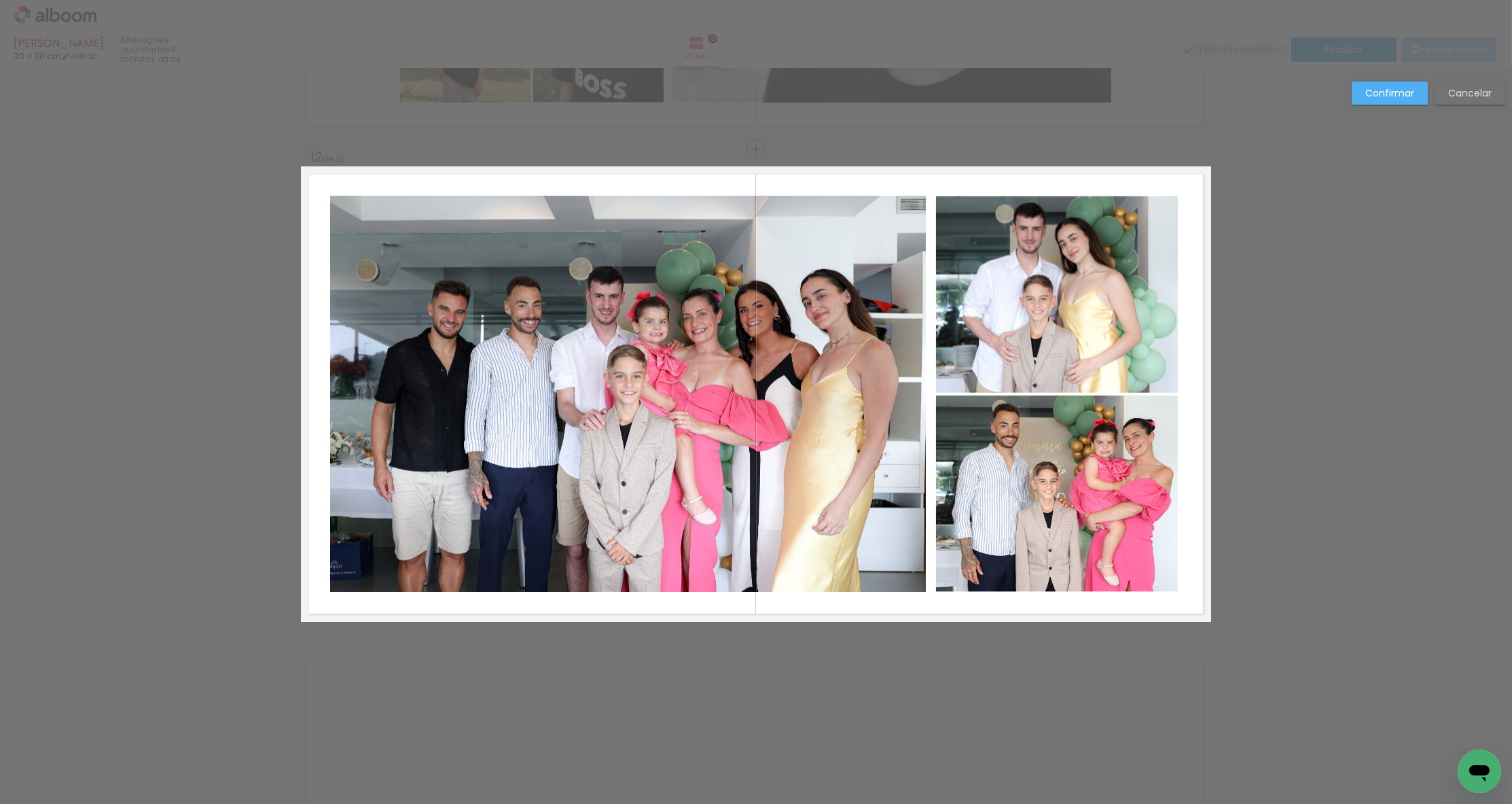
drag, startPoint x: 1389, startPoint y: 90, endPoint x: 1348, endPoint y: 121, distance: 51.4
click at [0, 0] on slot "Confirmar" at bounding box center [0, 0] width 0 height 0
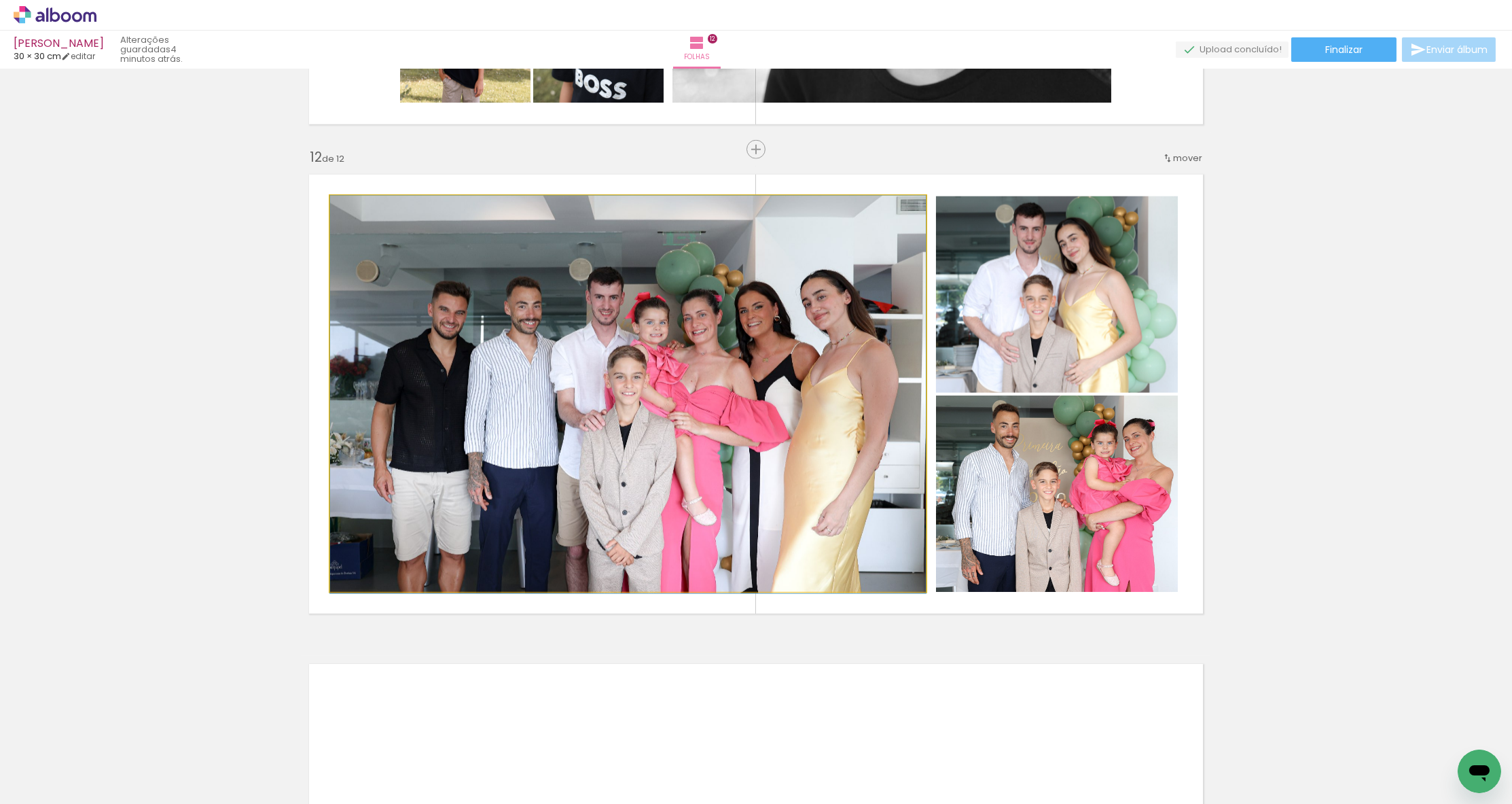
drag, startPoint x: 842, startPoint y: 292, endPoint x: 861, endPoint y: 294, distance: 19.1
drag, startPoint x: 801, startPoint y: 339, endPoint x: 744, endPoint y: 339, distance: 57.0
click at [750, 339] on div at bounding box center [627, 394] width 595 height 398
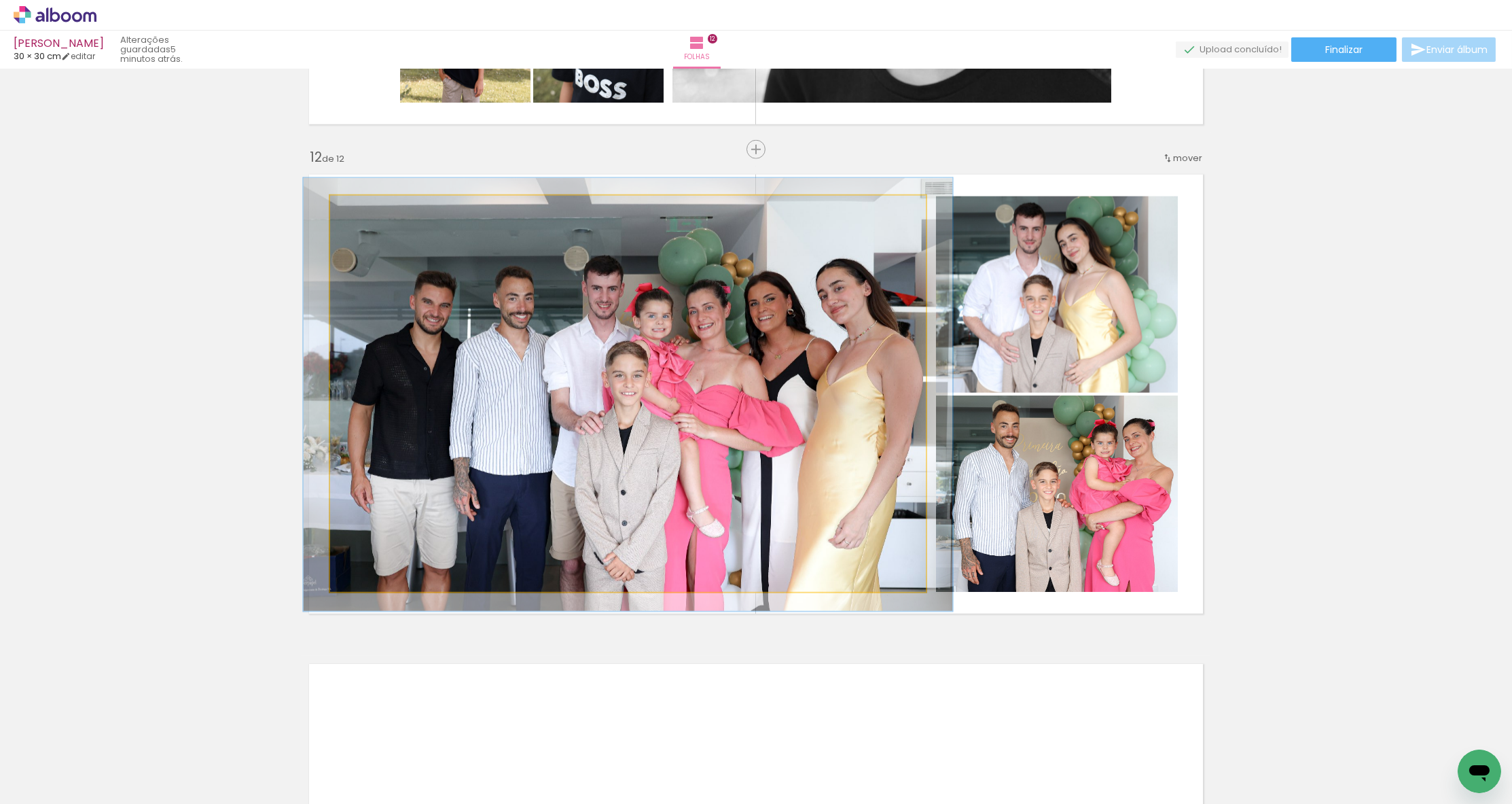
type paper-slider "109"
click at [368, 210] on div at bounding box center [366, 210] width 12 height 12
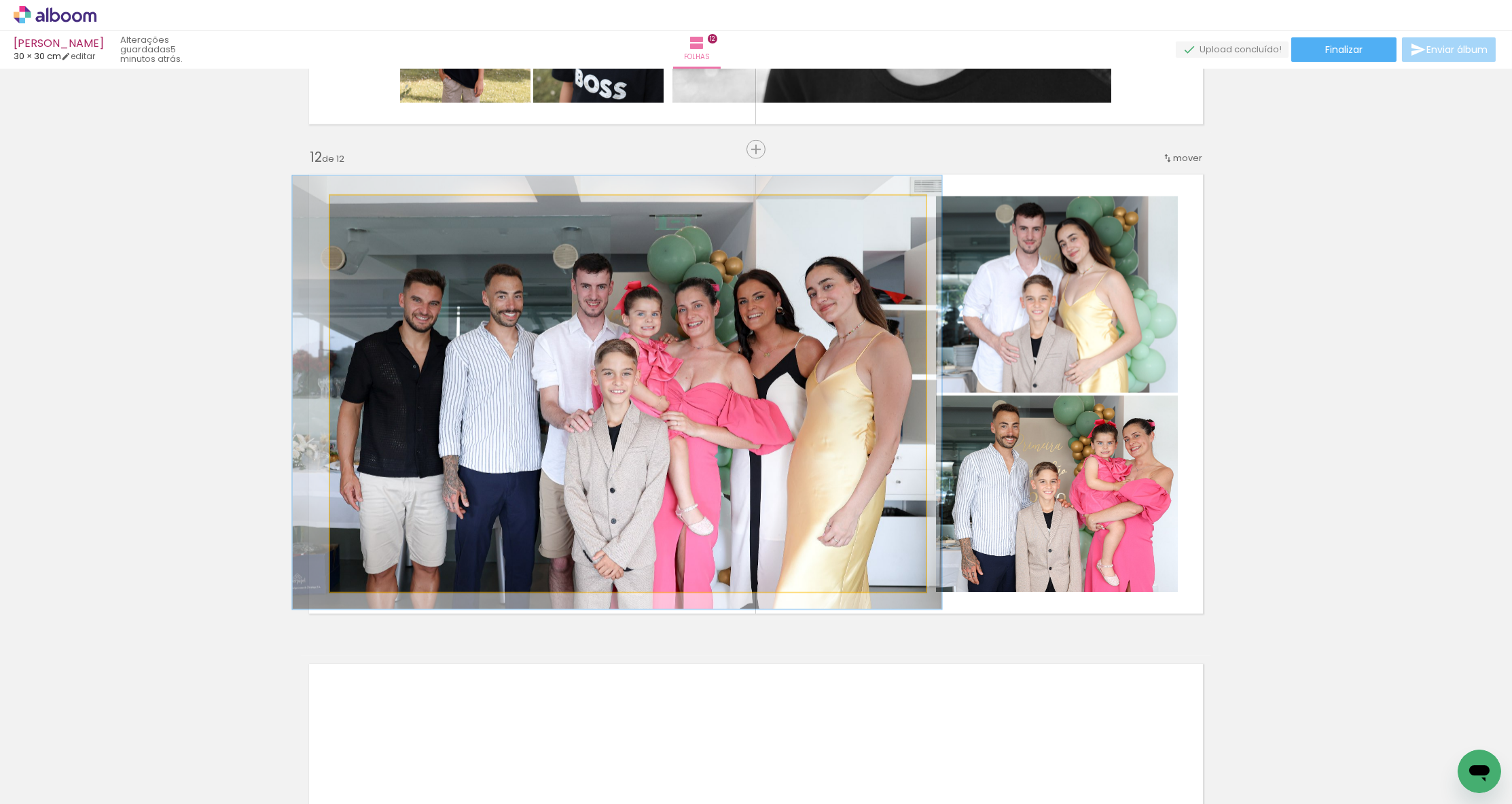
drag, startPoint x: 653, startPoint y: 310, endPoint x: 642, endPoint y: 308, distance: 11.2
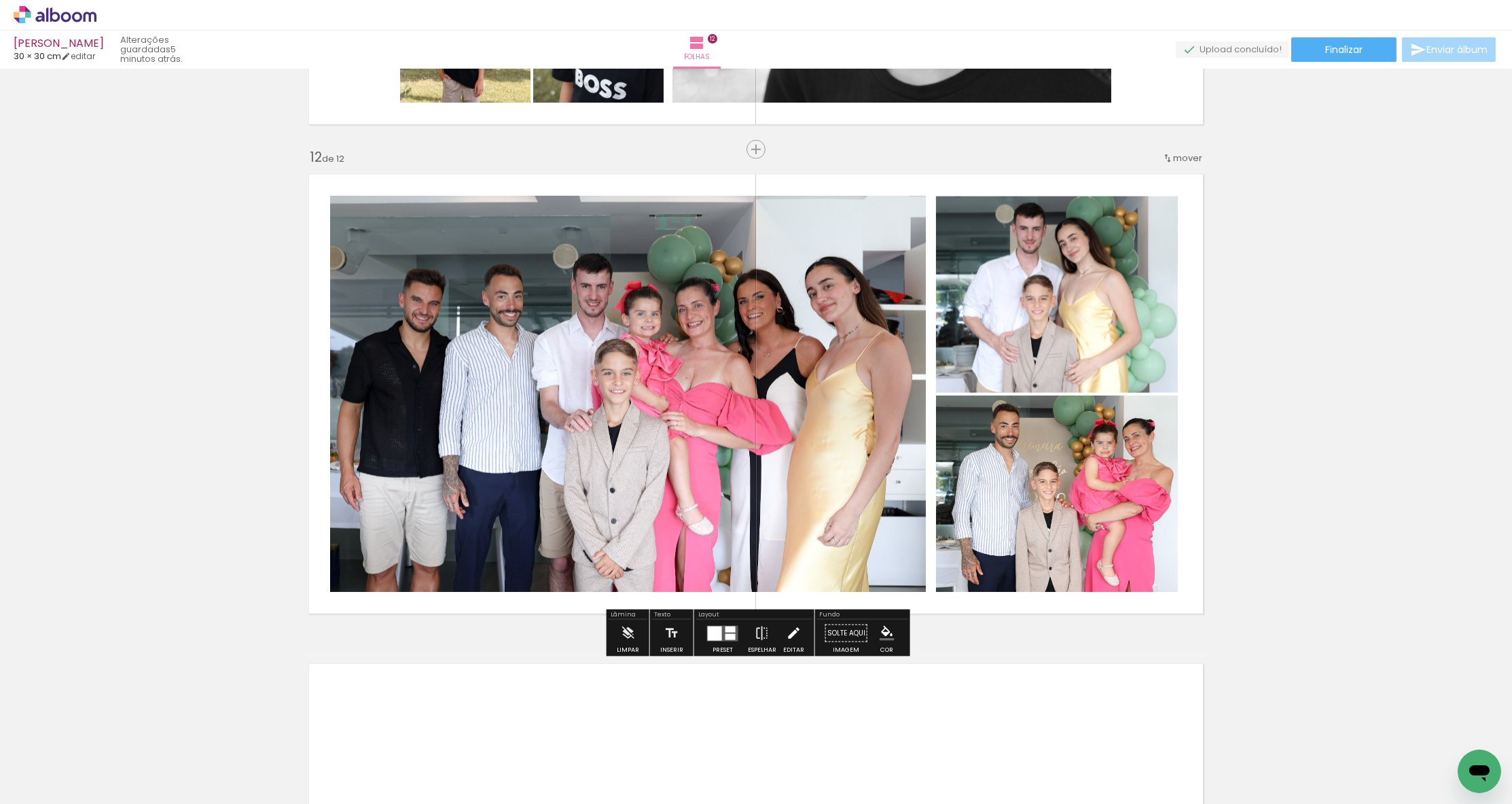
click at [792, 627] on iron-icon at bounding box center [792, 633] width 15 height 27
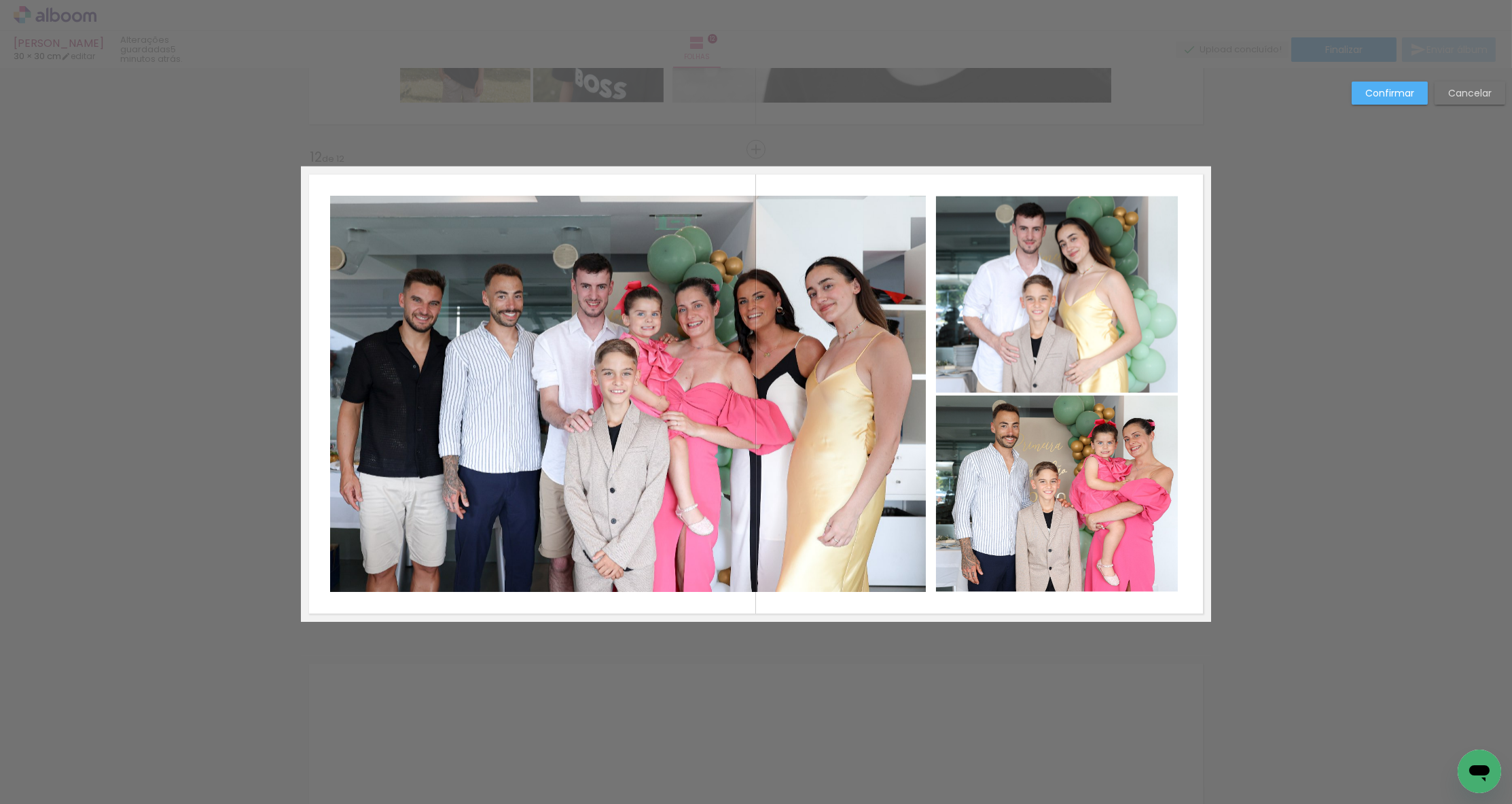
click at [378, 396] on quentale-photo at bounding box center [627, 393] width 595 height 396
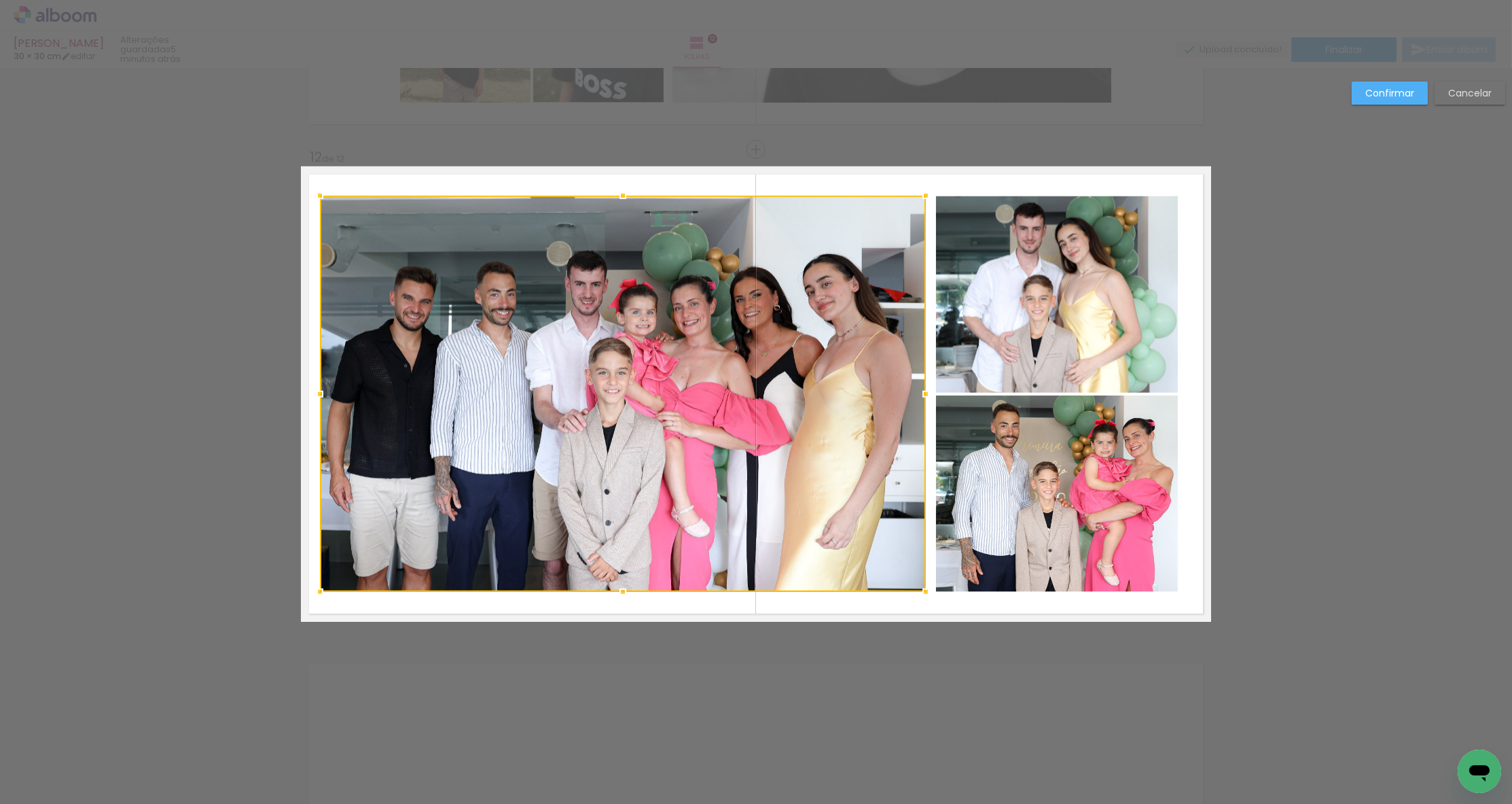
click at [316, 392] on div at bounding box center [320, 394] width 27 height 27
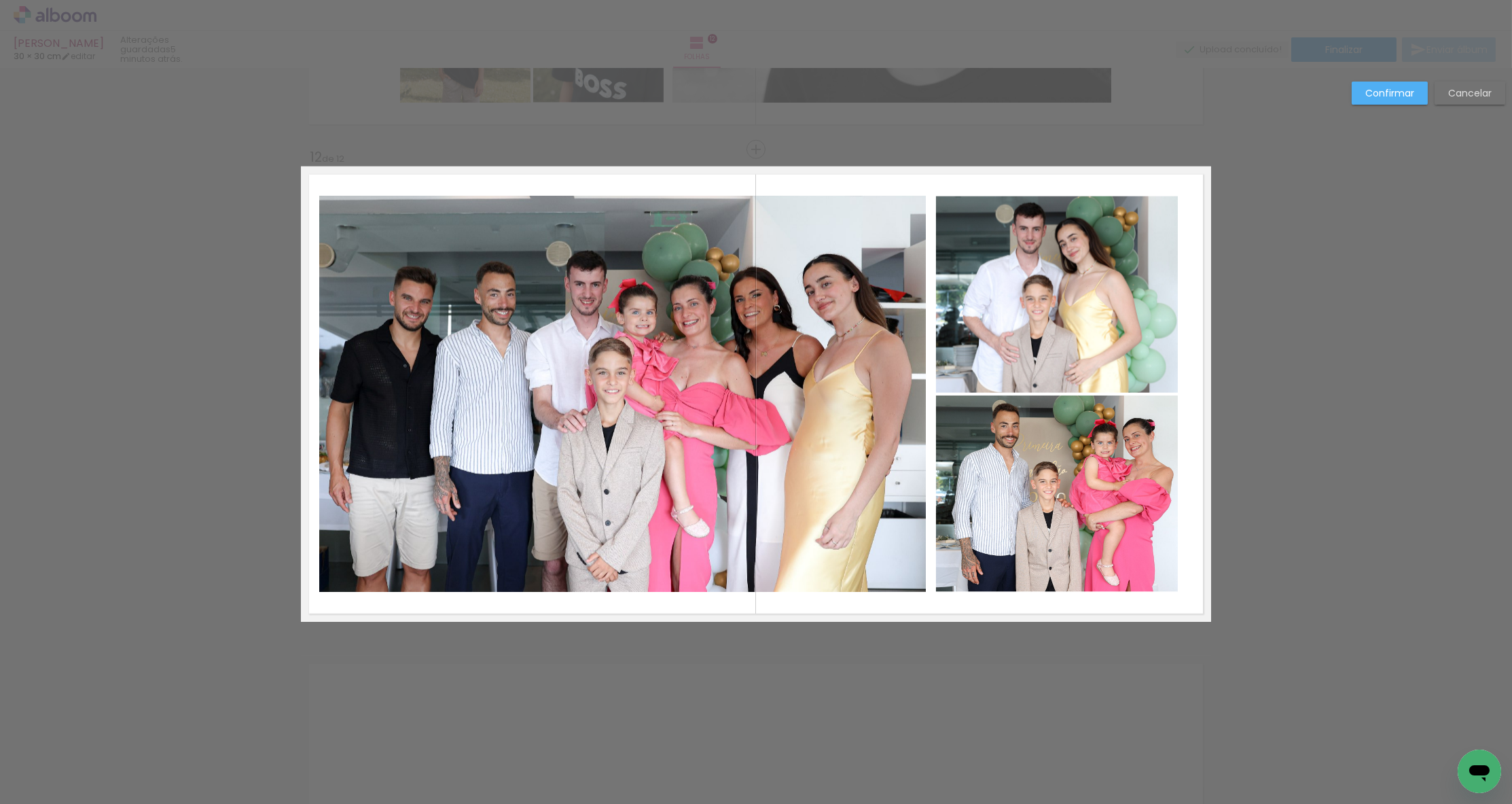
drag, startPoint x: 991, startPoint y: 320, endPoint x: 977, endPoint y: 379, distance: 60.6
click at [991, 320] on album-spread "12 de 12" at bounding box center [756, 393] width 910 height 455
drag, startPoint x: 972, startPoint y: 453, endPoint x: 973, endPoint y: 441, distance: 12.0
click at [971, 451] on album-spread "12 de 12" at bounding box center [756, 393] width 910 height 455
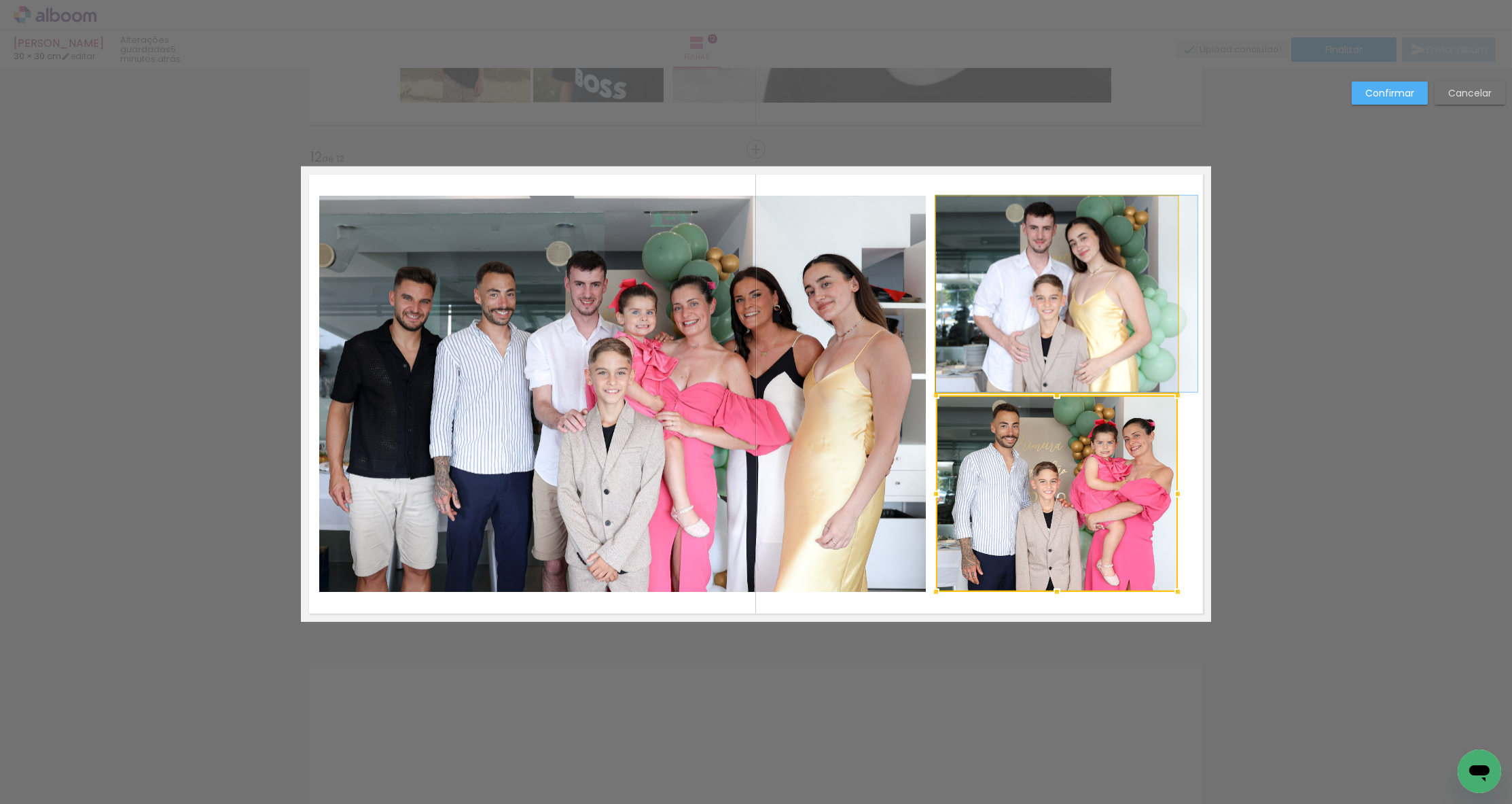
drag, startPoint x: 981, startPoint y: 365, endPoint x: 995, endPoint y: 364, distance: 14.0
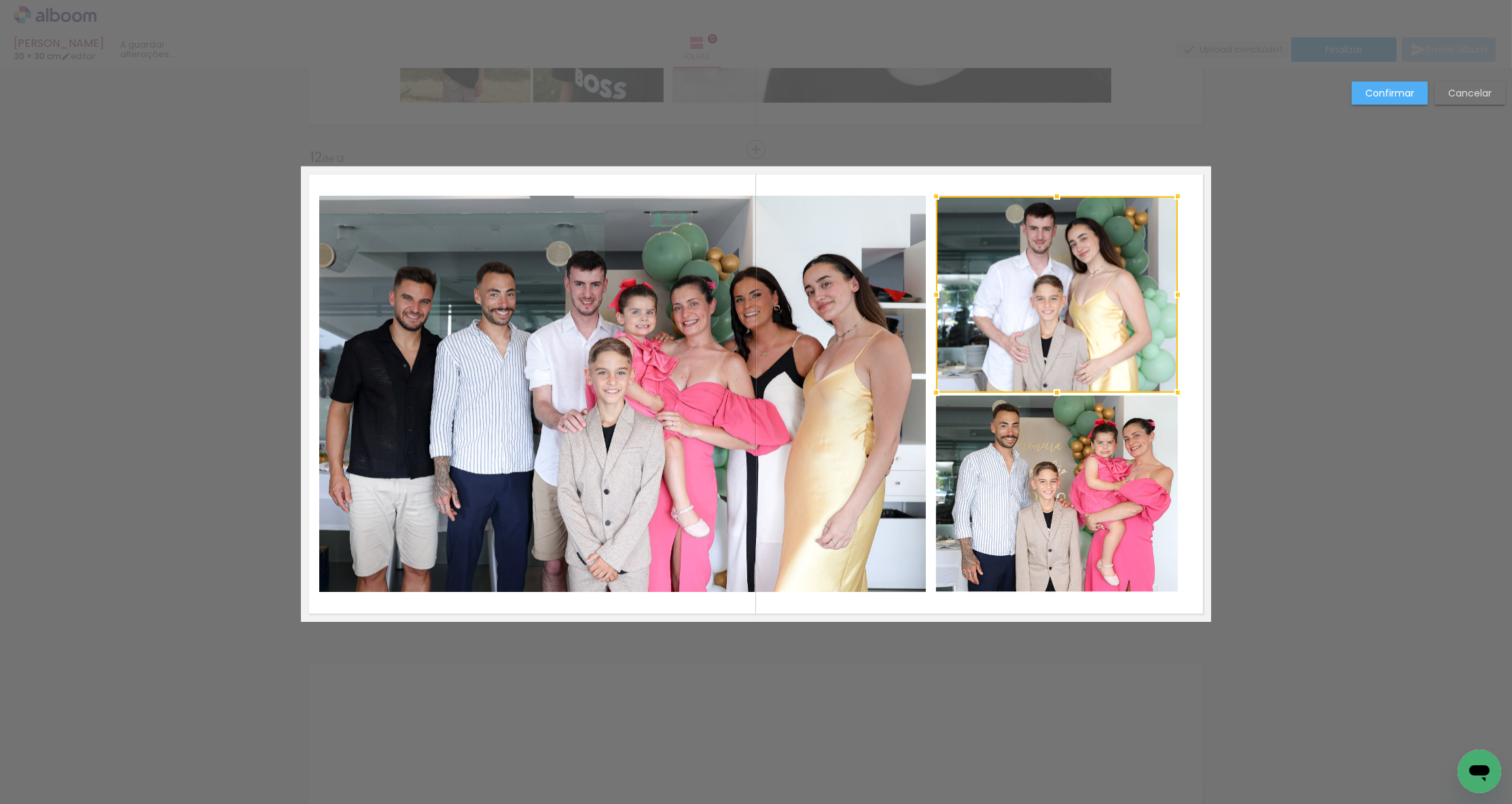
click at [1031, 368] on div at bounding box center [1056, 294] width 242 height 196
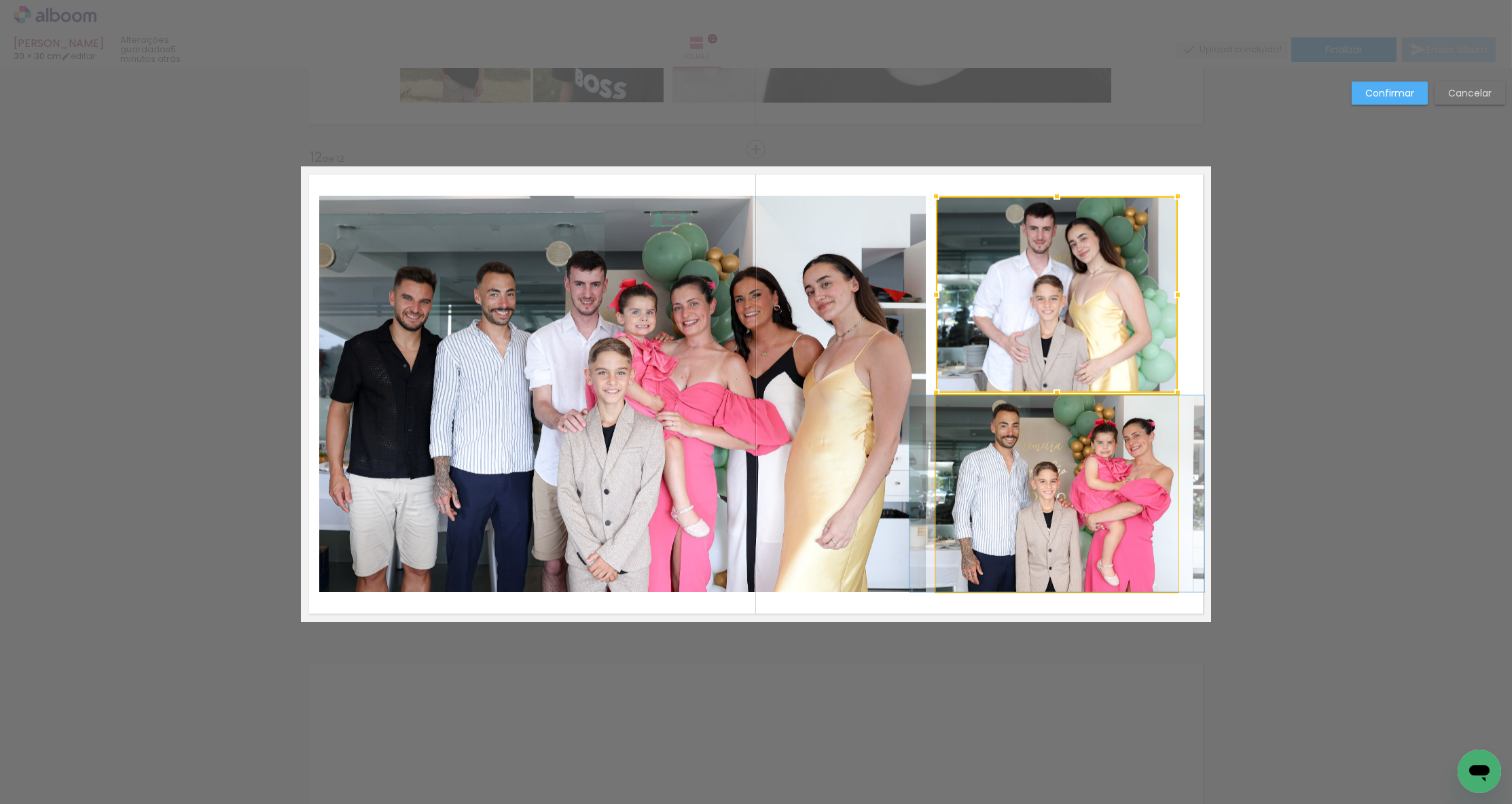
drag, startPoint x: 1023, startPoint y: 435, endPoint x: 1023, endPoint y: 400, distance: 35.0
click at [1023, 435] on album-spread "12 de 12" at bounding box center [756, 393] width 910 height 455
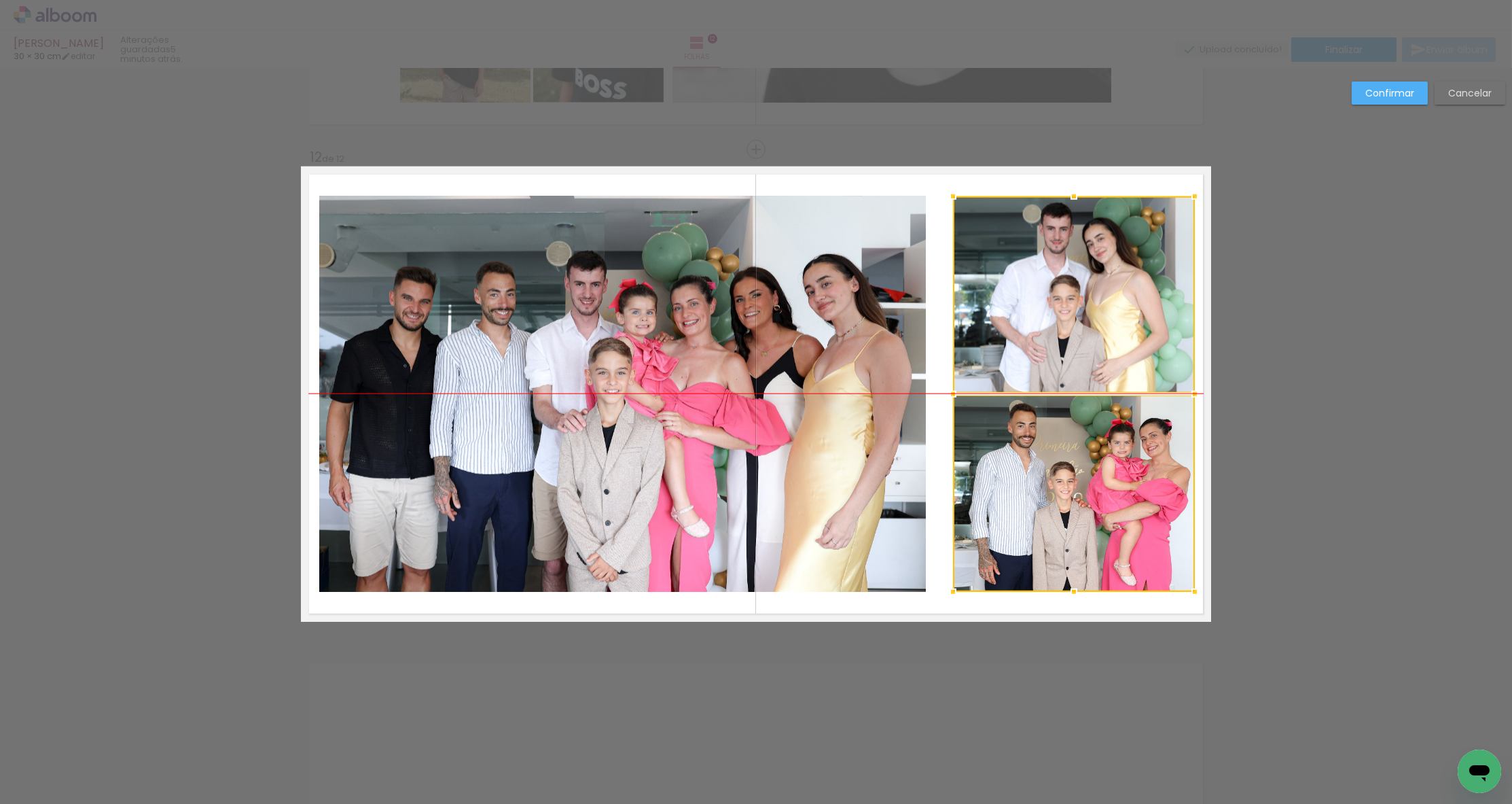
drag, startPoint x: 1006, startPoint y: 352, endPoint x: 1023, endPoint y: 352, distance: 17.0
click at [1023, 352] on div at bounding box center [1073, 393] width 242 height 395
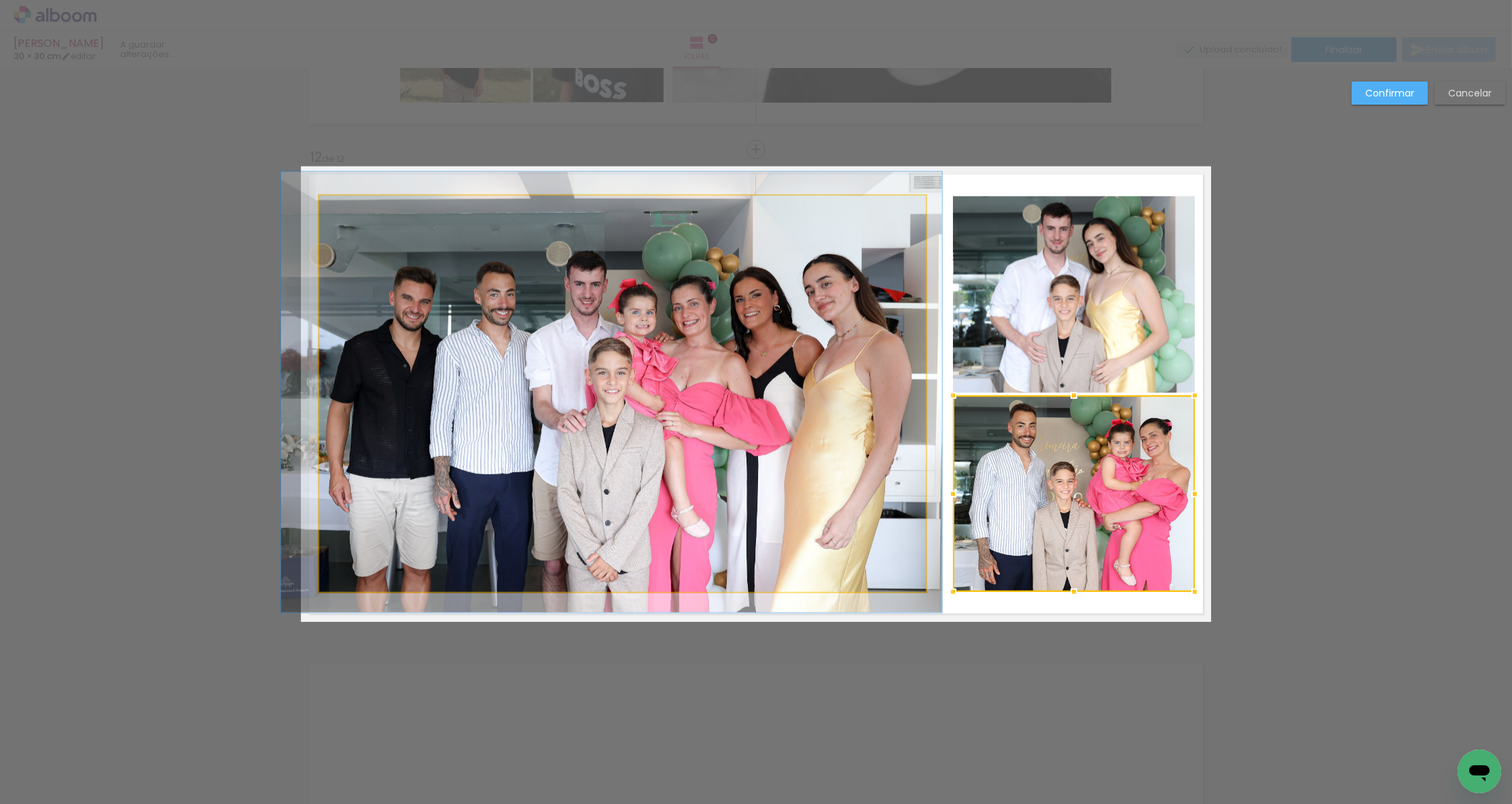
click at [864, 385] on album-spread "12 de 12" at bounding box center [756, 393] width 910 height 455
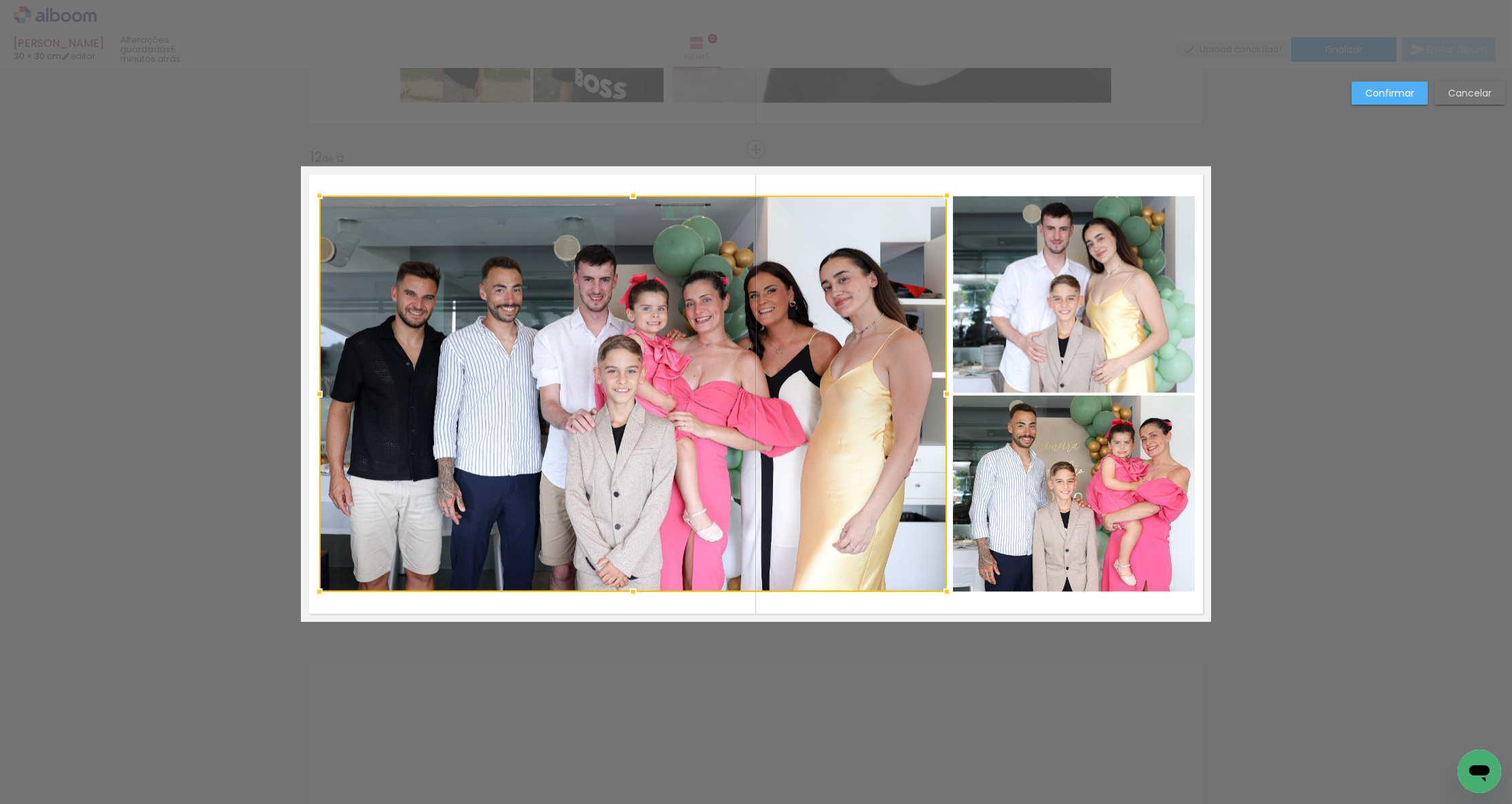
drag, startPoint x: 925, startPoint y: 394, endPoint x: 946, endPoint y: 395, distance: 21.0
click at [946, 395] on div at bounding box center [947, 394] width 27 height 27
drag, startPoint x: 1359, startPoint y: 89, endPoint x: 1335, endPoint y: 103, distance: 27.8
click at [1359, 89] on paper-button "Confirmar" at bounding box center [1389, 93] width 76 height 23
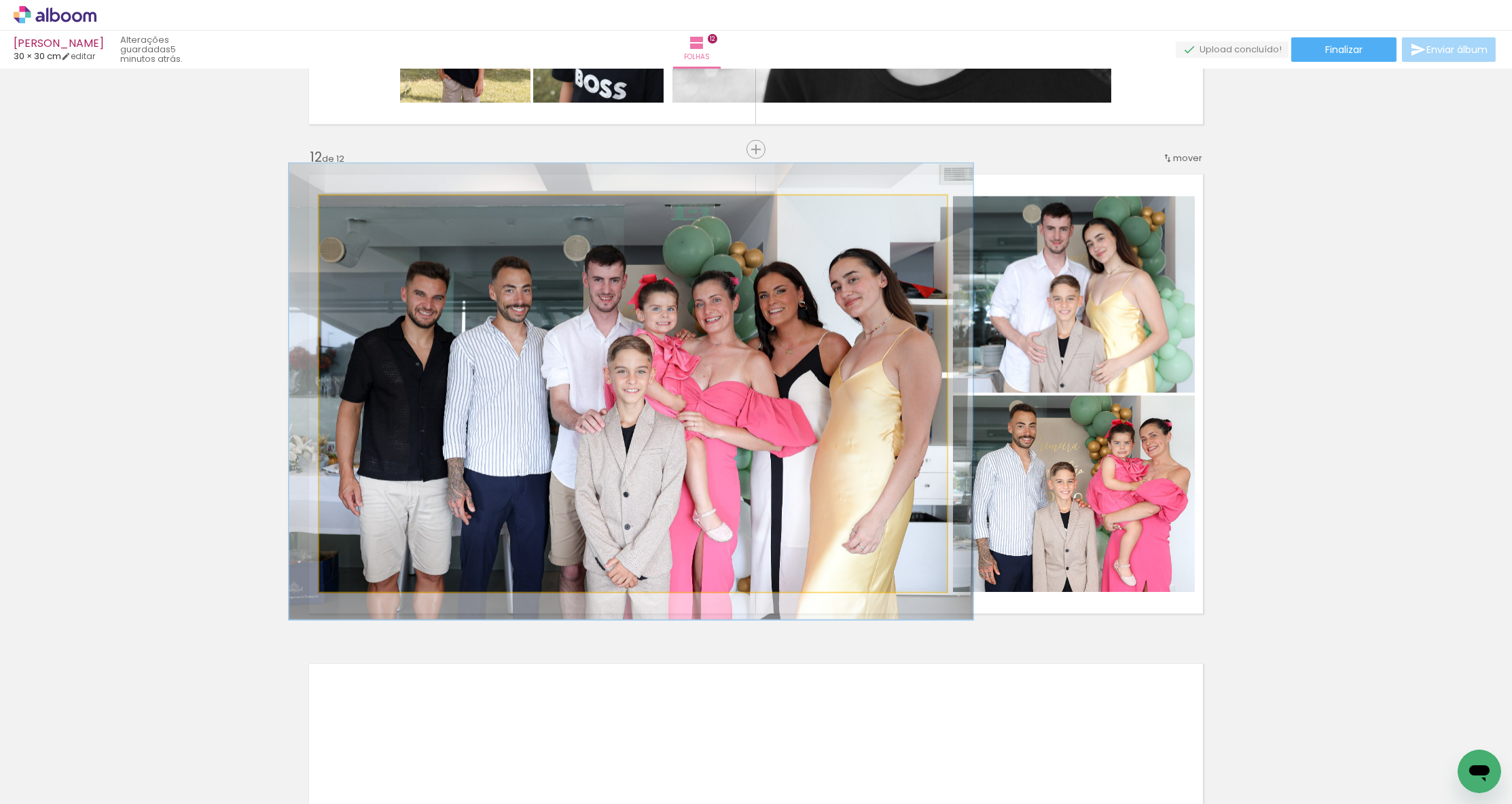
drag, startPoint x: 737, startPoint y: 369, endPoint x: 746, endPoint y: 369, distance: 9.0
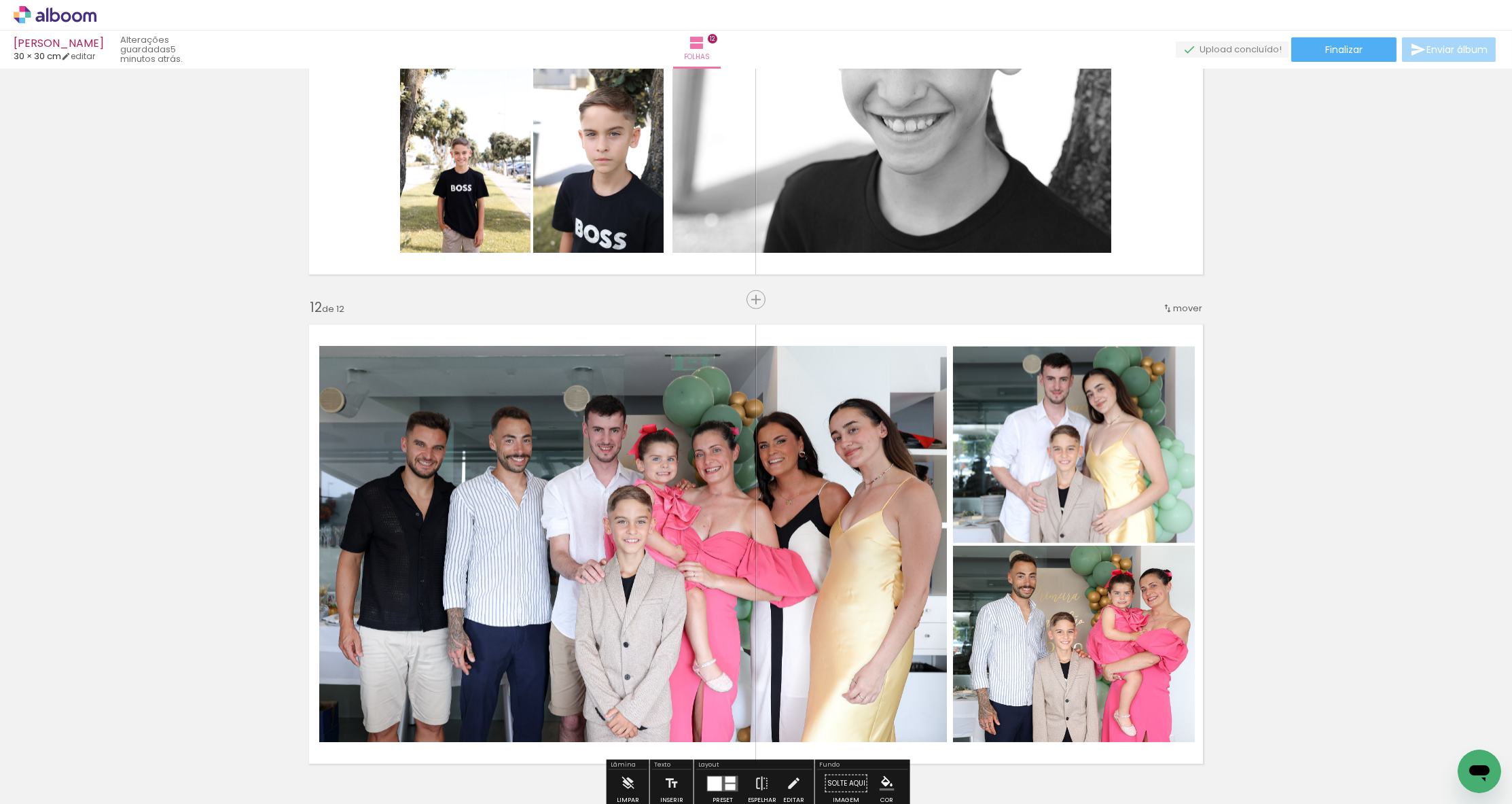
scroll to position [5169, 0]
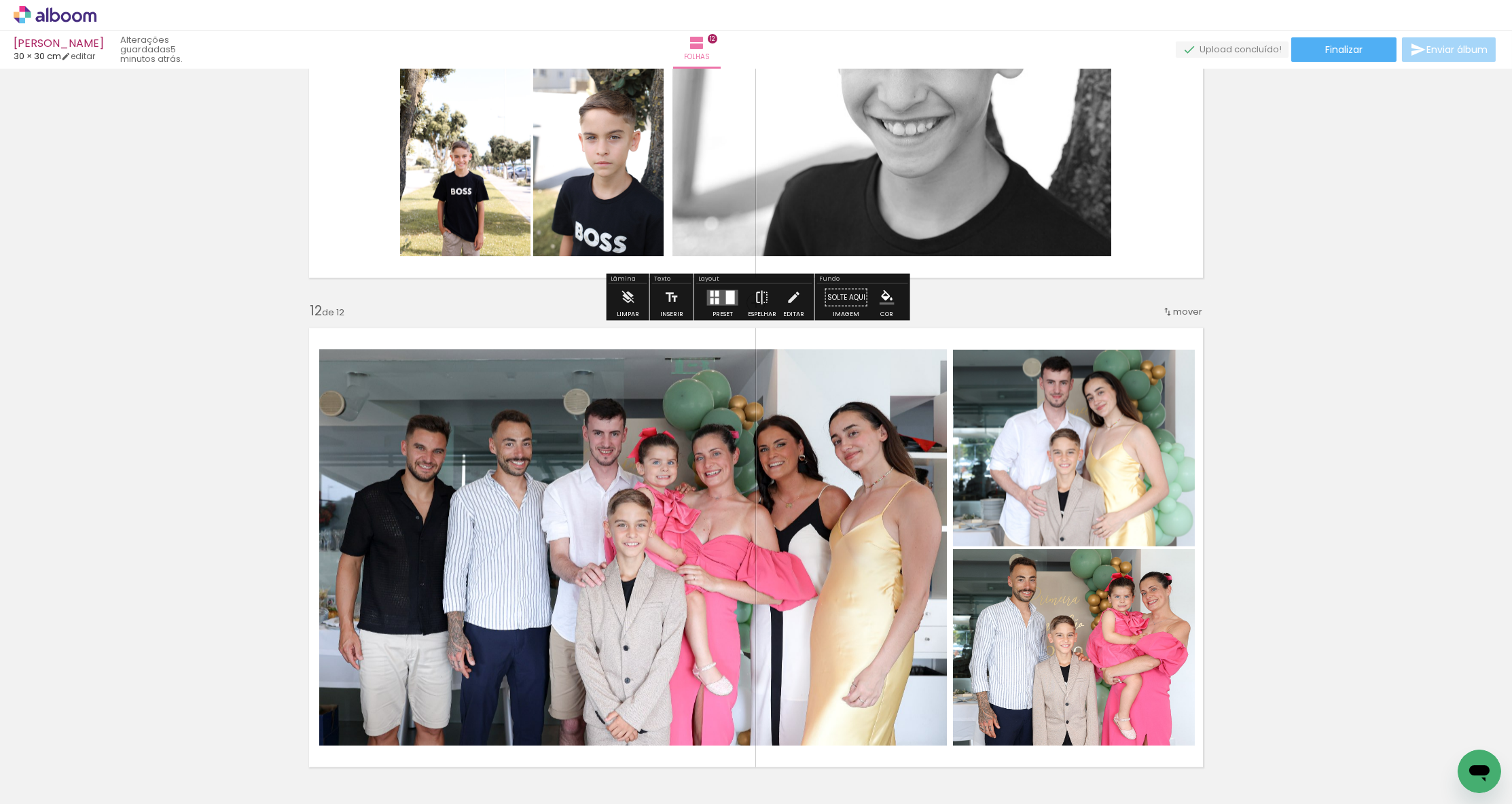
click at [759, 297] on iron-icon at bounding box center [762, 297] width 15 height 27
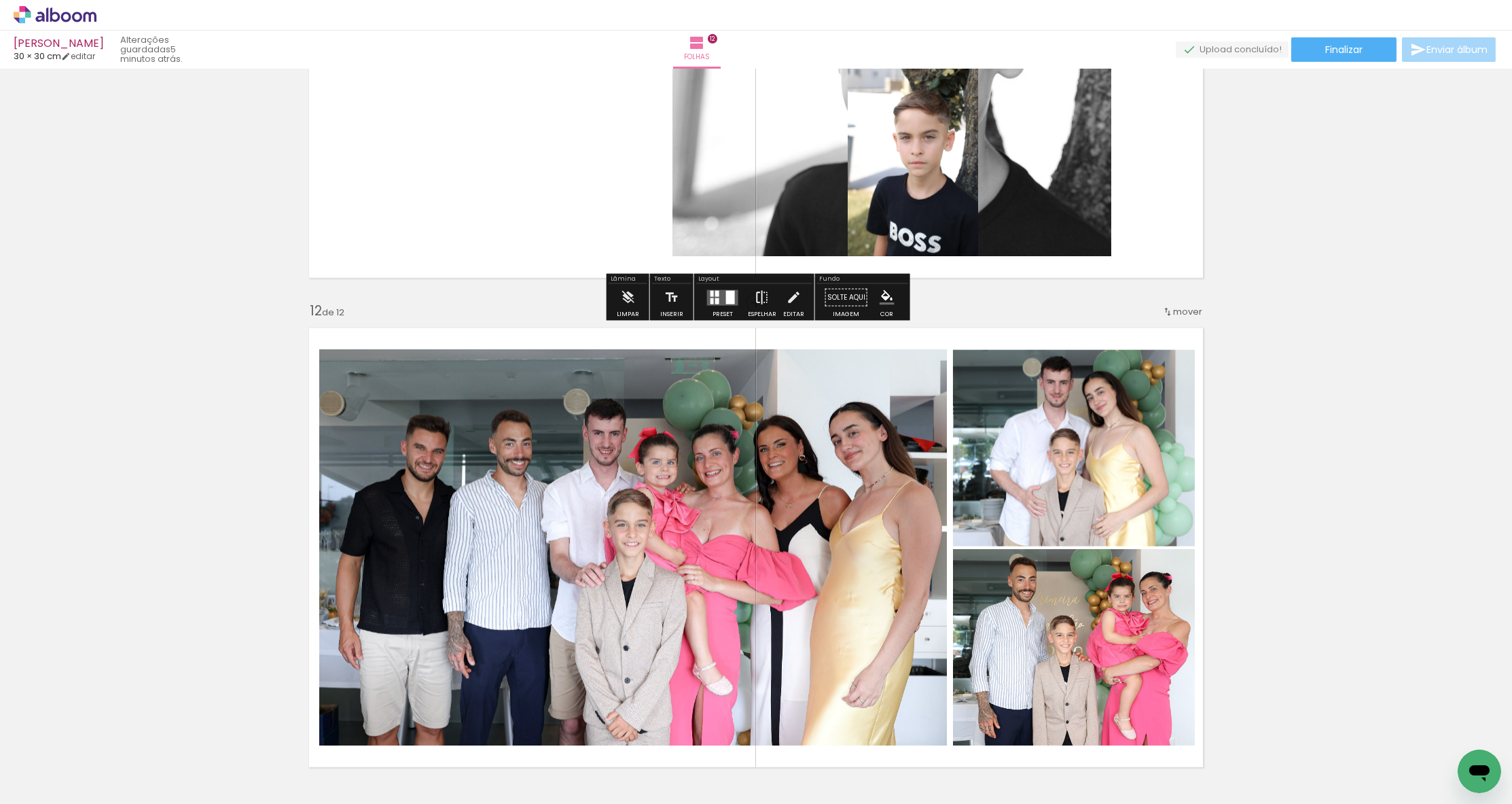
click at [759, 297] on iron-icon at bounding box center [762, 297] width 15 height 27
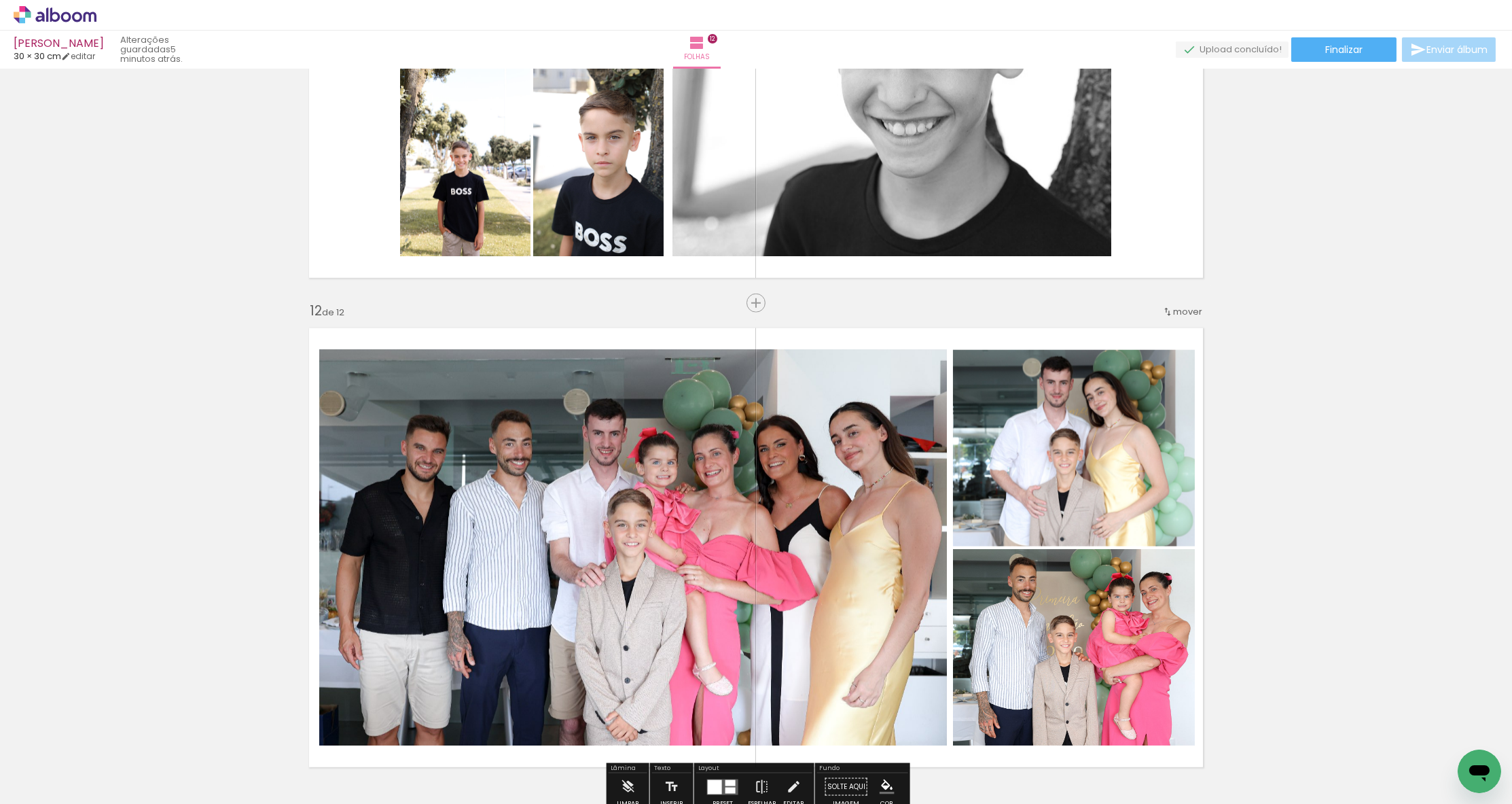
click at [755, 308] on span "Inserir folha" at bounding box center [762, 303] width 53 height 9
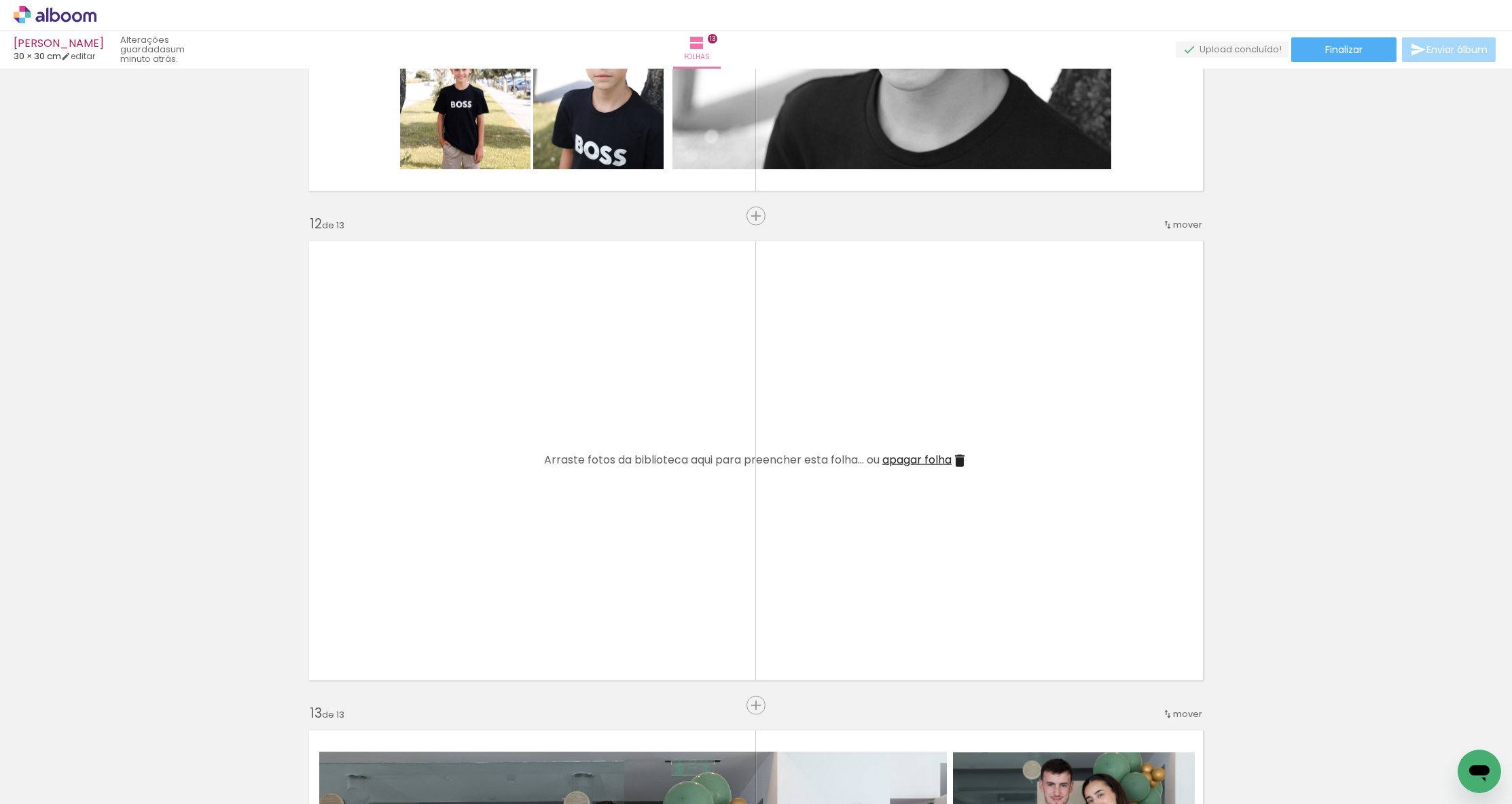
scroll to position [5241, 0]
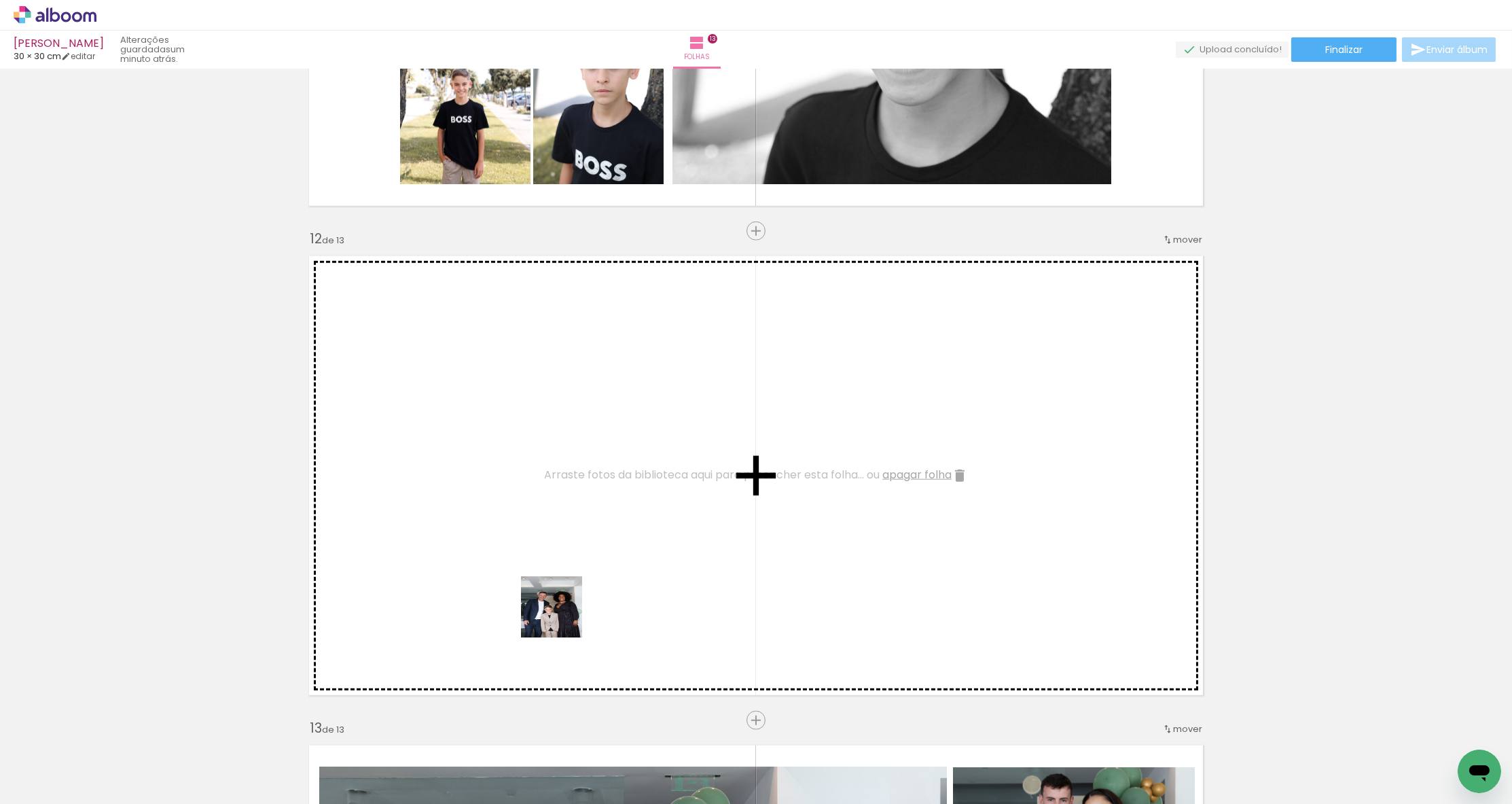
drag, startPoint x: 467, startPoint y: 761, endPoint x: 569, endPoint y: 602, distance: 188.9
click at [569, 602] on quentale-workspace at bounding box center [756, 402] width 1512 height 804
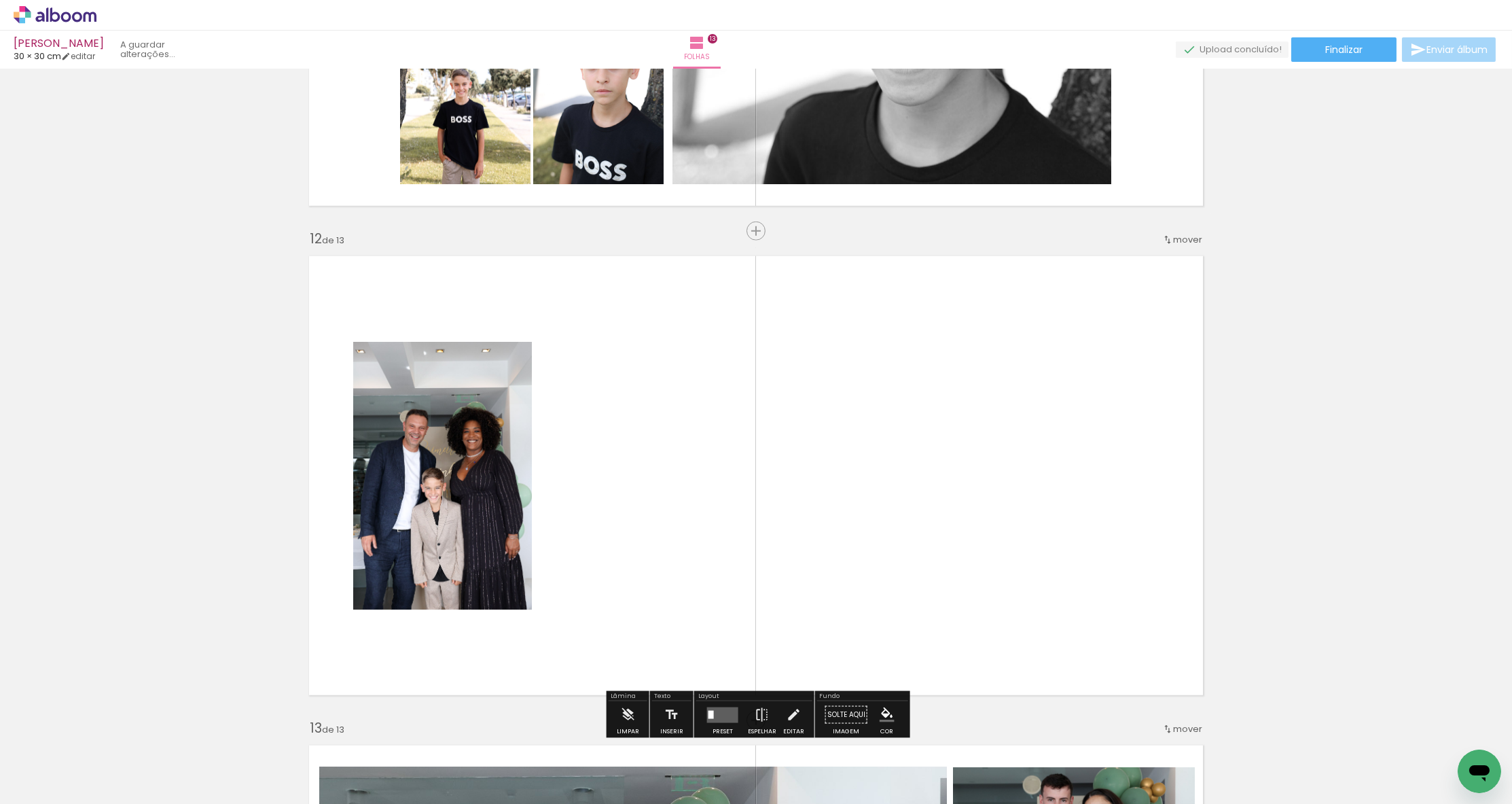
scroll to position [0, 1844]
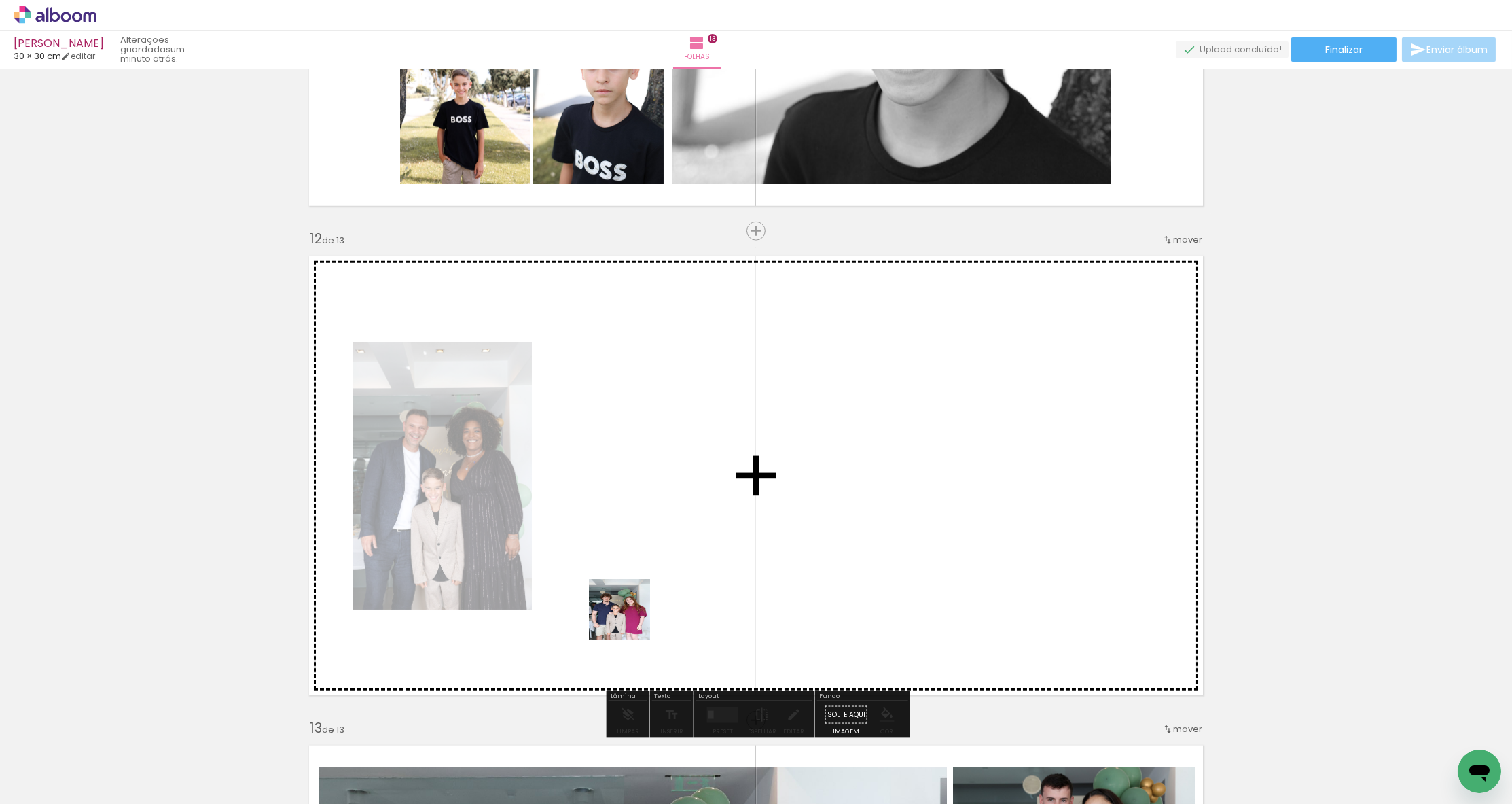
click at [636, 591] on quentale-workspace at bounding box center [756, 402] width 1512 height 804
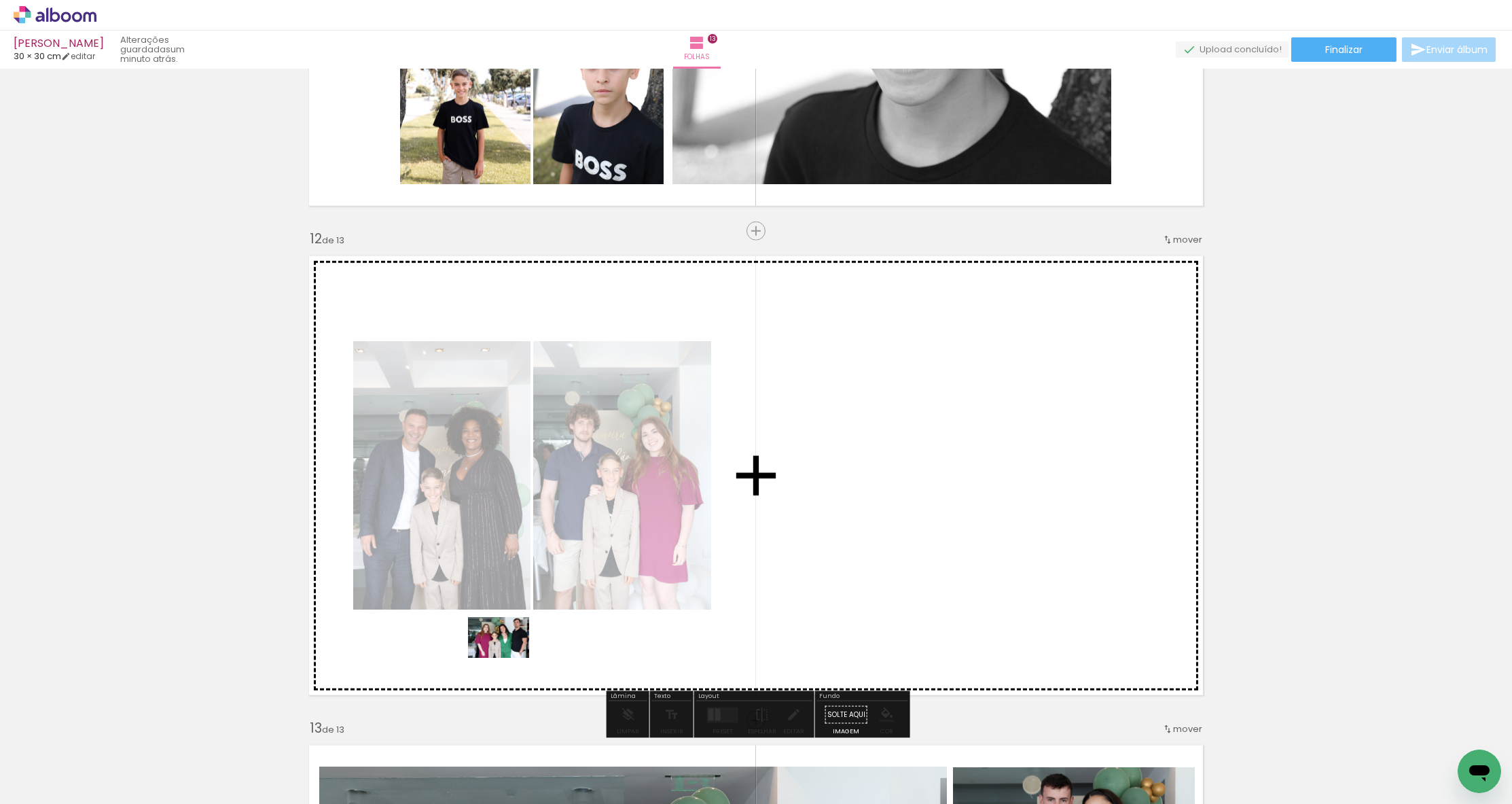
drag, startPoint x: 499, startPoint y: 758, endPoint x: 509, endPoint y: 657, distance: 101.5
click at [509, 657] on quentale-workspace at bounding box center [756, 402] width 1512 height 804
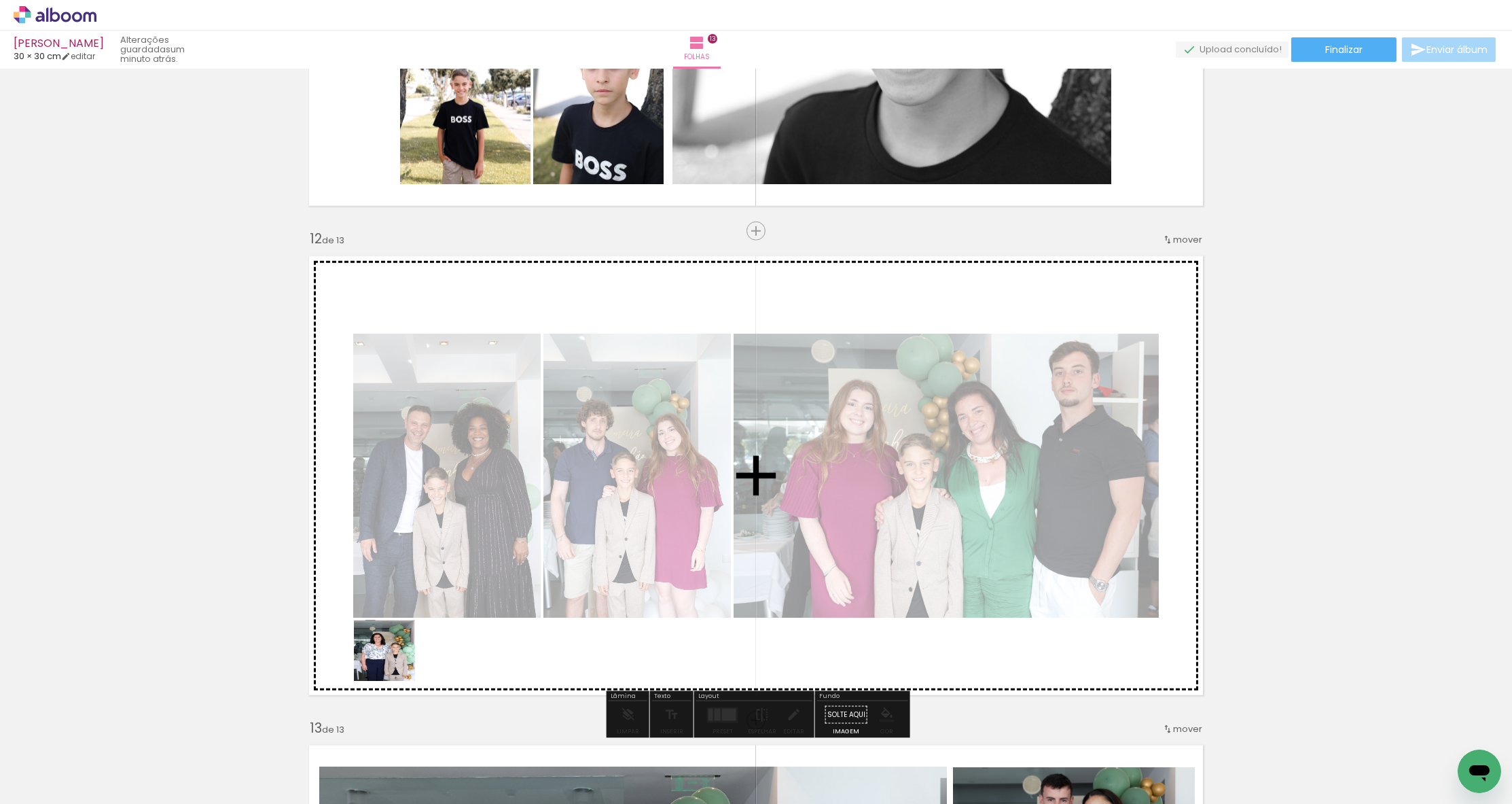
drag, startPoint x: 345, startPoint y: 755, endPoint x: 398, endPoint y: 651, distance: 116.7
click at [398, 651] on quentale-workspace at bounding box center [756, 402] width 1512 height 804
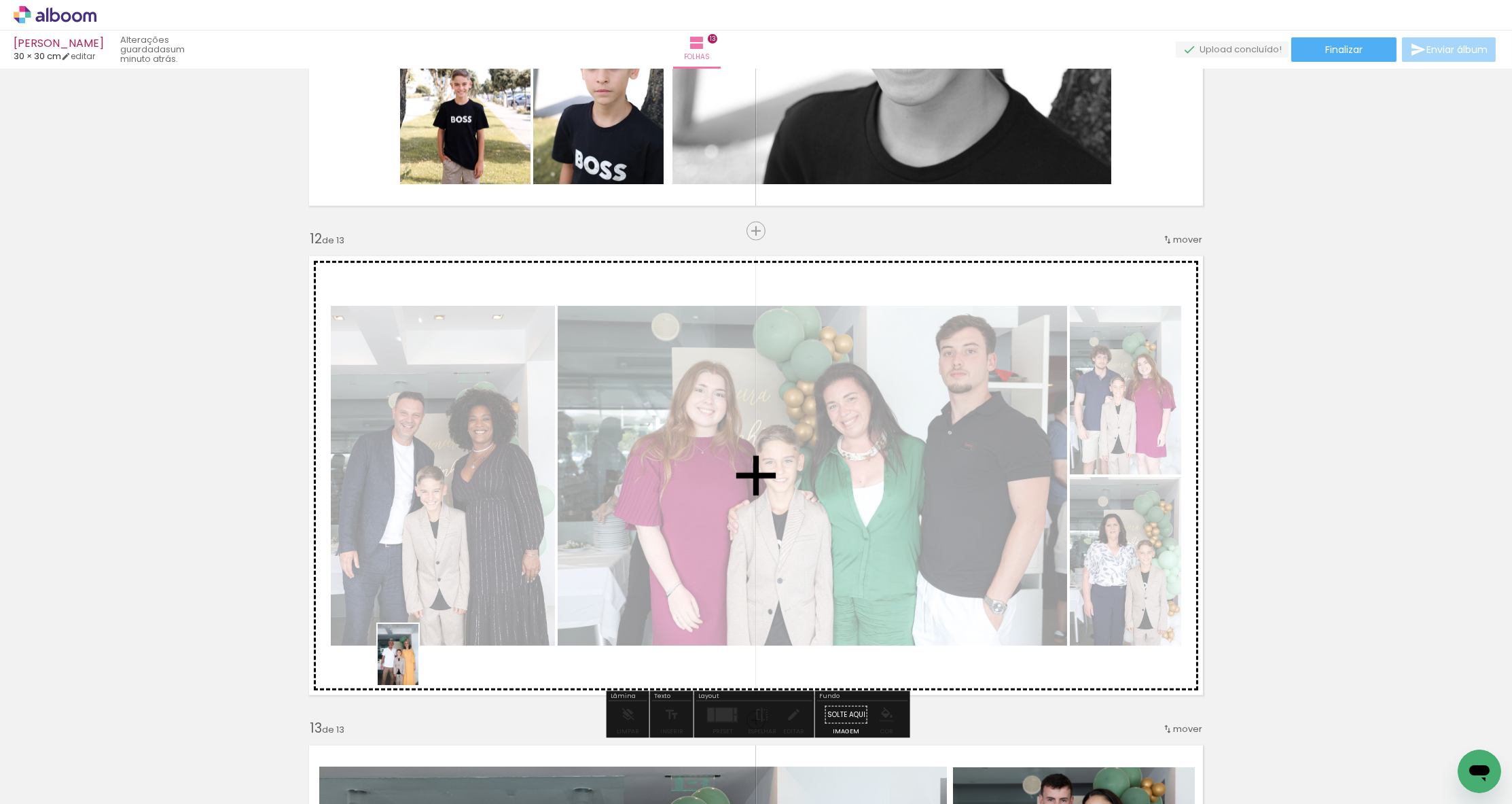
drag, startPoint x: 278, startPoint y: 765, endPoint x: 420, endPoint y: 665, distance: 173.7
click at [420, 665] on quentale-workspace at bounding box center [756, 402] width 1512 height 804
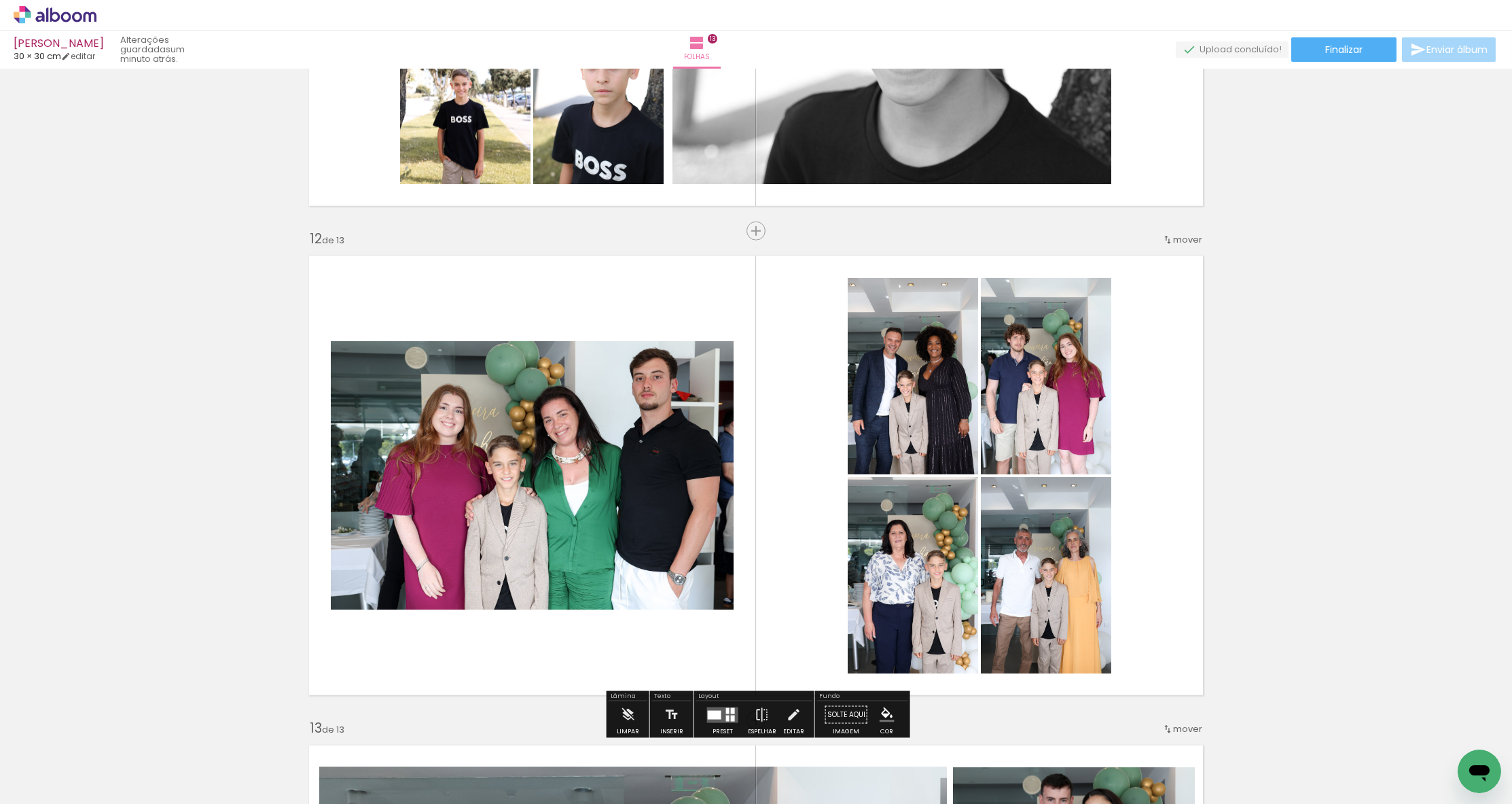
scroll to position [0, 1493]
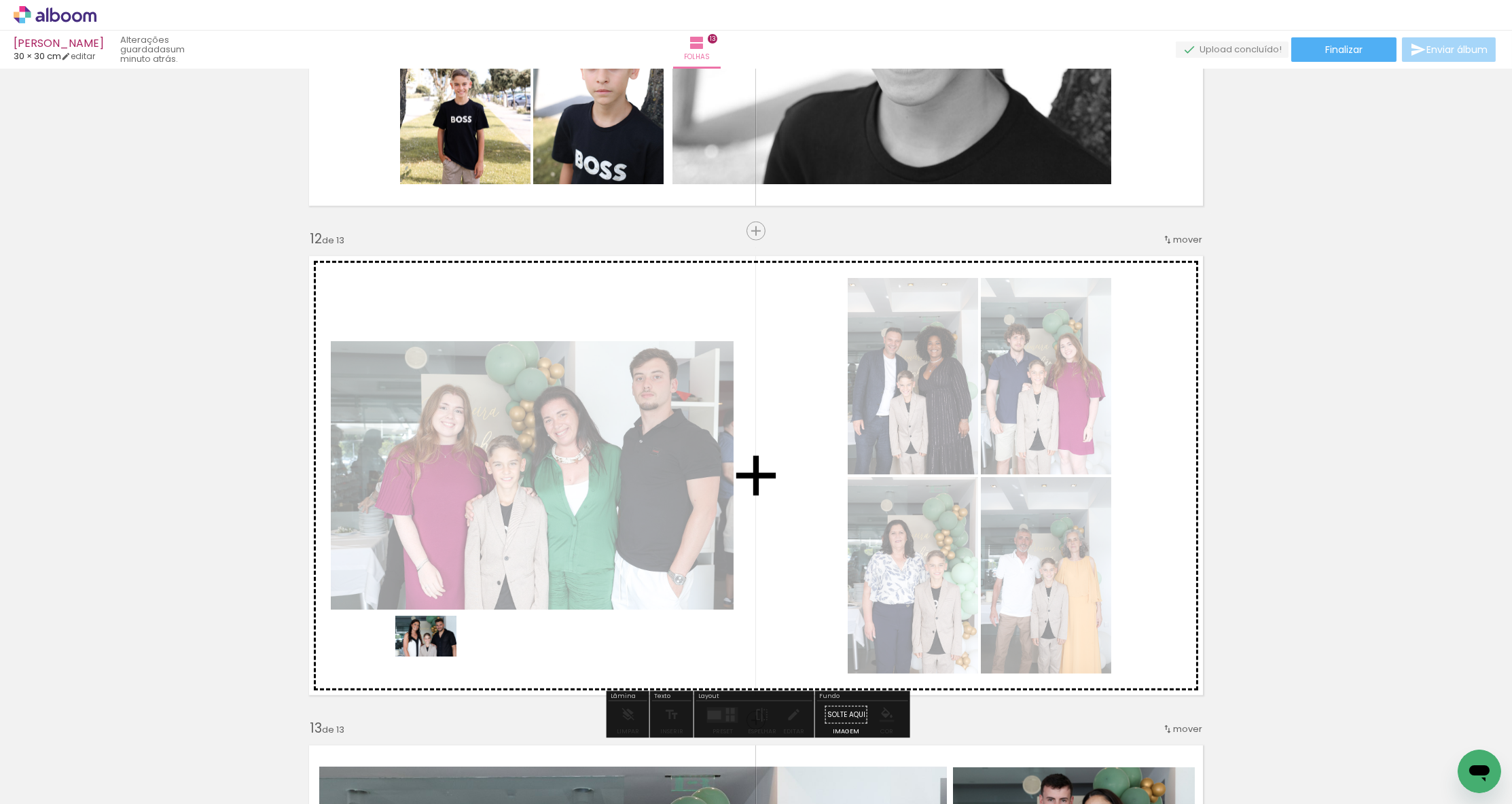
drag, startPoint x: 411, startPoint y: 765, endPoint x: 436, endPoint y: 657, distance: 110.9
click at [436, 657] on quentale-workspace at bounding box center [756, 402] width 1512 height 804
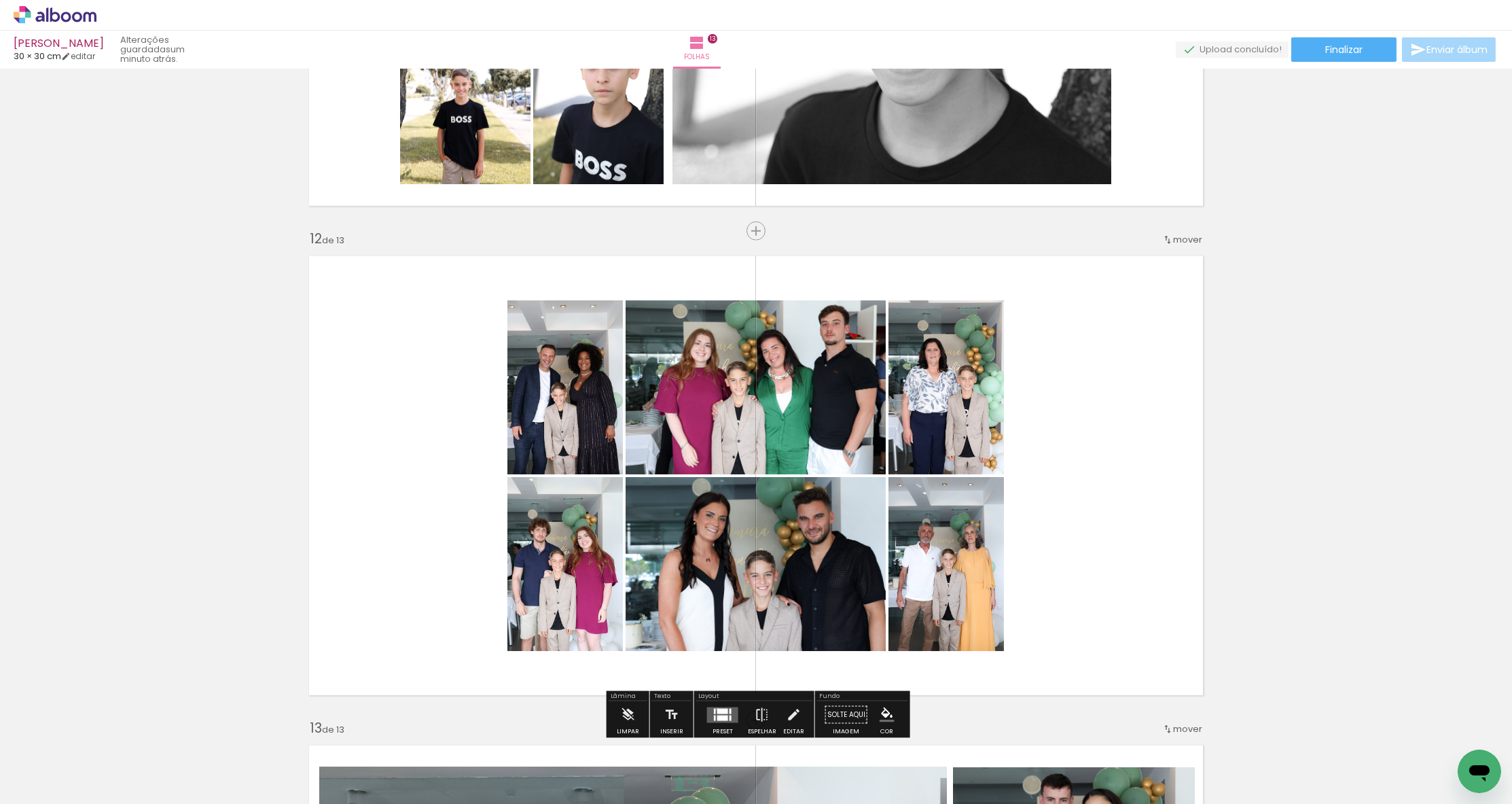
click at [717, 710] on div at bounding box center [722, 711] width 11 height 5
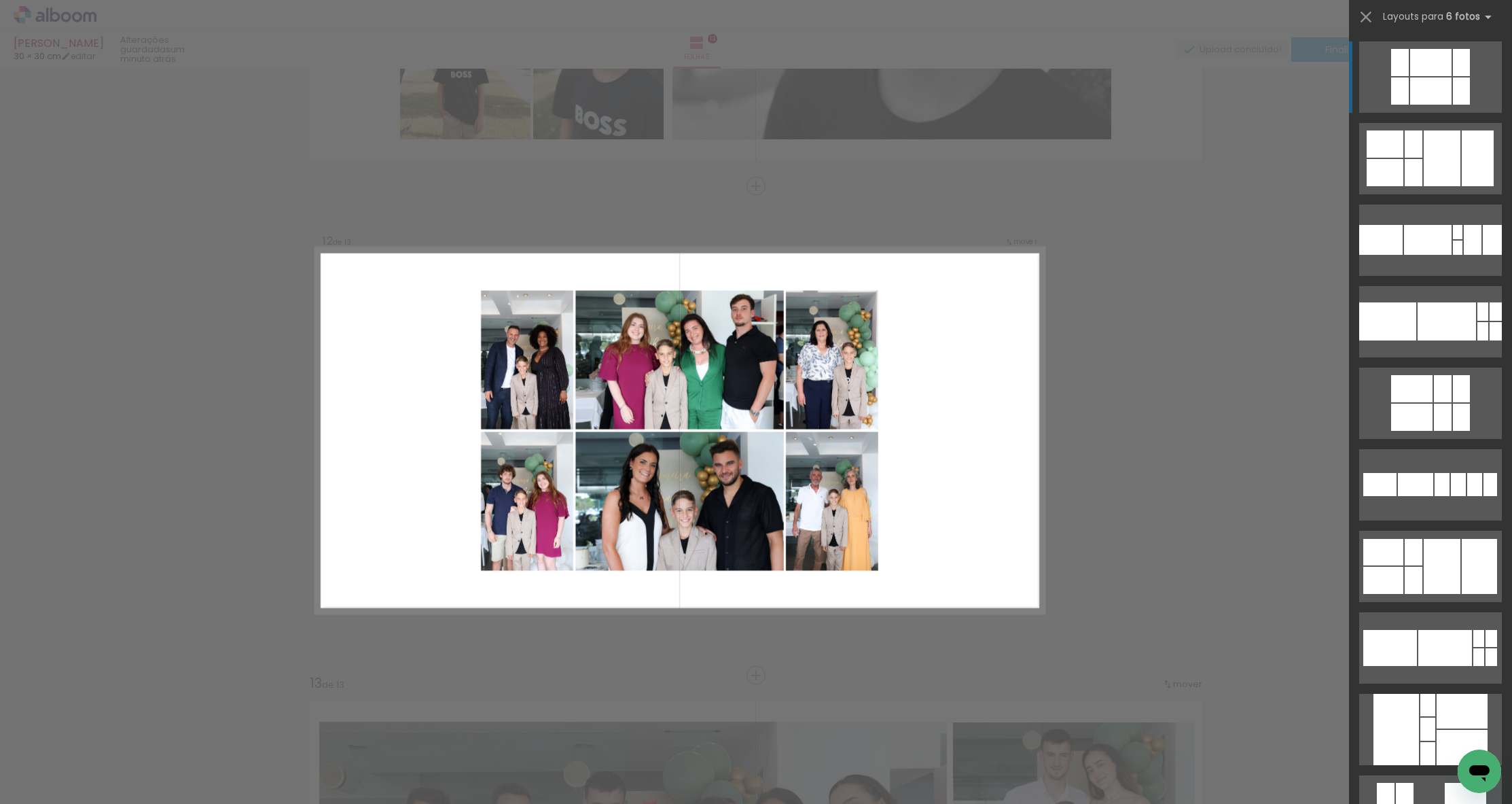
scroll to position [5324, 0]
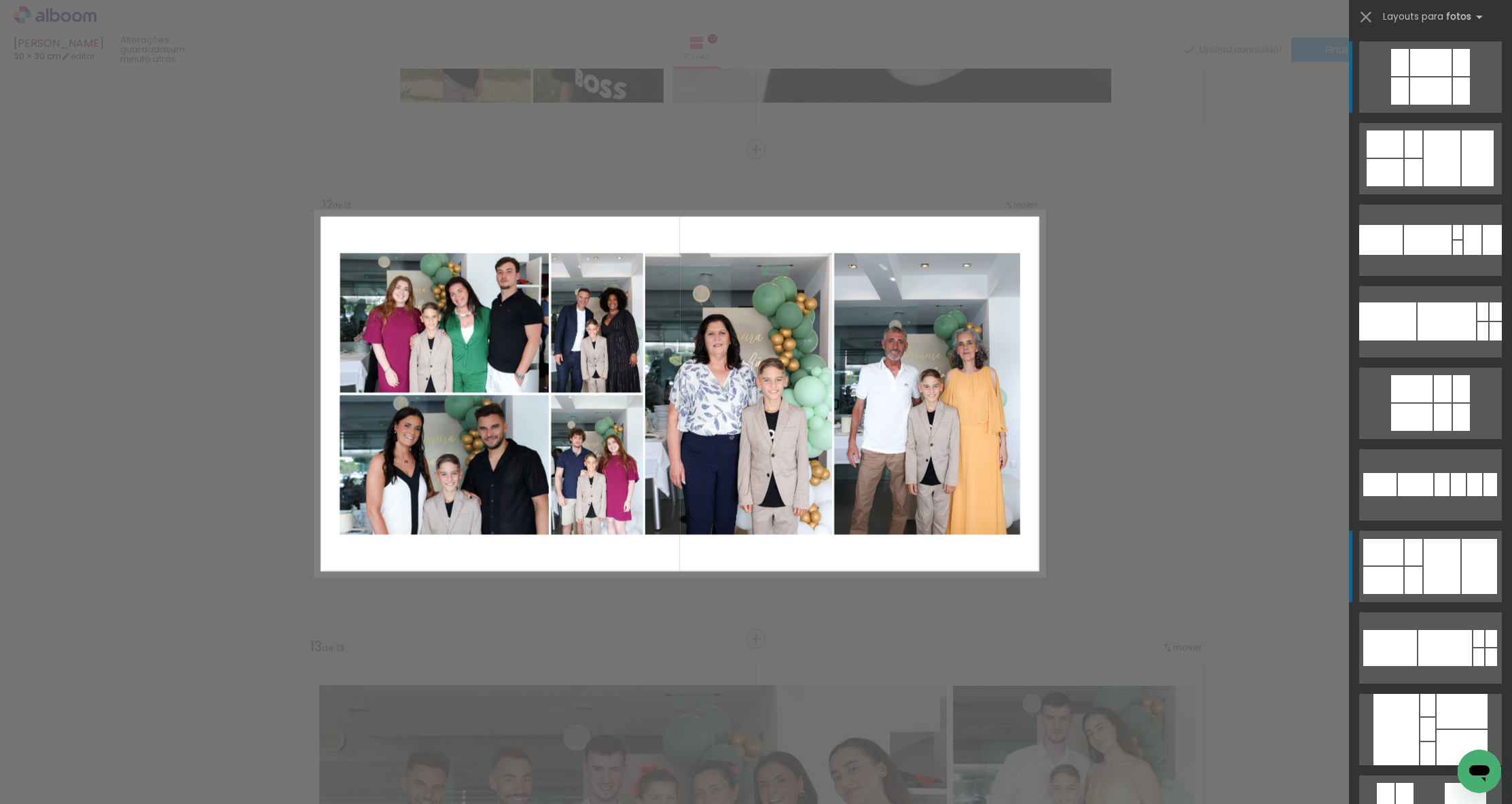
click at [1436, 566] on div at bounding box center [1442, 567] width 37 height 55
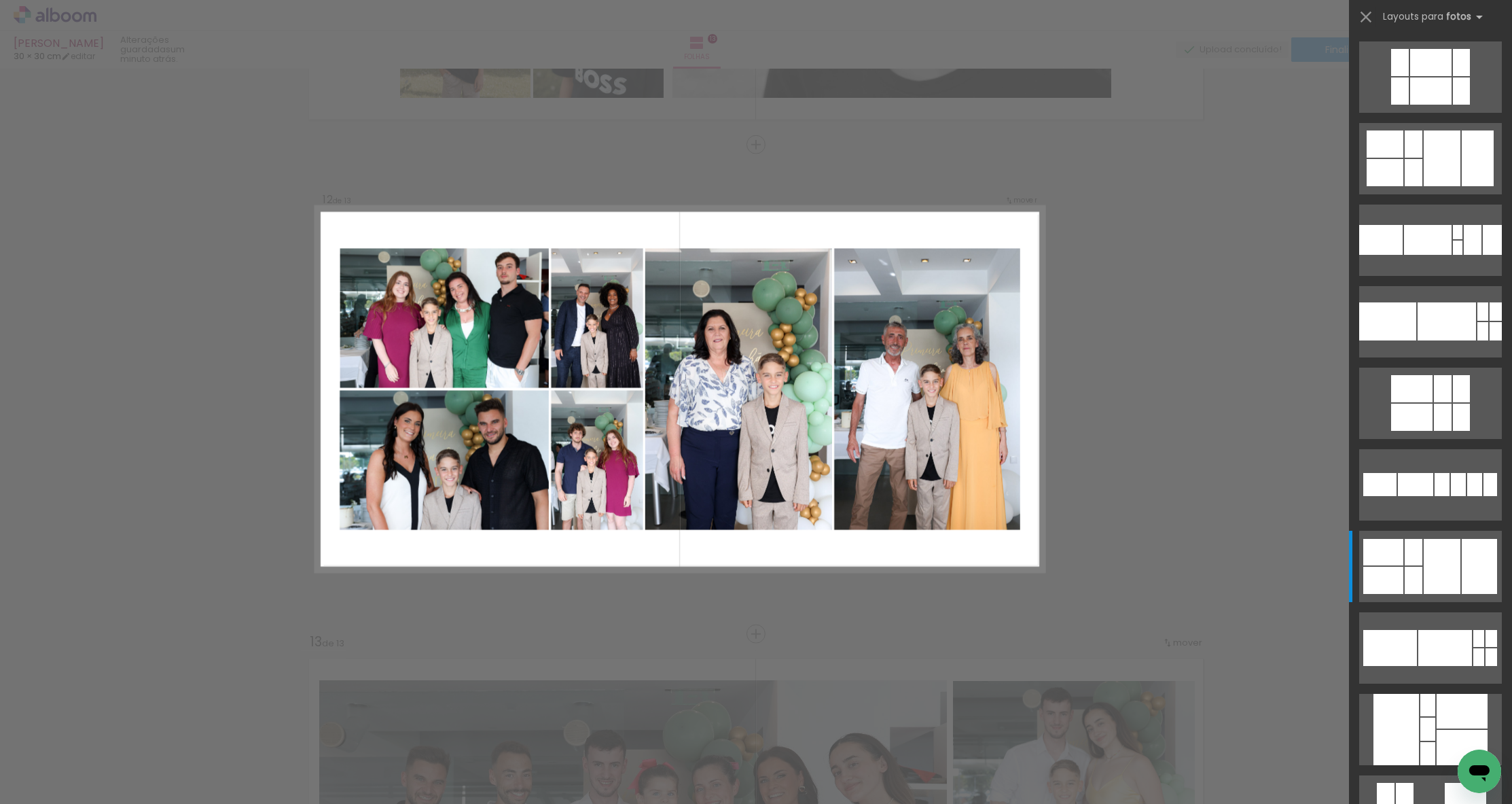
click at [1366, 11] on iron-icon at bounding box center [1366, 17] width 19 height 19
click at [1368, 14] on iron-icon at bounding box center [1366, 17] width 19 height 19
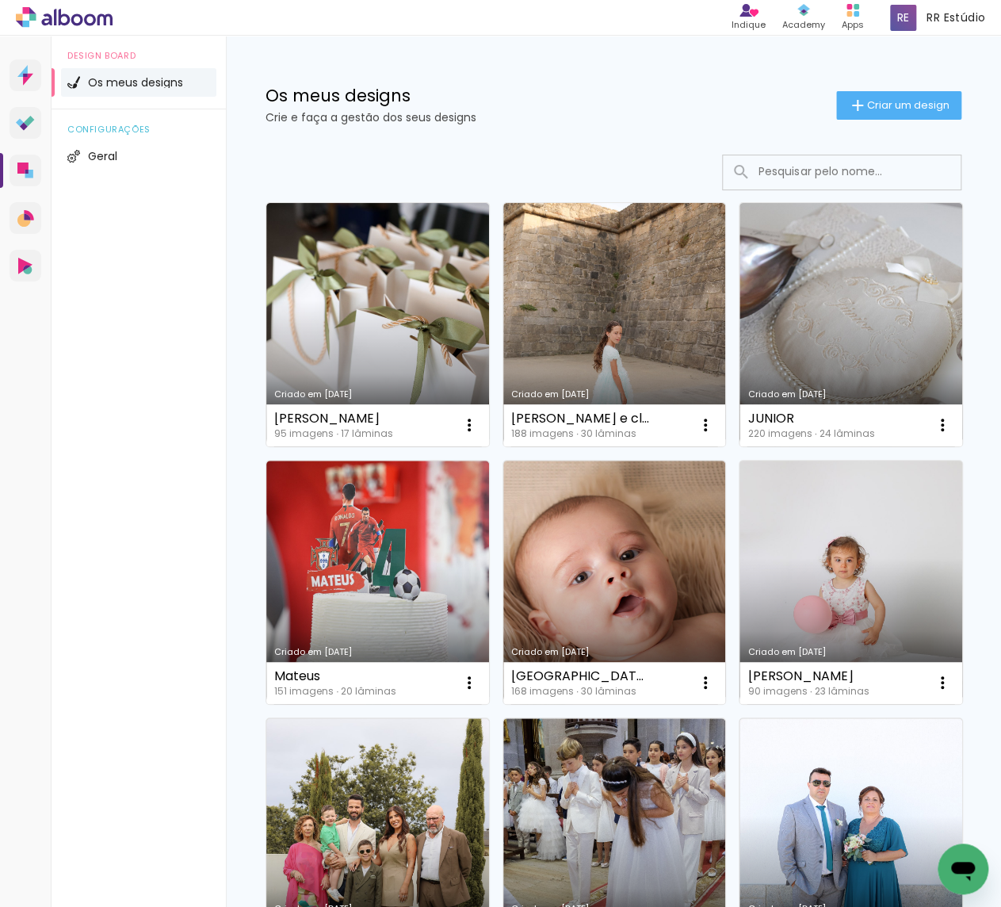
click at [763, 170] on input at bounding box center [864, 171] width 226 height 33
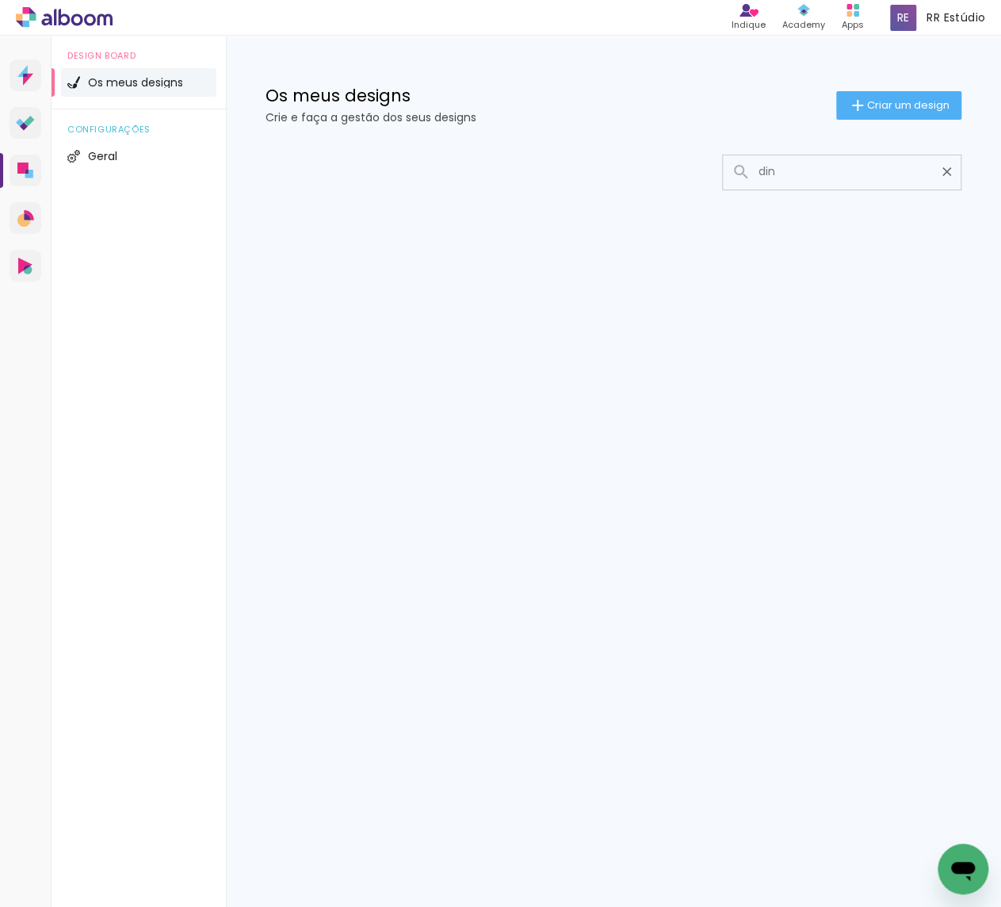
type input "dini"
